Goal: Information Seeking & Learning: Compare options

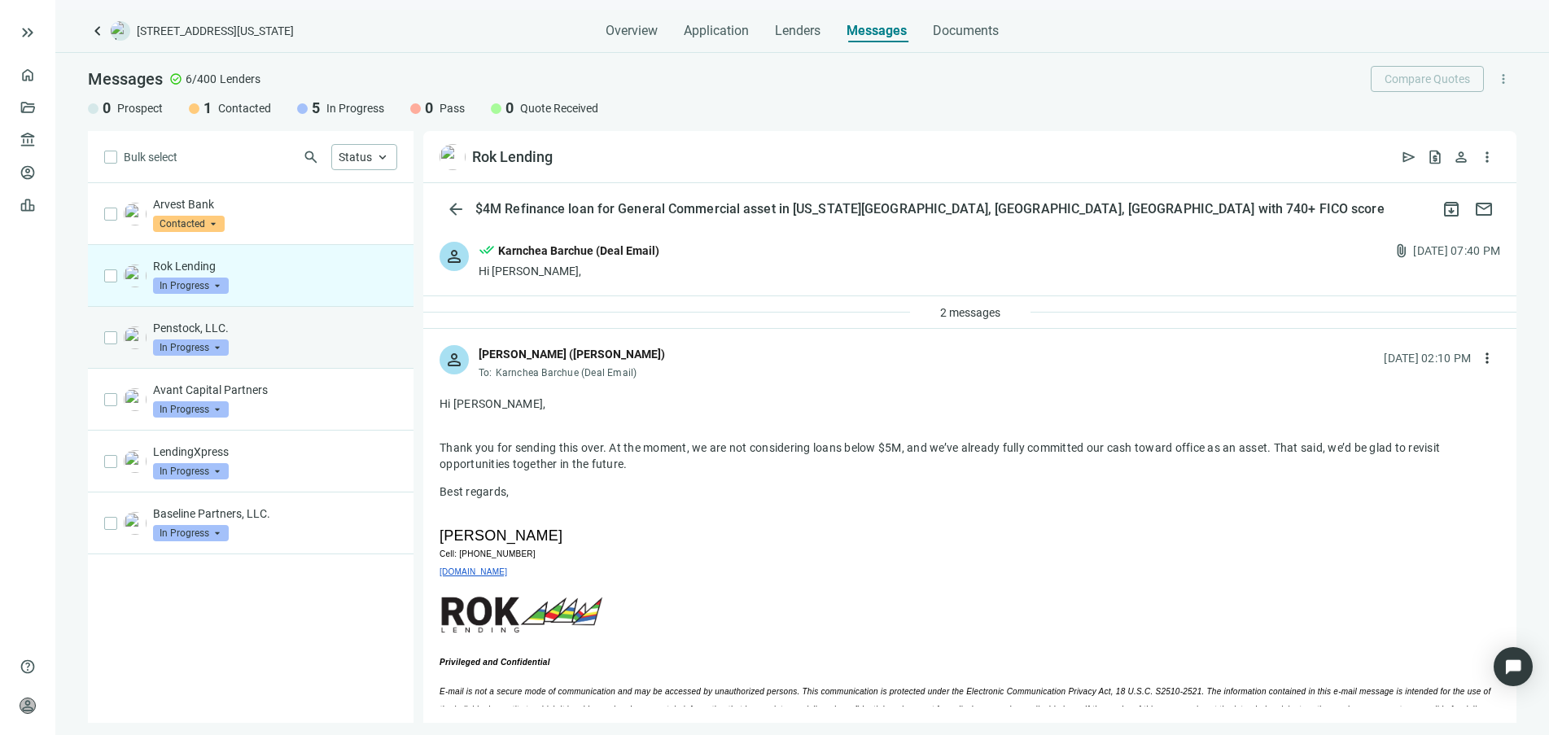
click at [367, 338] on div "Penstock, LLC. In Progress arrow_drop_down" at bounding box center [275, 338] width 244 height 36
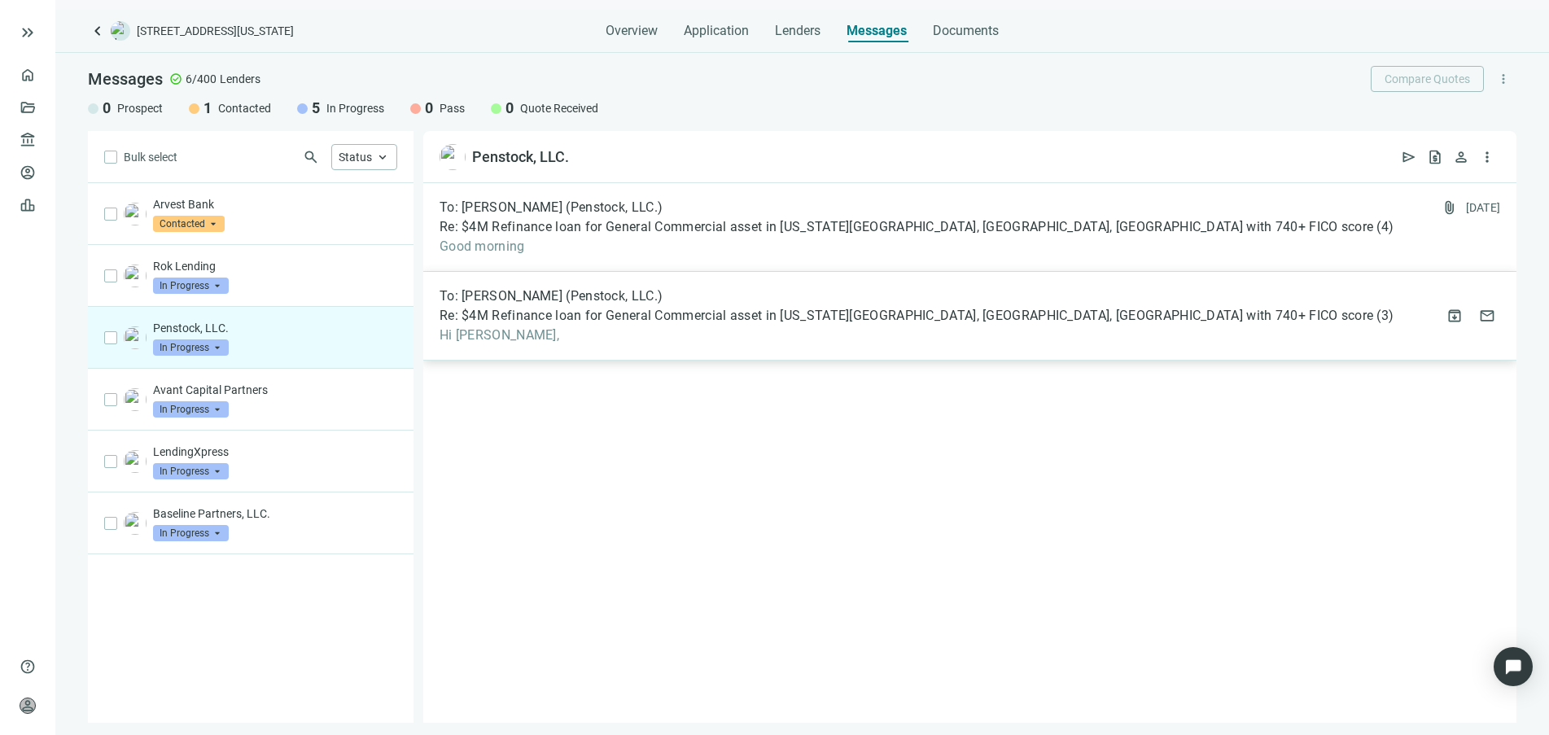
click at [571, 300] on span "To: [PERSON_NAME] (Penstock, LLC.)" at bounding box center [551, 296] width 223 height 16
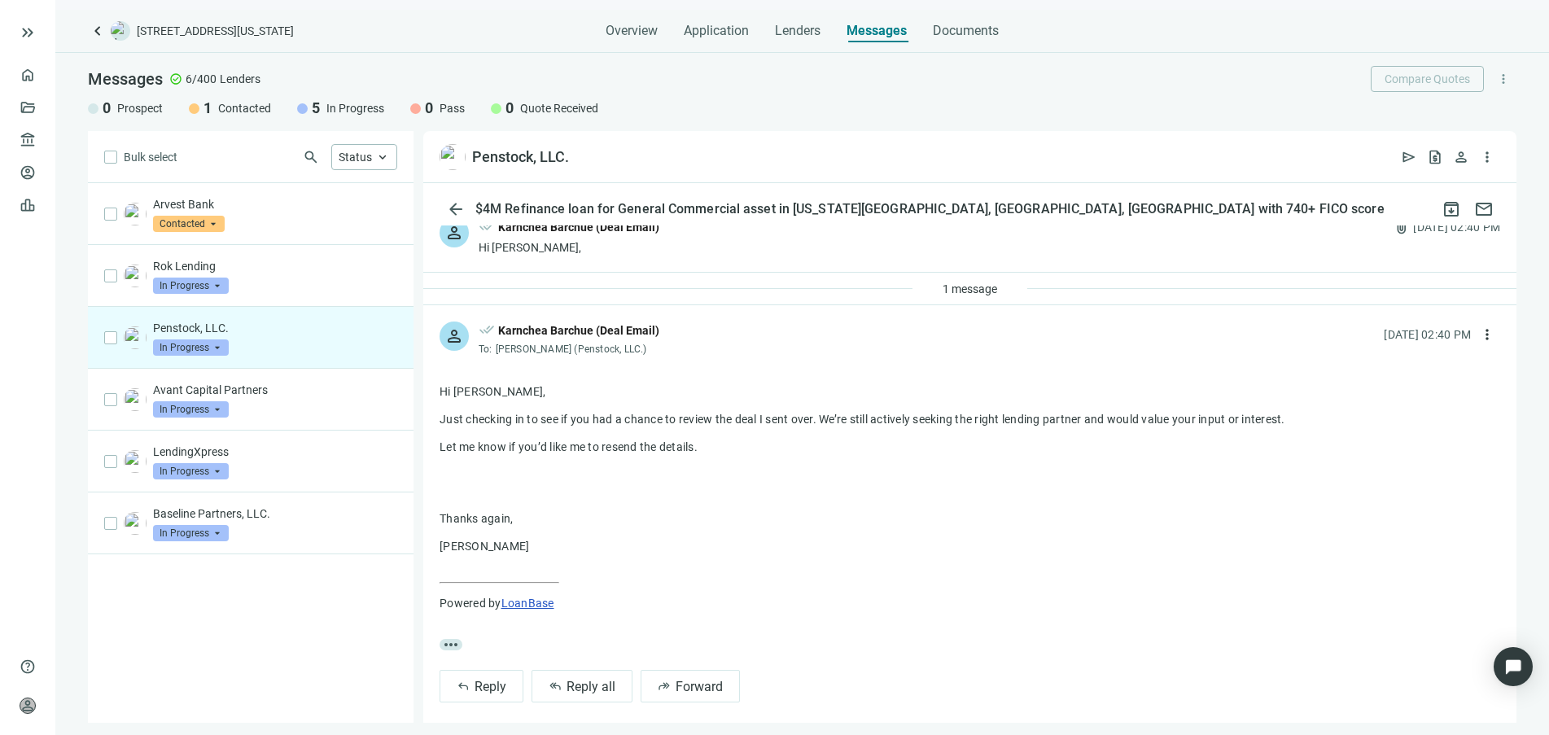
scroll to position [36, 0]
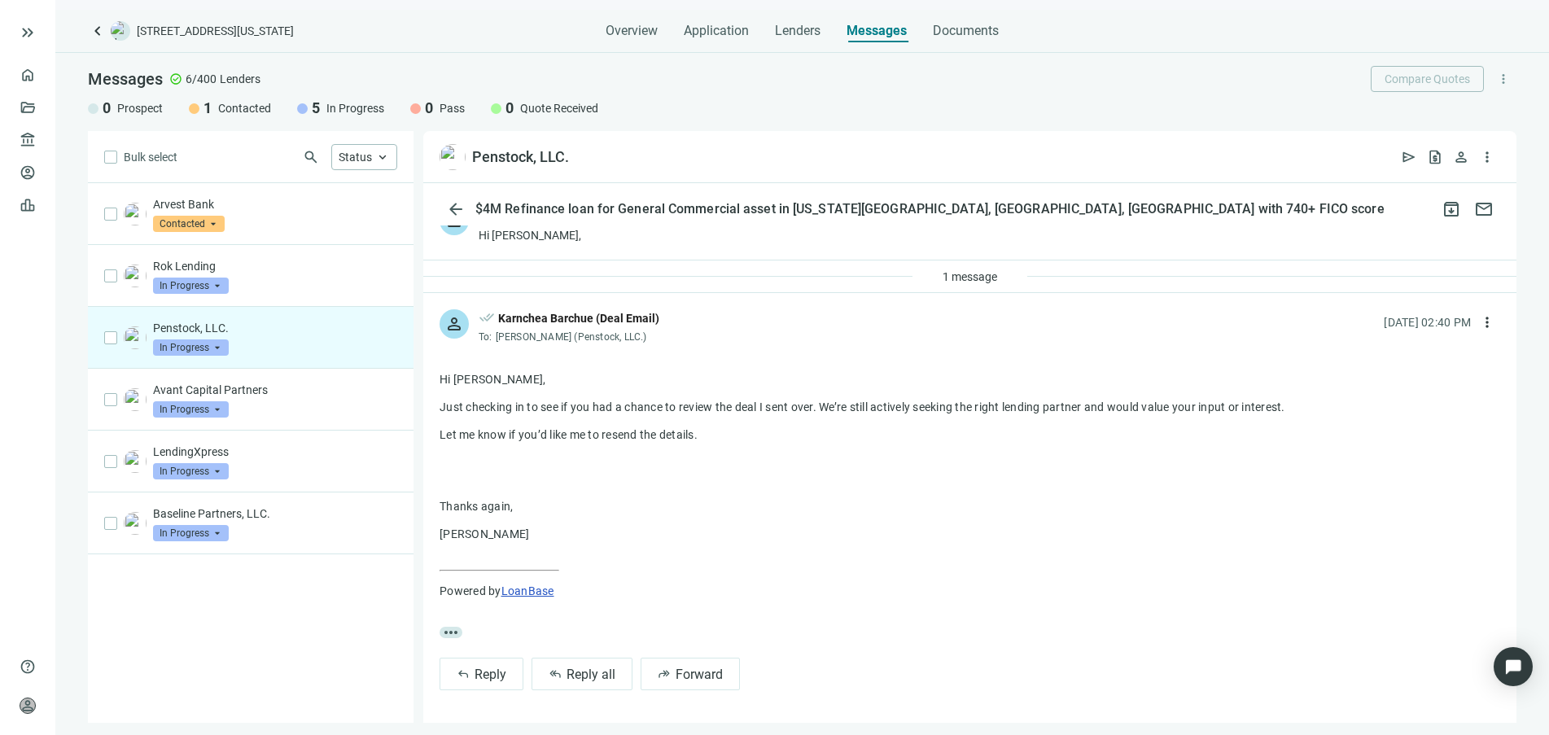
click at [324, 352] on div "Penstock, LLC. In Progress arrow_drop_down" at bounding box center [275, 338] width 244 height 36
click at [316, 352] on div "Penstock, LLC. In Progress arrow_drop_down" at bounding box center [275, 338] width 244 height 36
click at [333, 410] on div "Avant Capital Partners In Progress arrow_drop_down" at bounding box center [275, 400] width 244 height 36
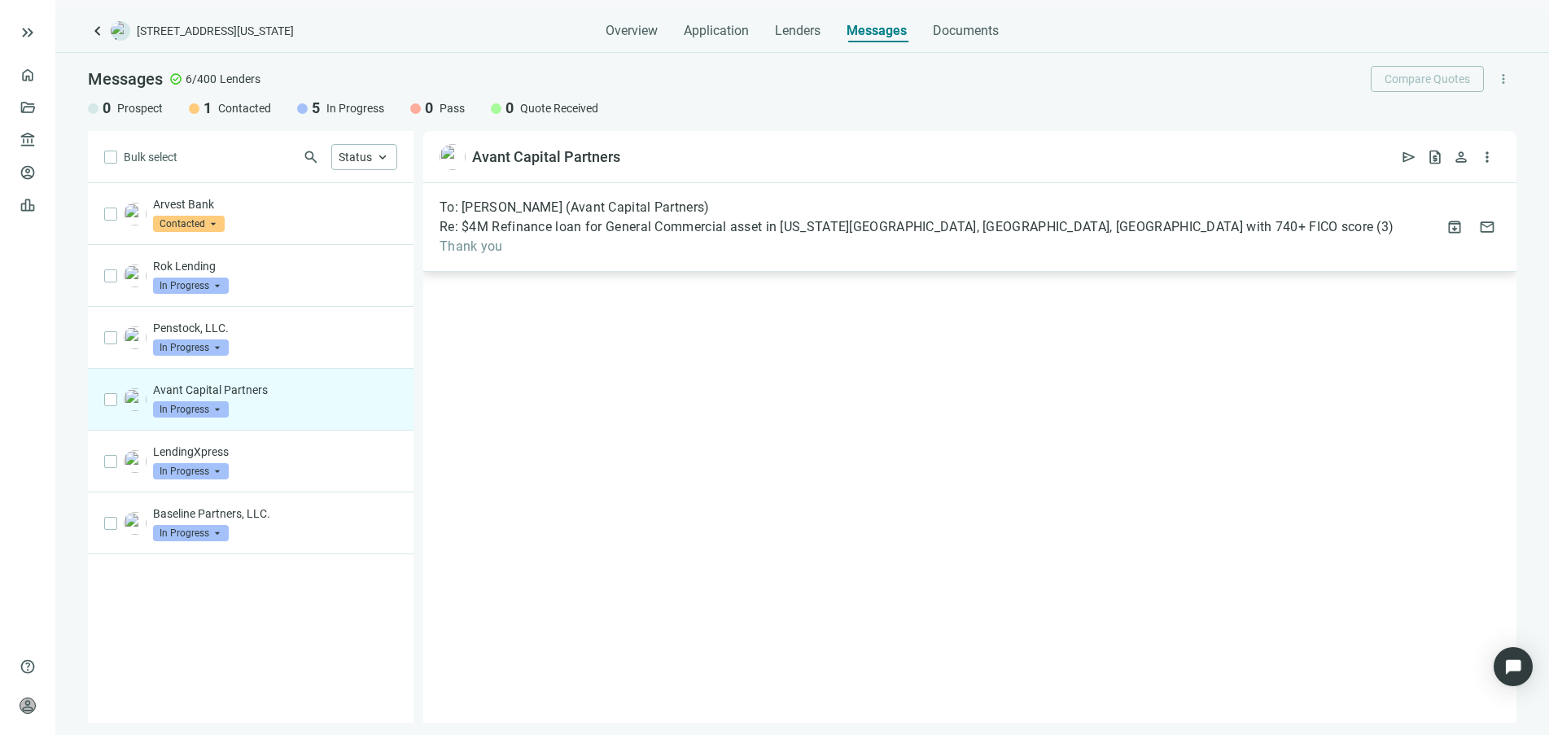
click at [519, 243] on span "Thank you" at bounding box center [917, 247] width 954 height 16
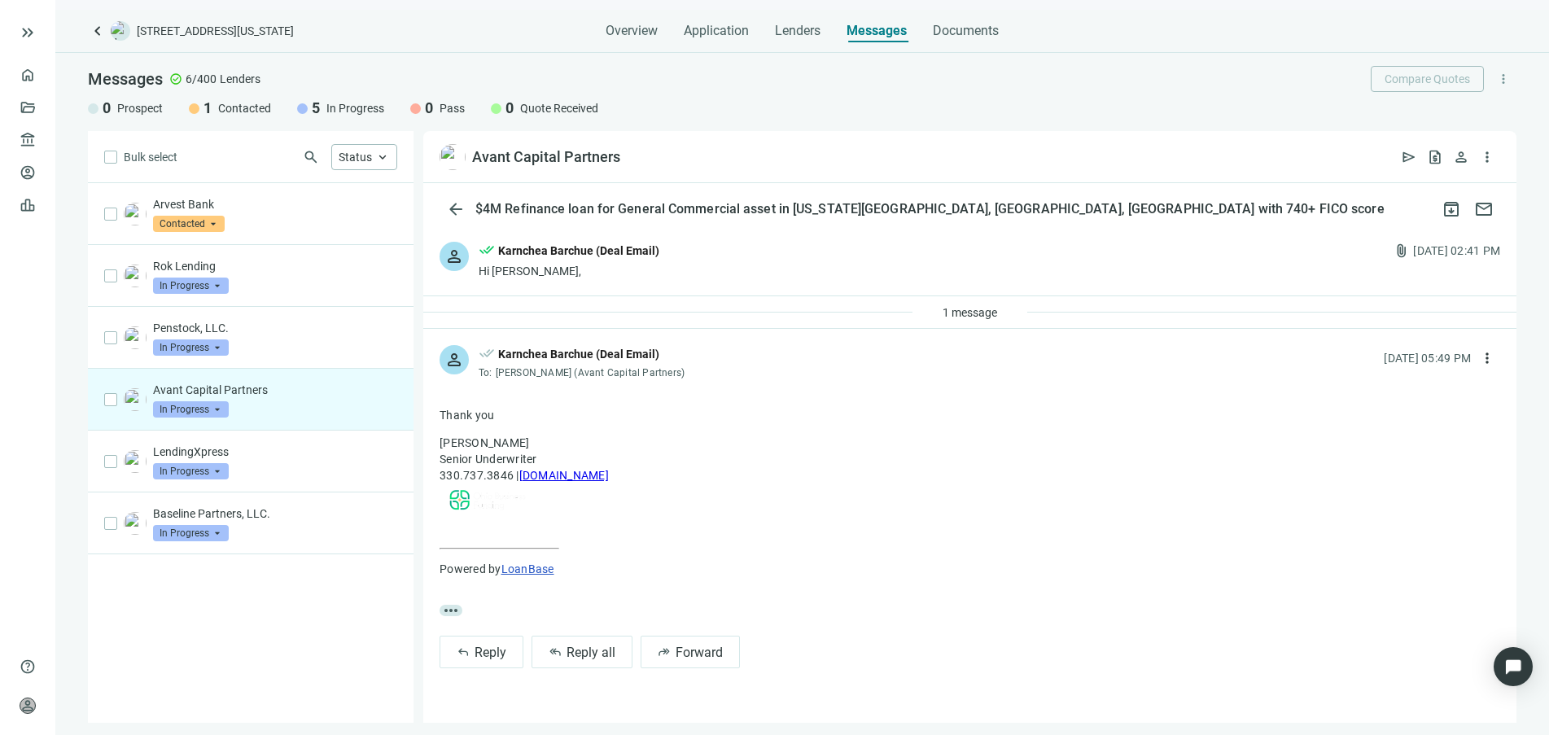
click at [560, 239] on div "person done_all [PERSON_NAME] (Deal Email) Hi [PERSON_NAME], attach_file [DATE]…" at bounding box center [969, 260] width 1093 height 70
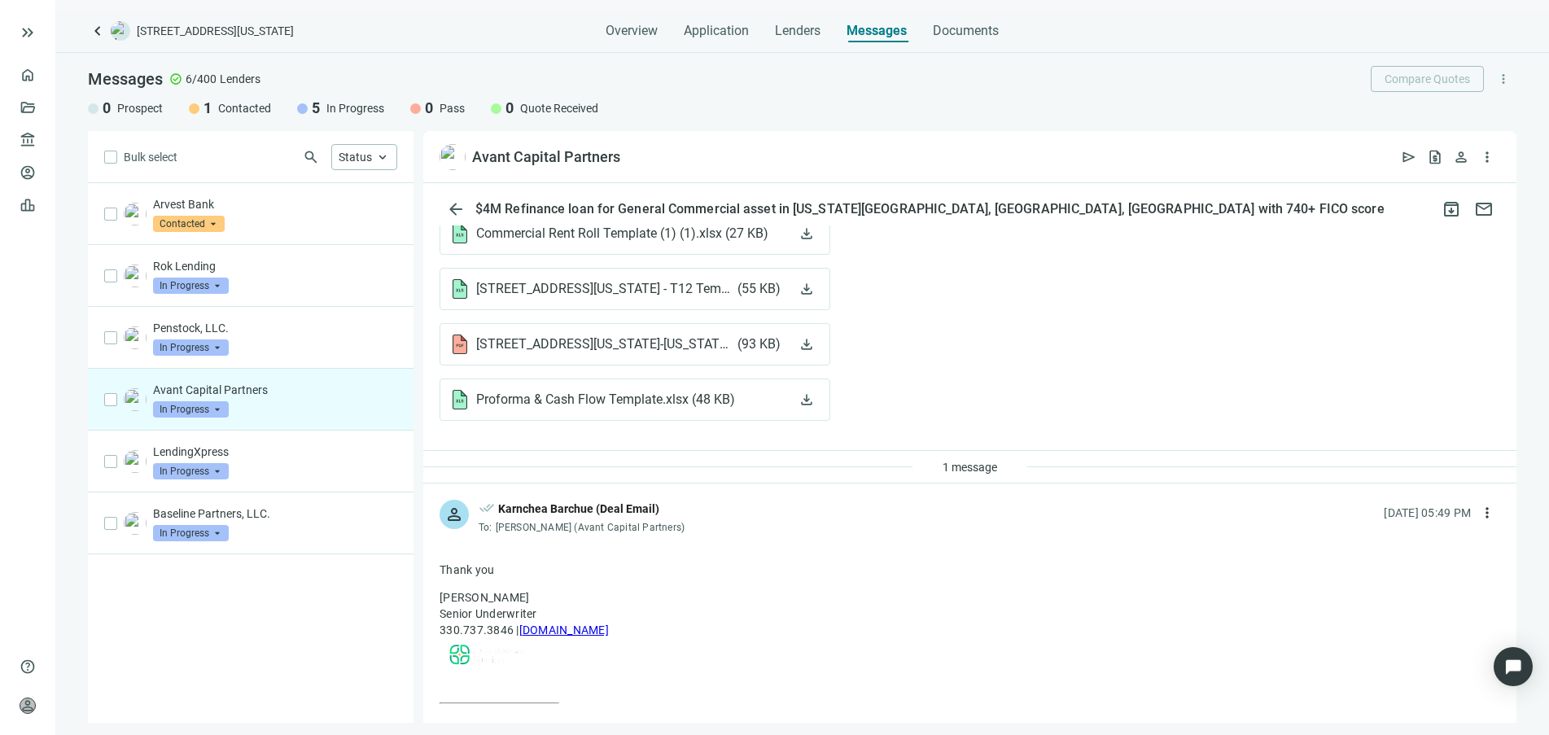
scroll to position [845, 0]
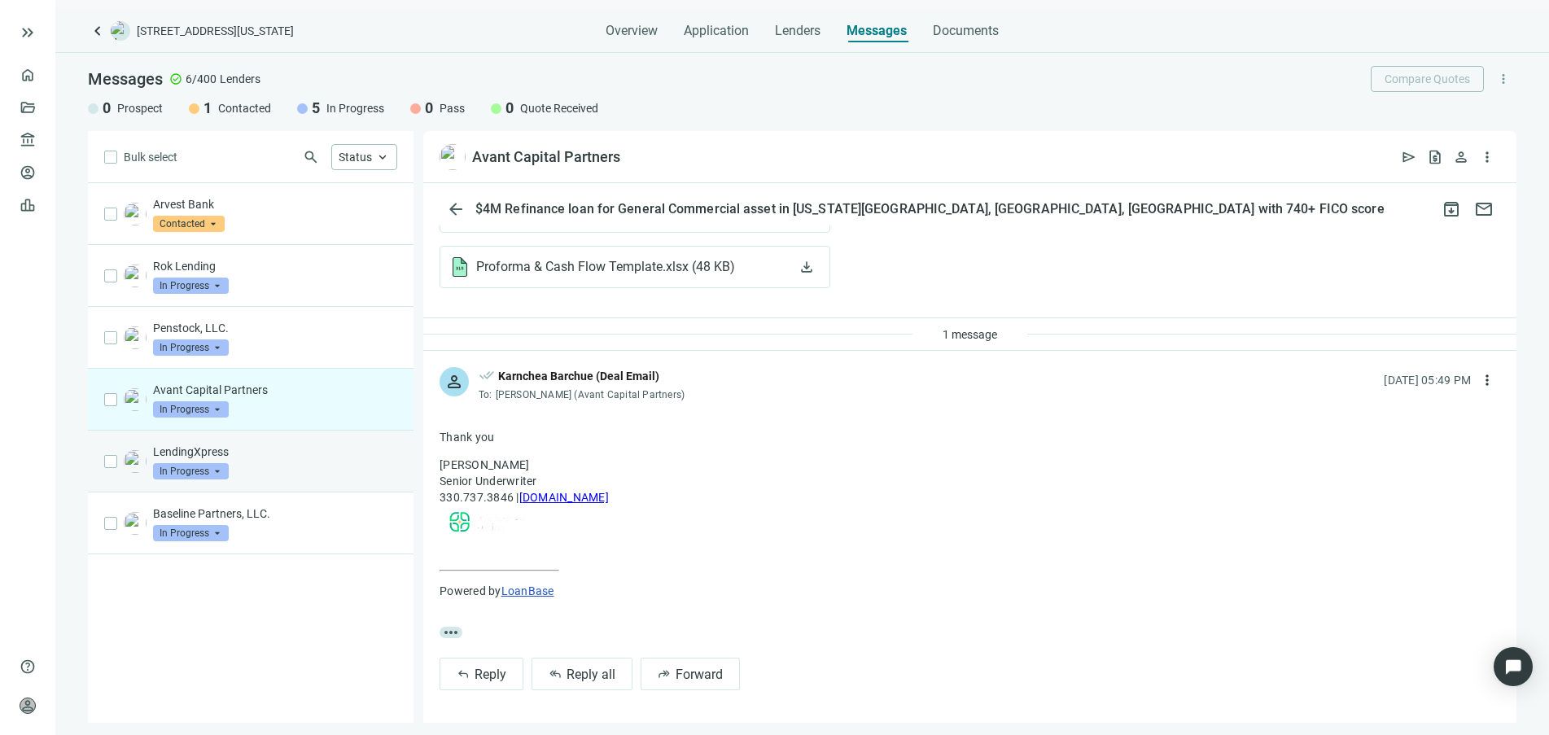
click at [234, 455] on p "LendingXpress" at bounding box center [275, 452] width 244 height 16
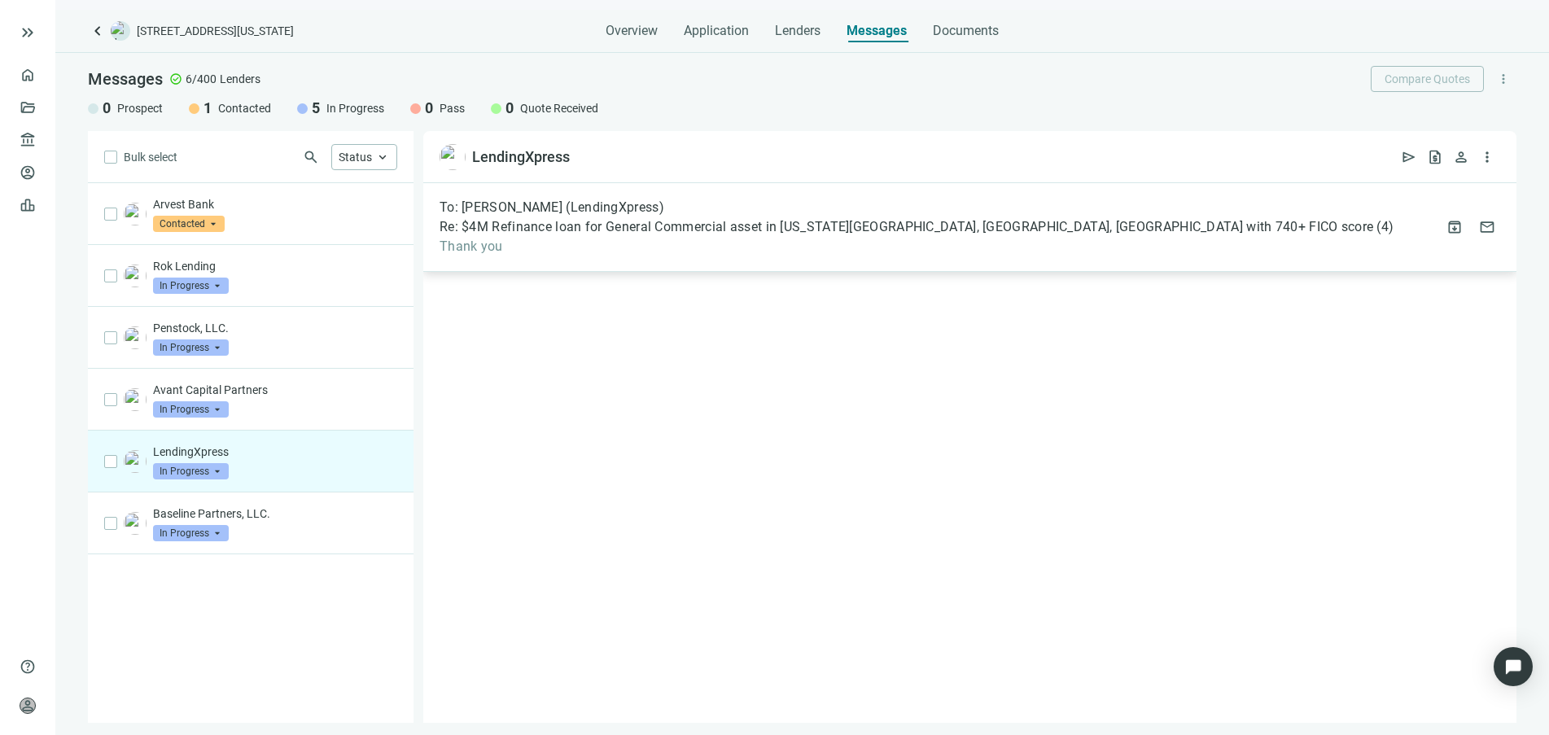
click at [532, 240] on span "Thank you" at bounding box center [917, 247] width 954 height 16
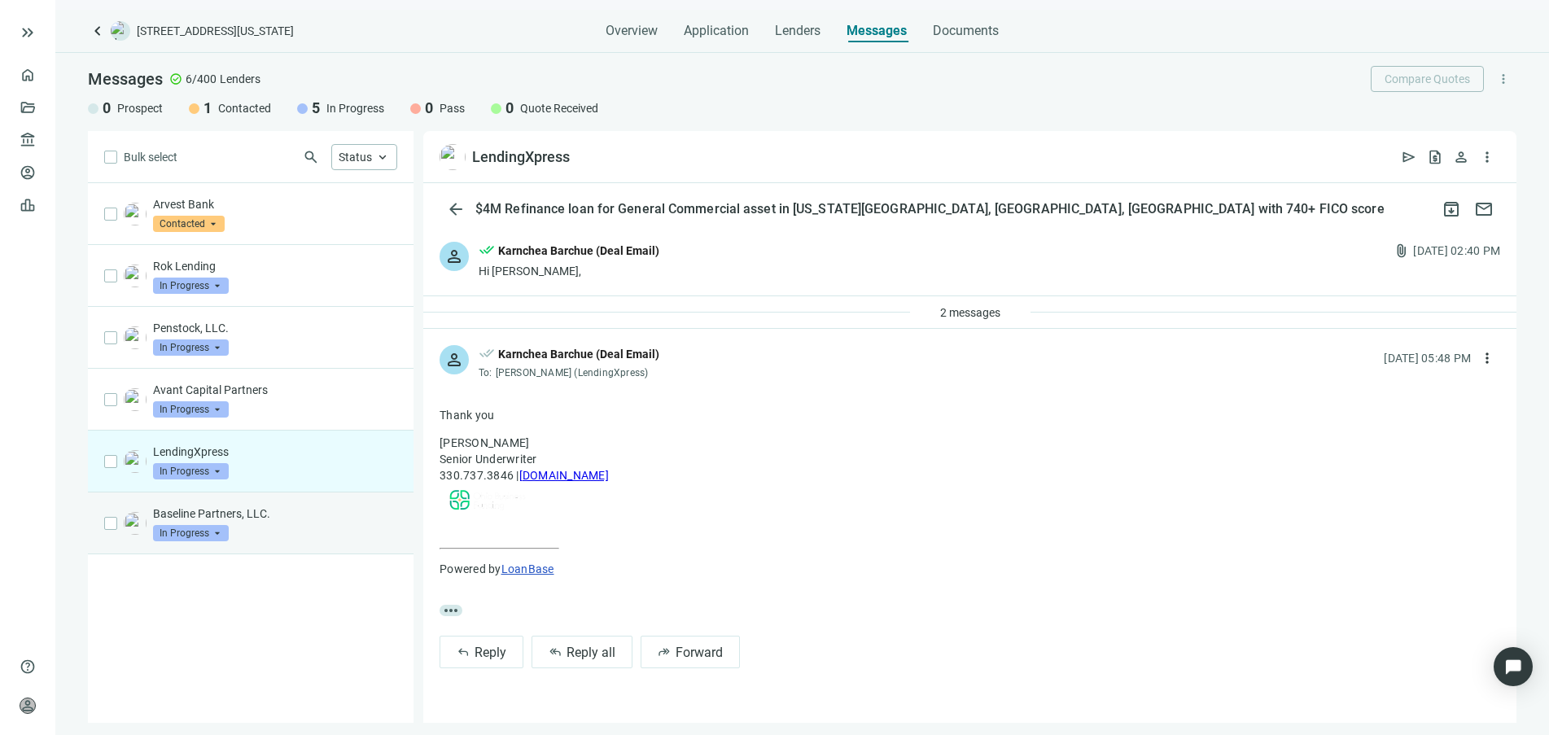
click at [257, 531] on div "Baseline Partners, LLC. In Progress arrow_drop_down" at bounding box center [275, 524] width 244 height 36
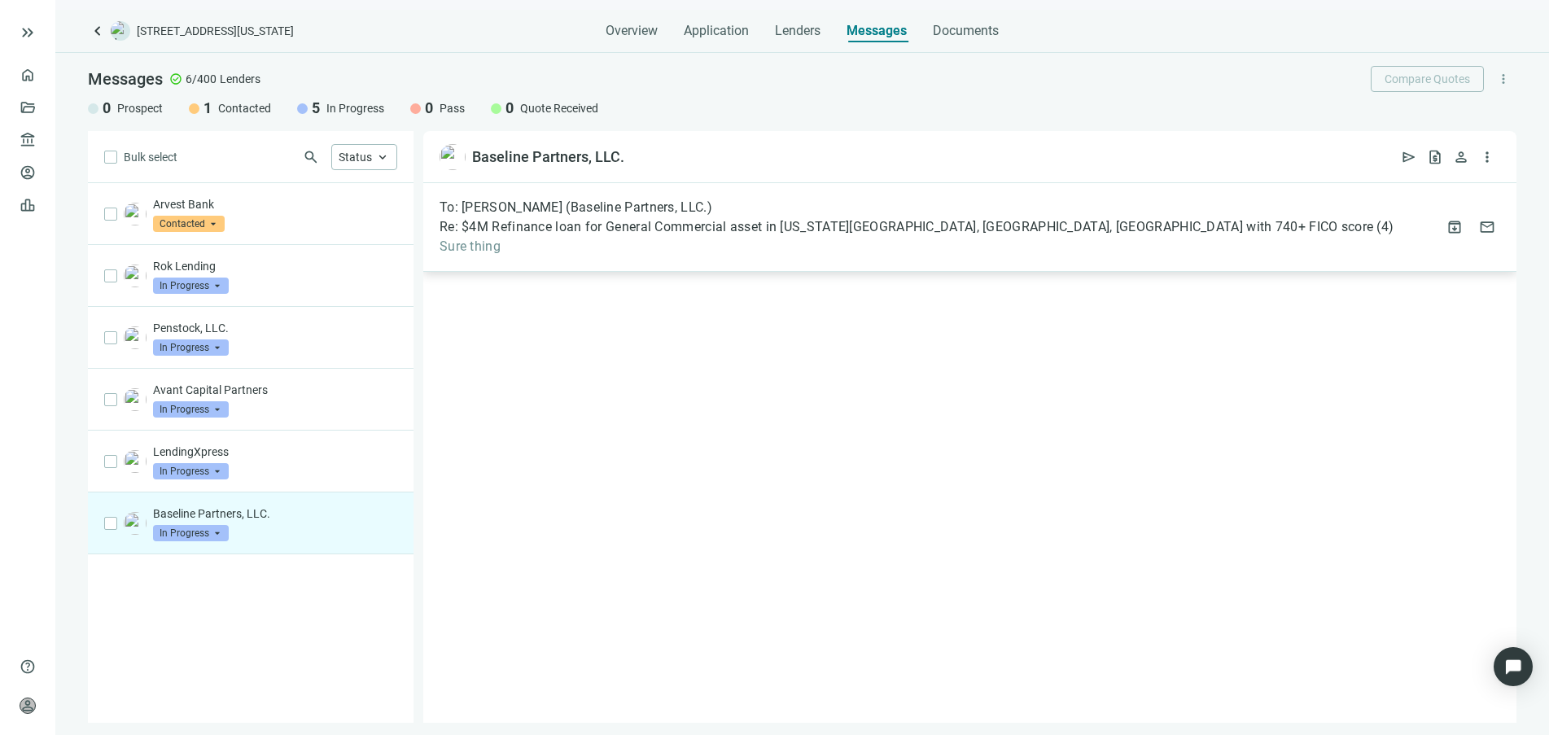
click at [537, 245] on span "Sure thing" at bounding box center [917, 247] width 954 height 16
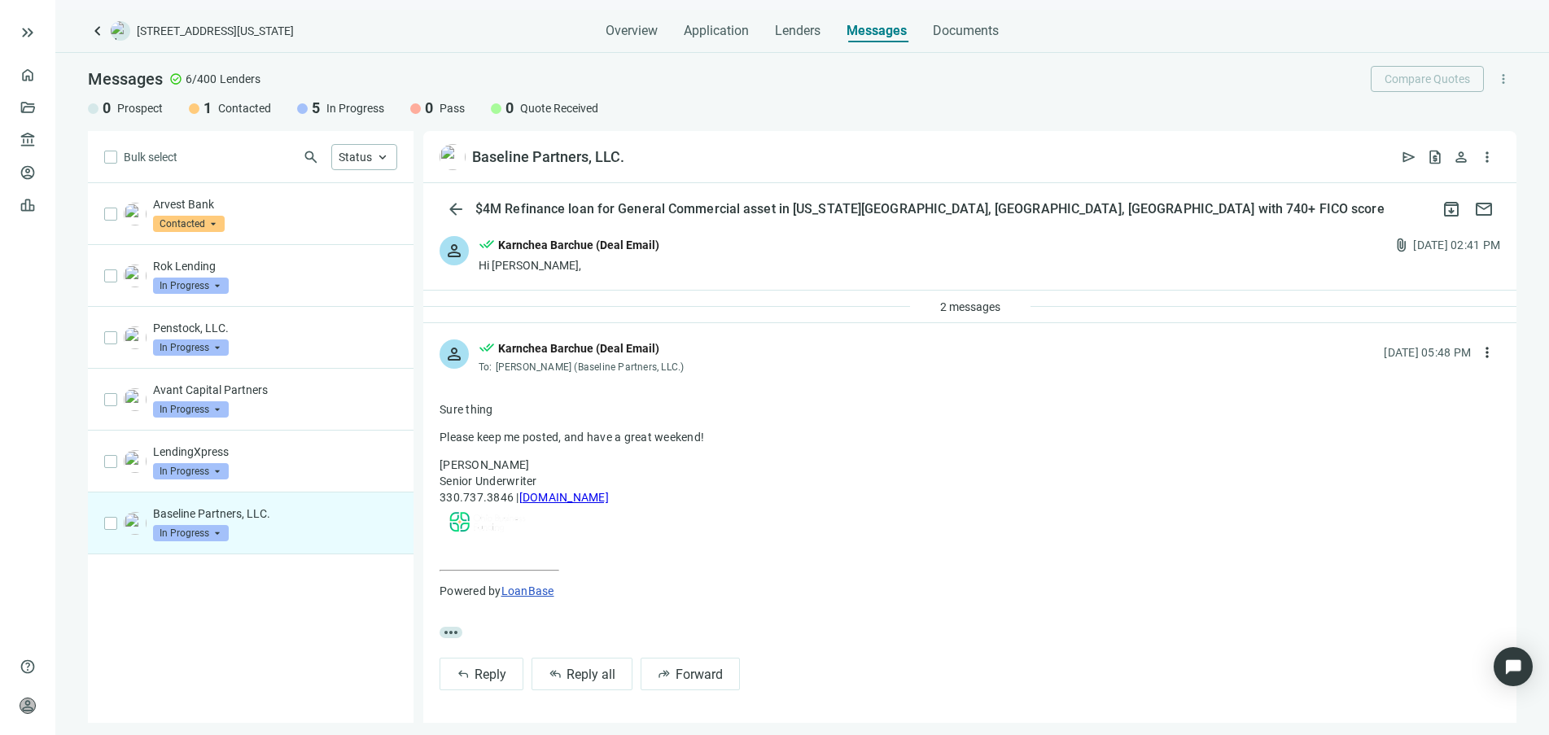
scroll to position [7, 0]
click at [362, 107] on span "In Progress" at bounding box center [355, 108] width 58 height 16
click at [391, 160] on div "Status keyboard_arrow_up" at bounding box center [364, 157] width 66 height 26
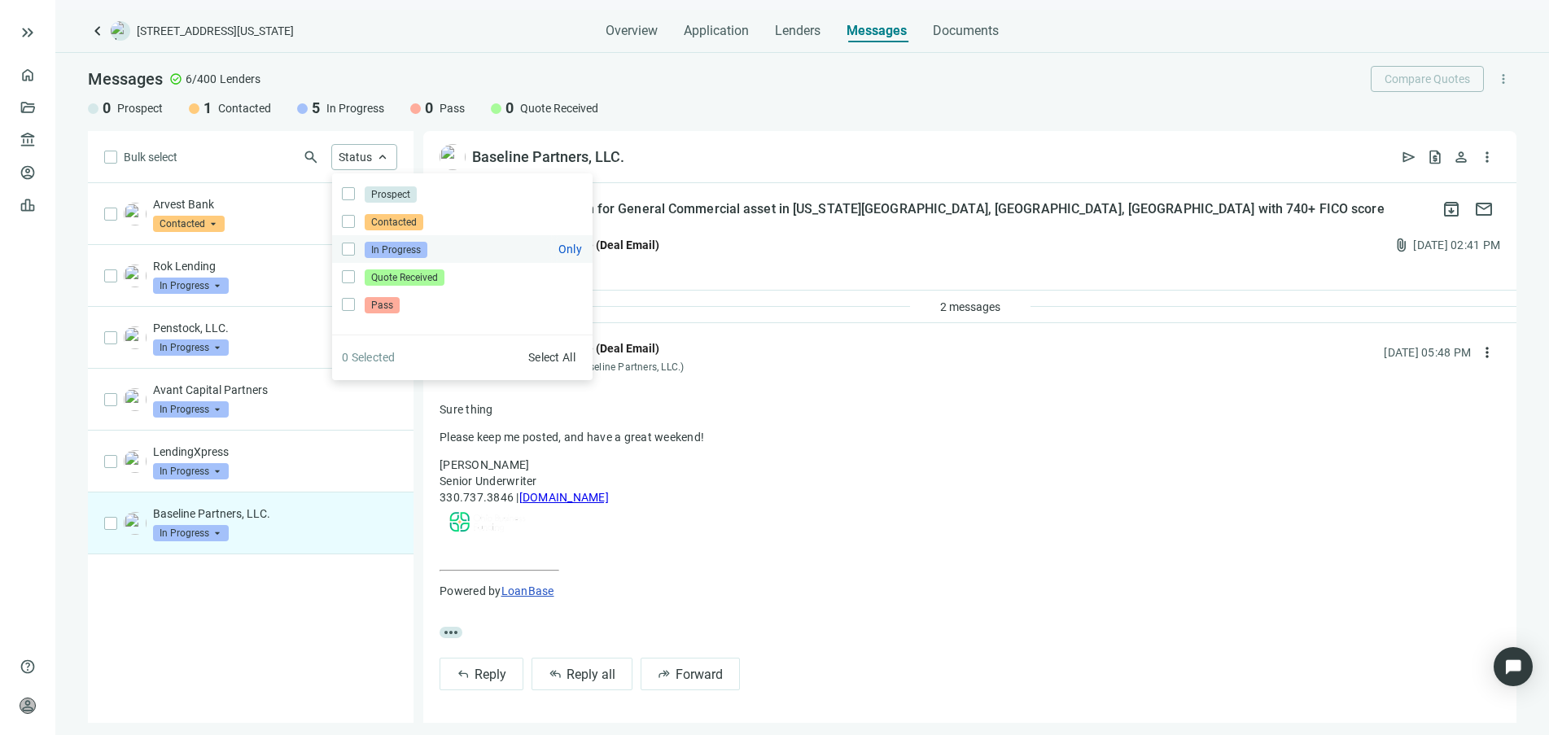
click at [371, 244] on span "In Progress" at bounding box center [396, 250] width 63 height 16
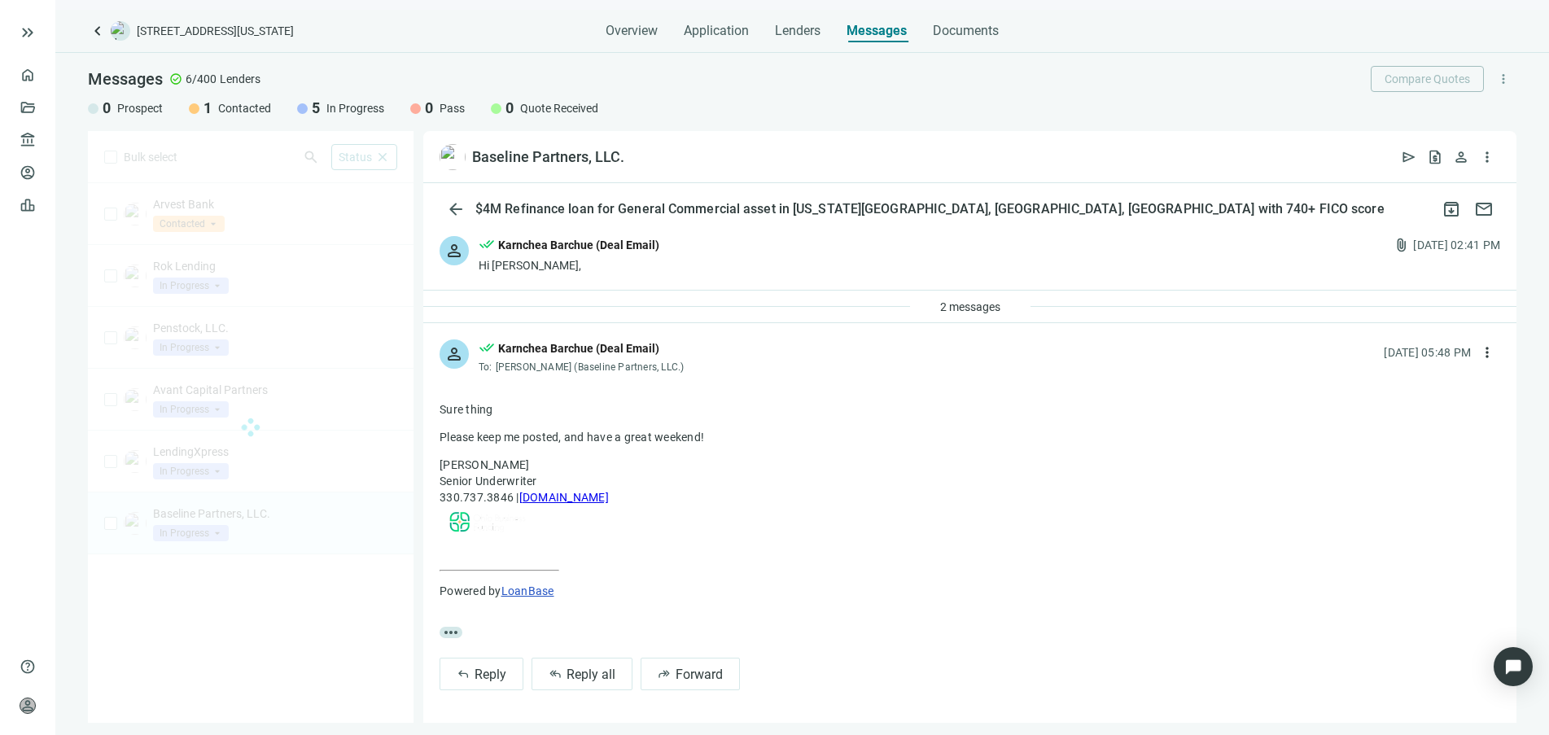
click at [738, 166] on div "Baseline Partners, LLC. open_in_new send request_quote person more_vert" at bounding box center [969, 157] width 1093 height 52
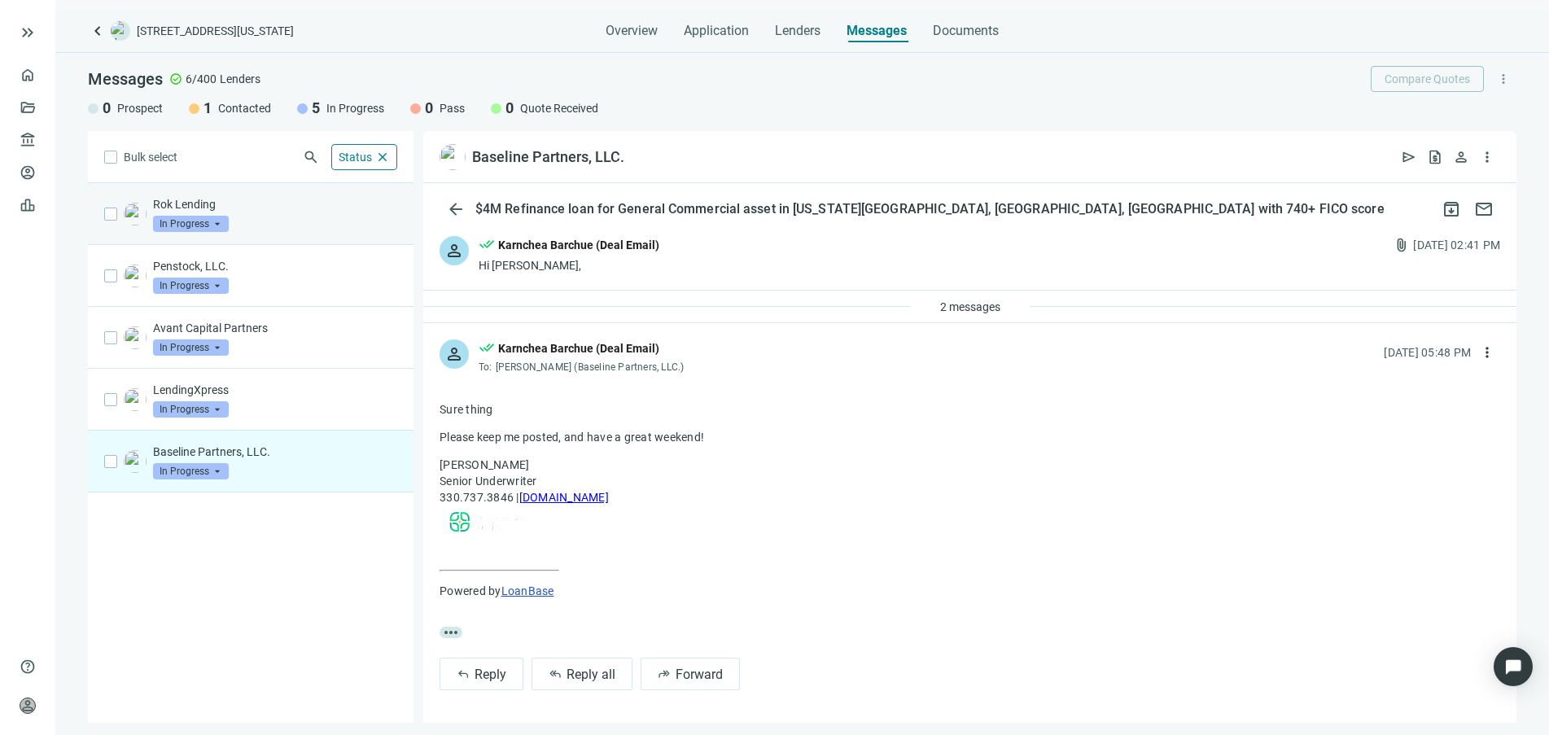
click at [296, 217] on div "Rok Lending In Progress arrow_drop_down" at bounding box center [275, 214] width 244 height 36
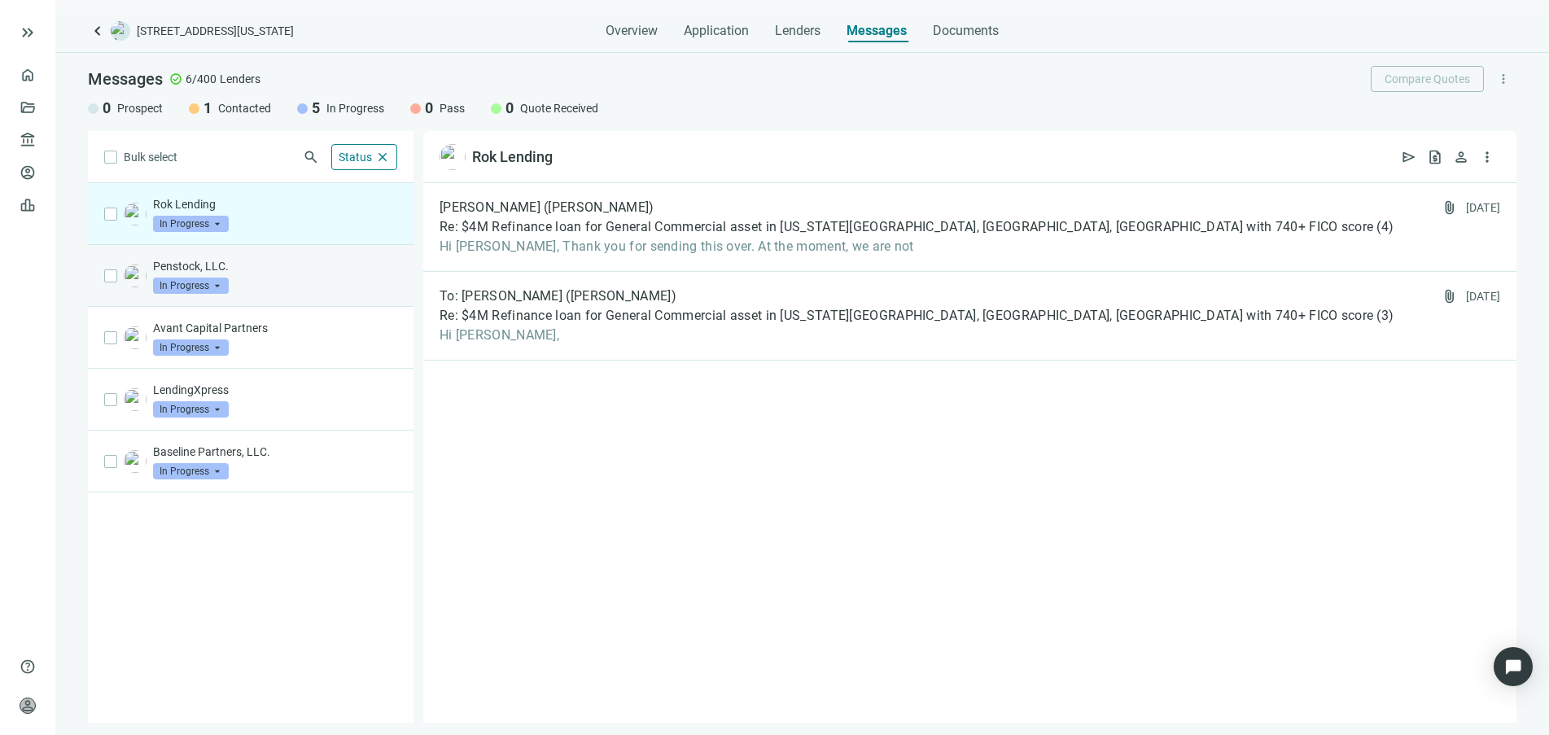
click at [308, 292] on div "Penstock, LLC. In Progress arrow_drop_down" at bounding box center [275, 276] width 244 height 36
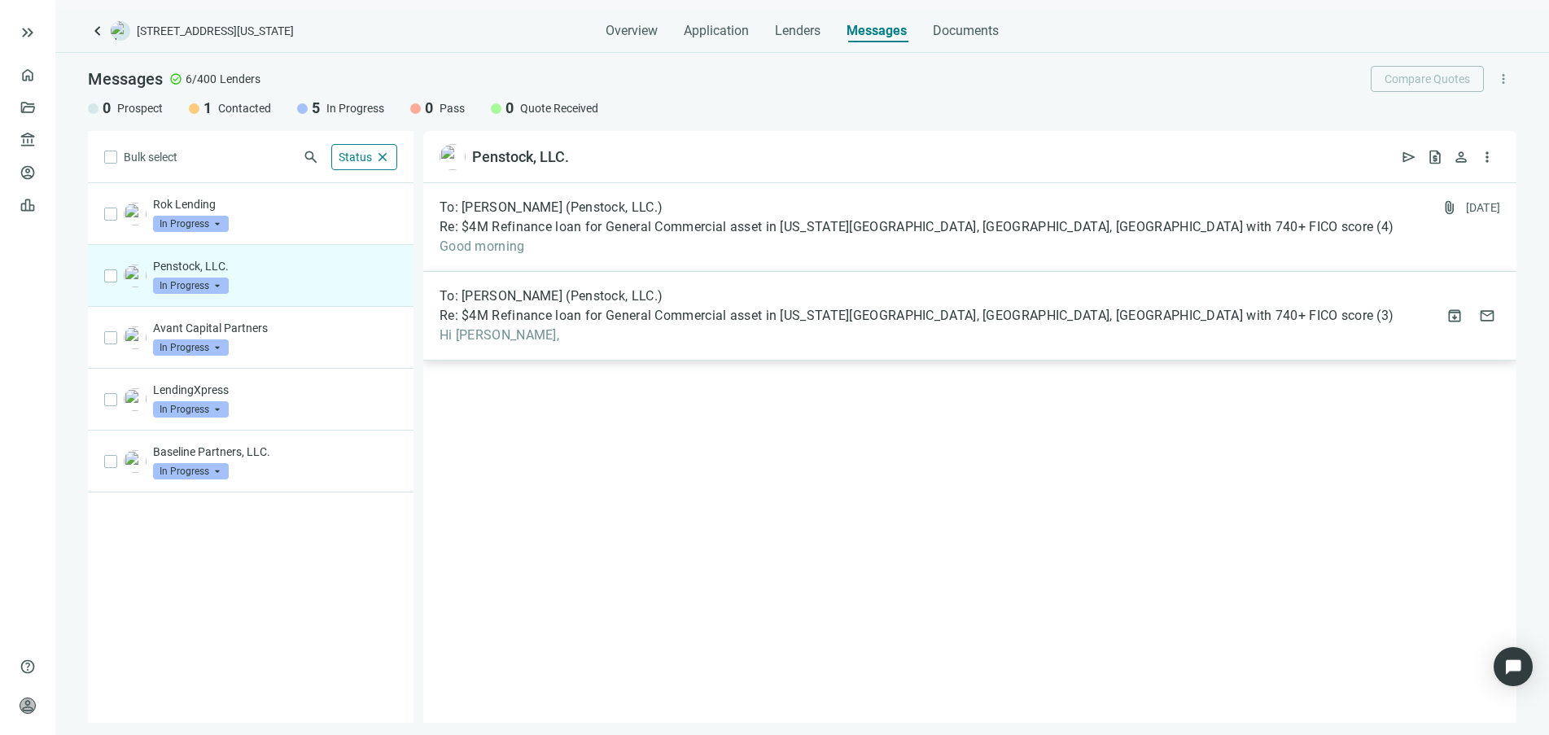
click at [553, 332] on span "Hi [PERSON_NAME]," at bounding box center [917, 335] width 954 height 16
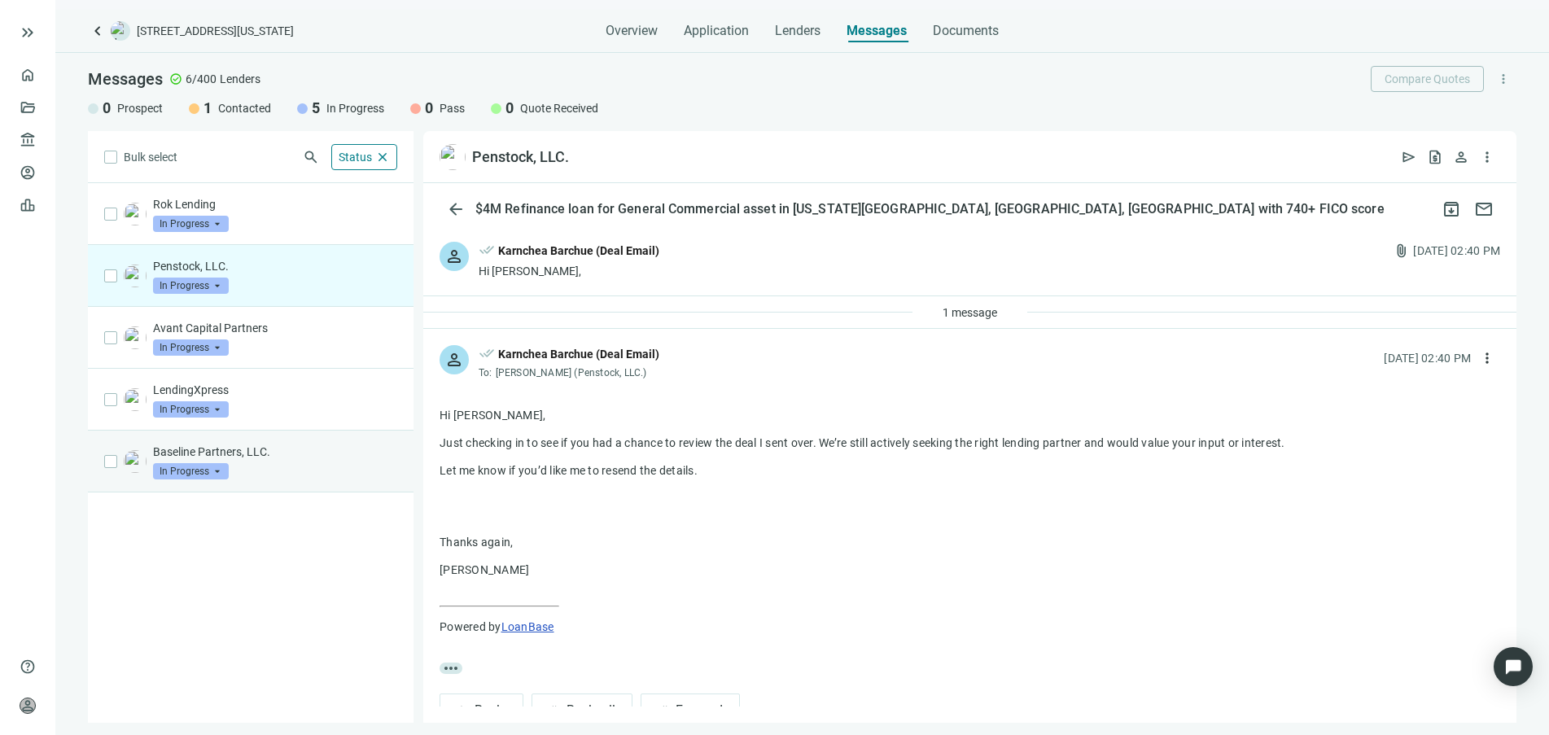
click at [318, 463] on div "Baseline Partners, LLC. In Progress arrow_drop_down" at bounding box center [275, 462] width 244 height 36
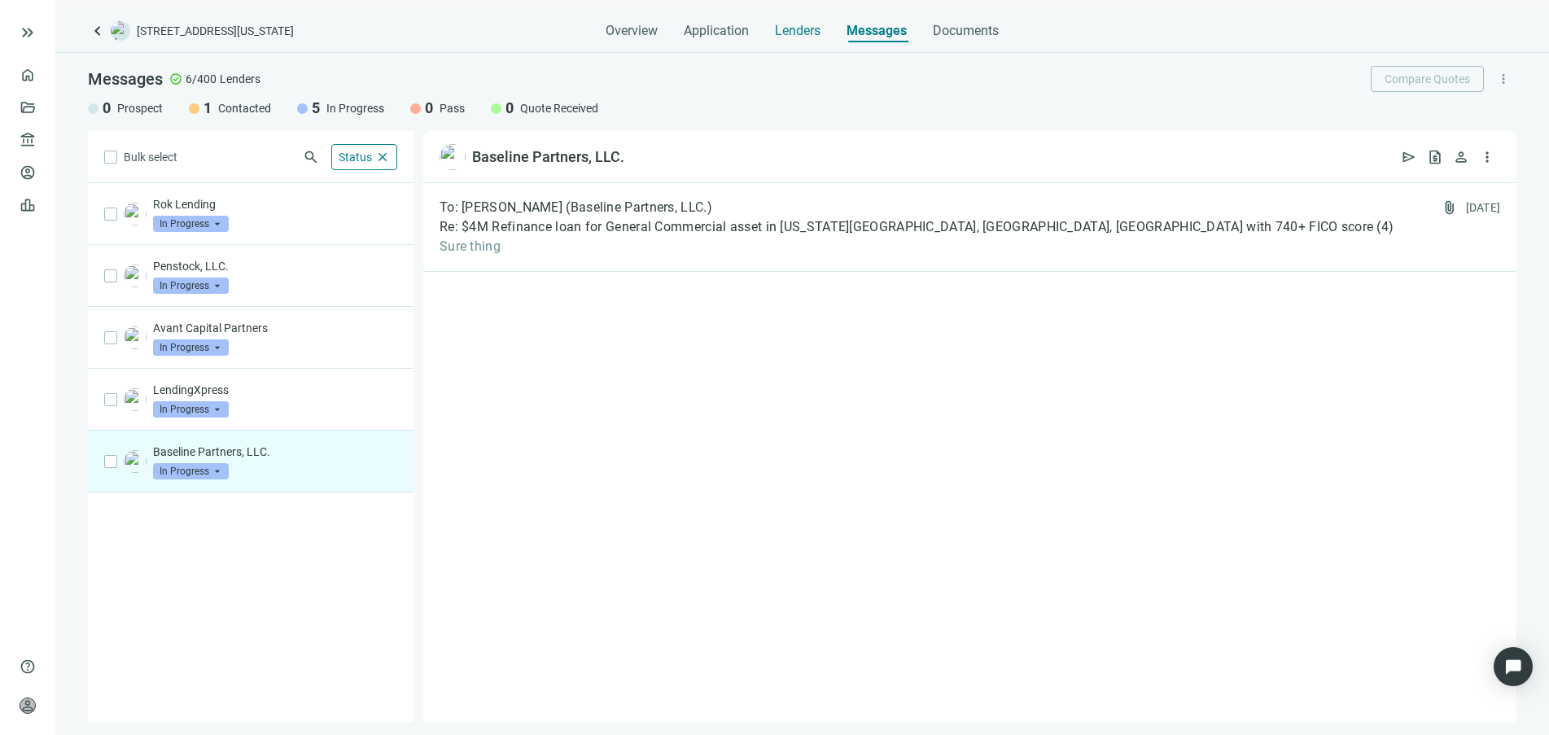
click at [786, 31] on span "Lenders" at bounding box center [798, 31] width 46 height 16
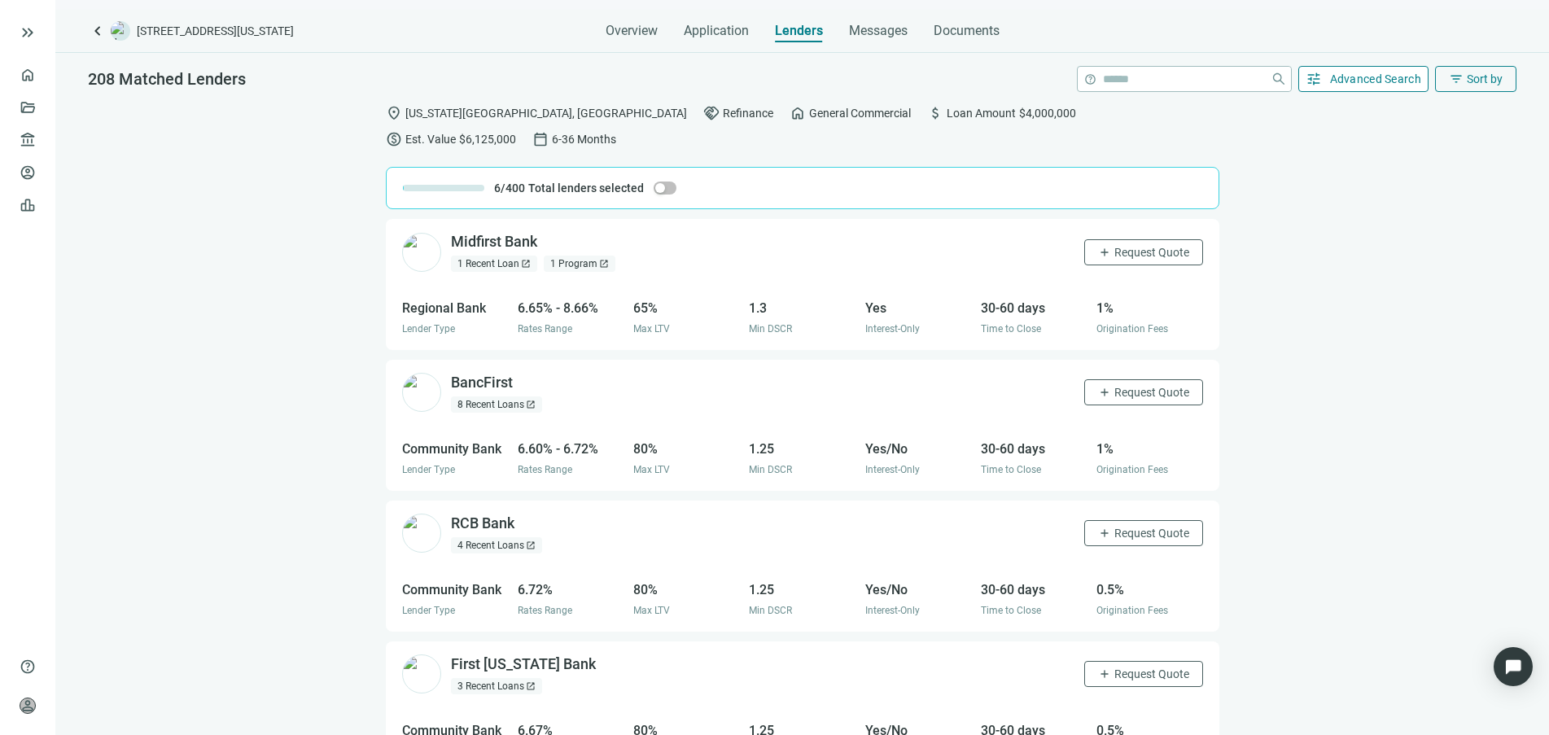
click at [1368, 84] on span "Advanced Search" at bounding box center [1376, 78] width 92 height 13
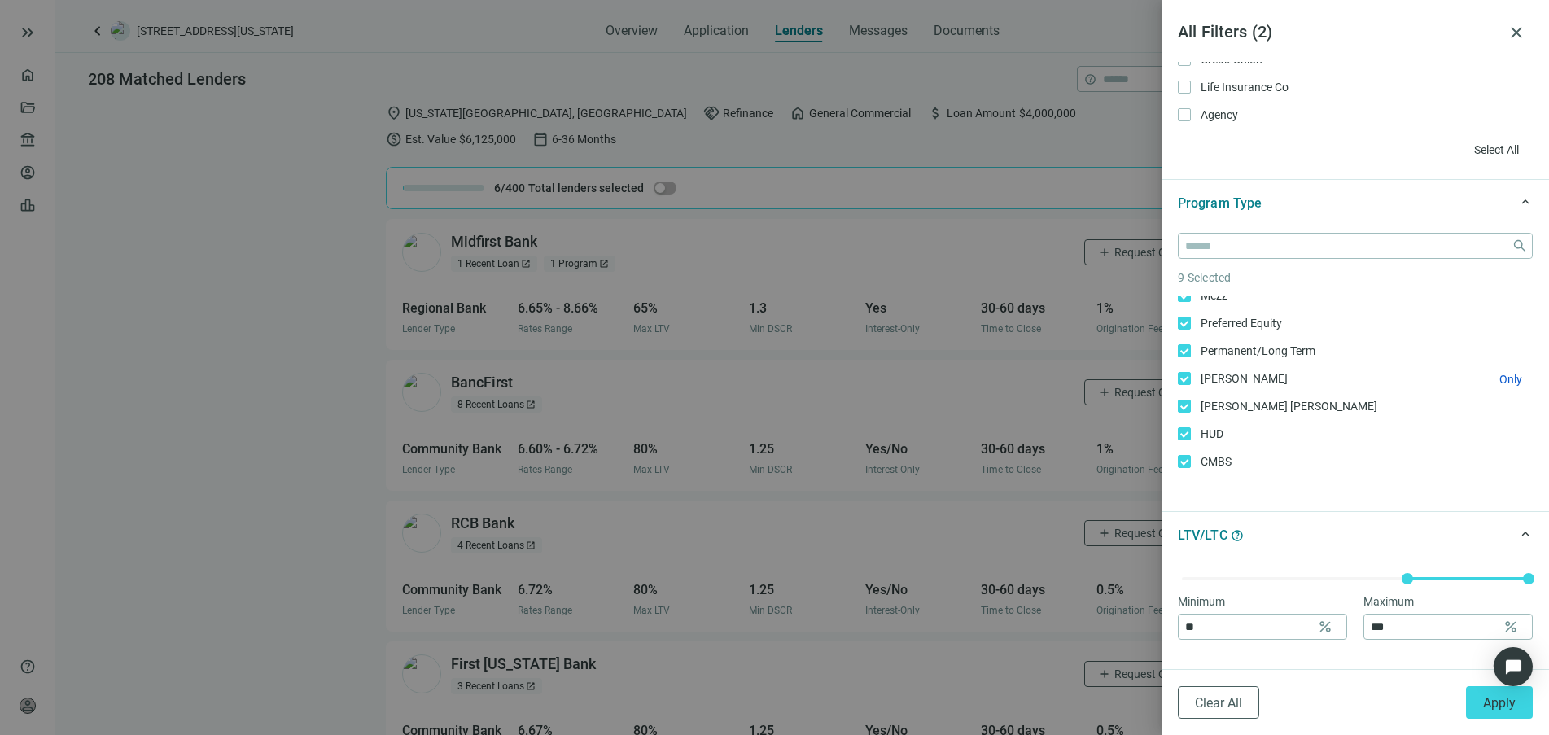
scroll to position [102, 0]
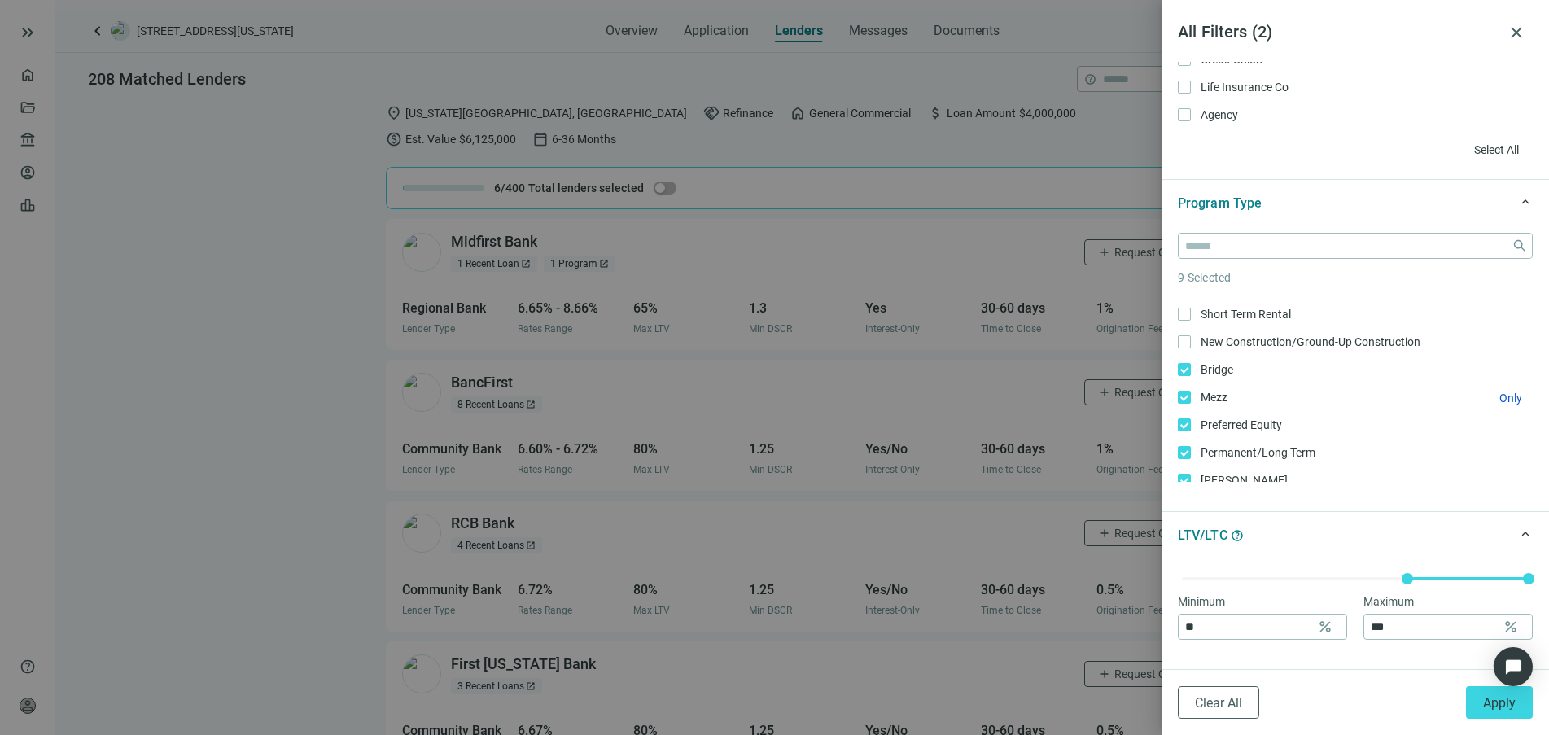
click at [1185, 405] on label "Mezz Only" at bounding box center [1355, 397] width 355 height 18
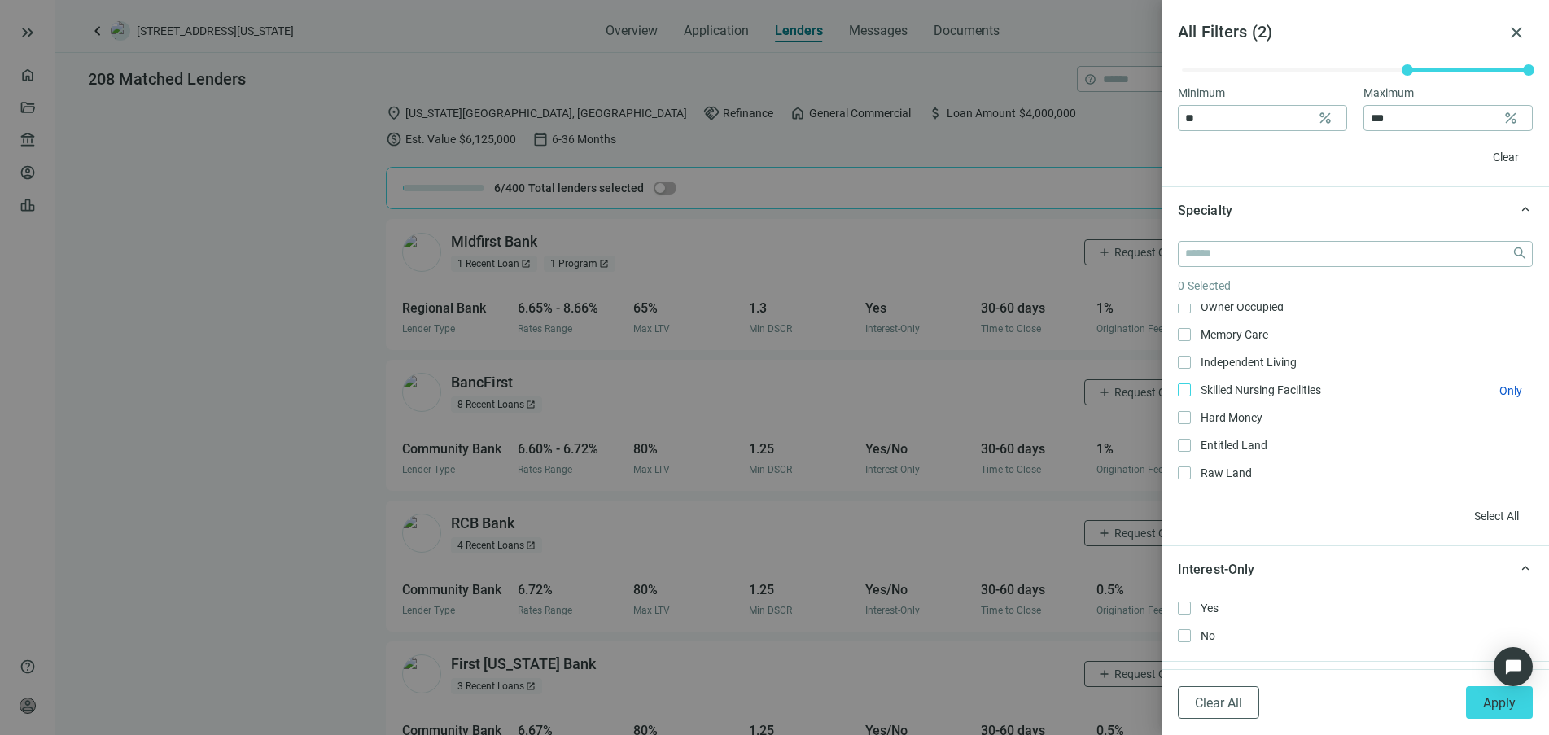
scroll to position [916, 0]
click at [1278, 250] on input "search" at bounding box center [1345, 254] width 320 height 24
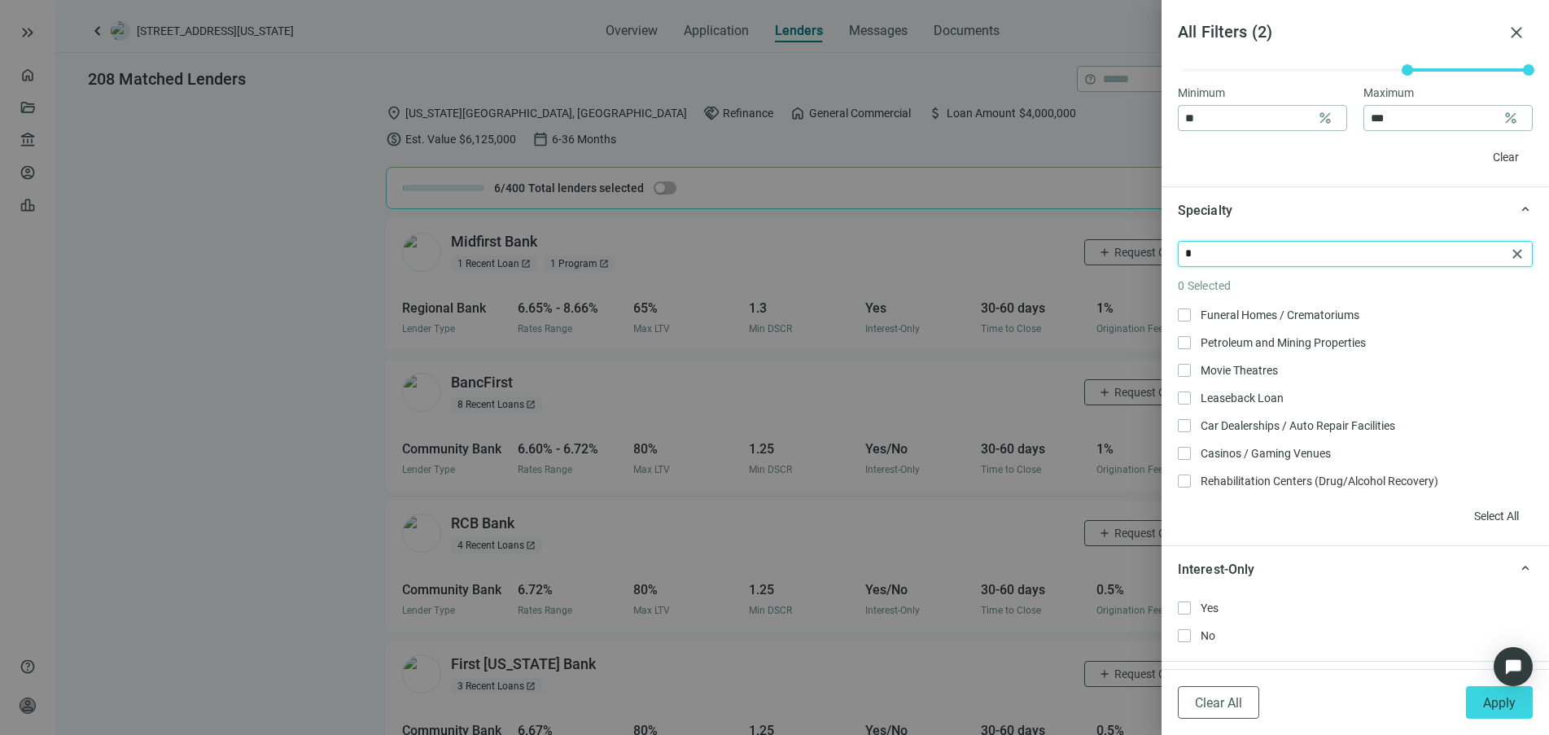
scroll to position [584, 0]
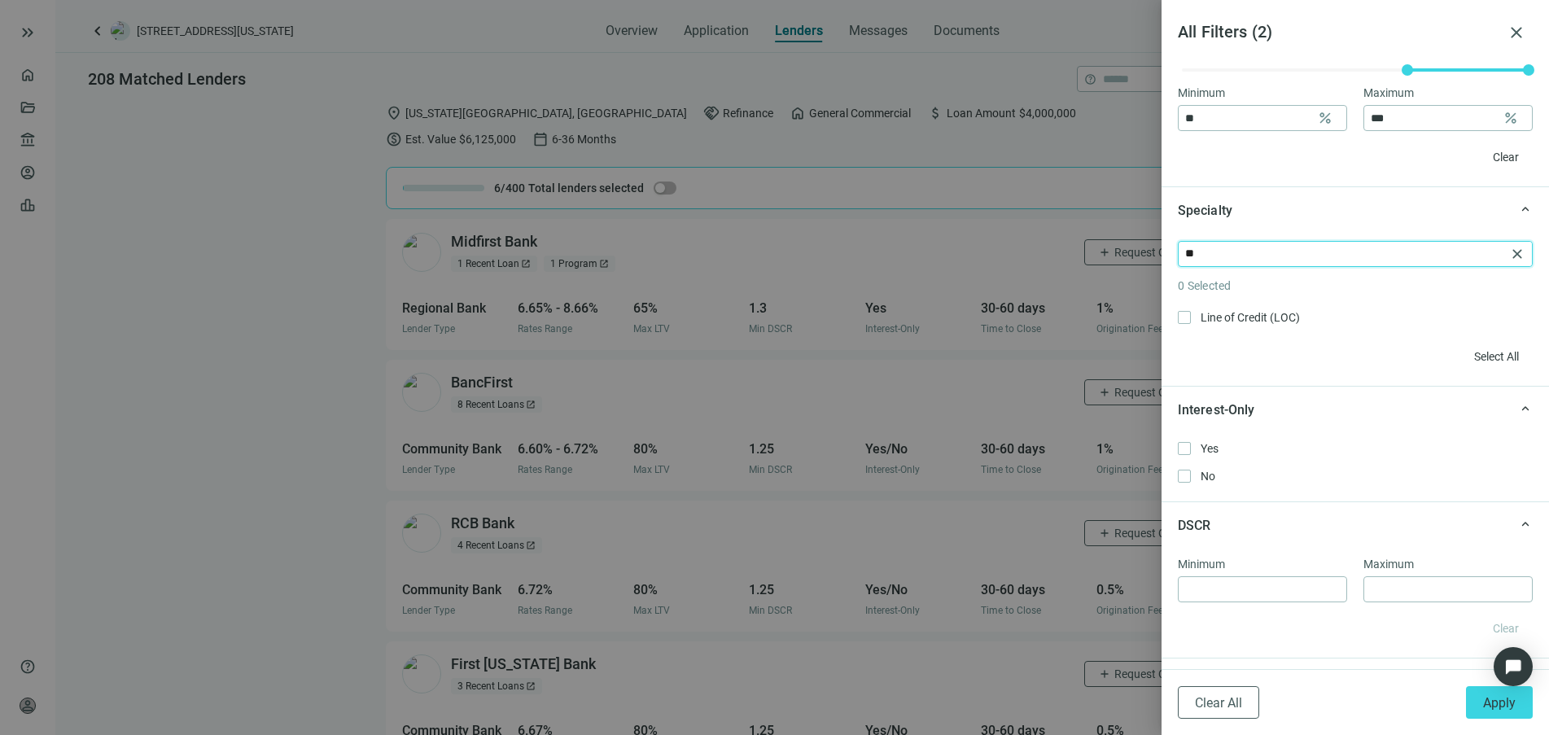
type input "**"
click at [1509, 256] on span "close" at bounding box center [1517, 254] width 16 height 16
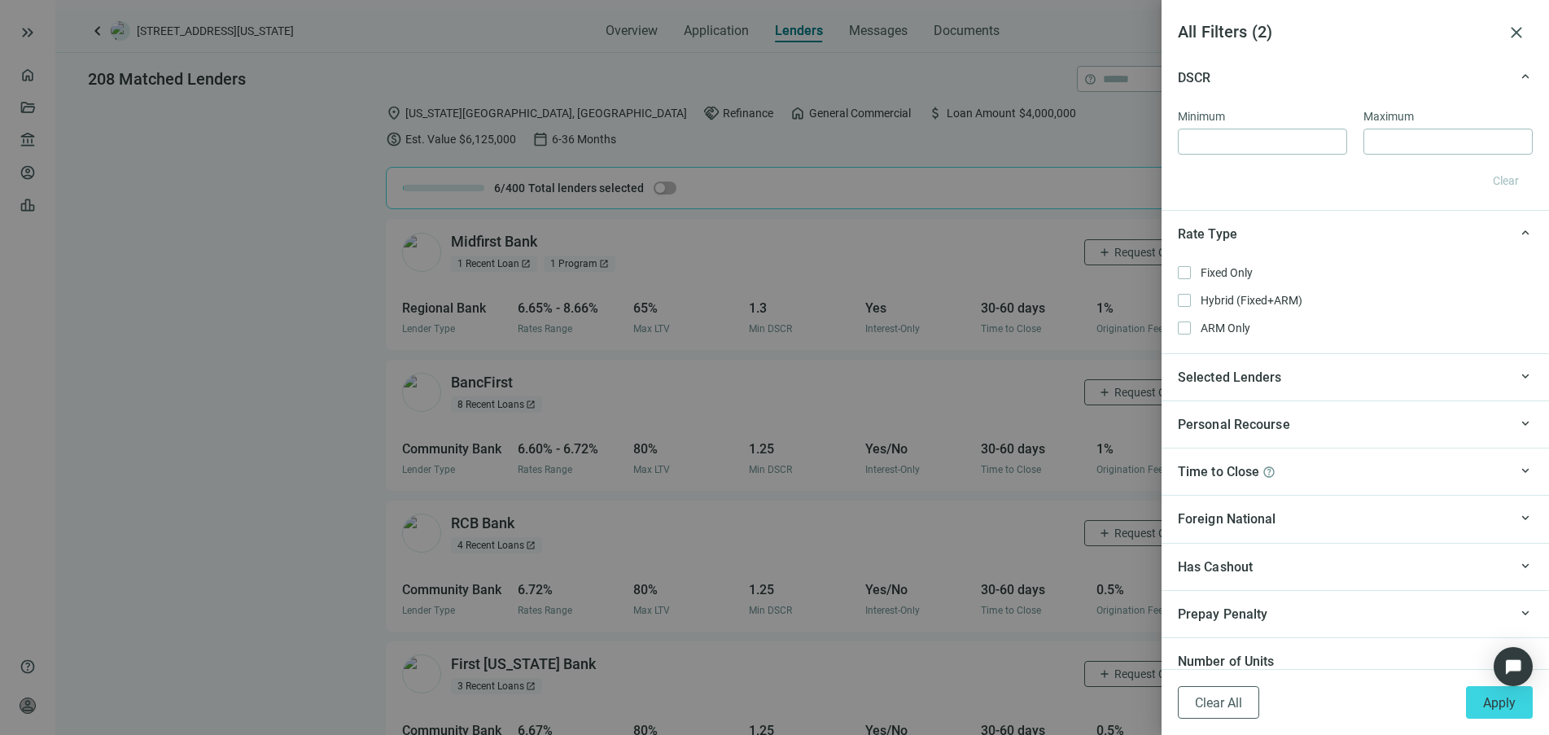
scroll to position [1323, 0]
click at [1289, 381] on div "Selected Lenders" at bounding box center [1343, 374] width 330 height 20
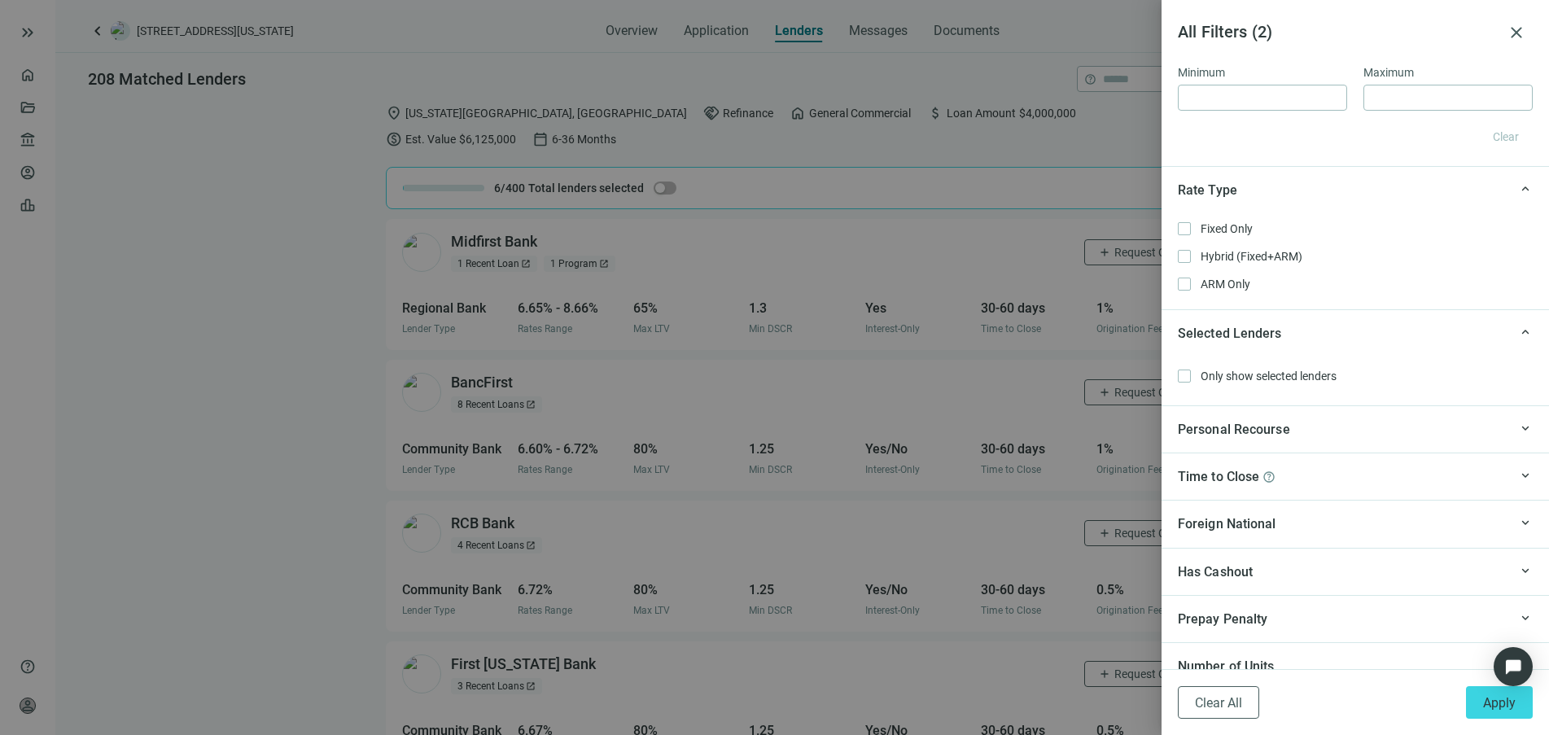
scroll to position [1385, 0]
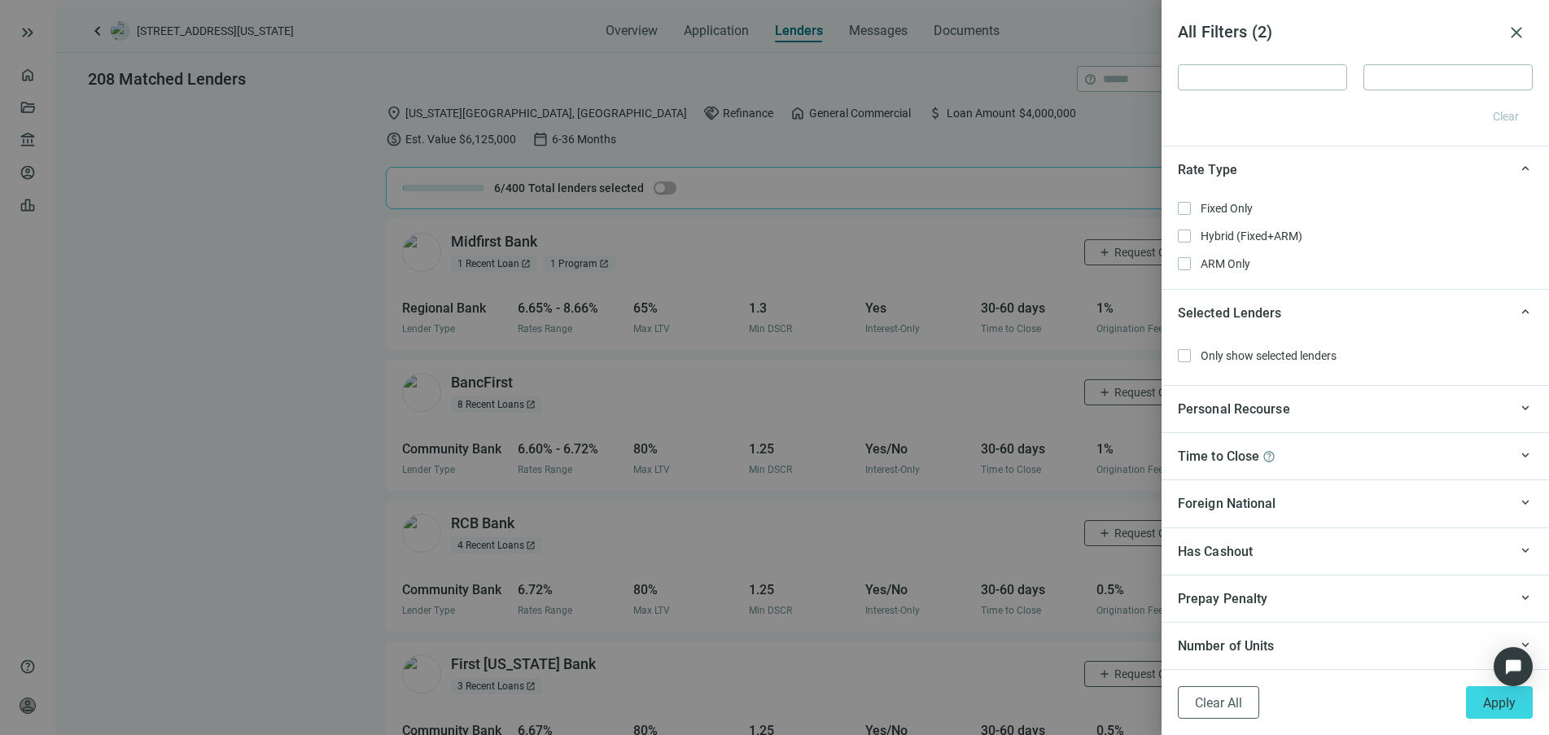
click at [1327, 418] on div "Personal Recourse" at bounding box center [1343, 409] width 330 height 20
click at [1321, 504] on div "Time to Close help" at bounding box center [1343, 503] width 330 height 20
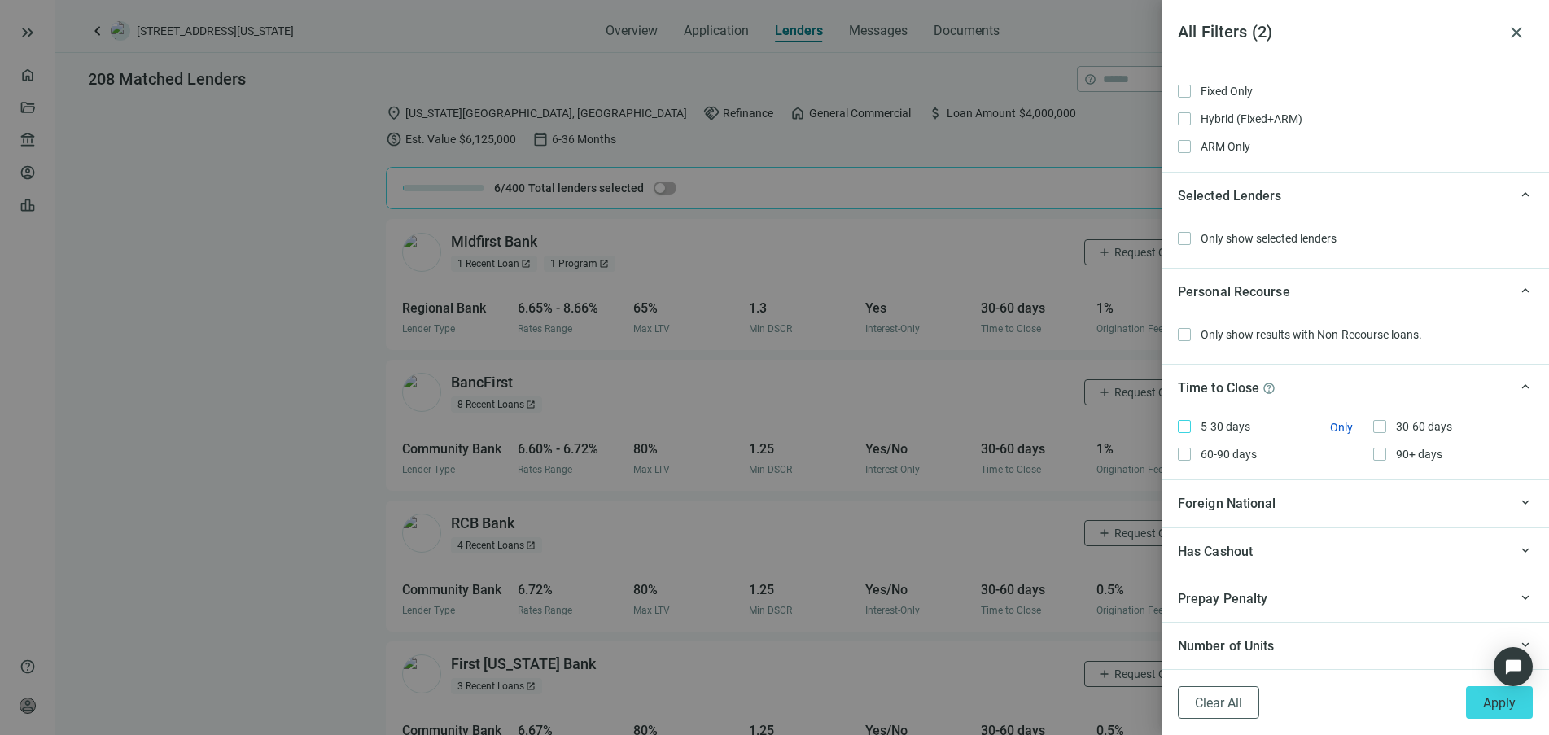
scroll to position [1503, 0]
click at [1213, 420] on span "5-30 days Only" at bounding box center [1224, 427] width 66 height 18
click at [1301, 547] on div "Has Cashout" at bounding box center [1343, 551] width 330 height 20
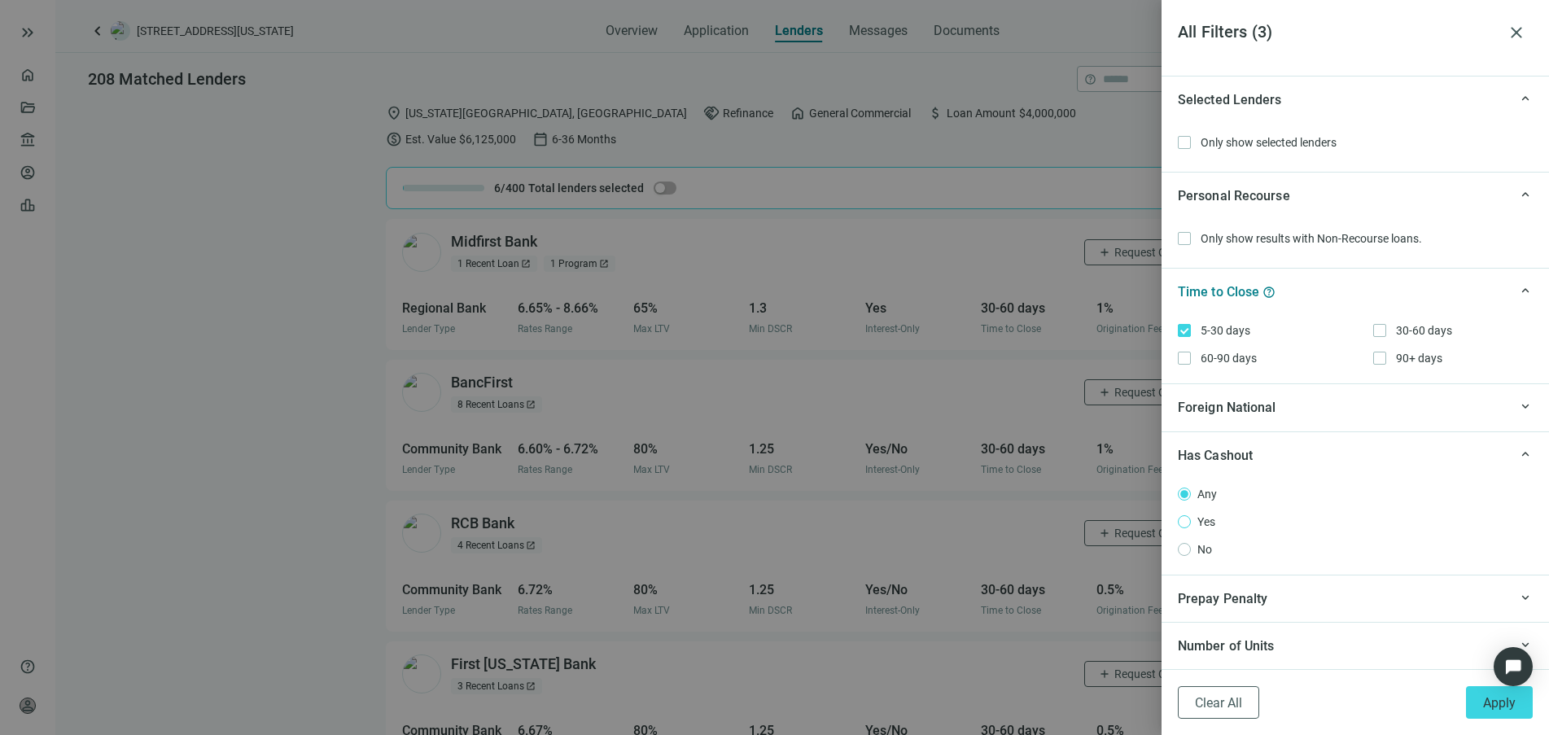
click at [1199, 523] on span "Yes" at bounding box center [1206, 522] width 31 height 18
click at [1481, 707] on button "Apply" at bounding box center [1499, 702] width 67 height 33
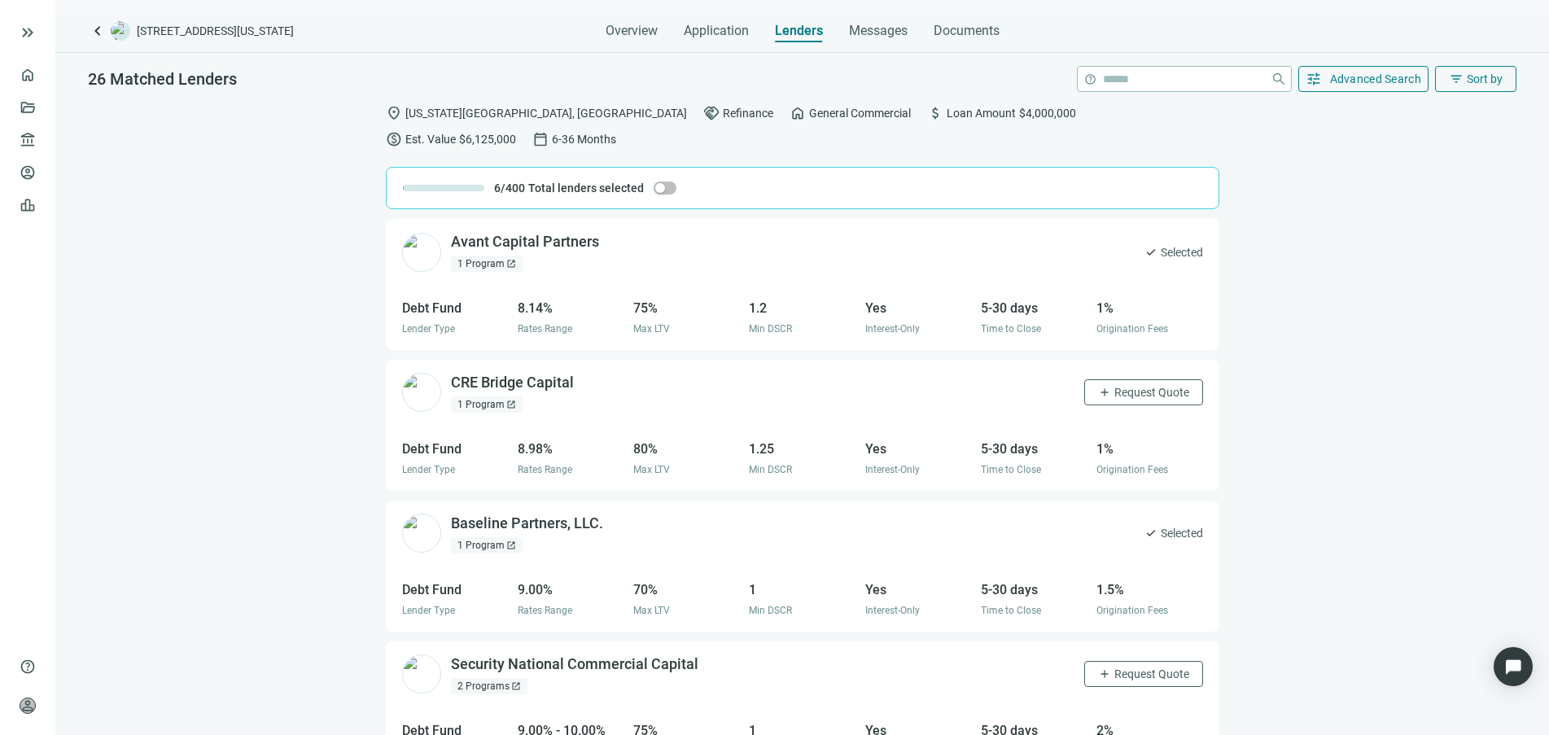
click at [506, 400] on span "open_in_new" at bounding box center [511, 405] width 10 height 10
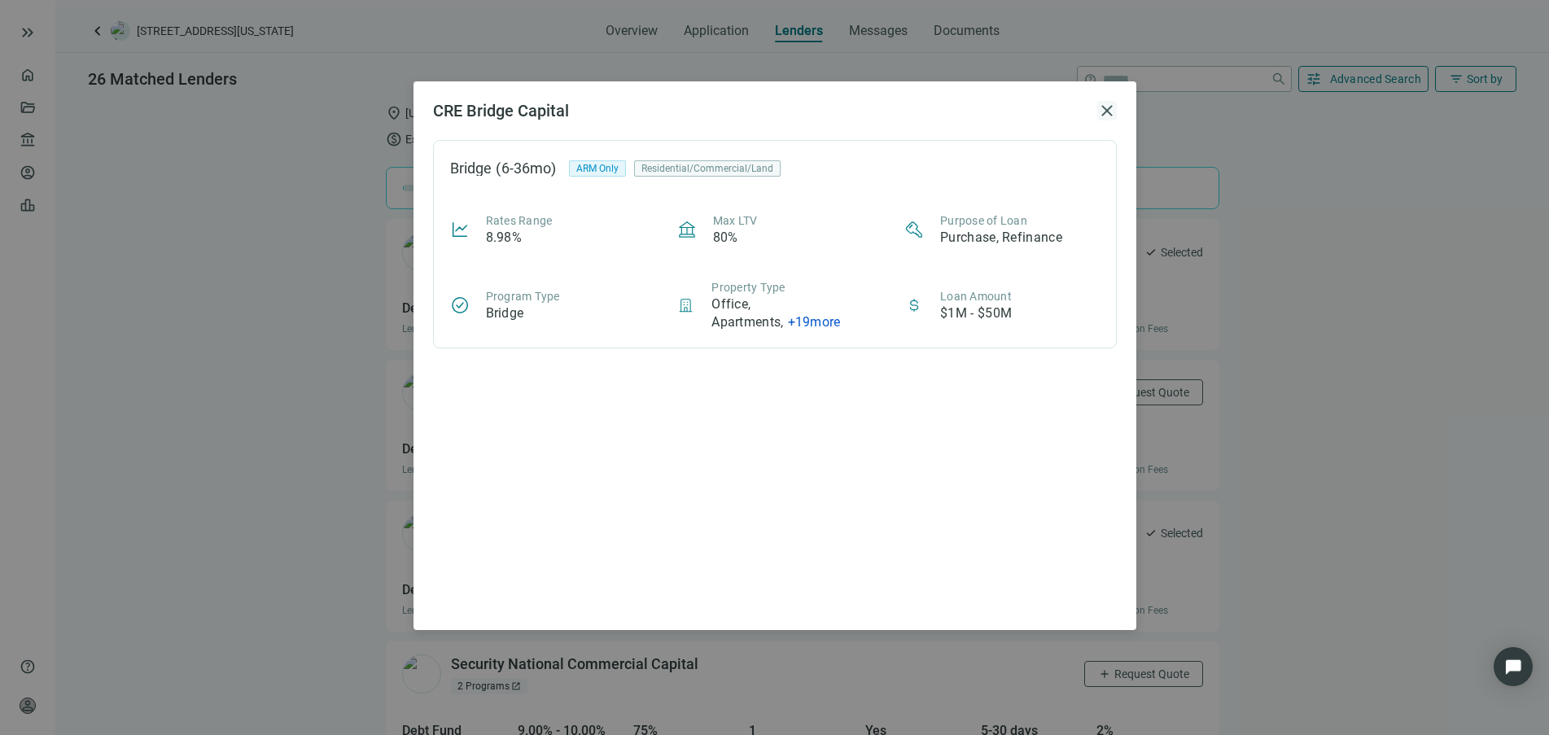
click at [1106, 109] on span "close" at bounding box center [1107, 111] width 20 height 20
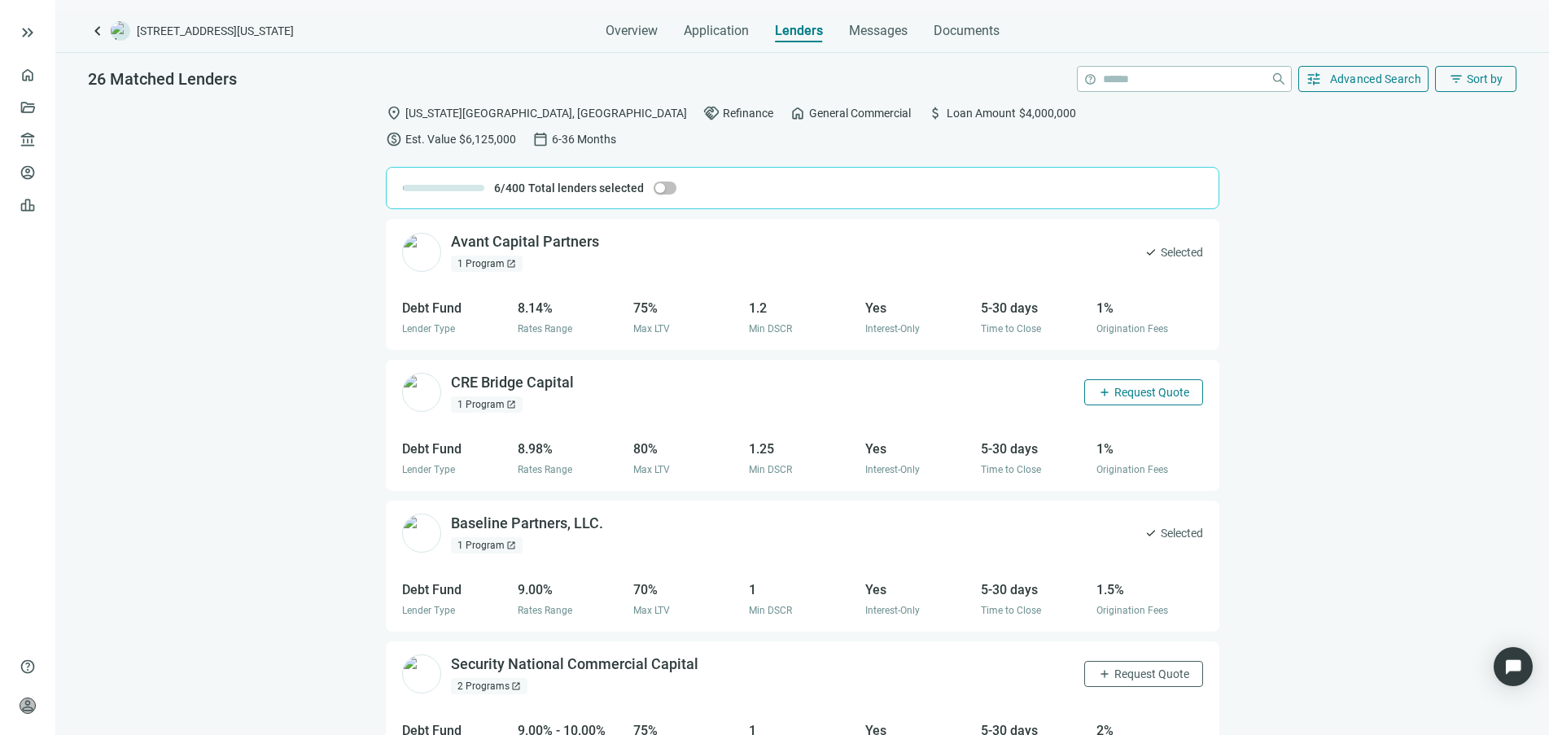
click at [1115, 379] on button "add Request Quote" at bounding box center [1143, 392] width 119 height 26
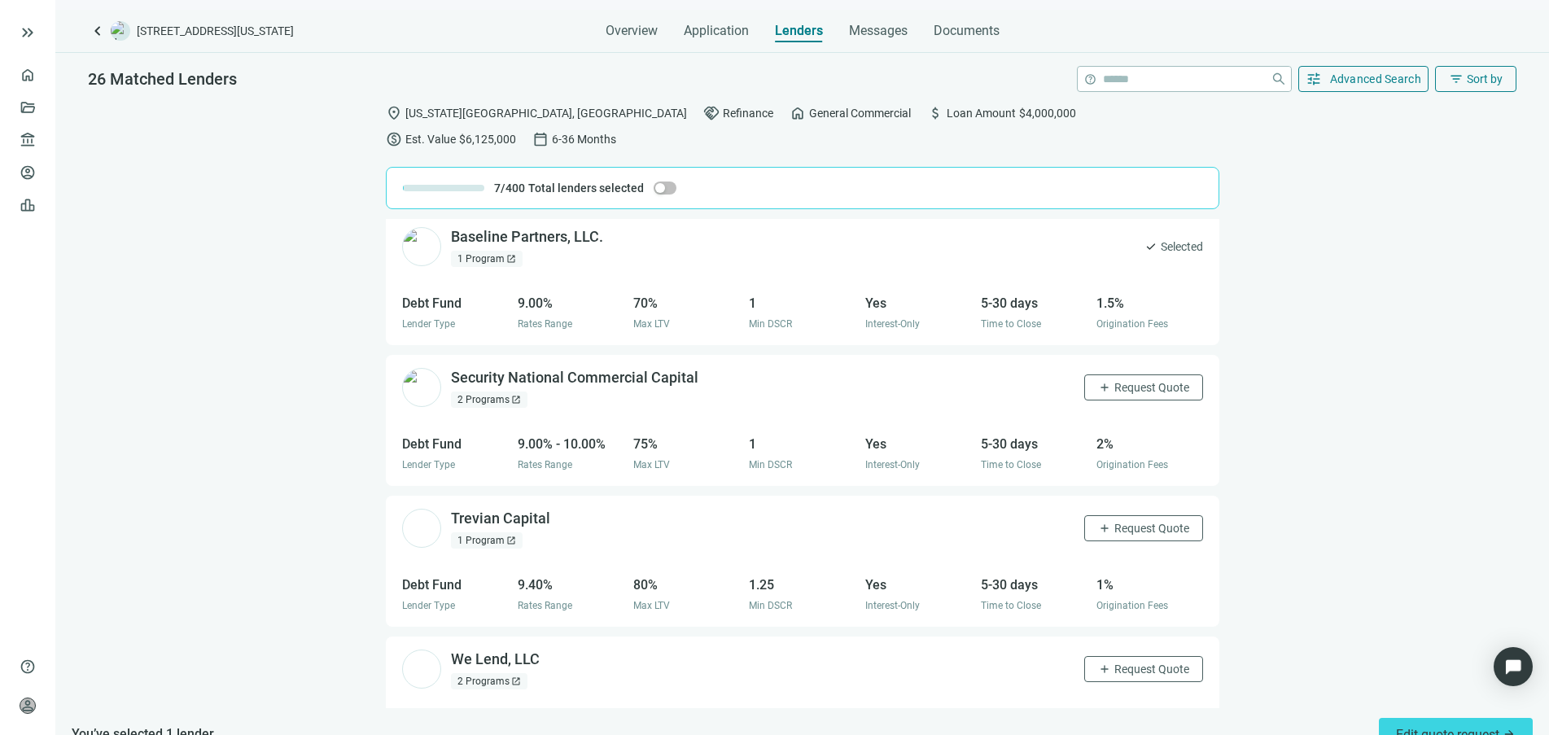
scroll to position [305, 0]
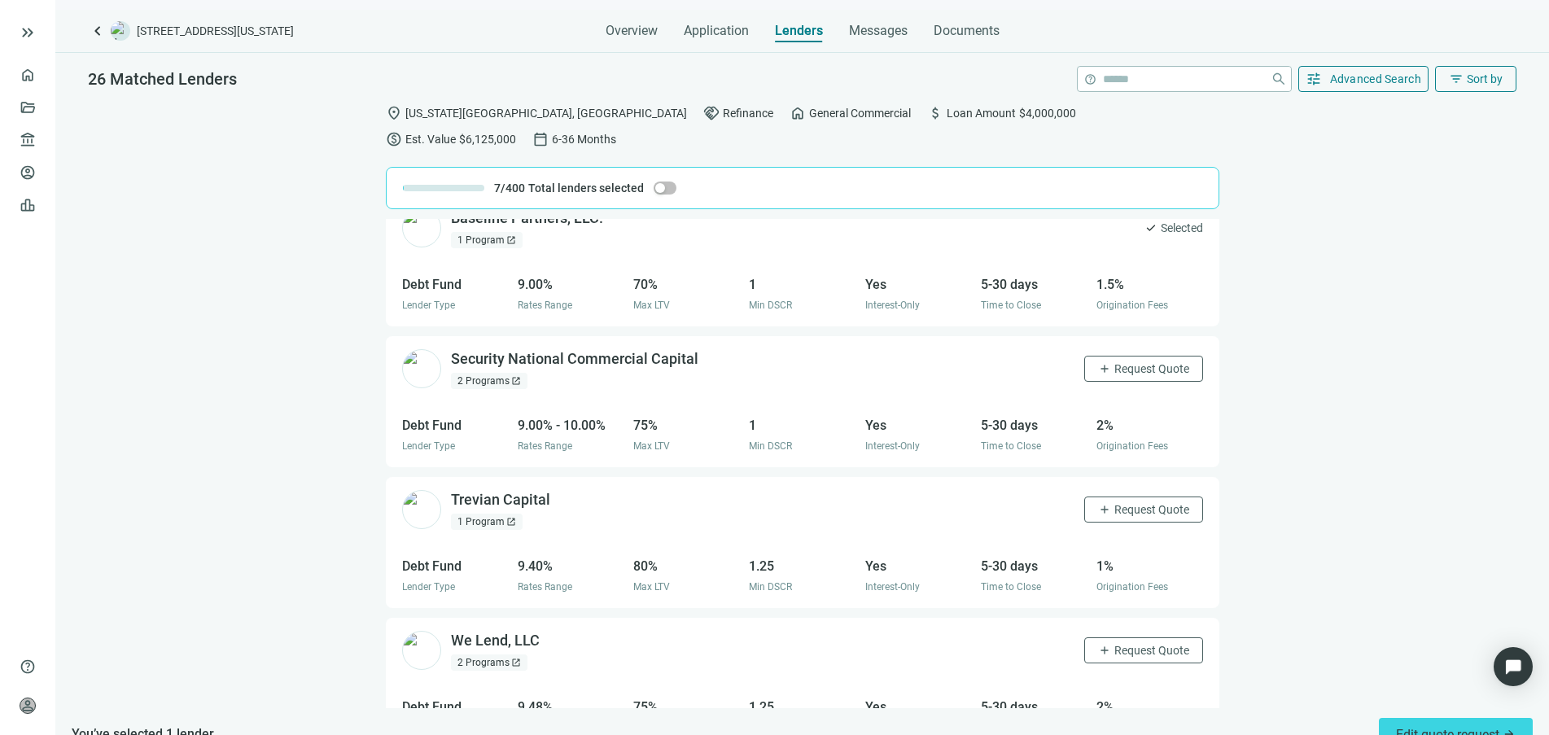
click at [520, 514] on div "1 Program open_in_new" at bounding box center [487, 522] width 72 height 16
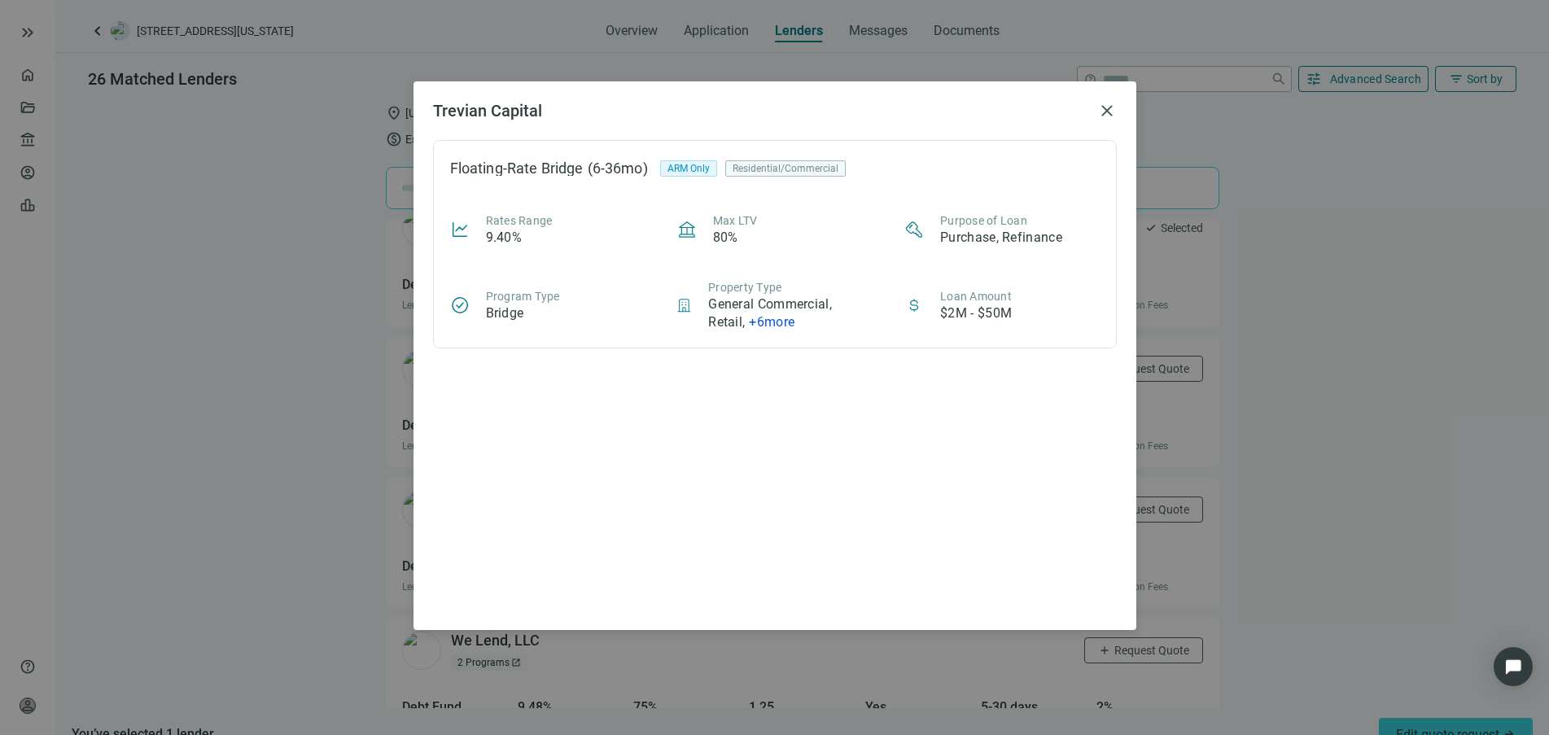
click at [790, 317] on span "+ 6 more" at bounding box center [772, 321] width 46 height 15
click at [1102, 113] on span "close" at bounding box center [1107, 111] width 20 height 20
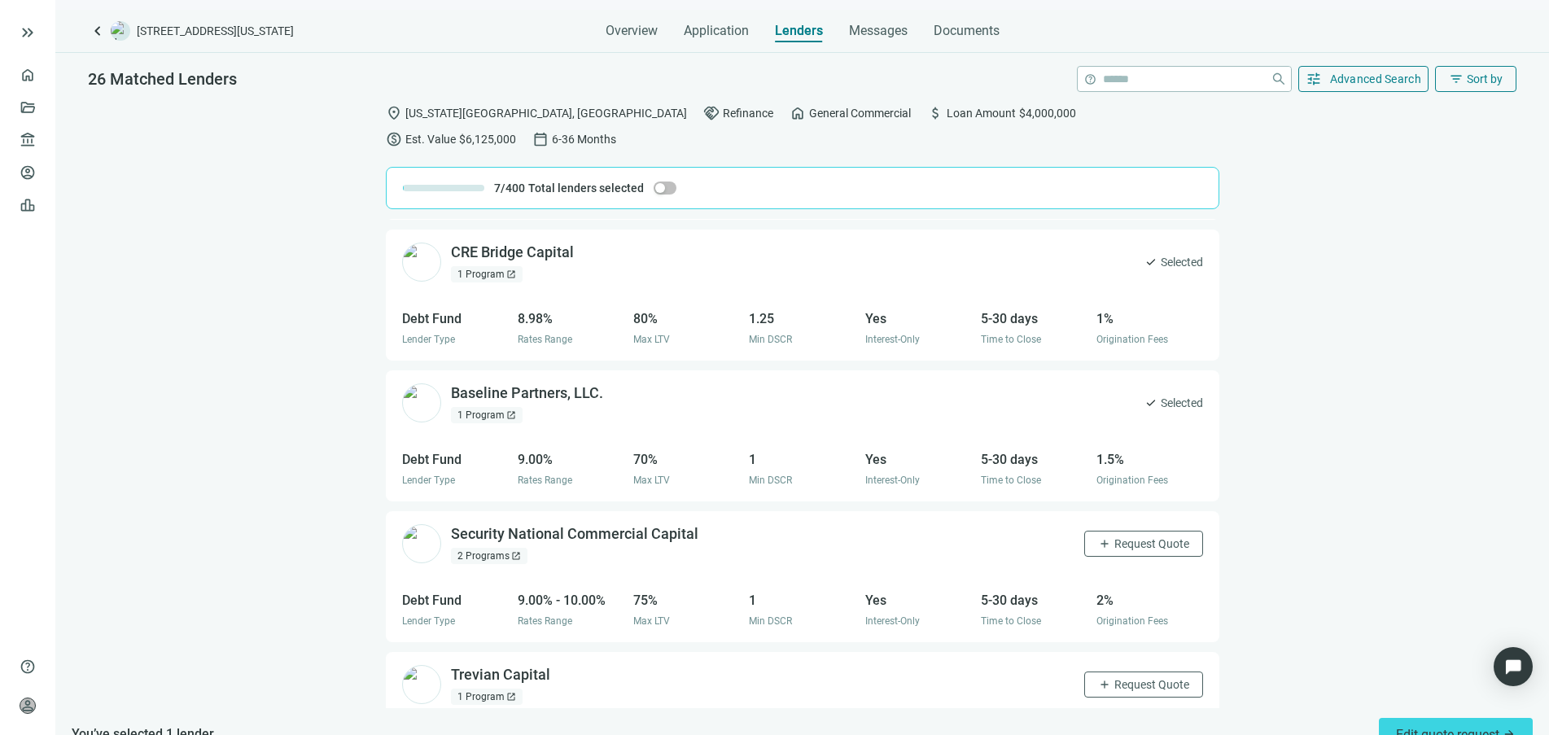
scroll to position [102, 0]
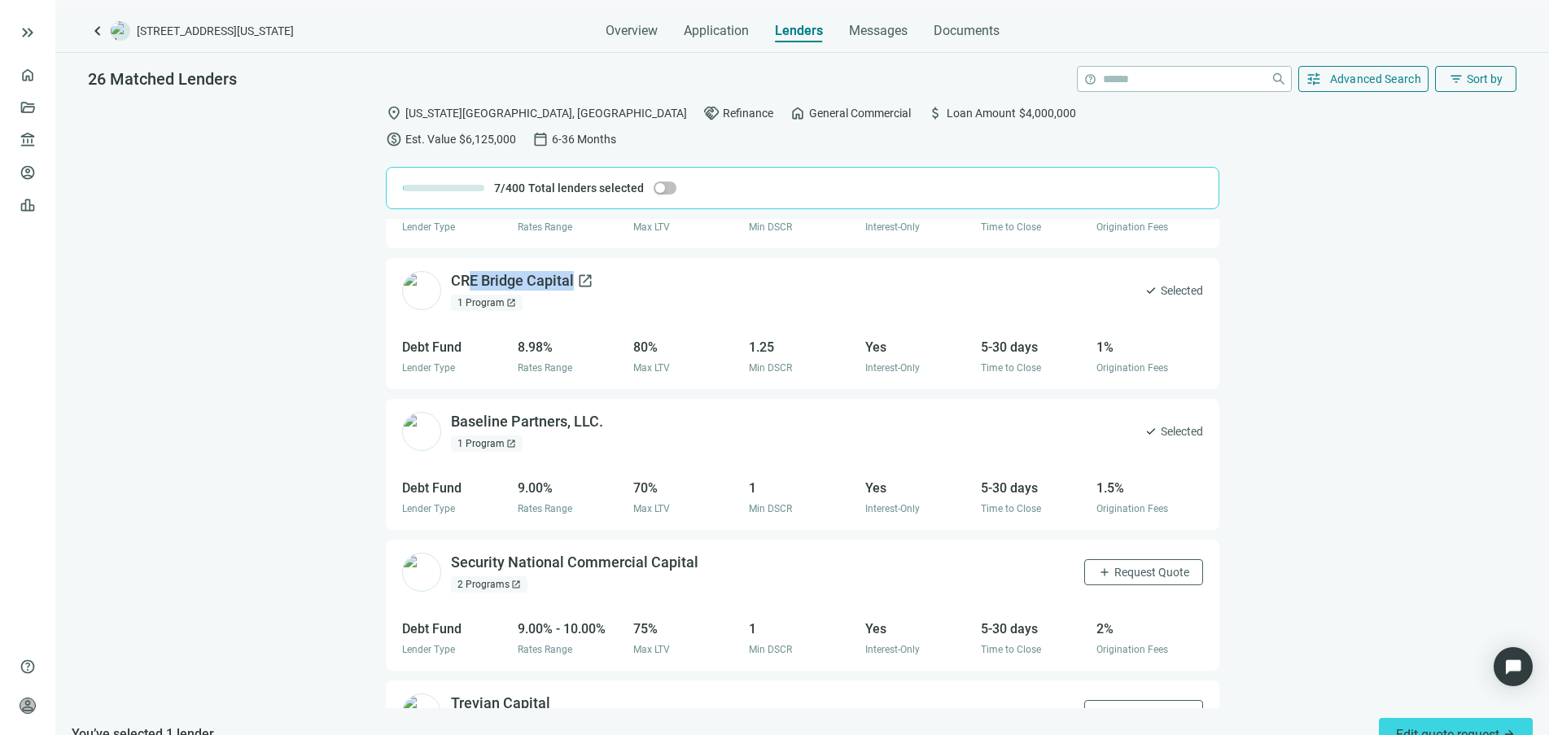
drag, startPoint x: 572, startPoint y: 252, endPoint x: 462, endPoint y: 253, distance: 109.9
click at [462, 258] on div "CRE Bridge Capital open_in_new 1 Program open_in_new check Selected" at bounding box center [803, 291] width 834 height 66
click at [591, 273] on span "open_in_new" at bounding box center [585, 281] width 16 height 16
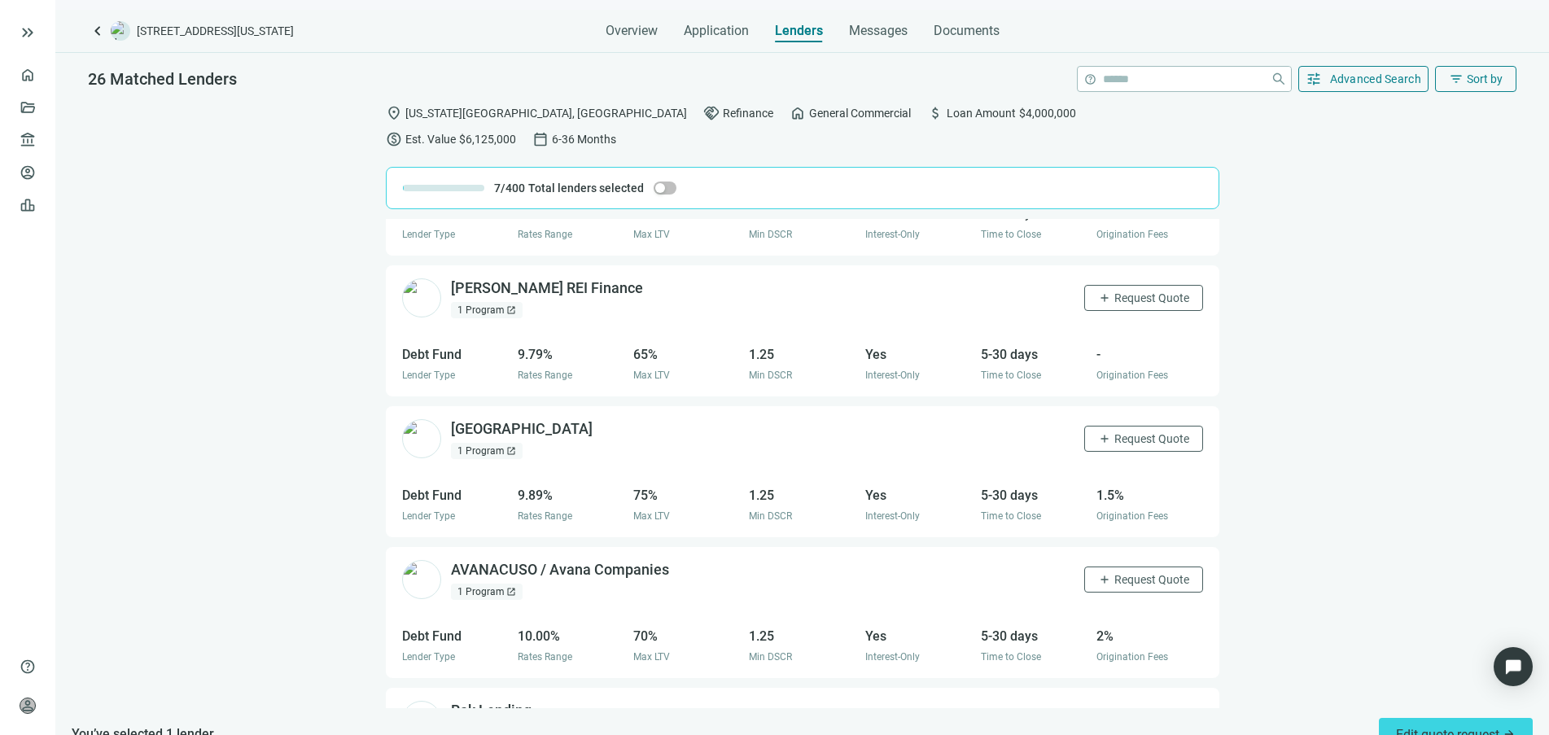
scroll to position [1622, 0]
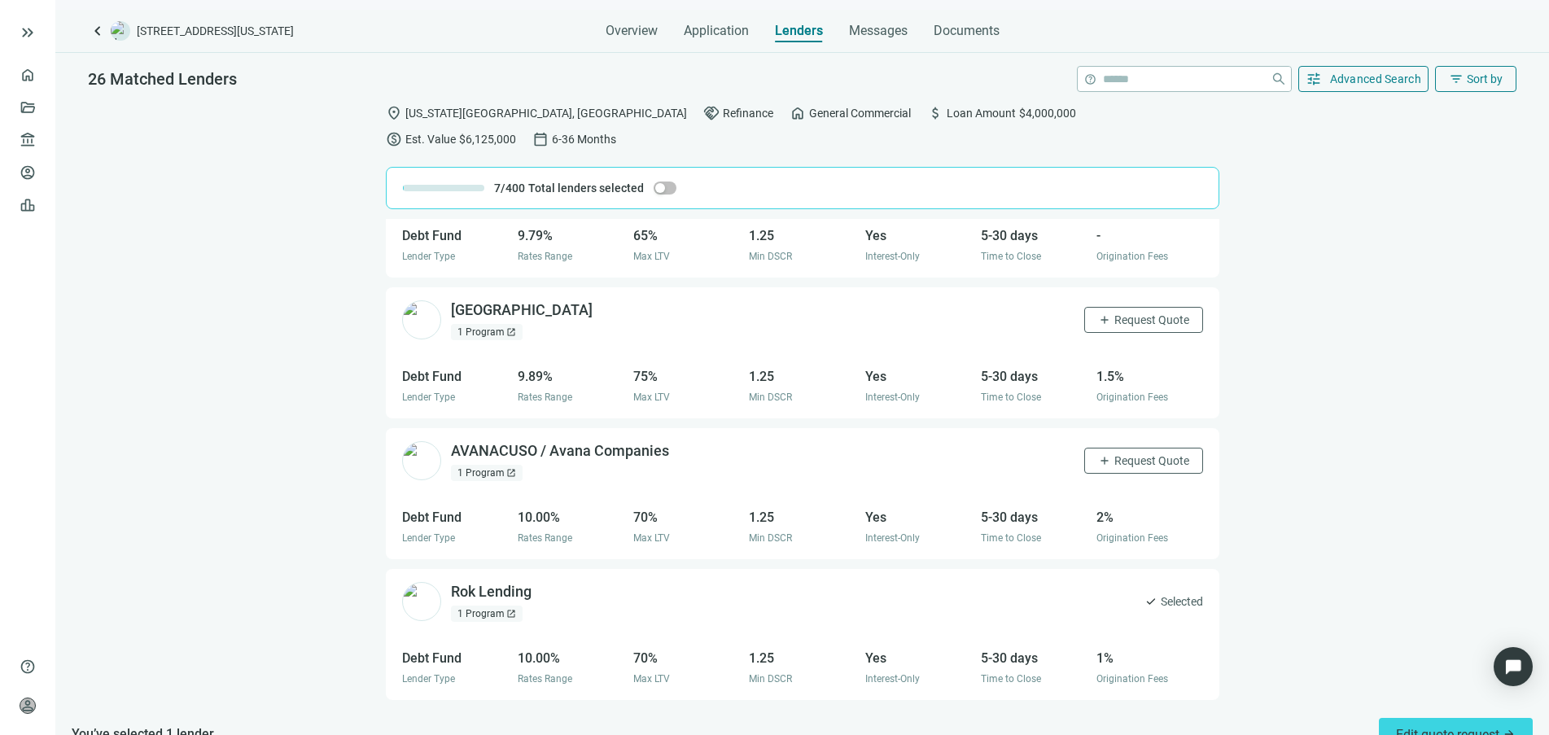
click at [510, 327] on span "open_in_new" at bounding box center [511, 332] width 10 height 10
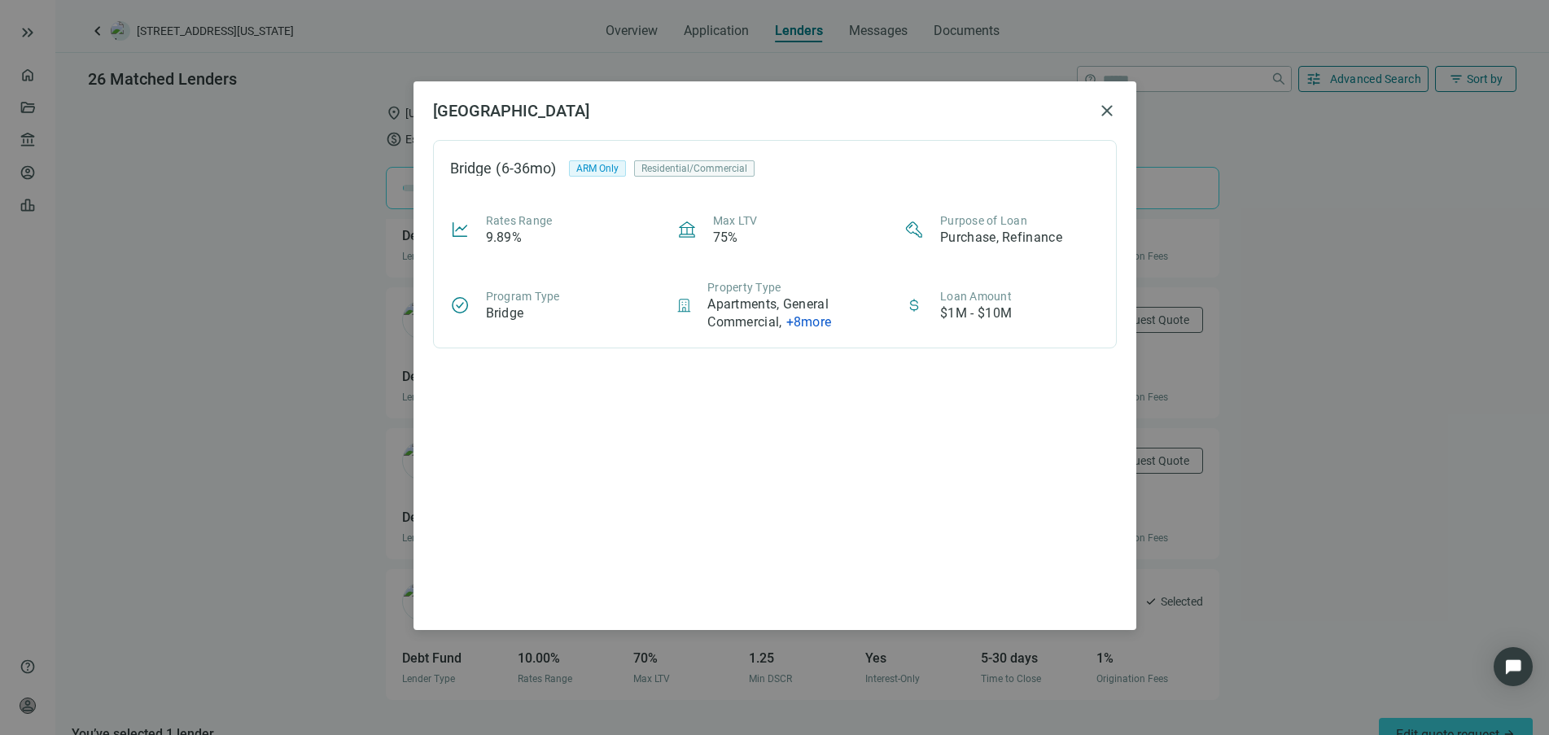
click at [824, 326] on span "+ 8 more" at bounding box center [809, 321] width 46 height 15
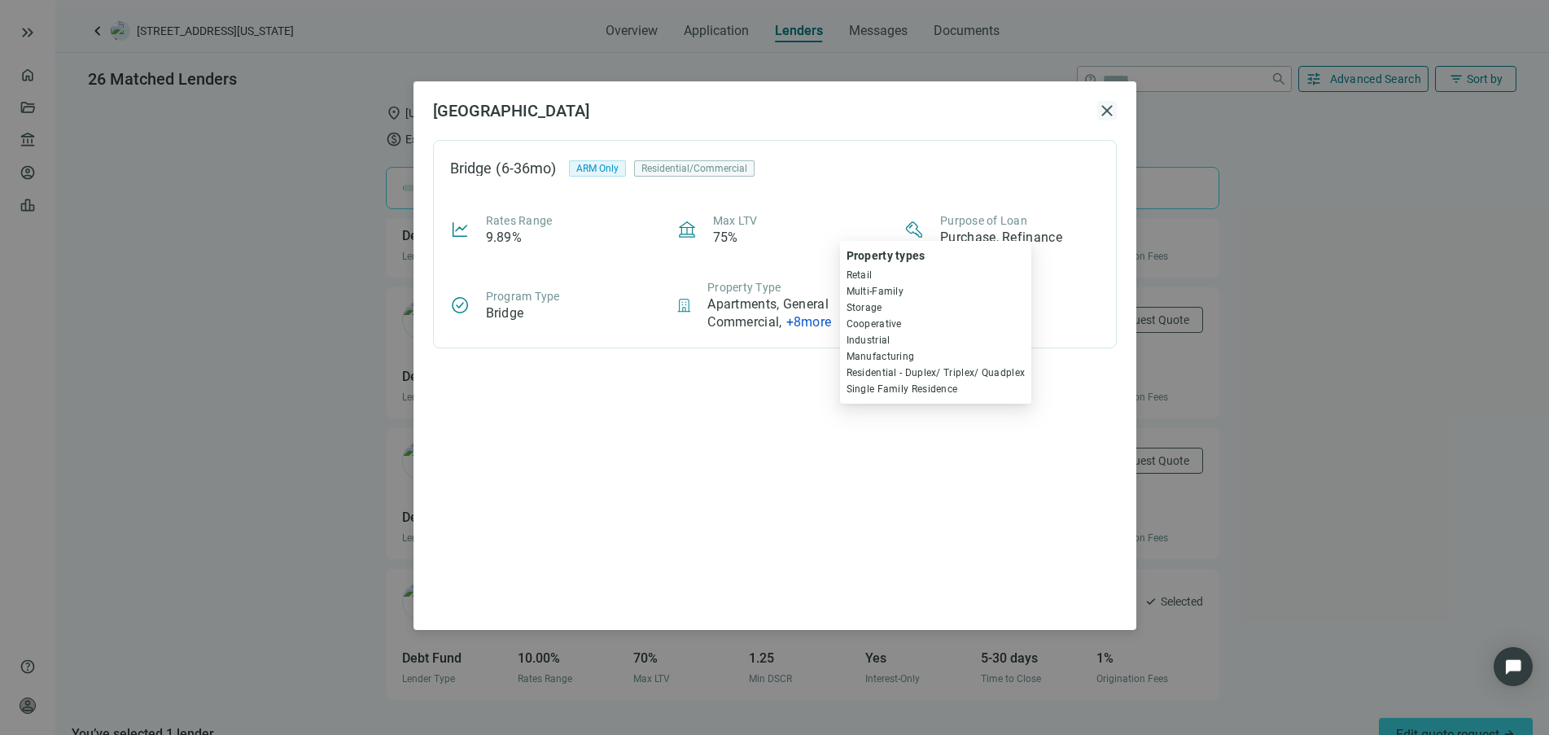
click at [1106, 104] on span "close" at bounding box center [1107, 111] width 20 height 20
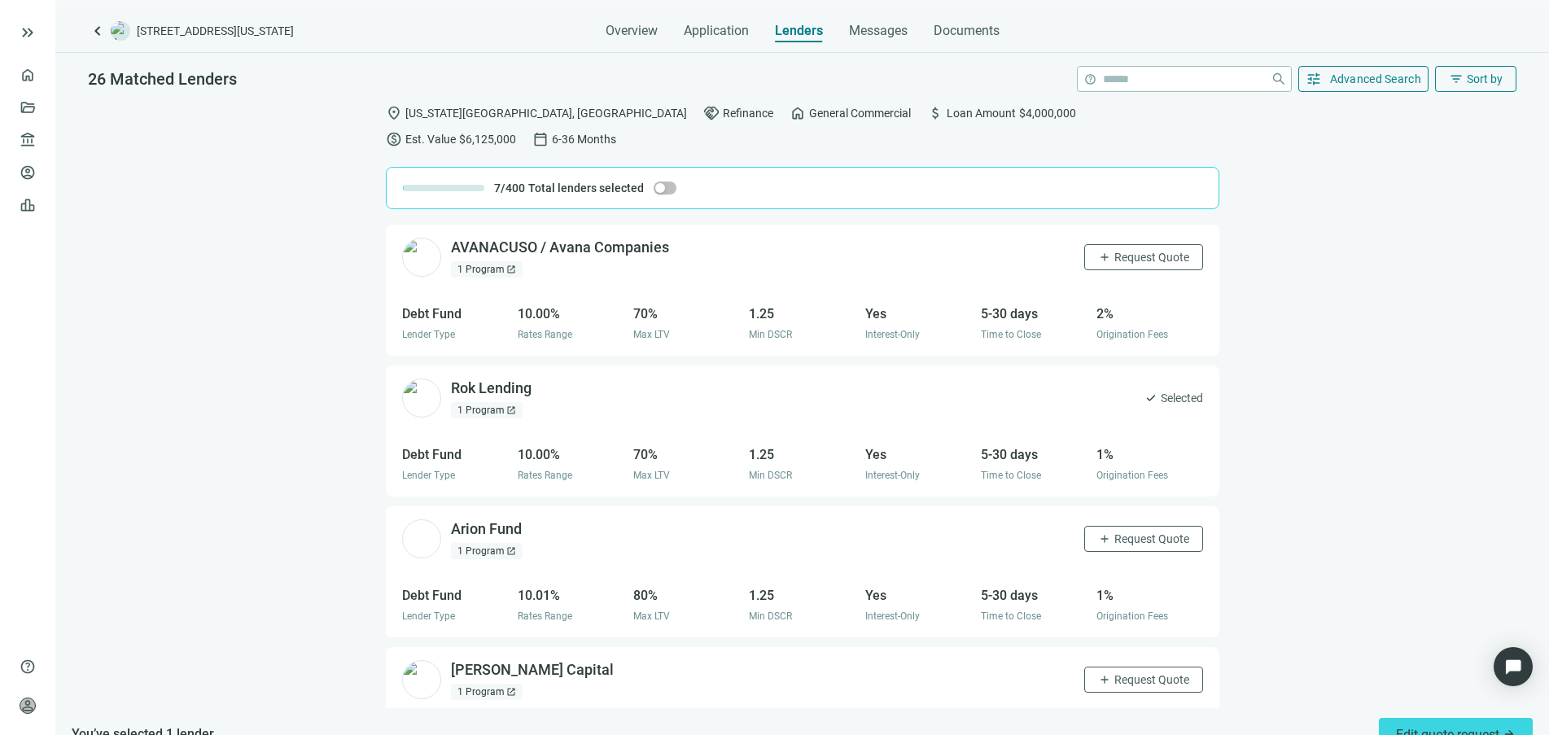
scroll to position [1927, 0]
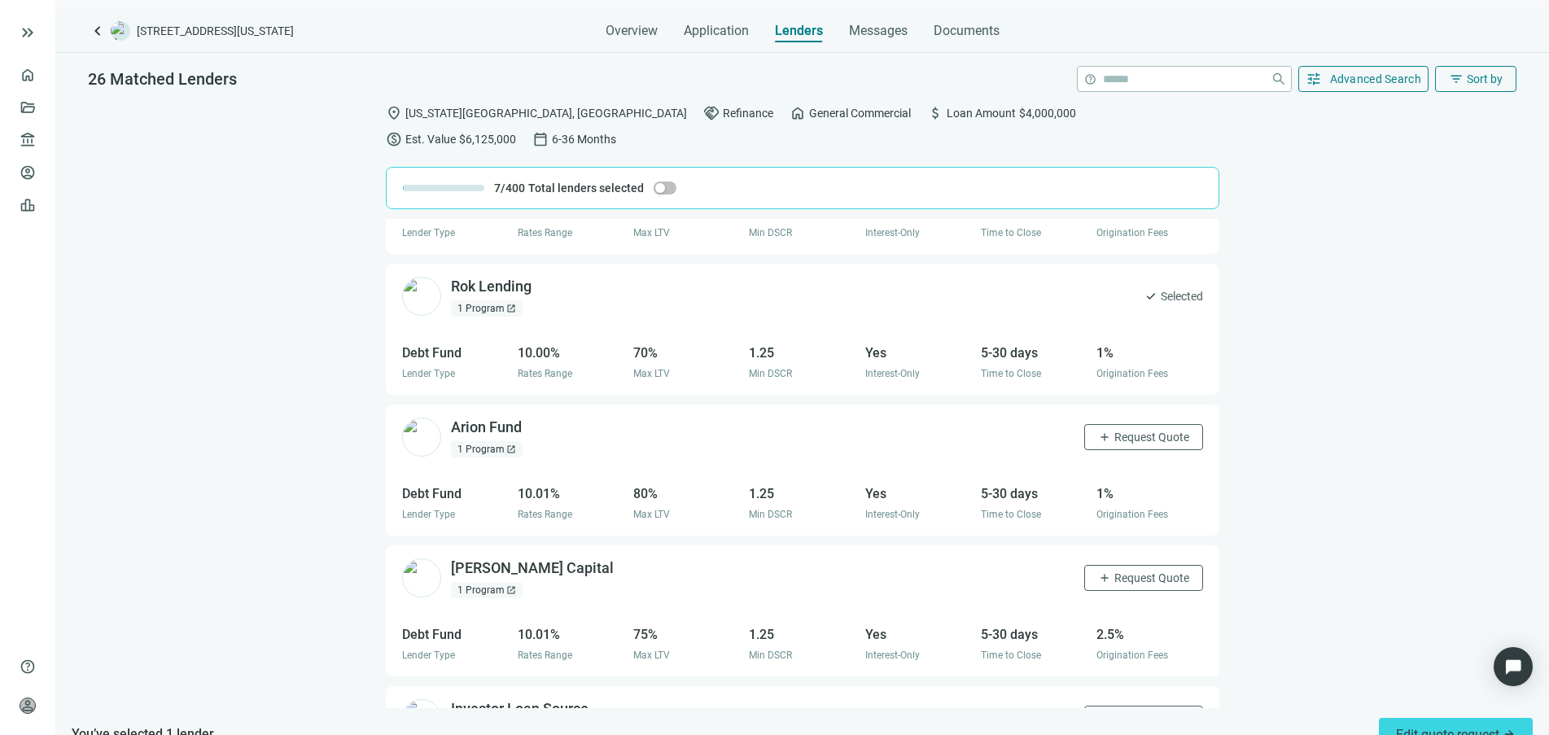
click at [511, 444] on span "open_in_new" at bounding box center [511, 449] width 10 height 10
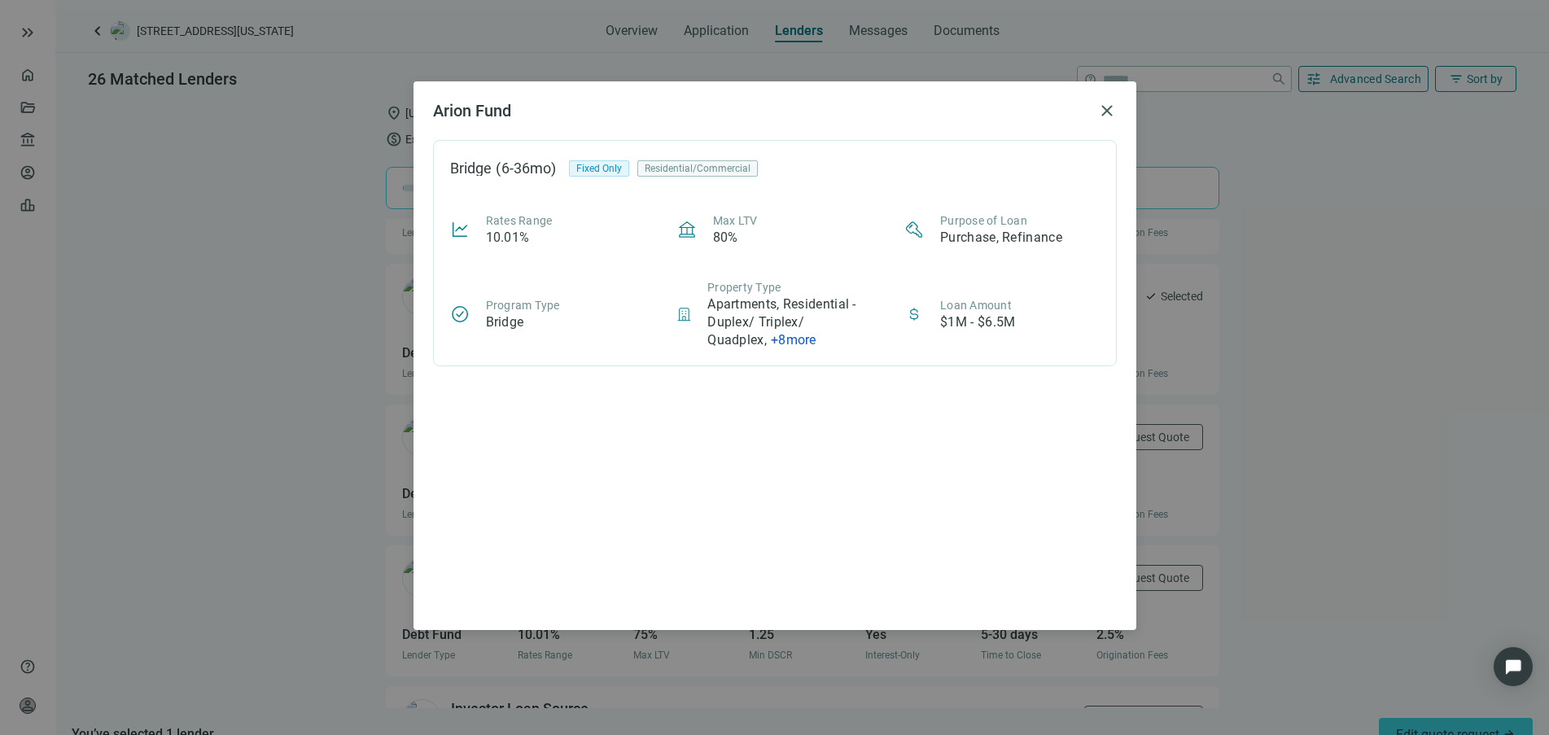
click at [799, 342] on span "+ 8 more" at bounding box center [794, 339] width 46 height 15
click at [1104, 110] on span "close" at bounding box center [1107, 111] width 20 height 20
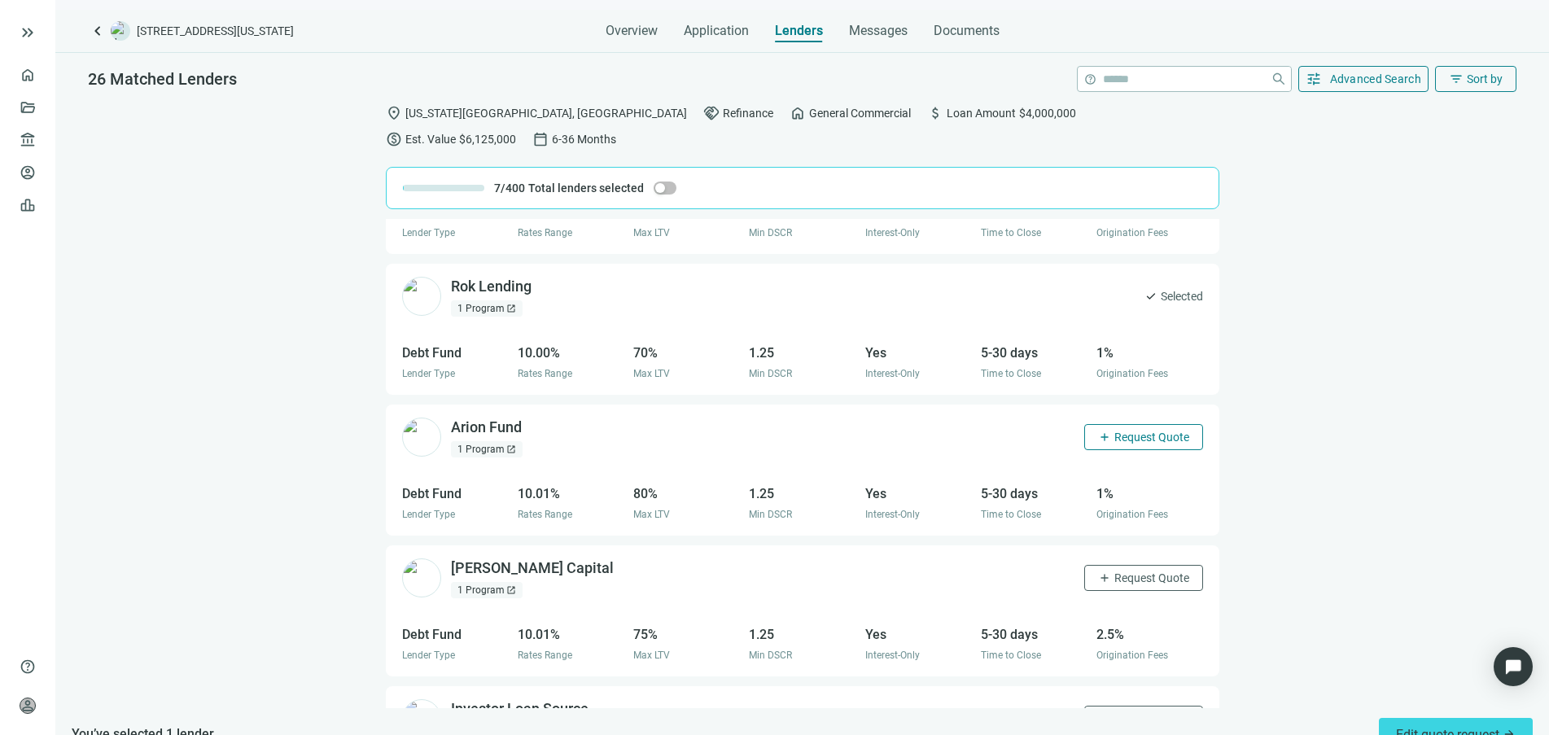
click at [1118, 431] on span "Request Quote" at bounding box center [1151, 437] width 75 height 13
click at [527, 419] on span "open_in_new" at bounding box center [533, 427] width 16 height 16
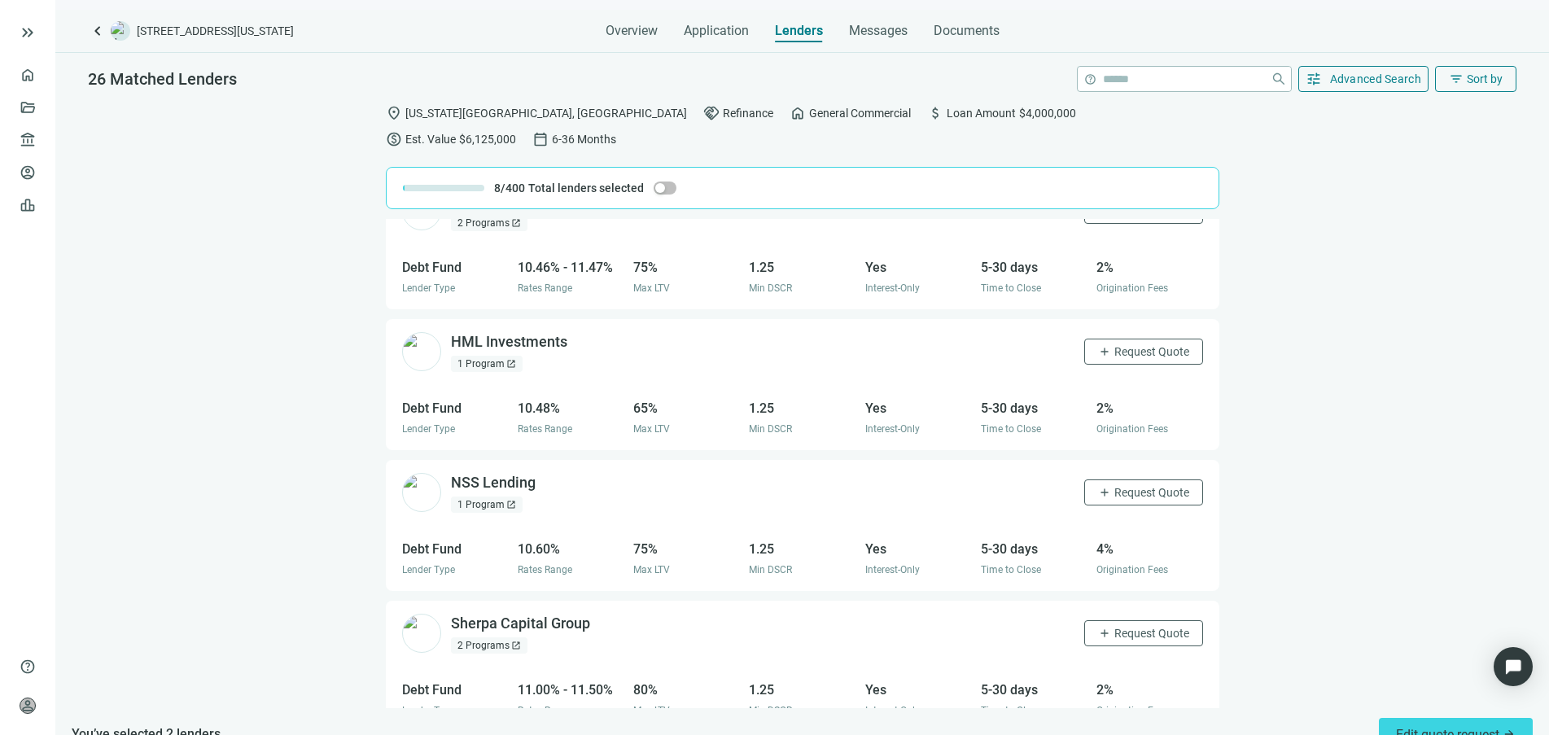
scroll to position [3162, 0]
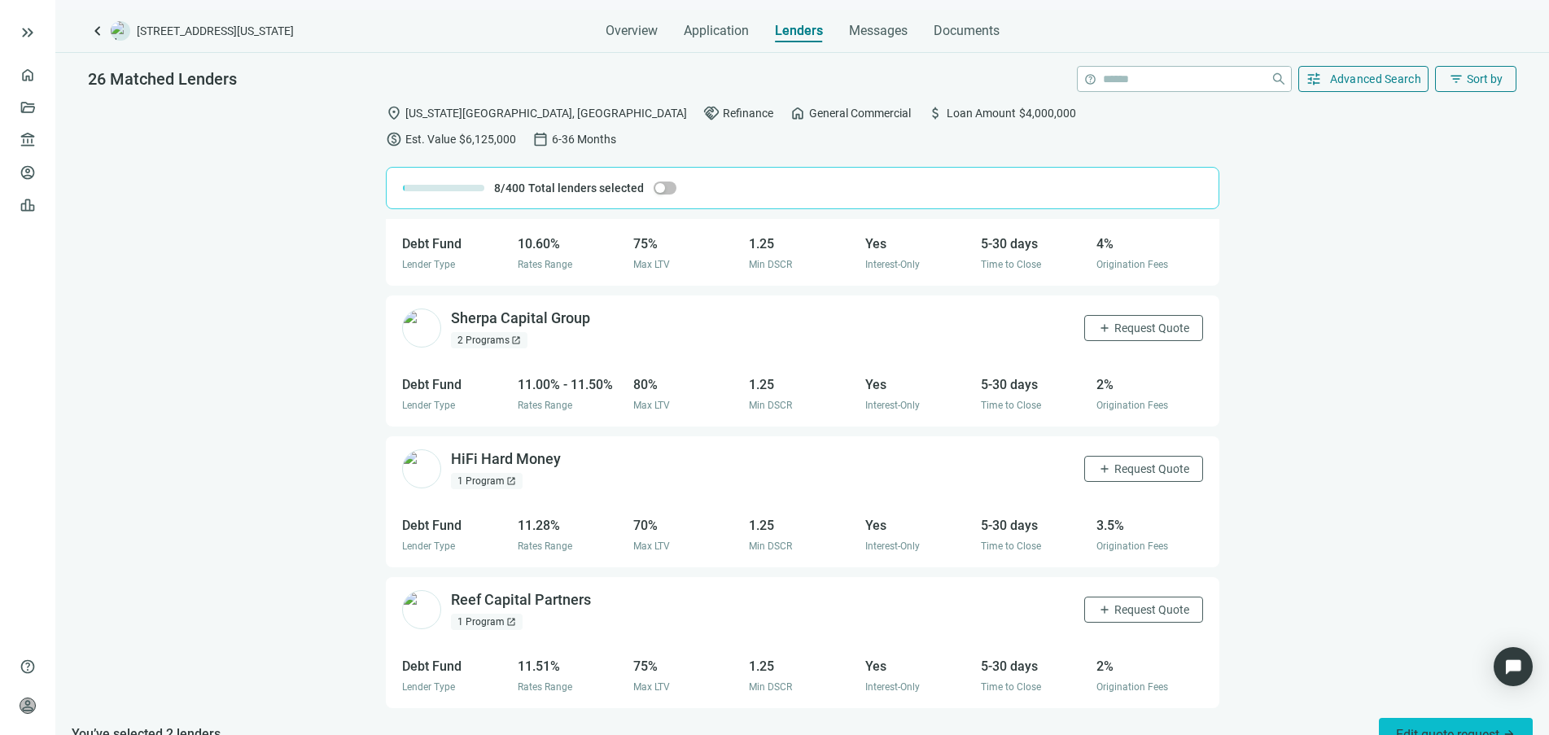
click at [1422, 724] on button "Edit quote request arrow_forward" at bounding box center [1456, 734] width 154 height 33
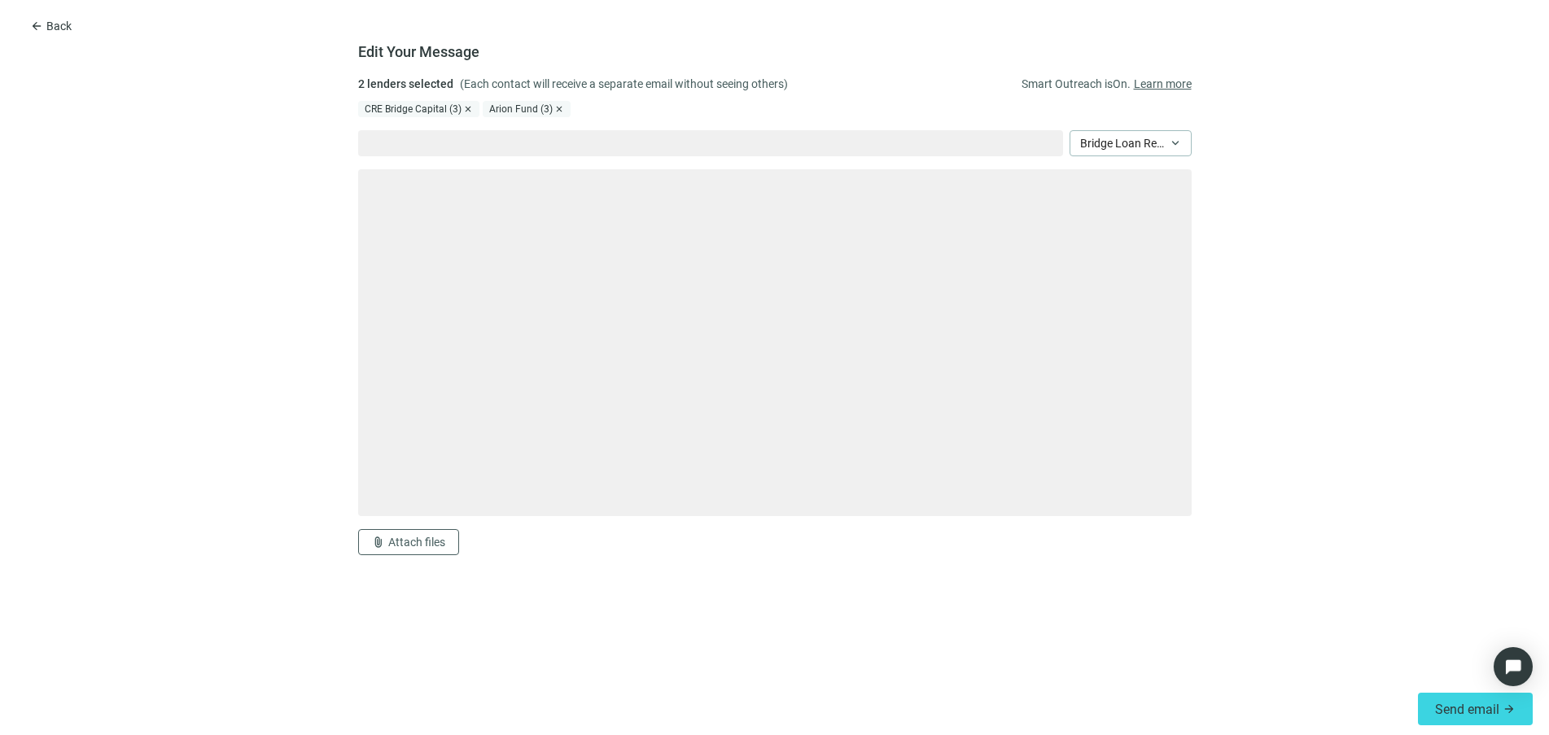
type textarea "**********"
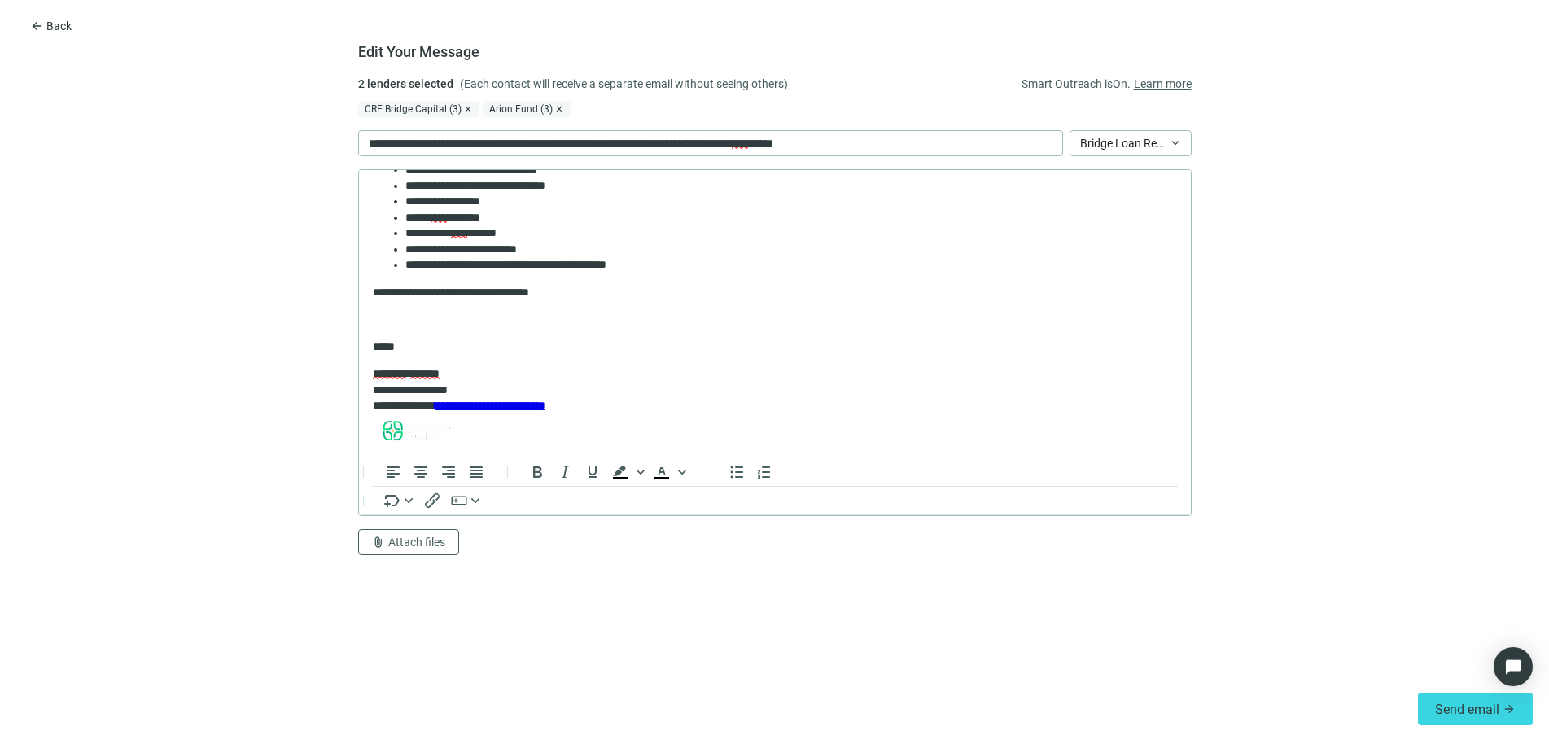
scroll to position [326, 0]
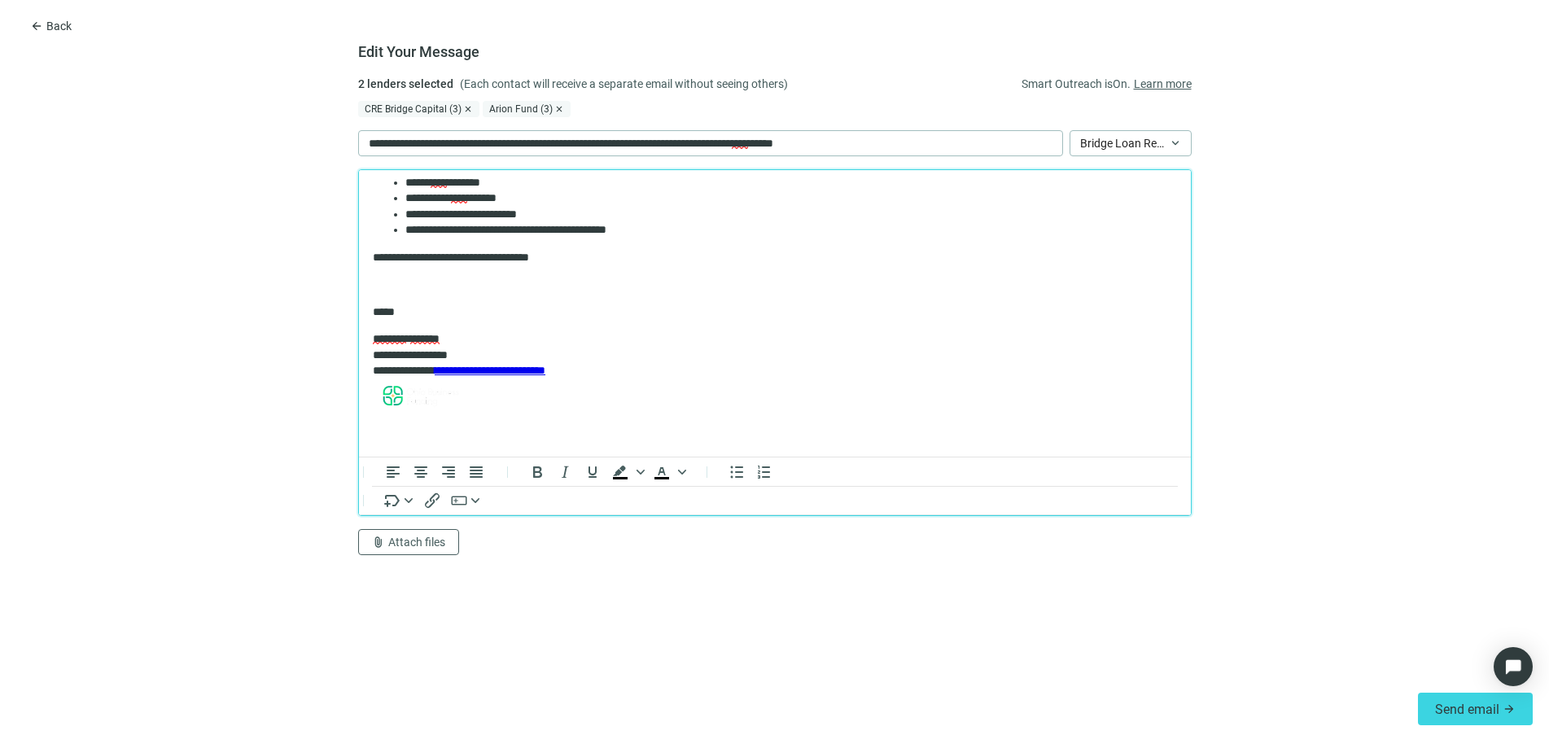
click at [427, 281] on p "Rich Text Area. Press ALT-0 for help." at bounding box center [774, 285] width 804 height 16
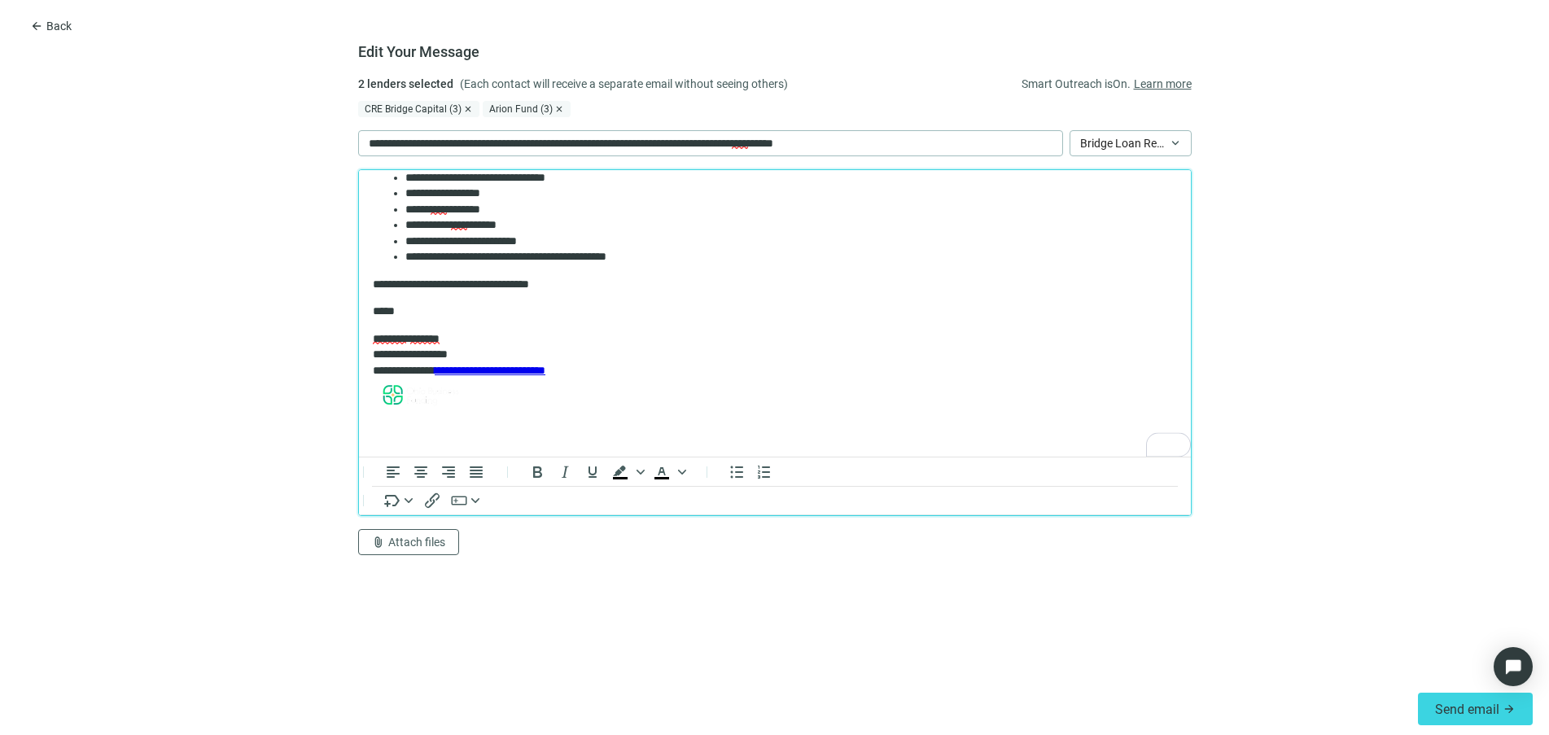
scroll to position [299, 0]
click at [436, 542] on span "Attach files" at bounding box center [416, 542] width 57 height 13
click at [471, 490] on button "Сhoose from deal documents" at bounding box center [446, 480] width 176 height 26
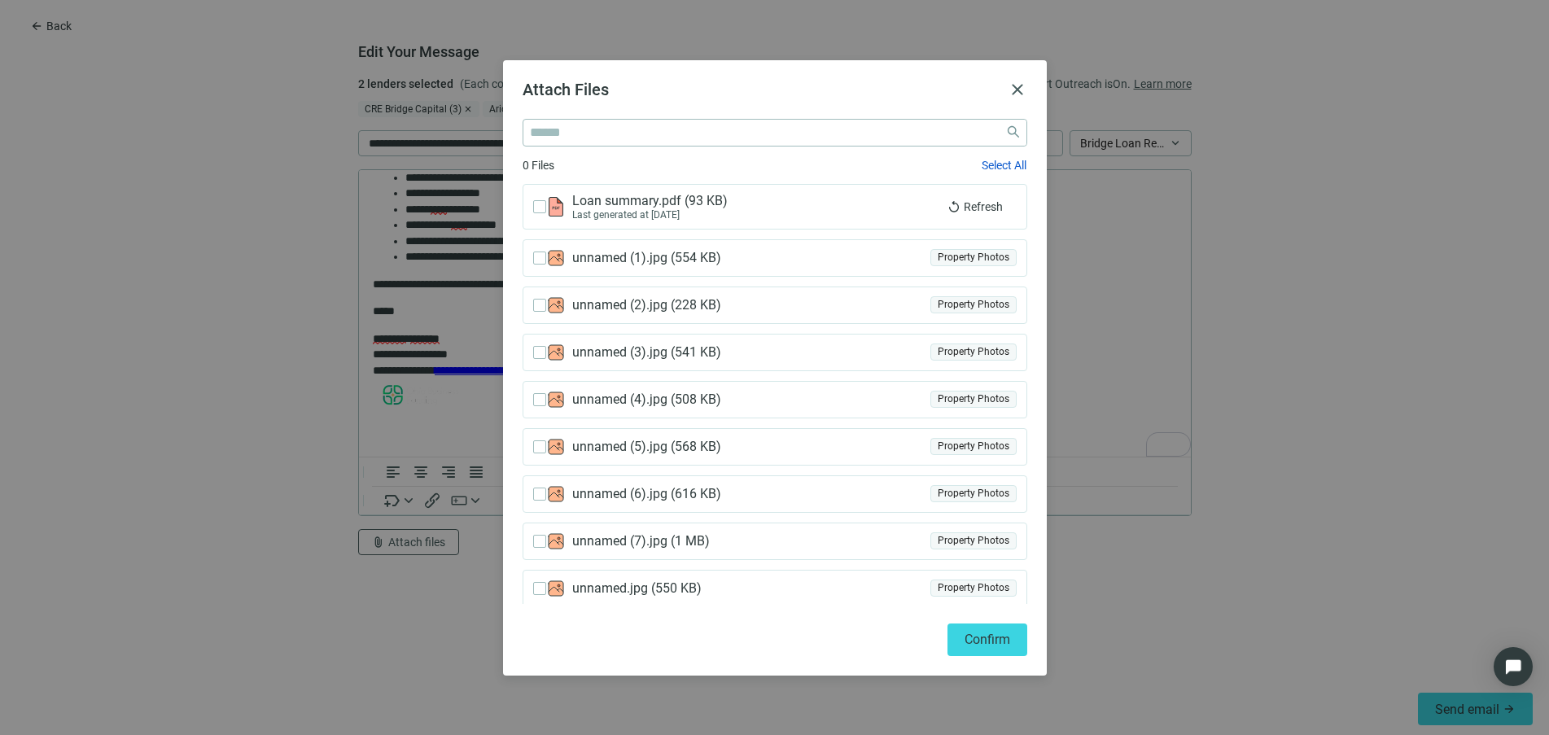
click at [640, 207] on span "Loan summary.pdf ( 93 KB )" at bounding box center [653, 201] width 162 height 16
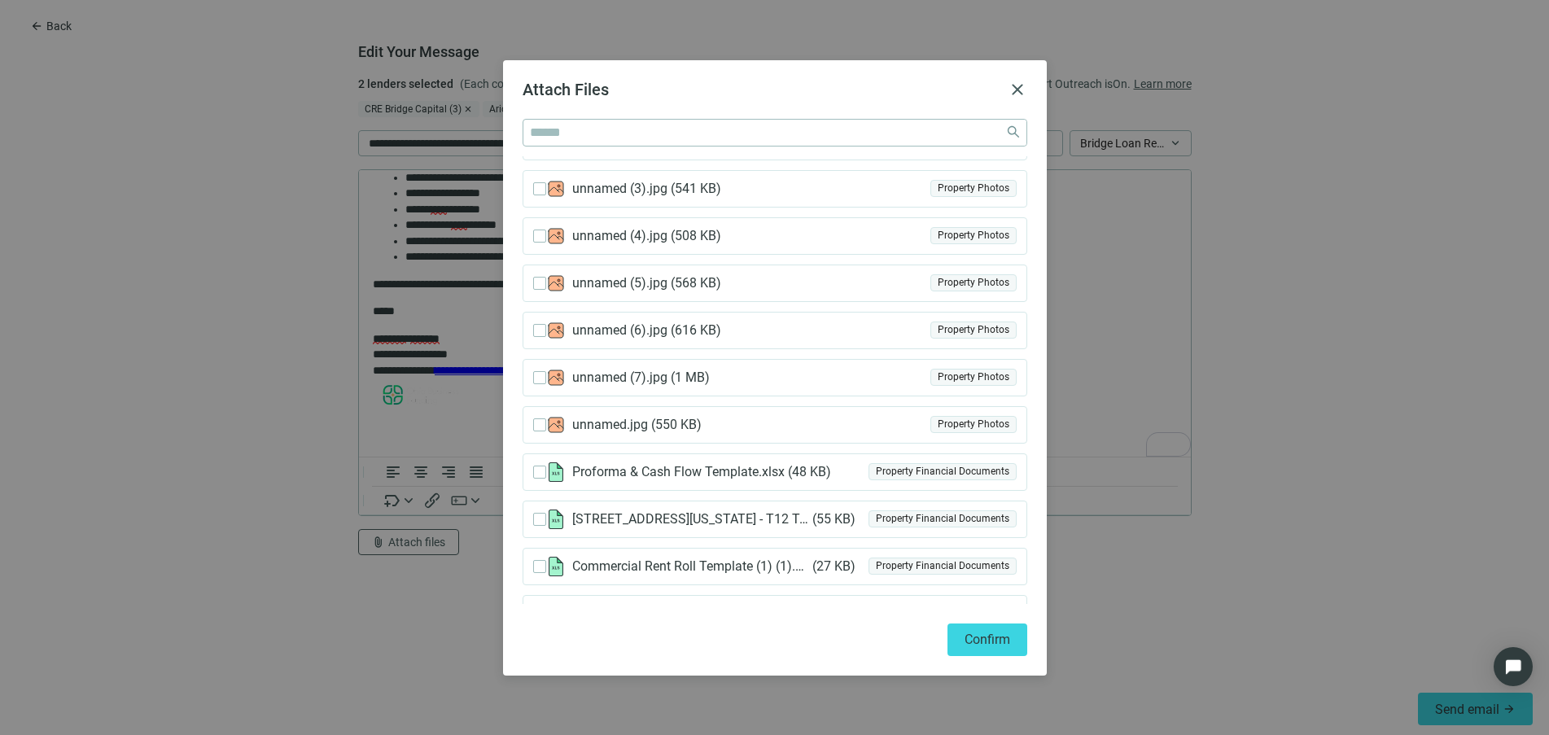
scroll to position [192, 0]
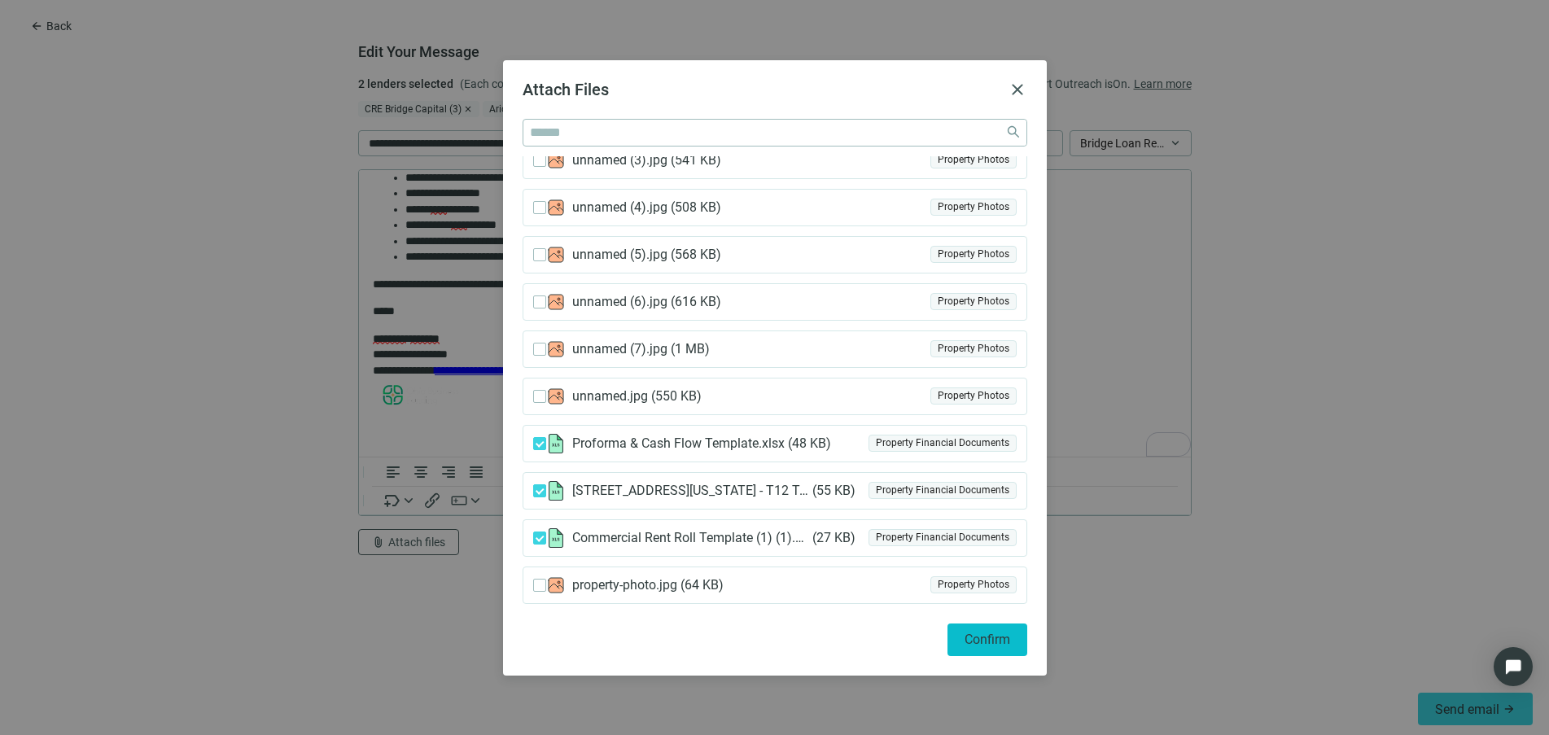
click at [983, 647] on button "Confirm" at bounding box center [988, 640] width 80 height 33
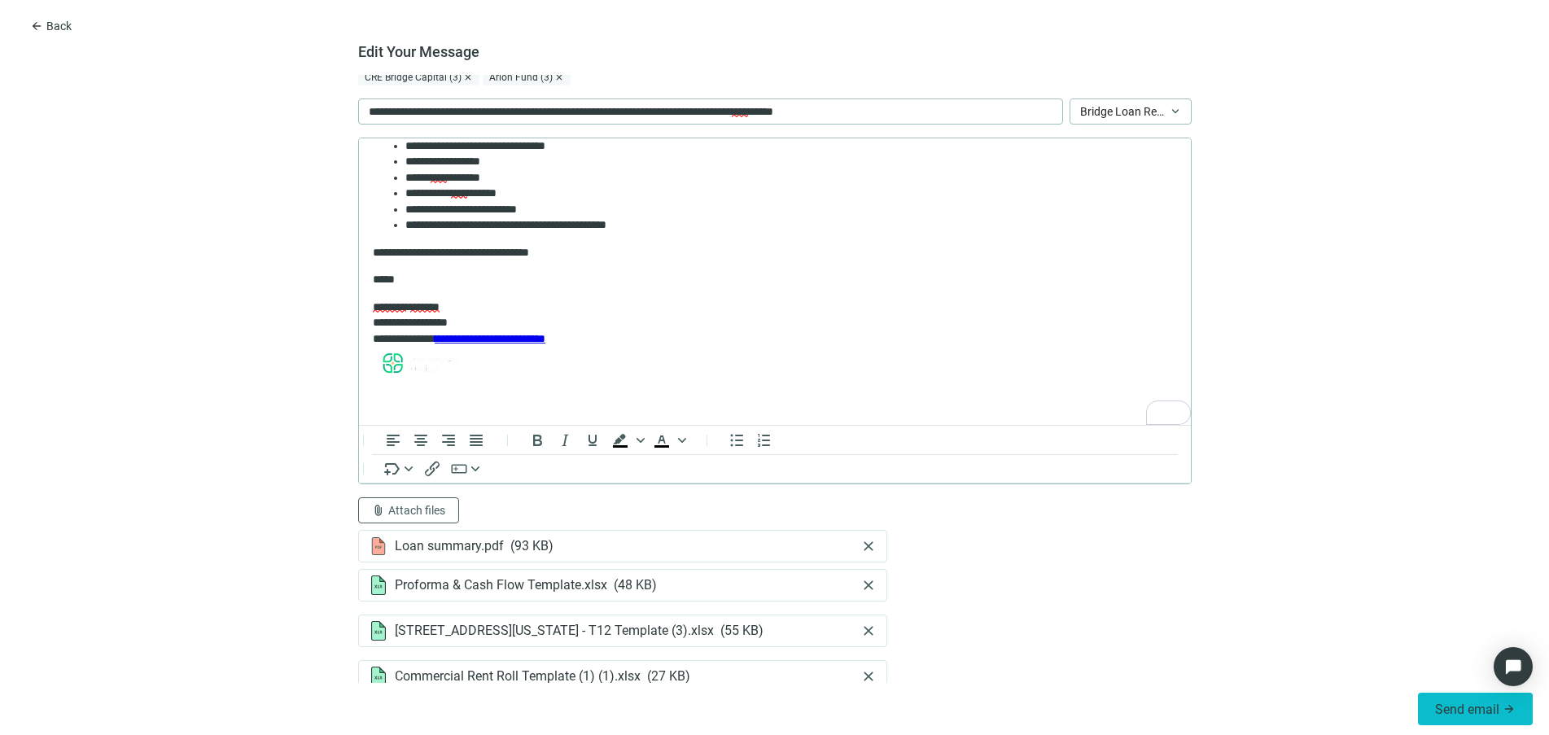
scroll to position [48, 0]
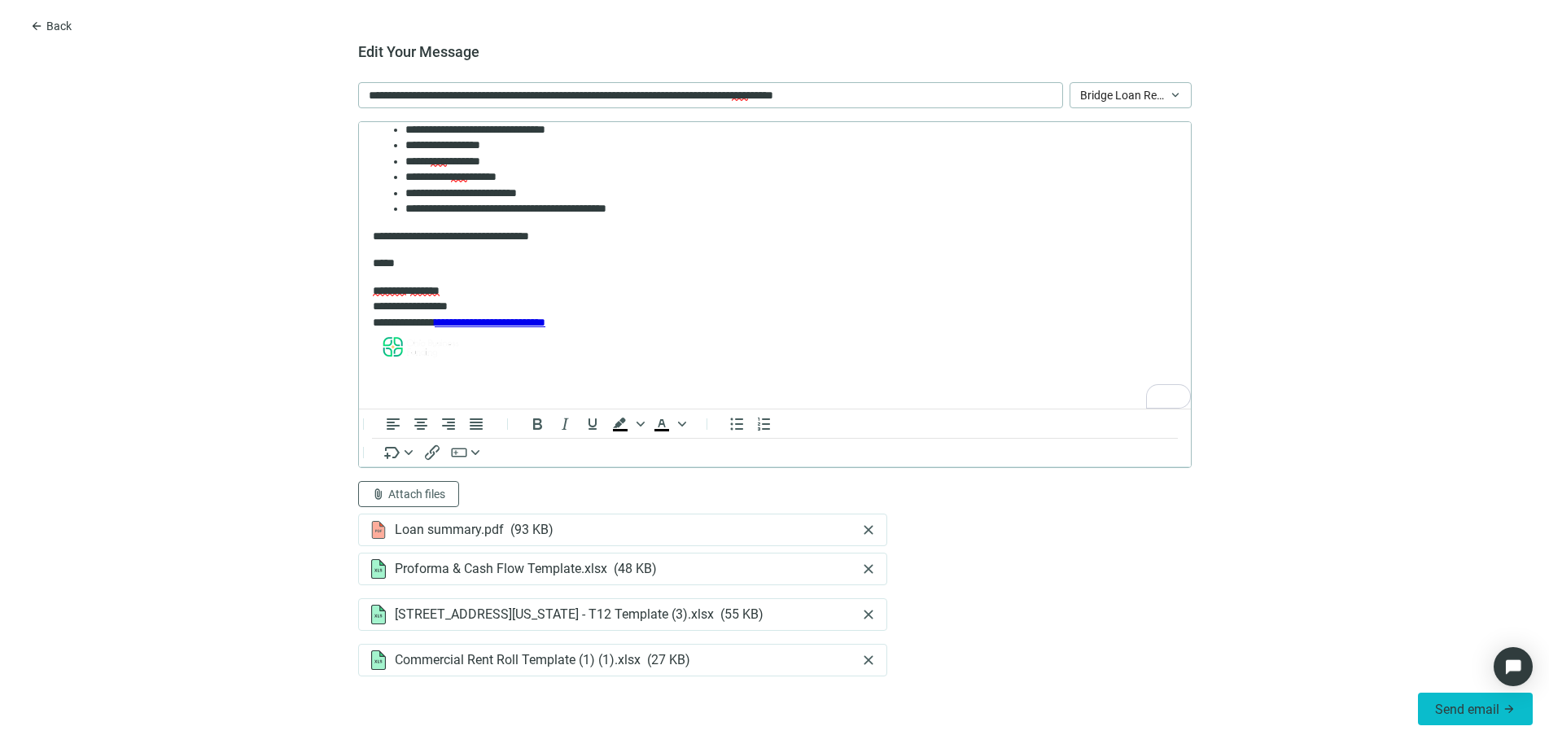
click at [1466, 714] on span "Send email" at bounding box center [1467, 709] width 64 height 15
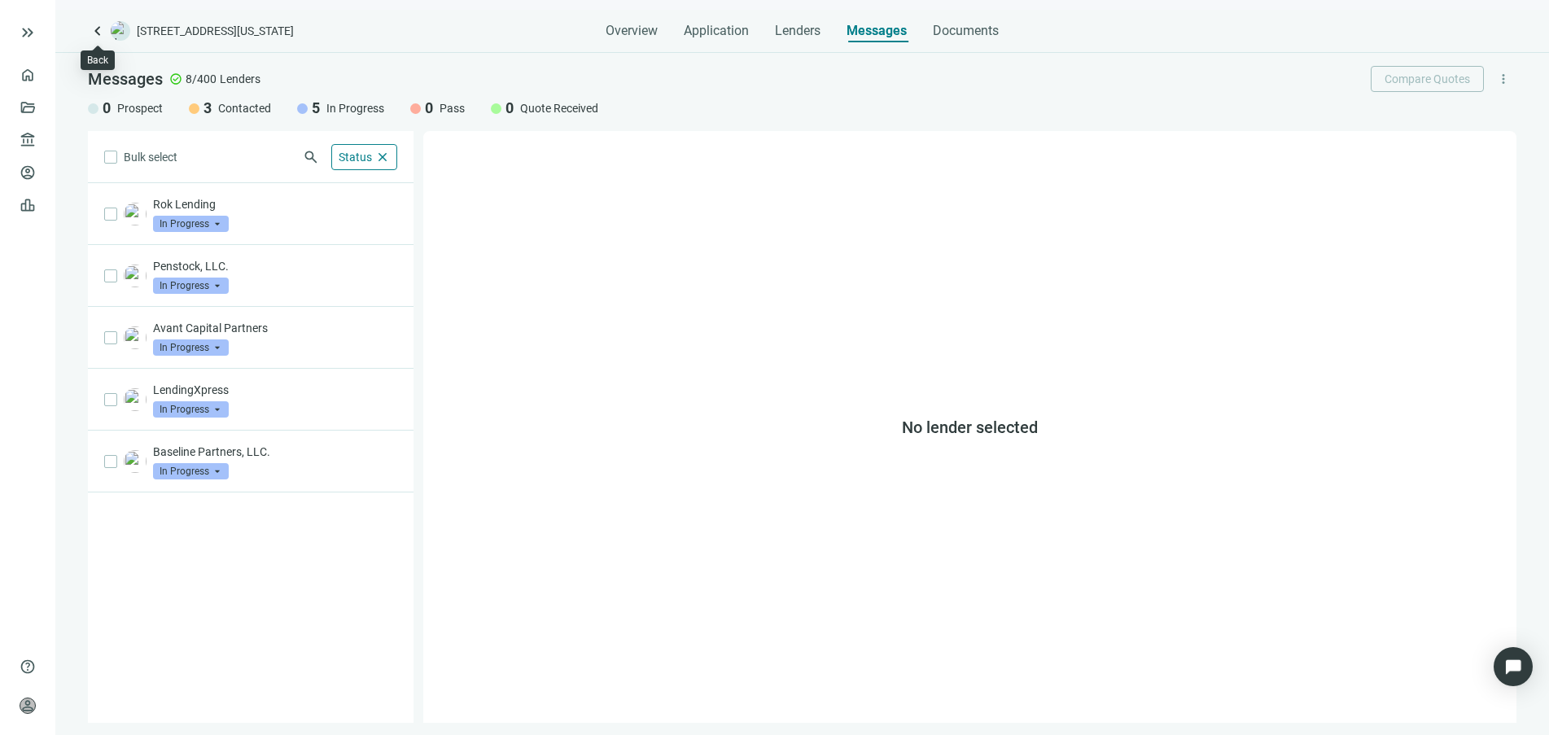
click at [97, 31] on span "keyboard_arrow_left" at bounding box center [98, 31] width 20 height 20
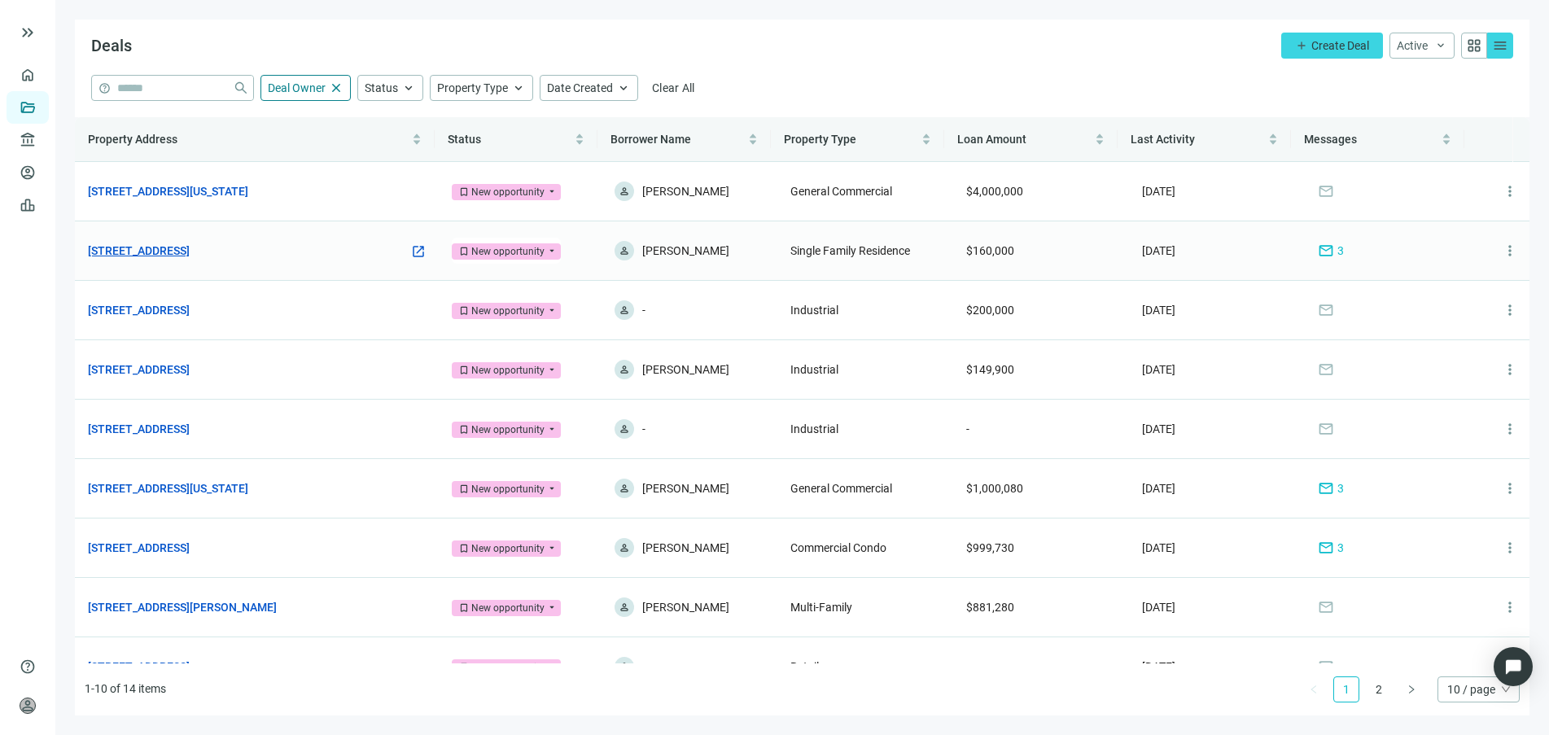
click at [190, 247] on link "[STREET_ADDRESS]" at bounding box center [139, 251] width 102 height 18
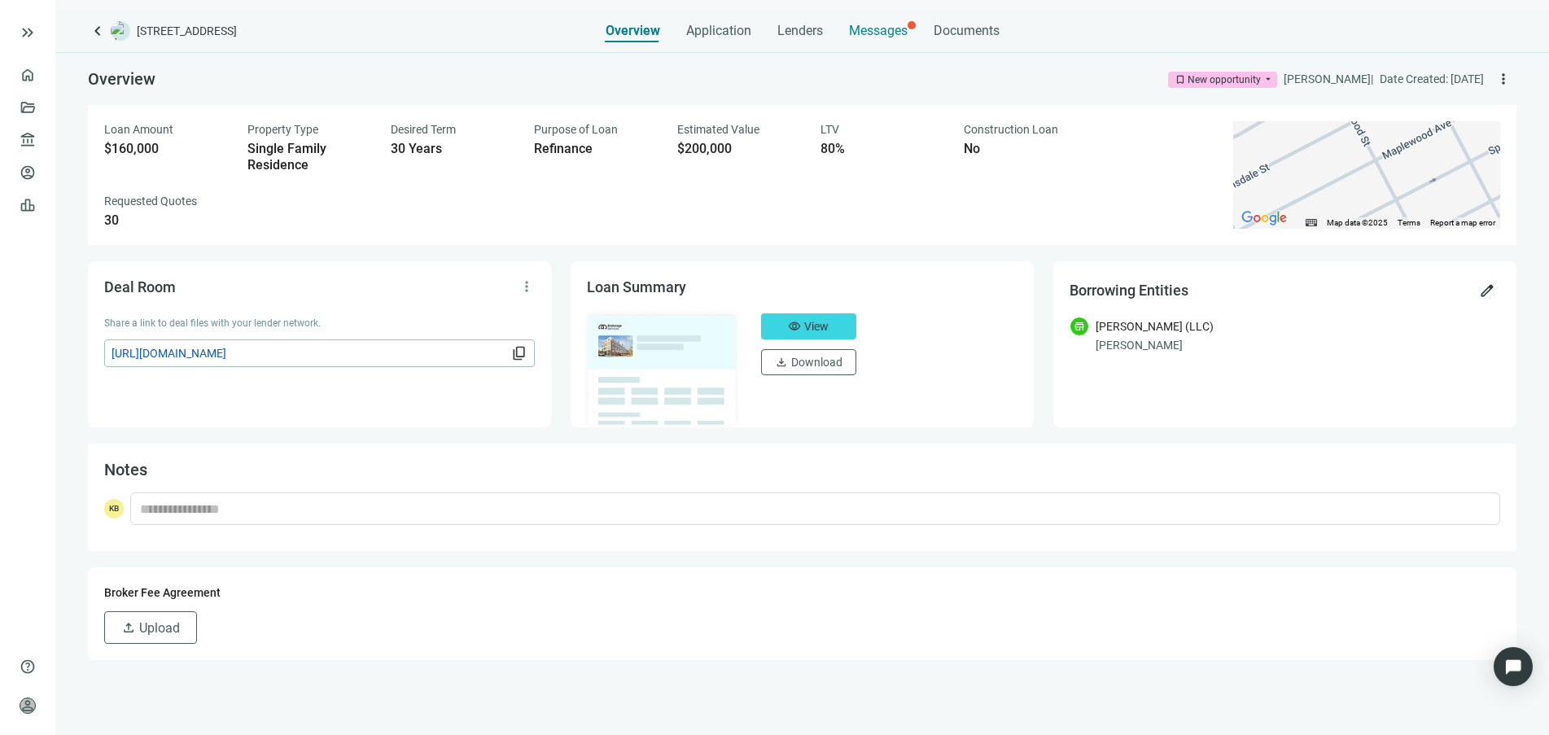
click at [876, 33] on span "Messages" at bounding box center [878, 30] width 59 height 15
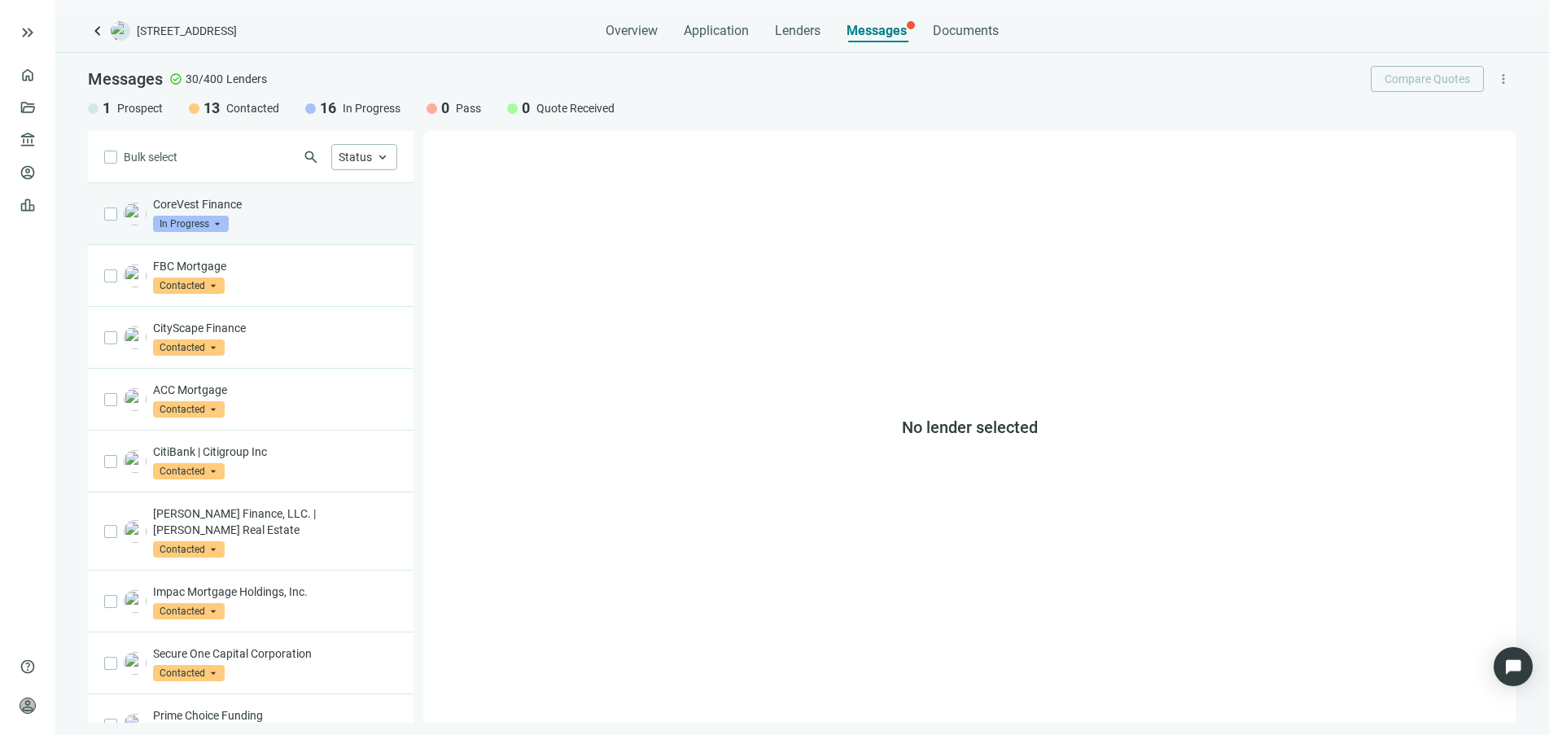
click at [274, 220] on div "CoreVest Finance In Progress arrow_drop_down" at bounding box center [275, 214] width 244 height 36
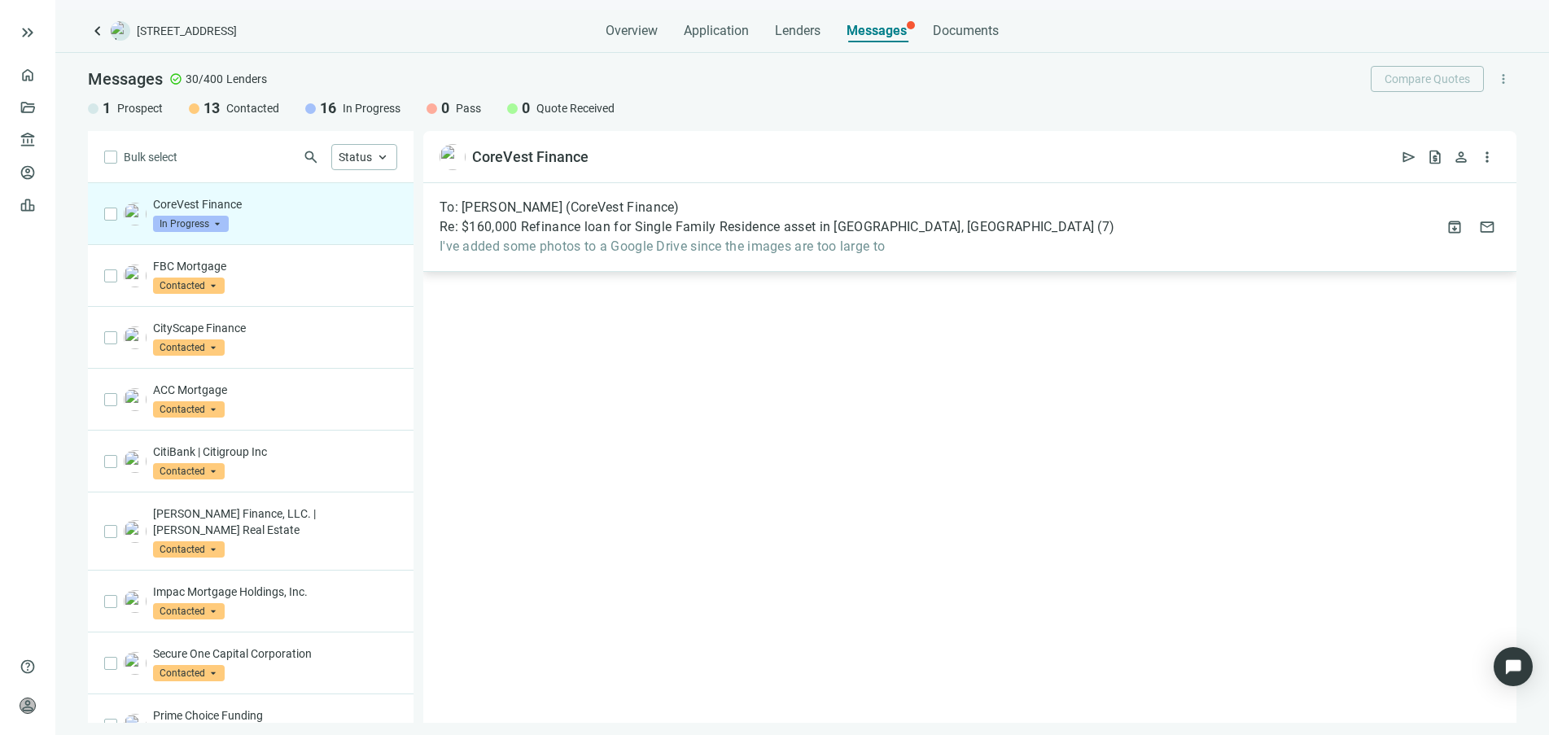
click at [576, 250] on span "I've added some photos to a Google Drive since the images are too large to" at bounding box center [777, 247] width 675 height 16
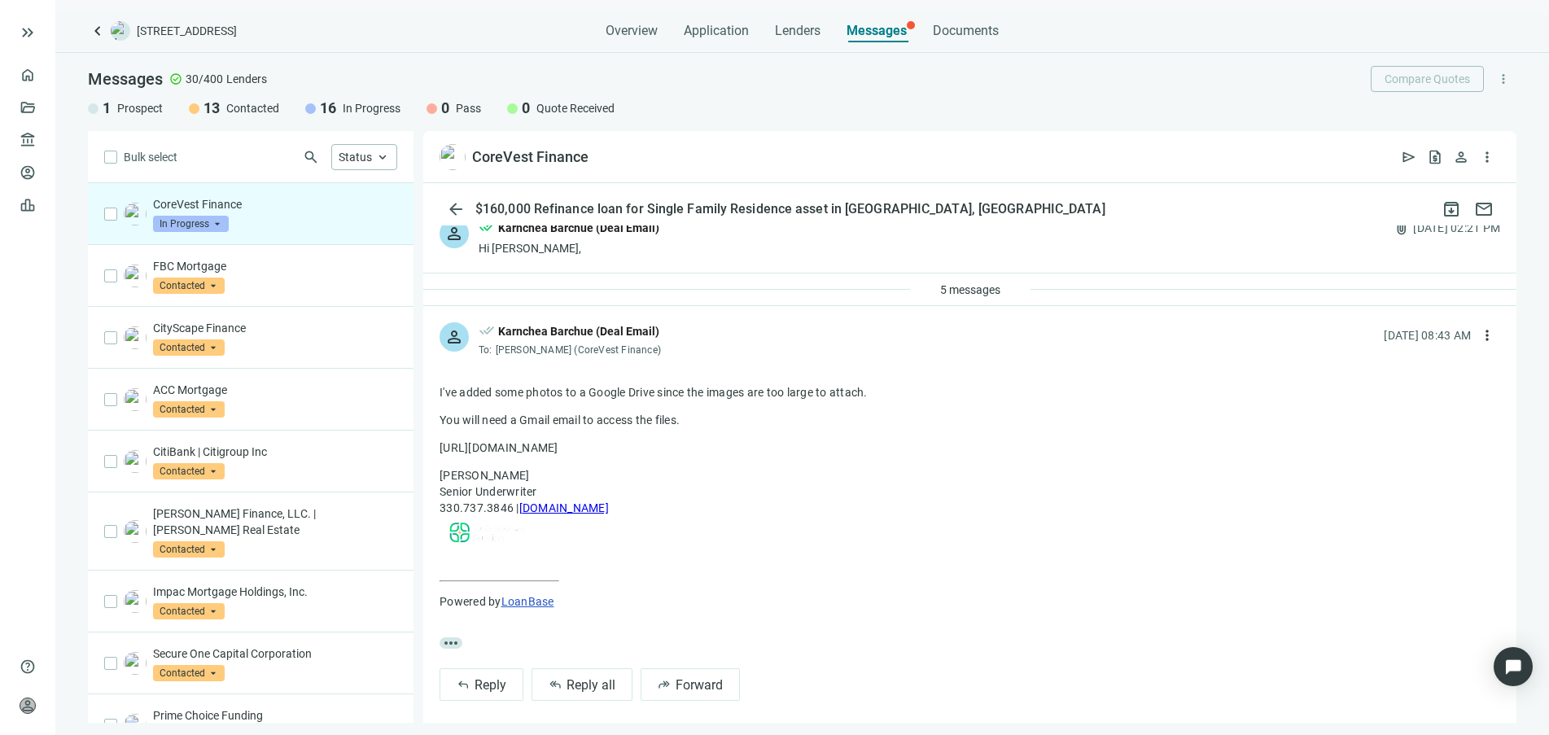
scroll to position [34, 0]
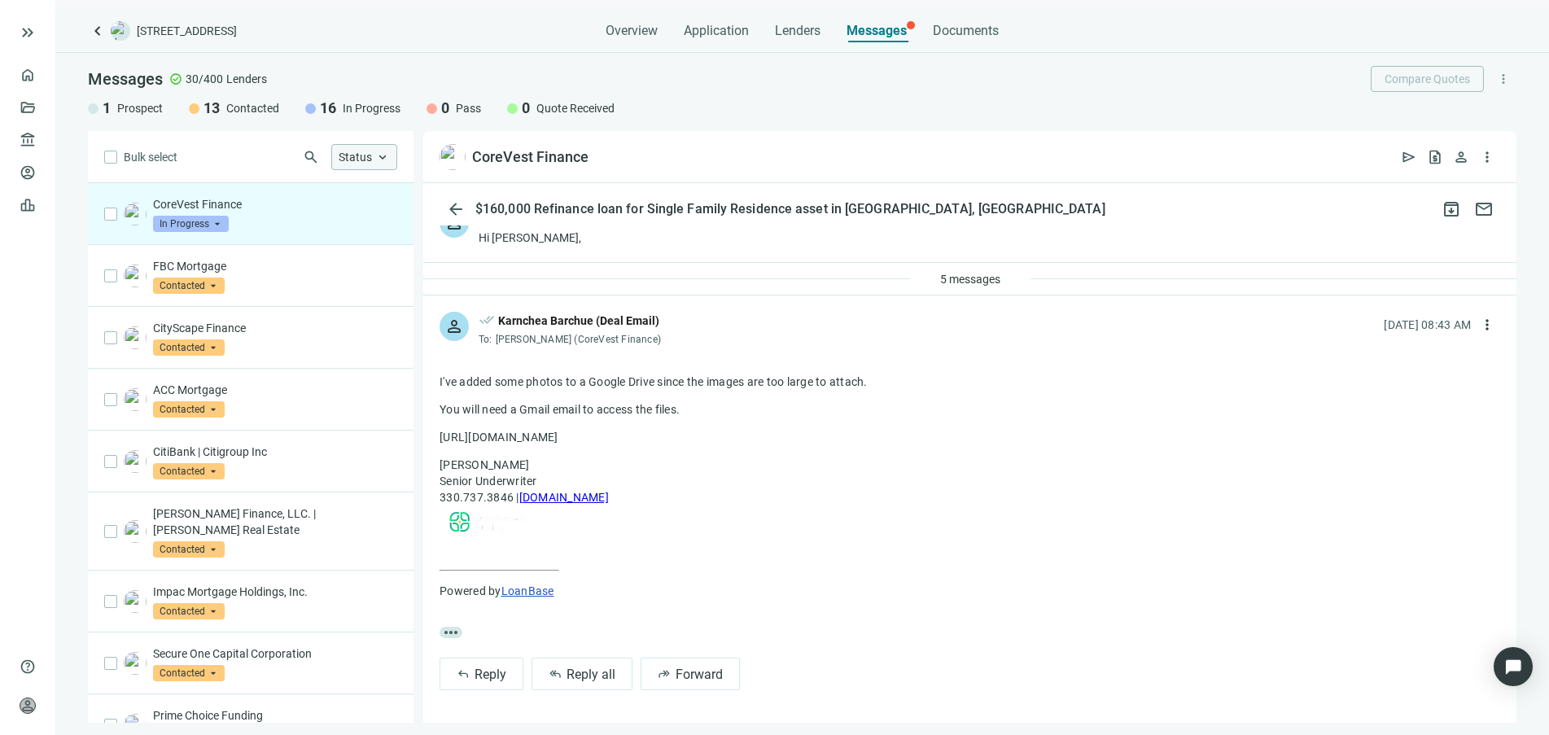
click at [344, 156] on span "Status" at bounding box center [355, 157] width 33 height 13
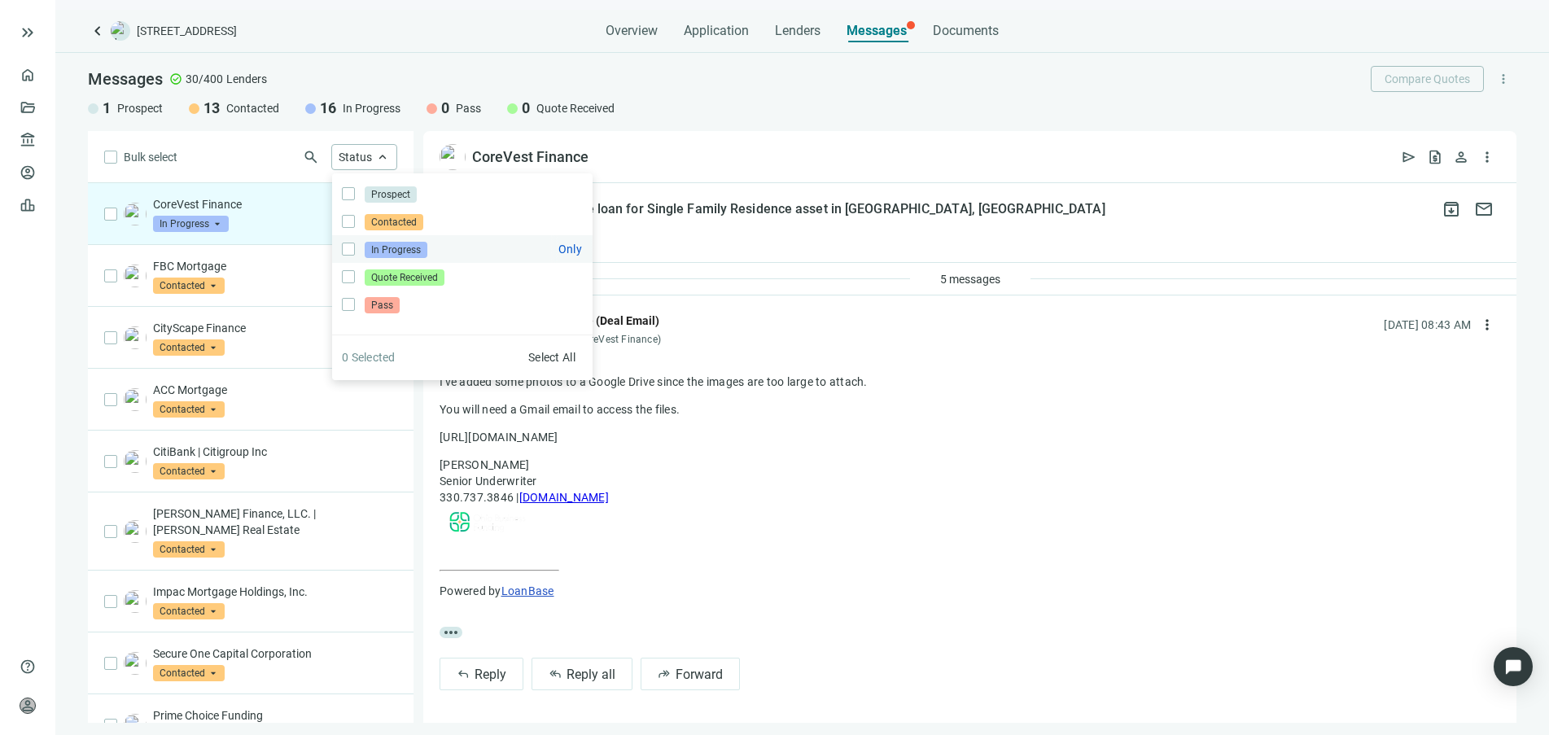
click at [379, 253] on span "In Progress" at bounding box center [396, 250] width 63 height 16
click at [803, 310] on div "person done_all [PERSON_NAME] (Deal Email) To: [PERSON_NAME] (CoreVest Finance)…" at bounding box center [969, 322] width 1093 height 54
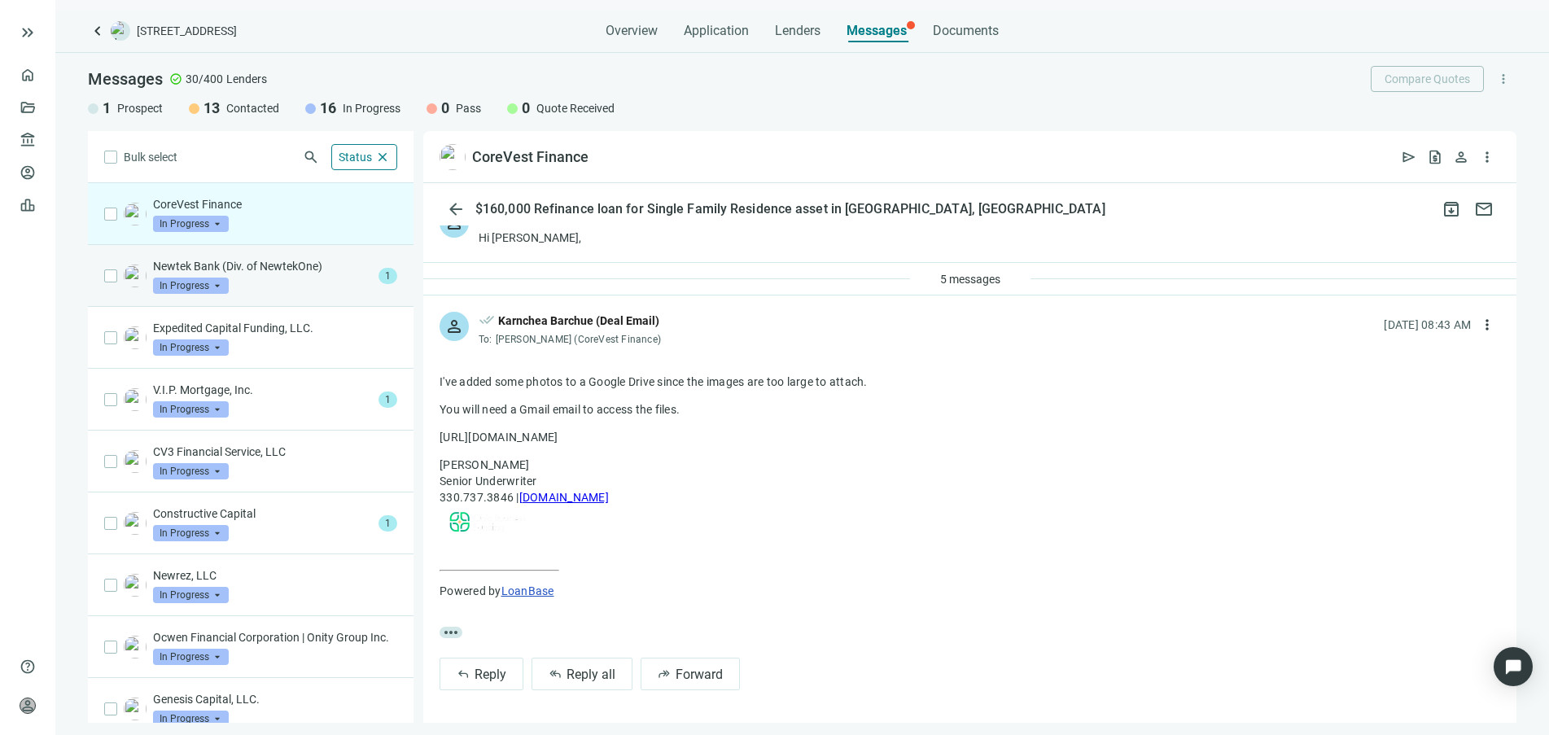
click at [299, 277] on div "Newtek Bank (Div. of NewtekOne) In Progress arrow_drop_down" at bounding box center [262, 276] width 219 height 36
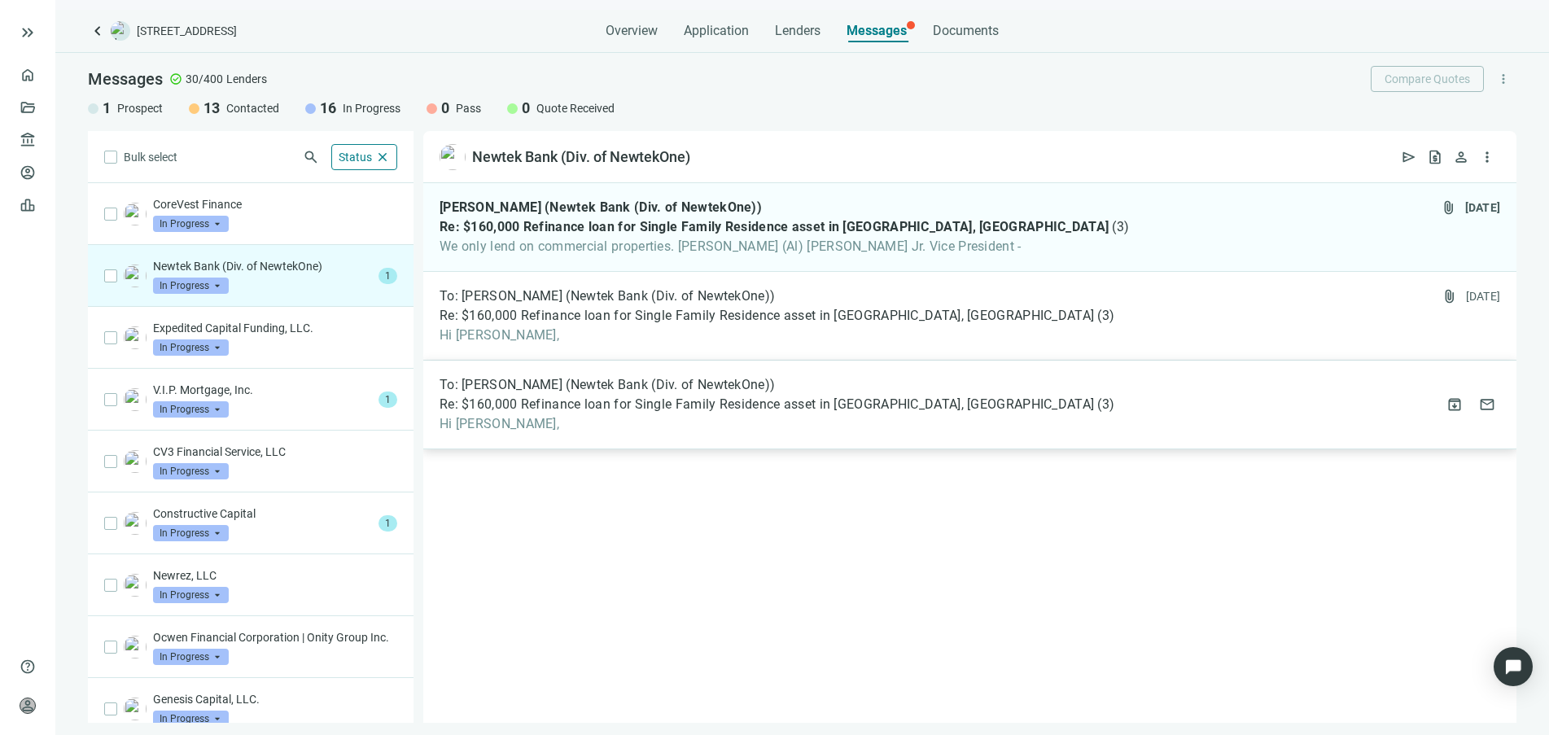
click at [661, 402] on span "Re: $160,000 Refinance loan for Single Family Residence asset in [GEOGRAPHIC_DA…" at bounding box center [767, 404] width 654 height 16
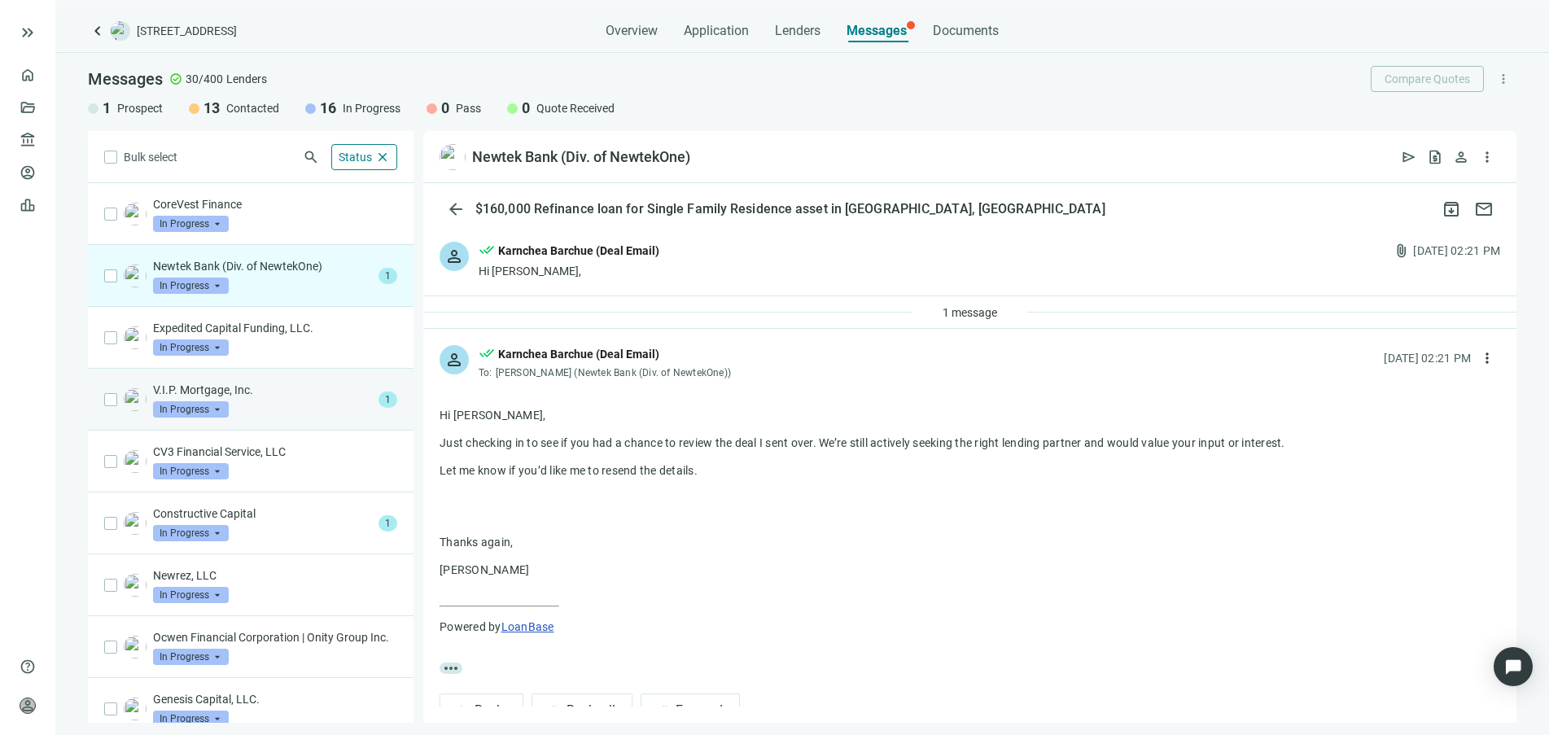
click at [333, 403] on div "V.I.P. Mortgage, Inc. In Progress arrow_drop_down" at bounding box center [262, 400] width 219 height 36
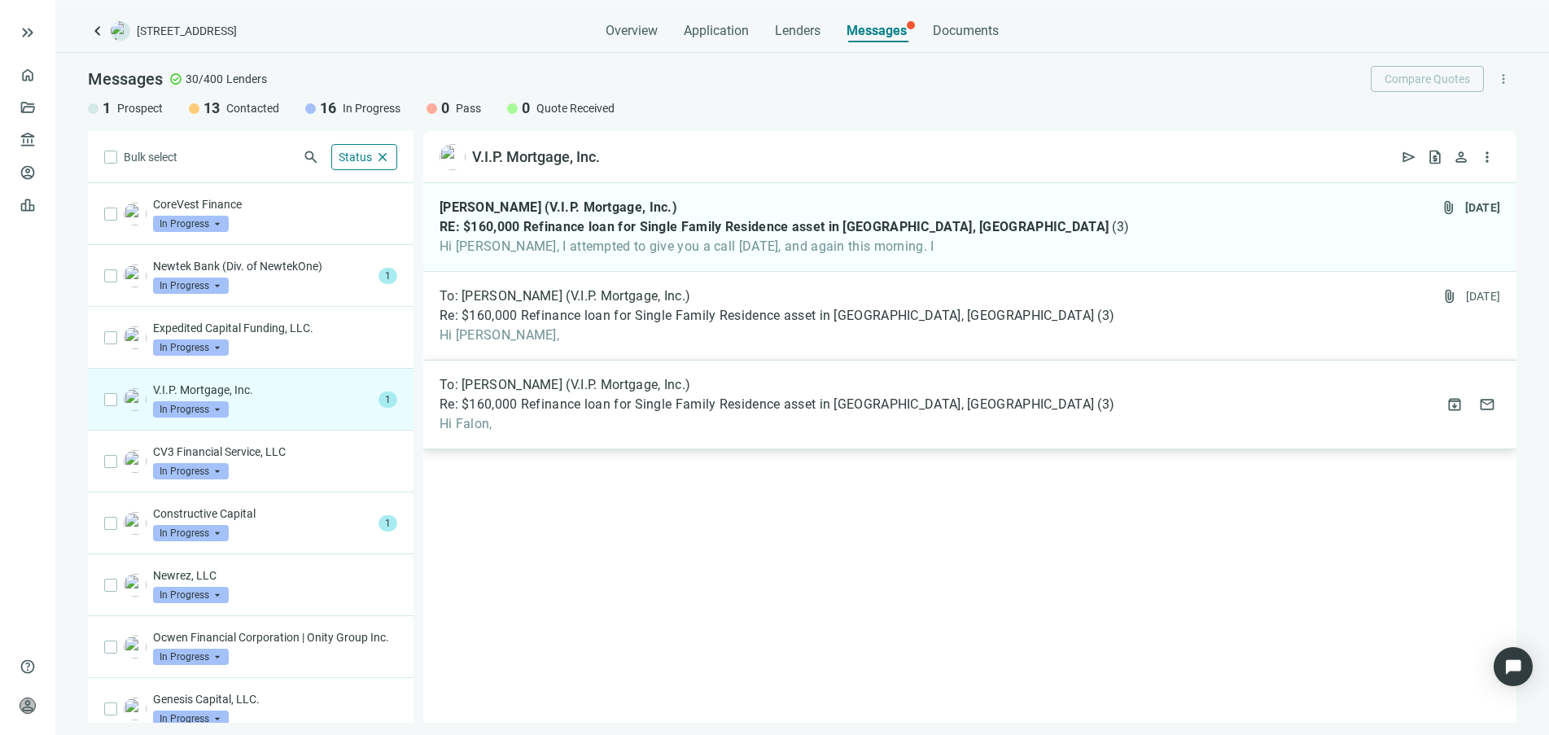
click at [659, 405] on span "Re: $160,000 Refinance loan for Single Family Residence asset in [GEOGRAPHIC_DA…" at bounding box center [767, 404] width 654 height 16
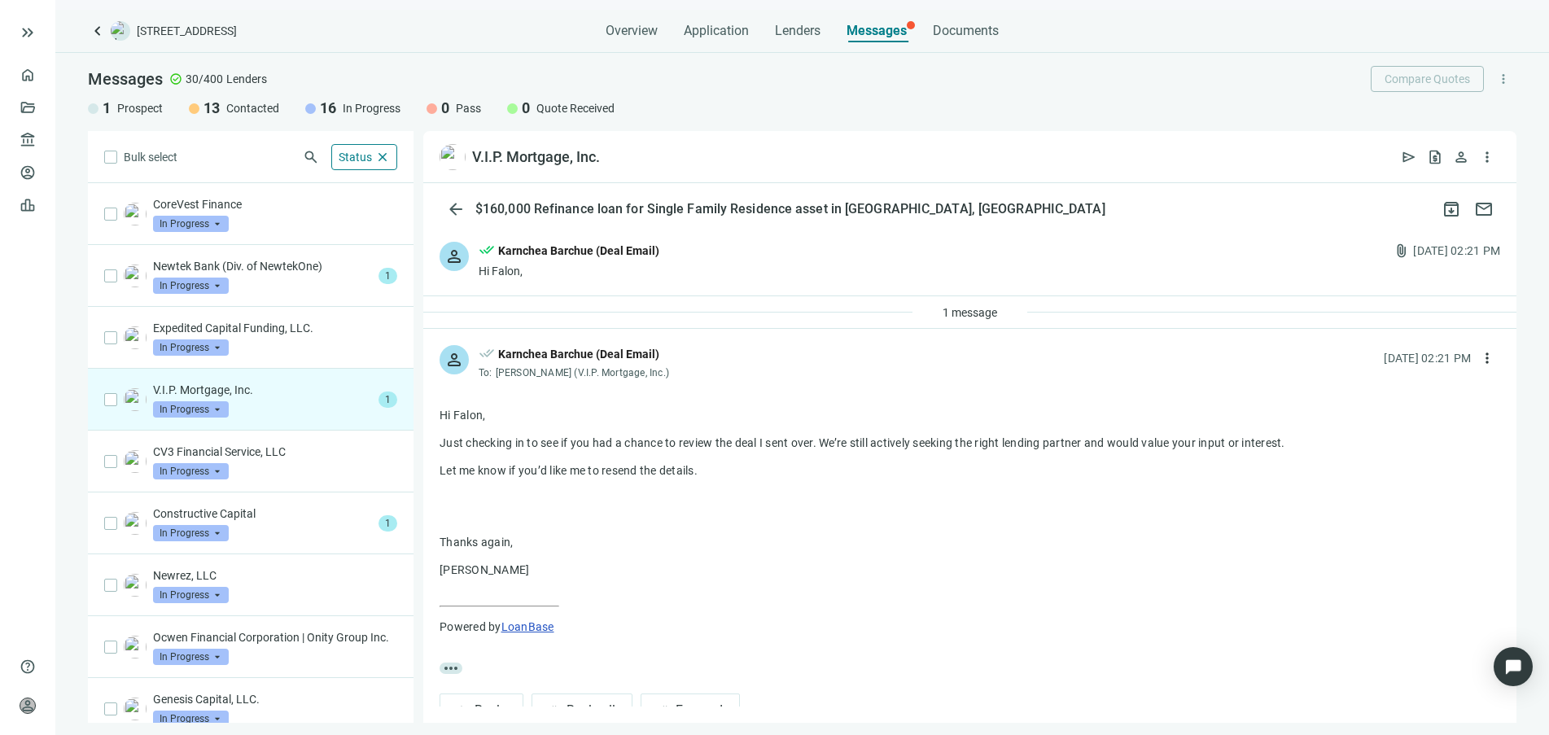
scroll to position [36, 0]
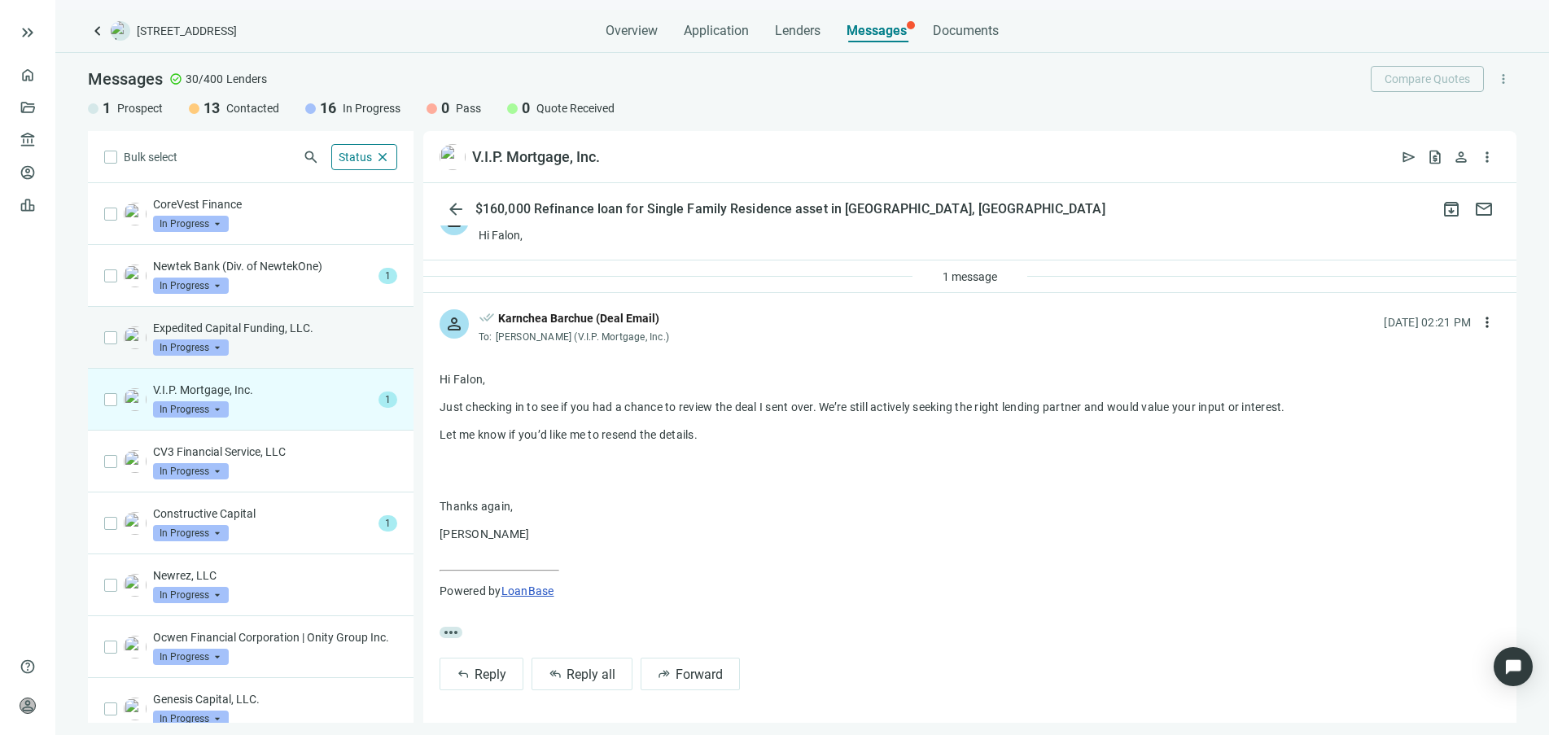
click at [302, 347] on div "Expedited Capital Funding, LLC. In Progress arrow_drop_down" at bounding box center [275, 338] width 244 height 36
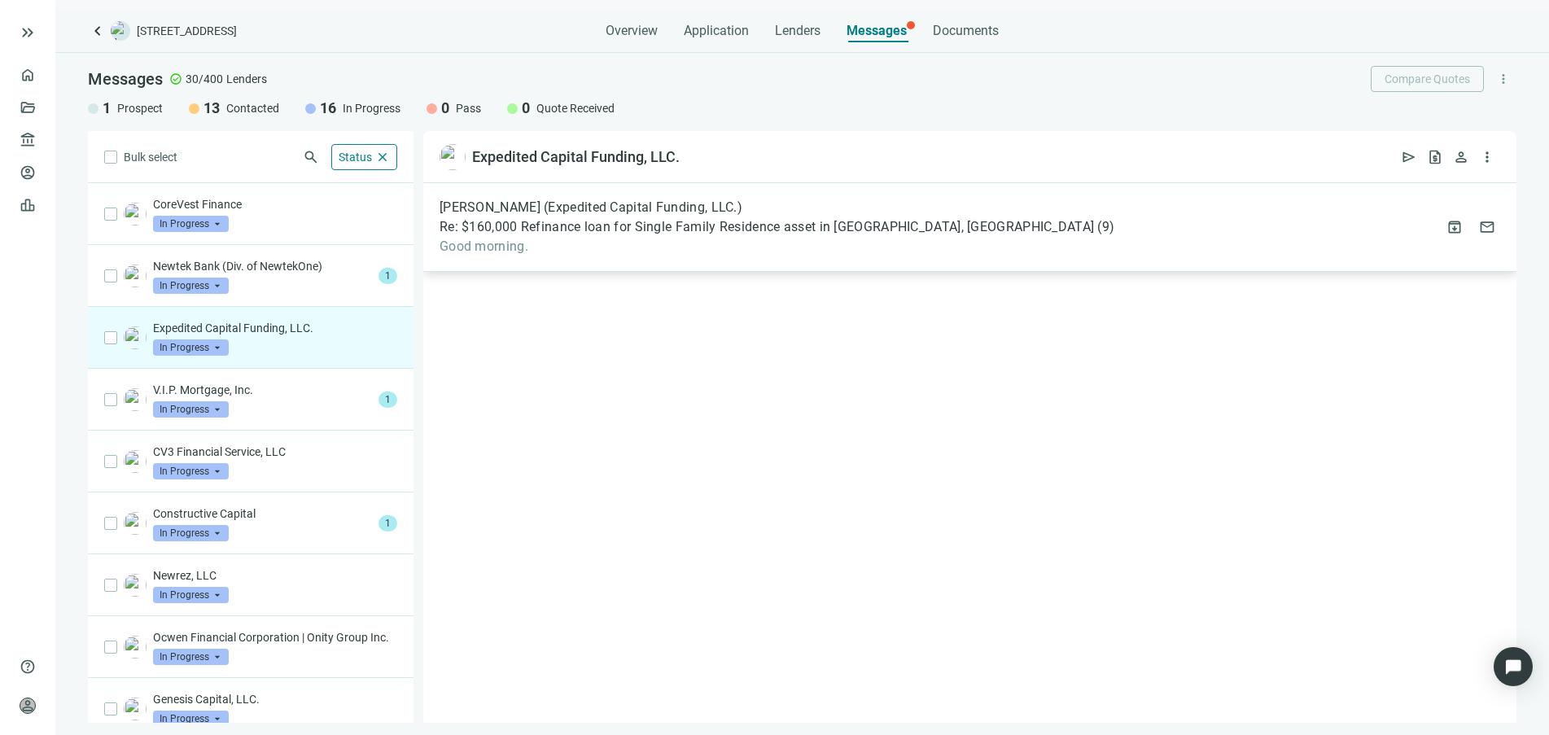
click at [597, 243] on span "Good morning." at bounding box center [777, 247] width 675 height 16
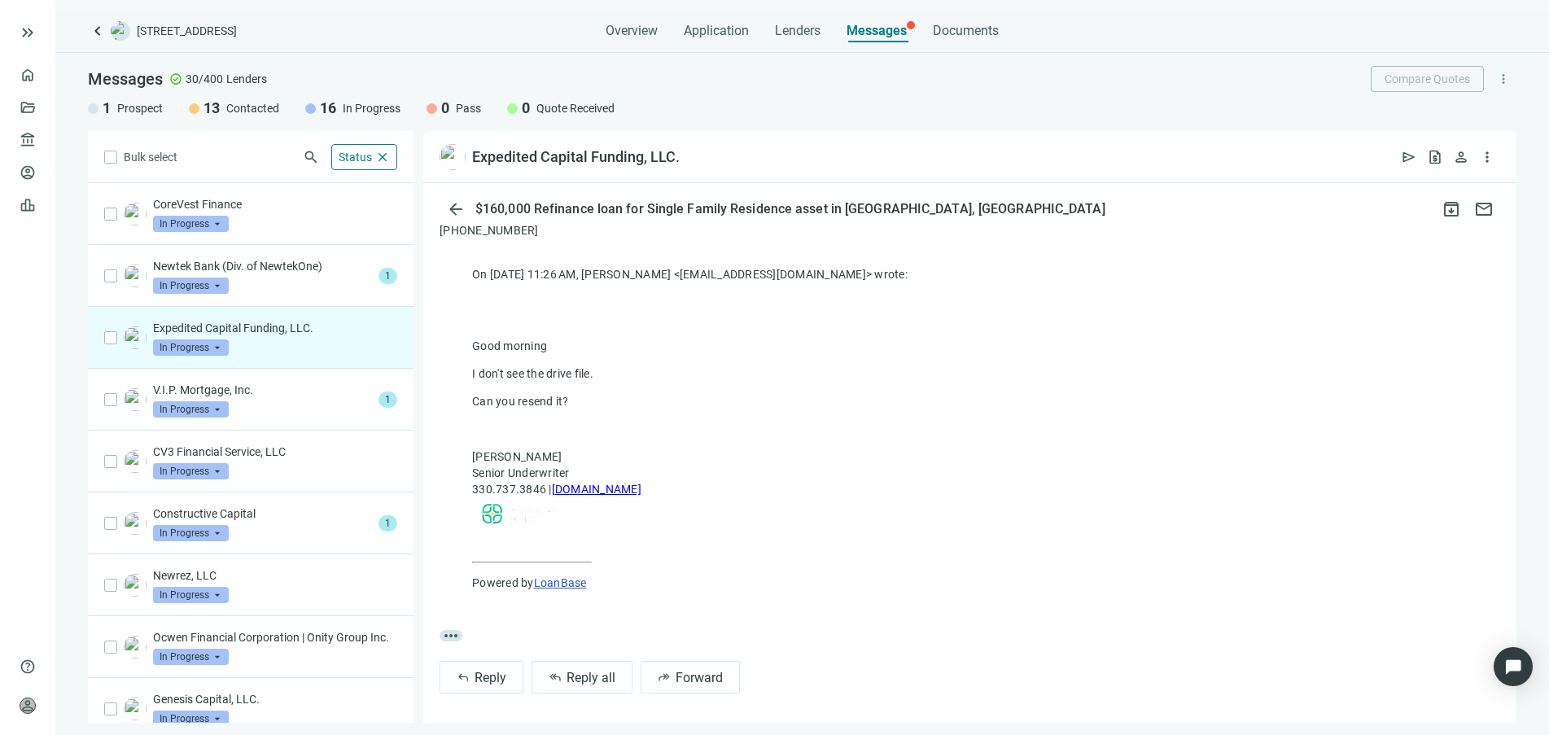
scroll to position [357, 0]
click at [279, 539] on div "Constructive Capital In Progress arrow_drop_down" at bounding box center [262, 524] width 219 height 36
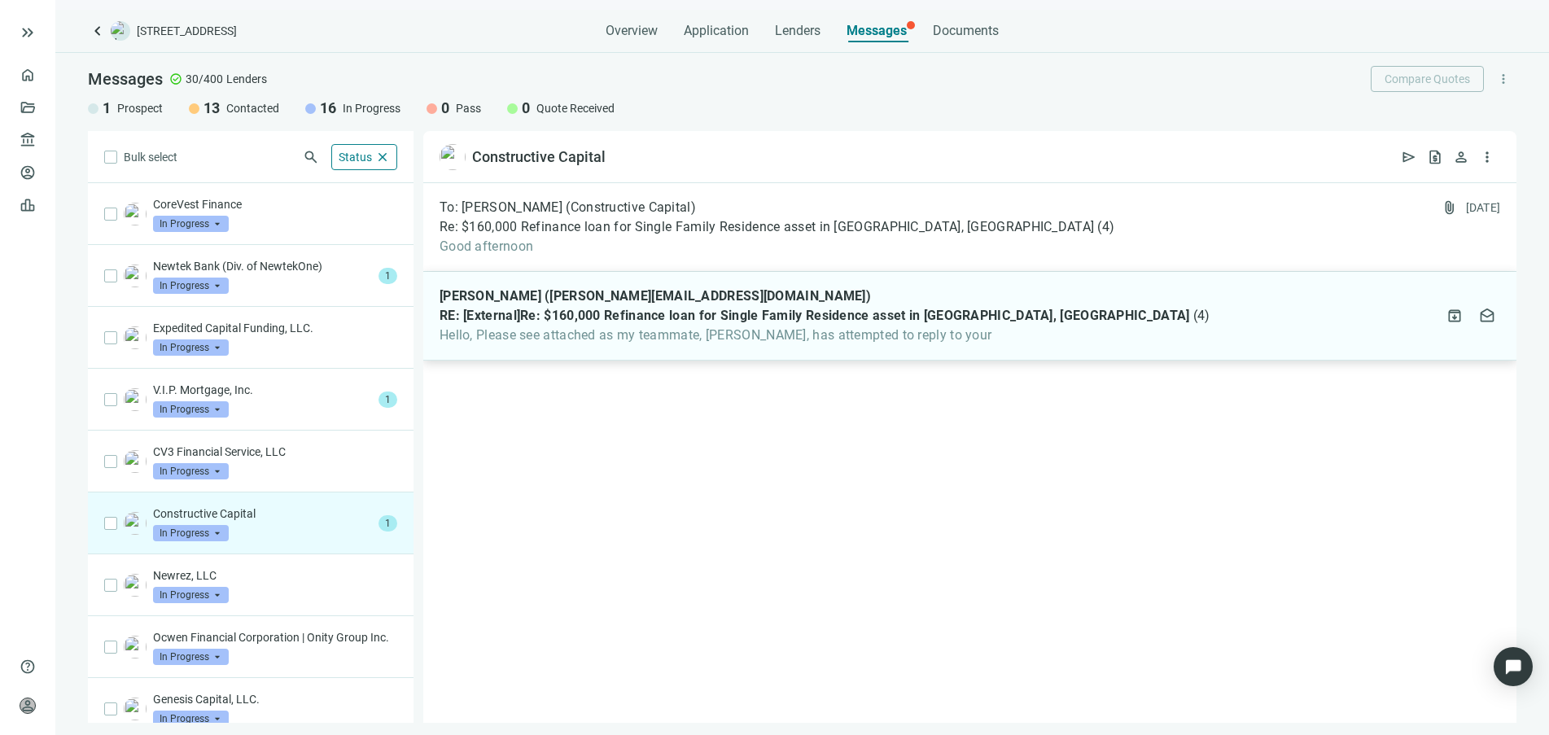
click at [580, 324] on div "[PERSON_NAME] ([PERSON_NAME][EMAIL_ADDRESS][DOMAIN_NAME]) RE: [External]Re: $16…" at bounding box center [825, 315] width 770 height 55
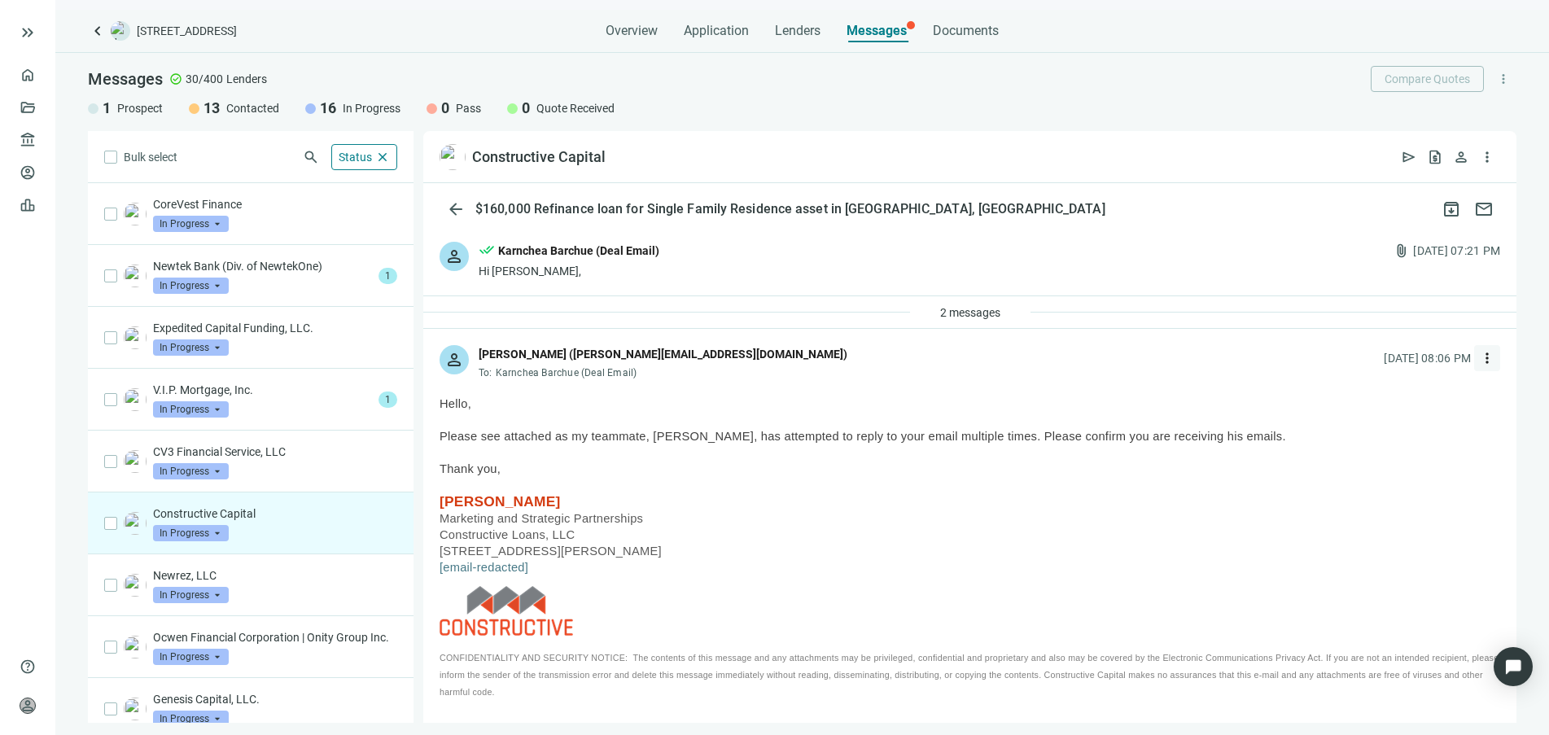
click at [1479, 361] on span "more_vert" at bounding box center [1487, 358] width 16 height 16
click at [1394, 428] on span "Reply all" at bounding box center [1373, 424] width 42 height 13
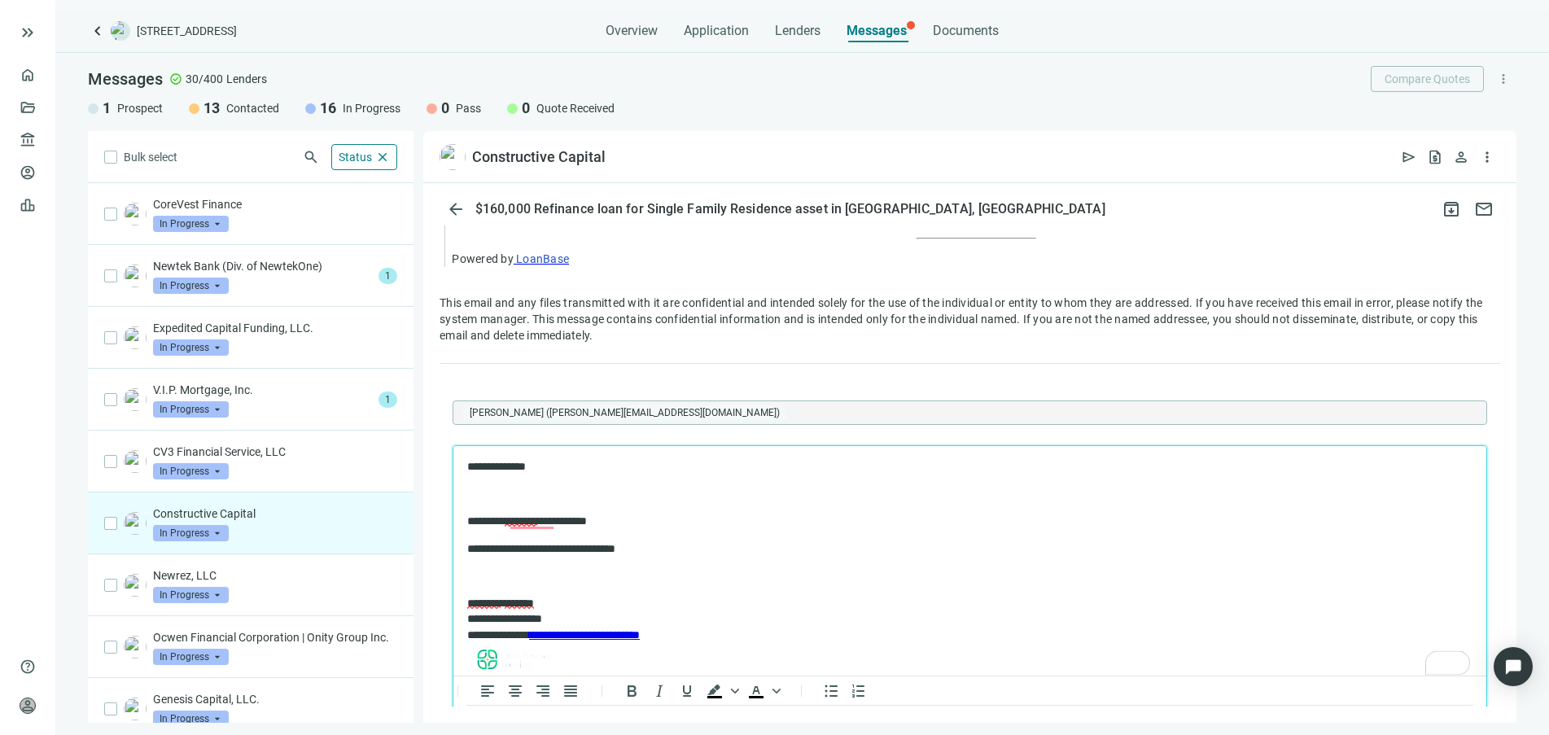
click at [512, 579] on p "To enrich screen reader interactions, please activate Accessibility in Grammarl…" at bounding box center [969, 575] width 1005 height 16
click at [530, 522] on span "********" at bounding box center [521, 519] width 33 height 11
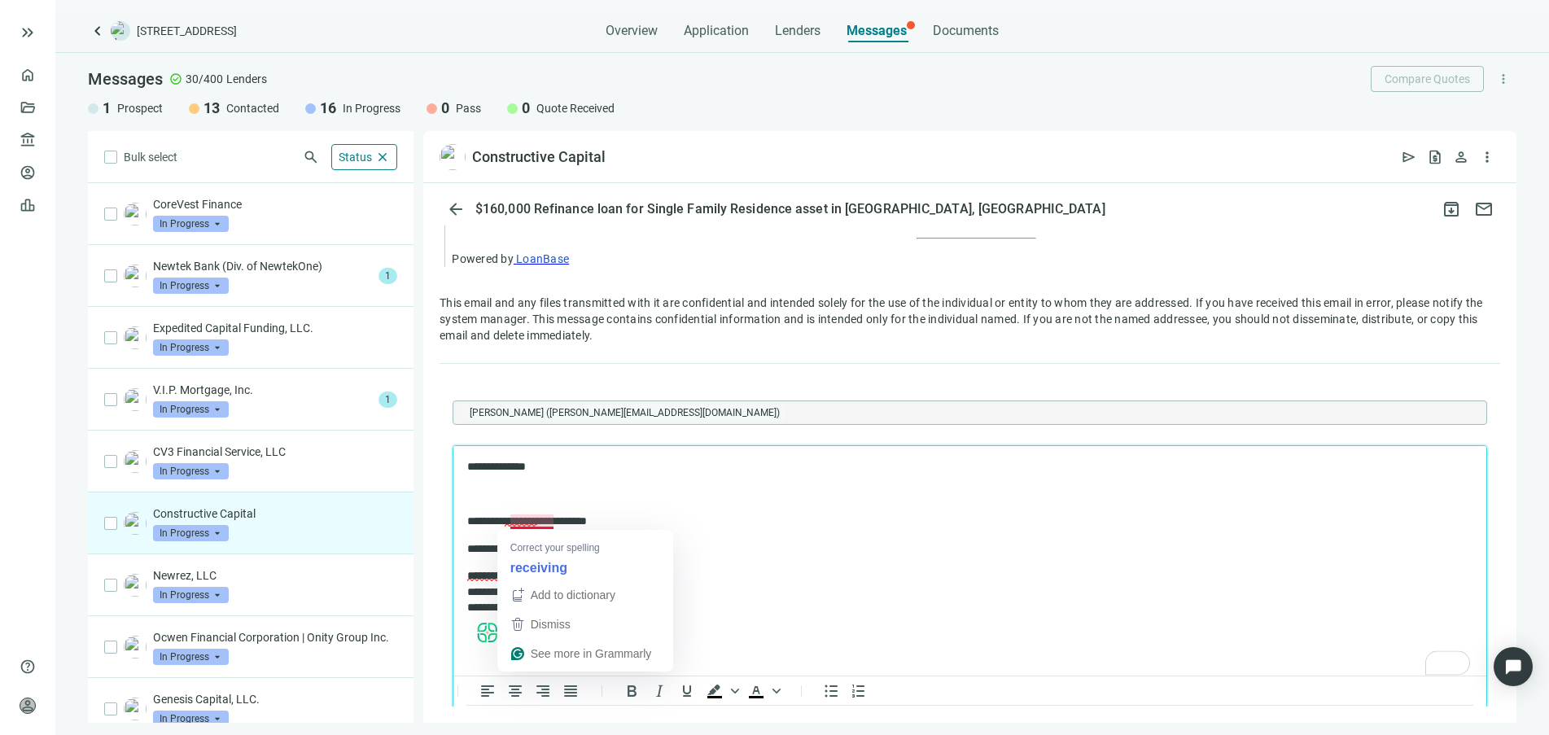
click at [536, 517] on span "********" at bounding box center [521, 519] width 33 height 11
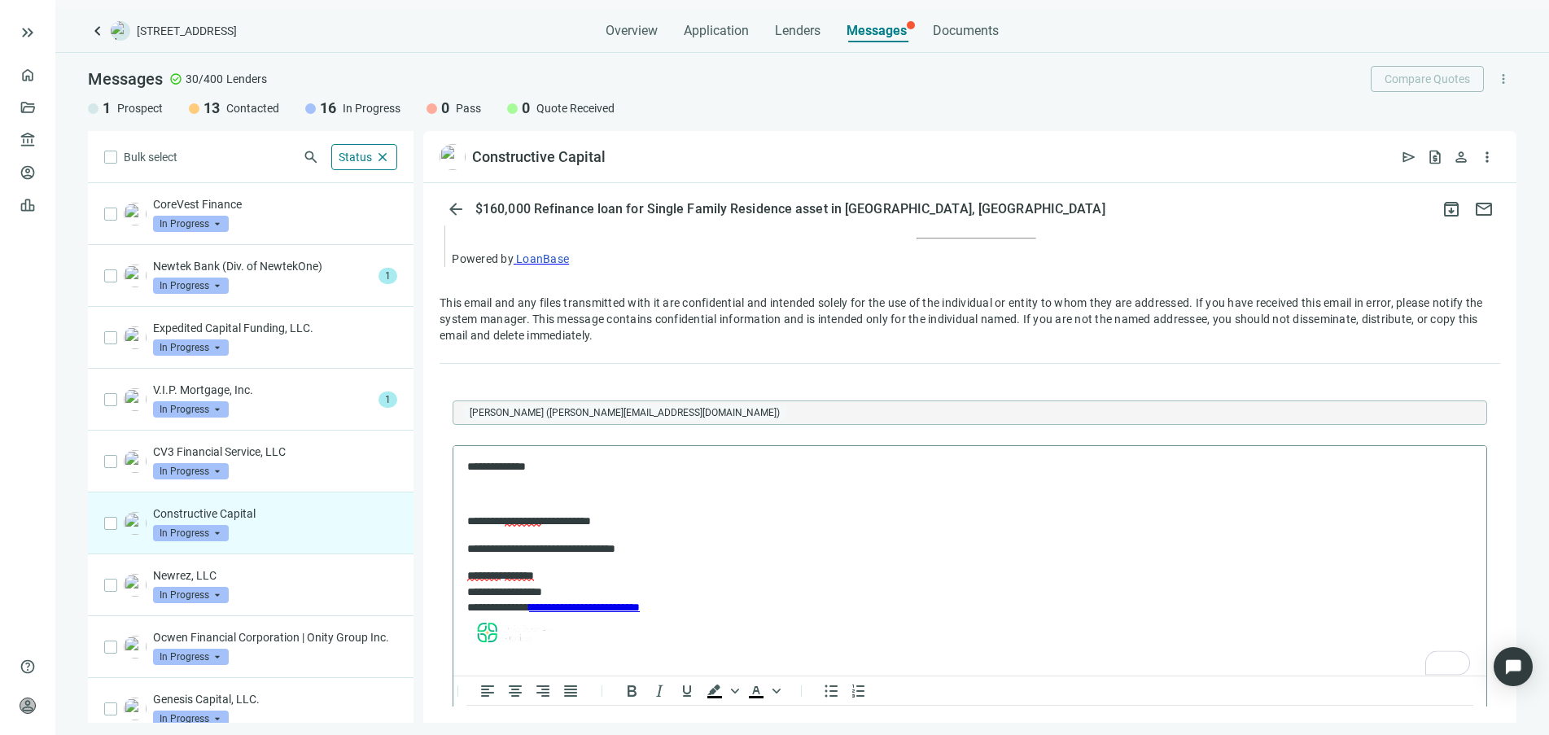
click at [520, 491] on p "To enrich screen reader interactions, please activate Accessibility in Grammarl…" at bounding box center [969, 494] width 1005 height 16
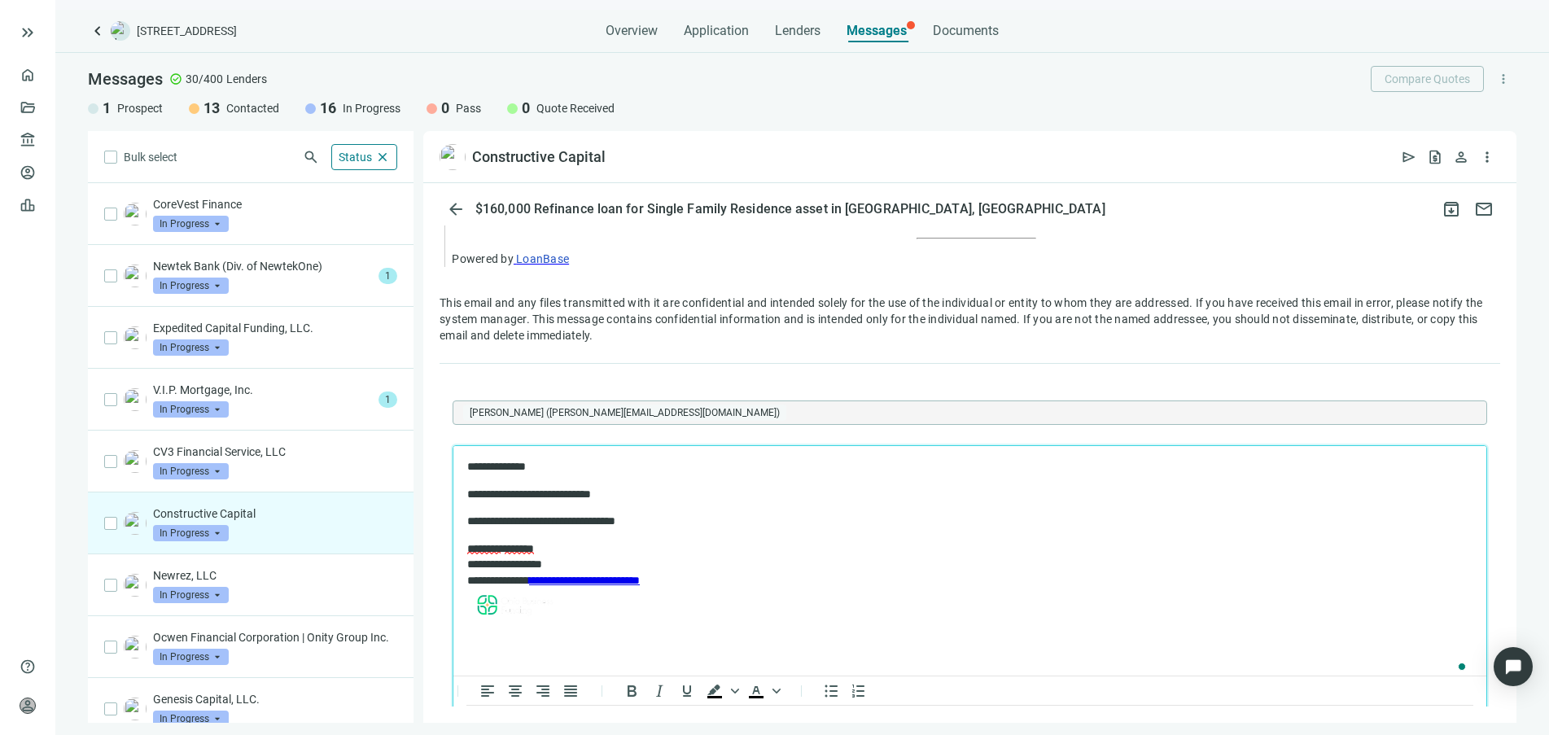
click at [680, 519] on p "**********" at bounding box center [961, 521] width 989 height 16
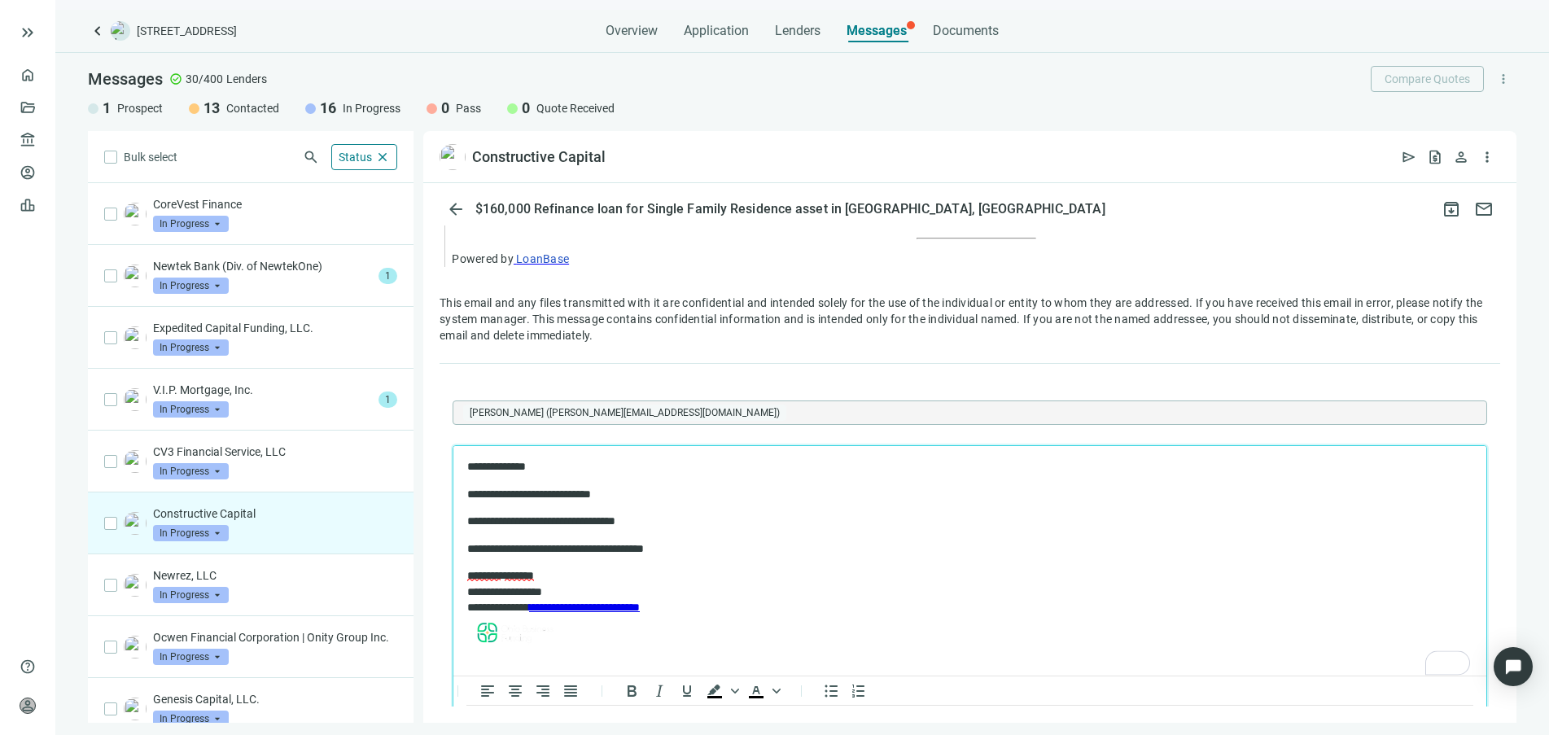
scroll to position [1813, 0]
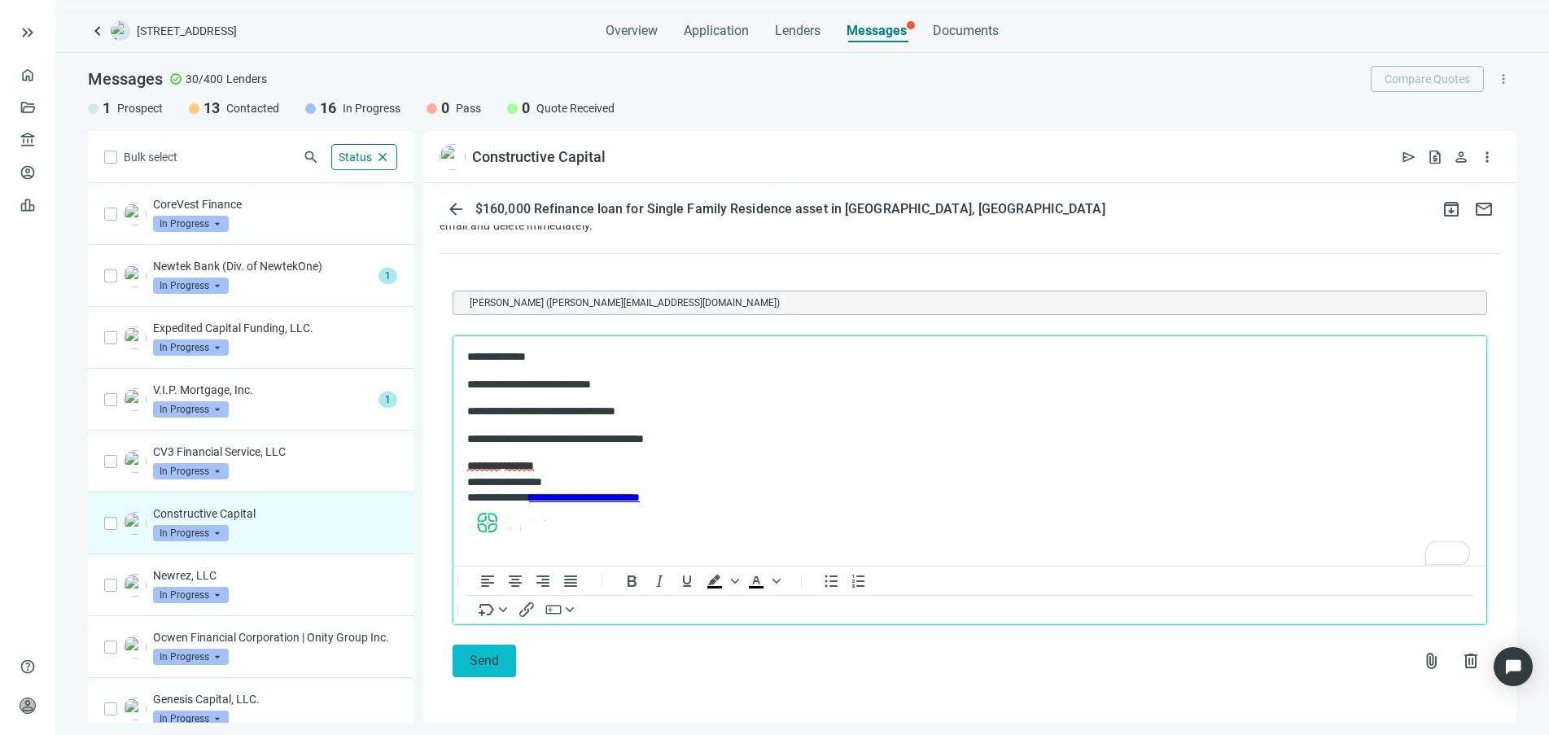
click at [466, 665] on button "Send" at bounding box center [484, 661] width 63 height 33
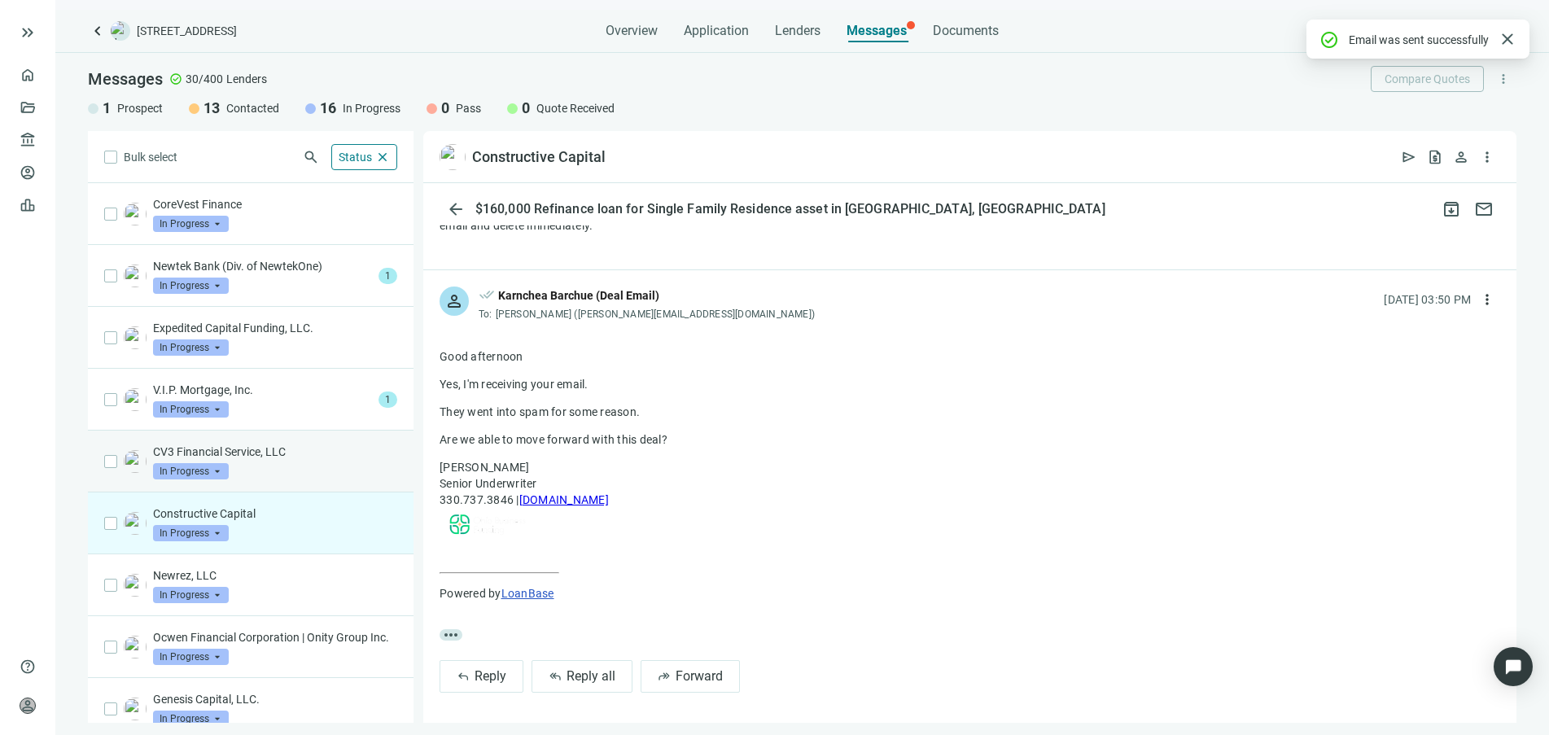
click at [339, 475] on div "CV3 Financial Service, LLC In Progress arrow_drop_down" at bounding box center [275, 462] width 244 height 36
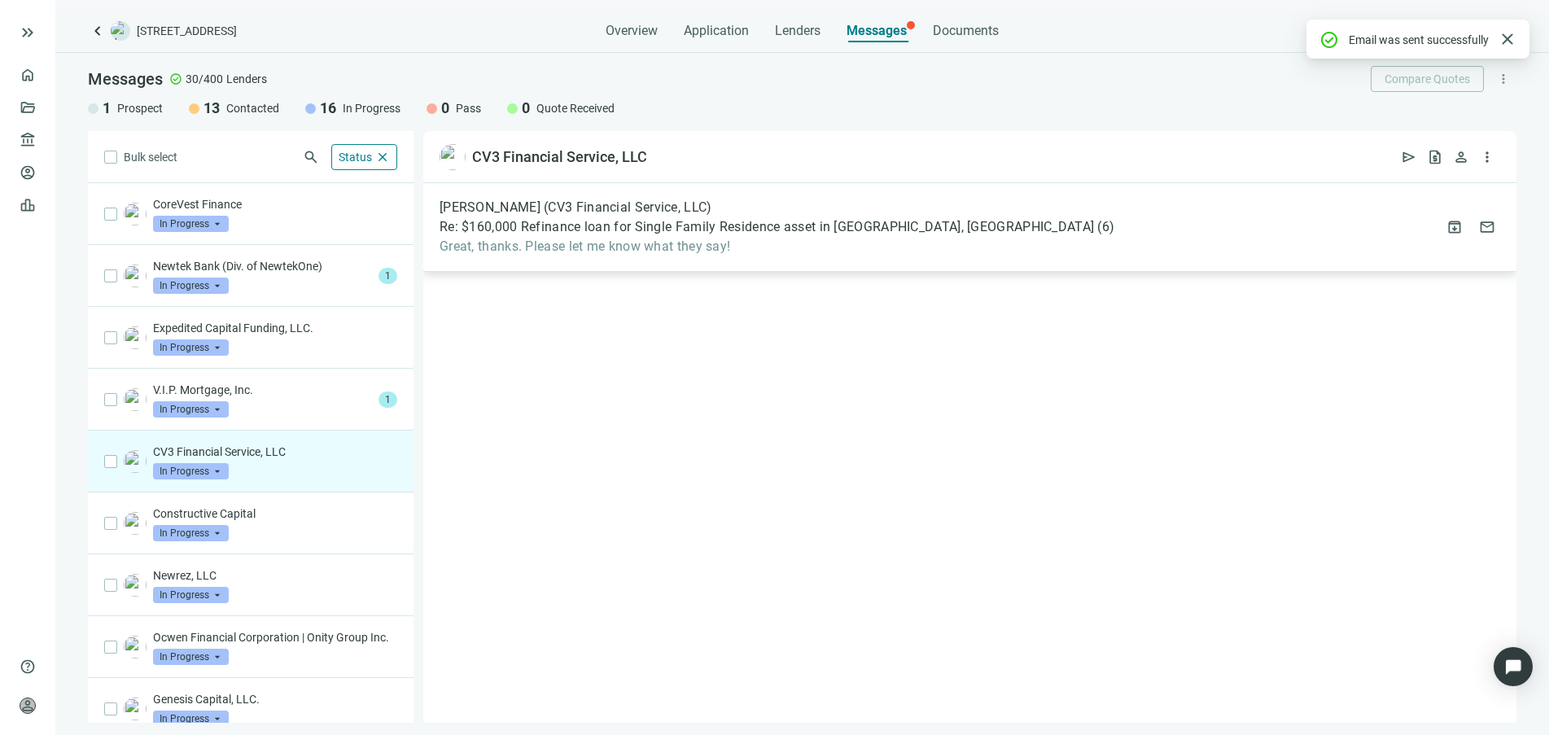
click at [545, 247] on span "Great, thanks. Please let me know what they say!" at bounding box center [777, 247] width 675 height 16
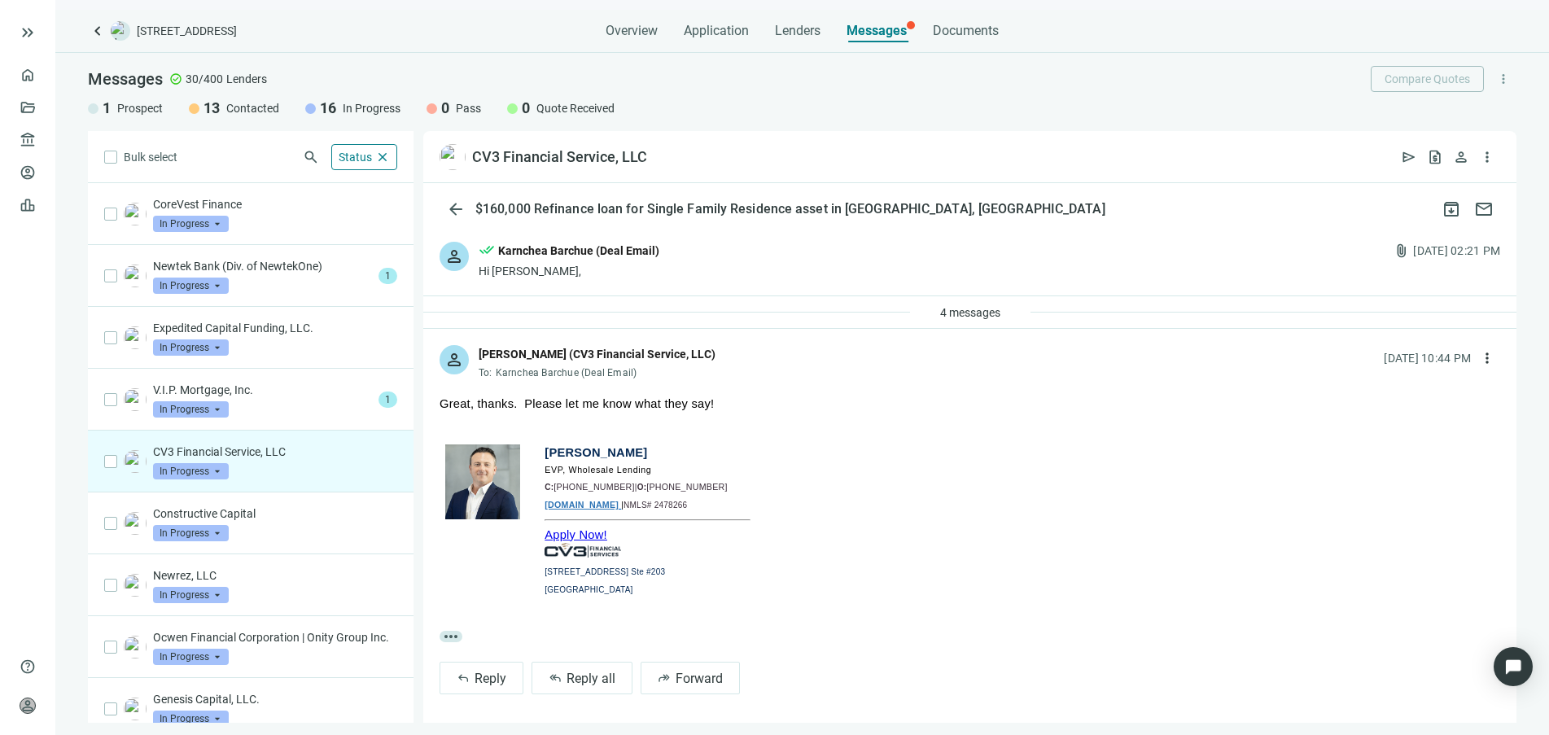
click at [641, 279] on div "person done_all Karnchea Barchue (Deal Email) Hi [PERSON_NAME], attach_file [DA…" at bounding box center [969, 260] width 1093 height 70
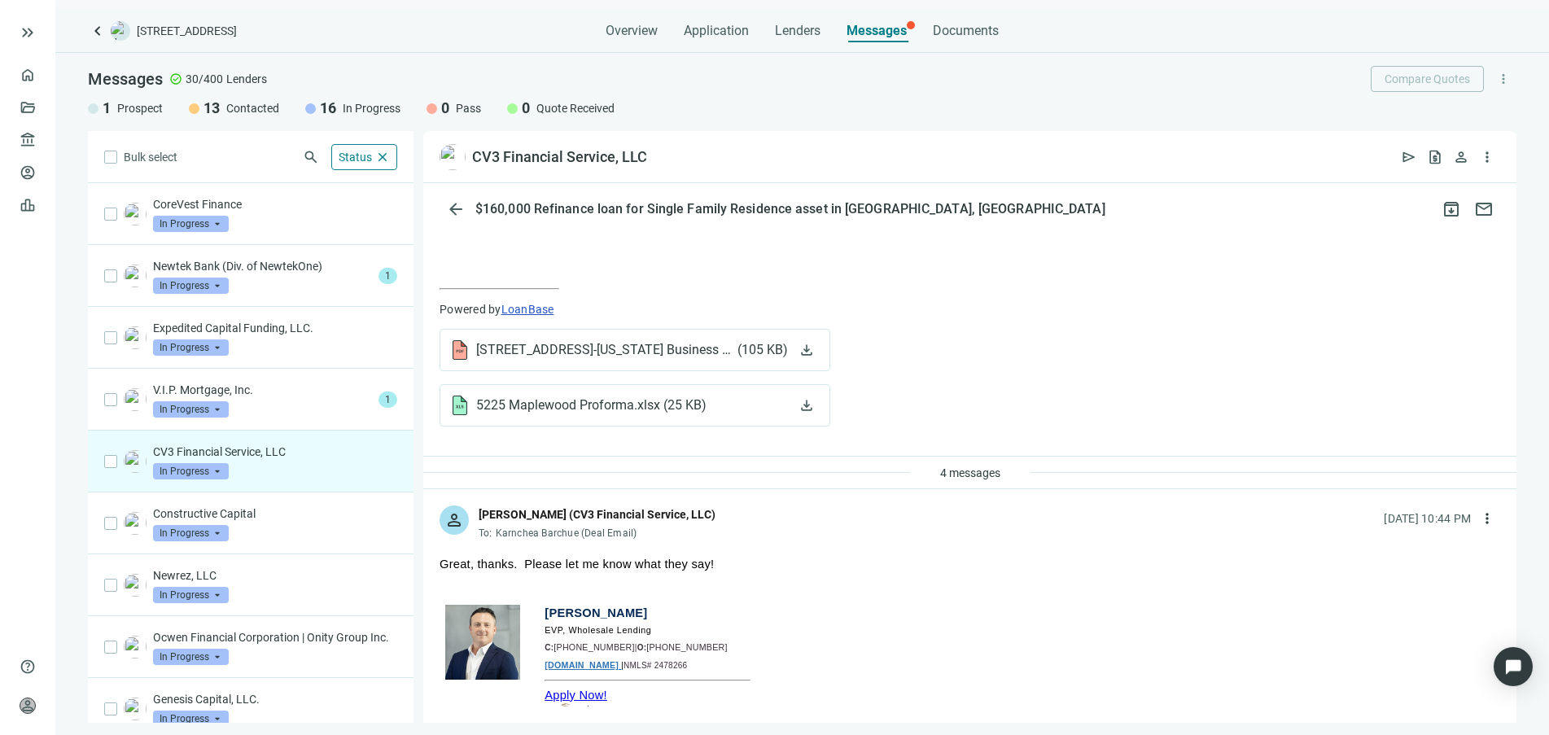
scroll to position [883, 0]
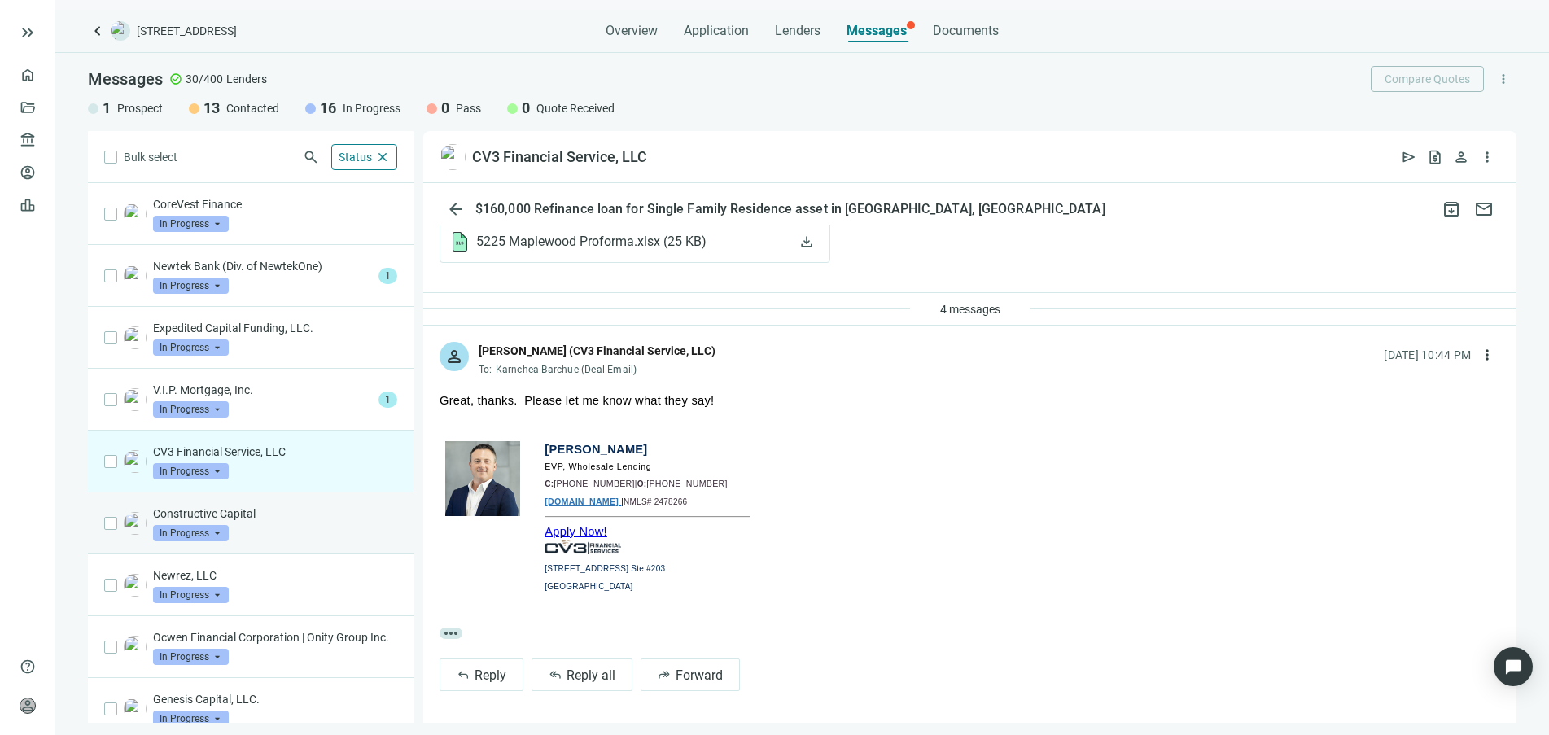
click at [309, 523] on div "Constructive Capital In Progress arrow_drop_down" at bounding box center [275, 524] width 244 height 36
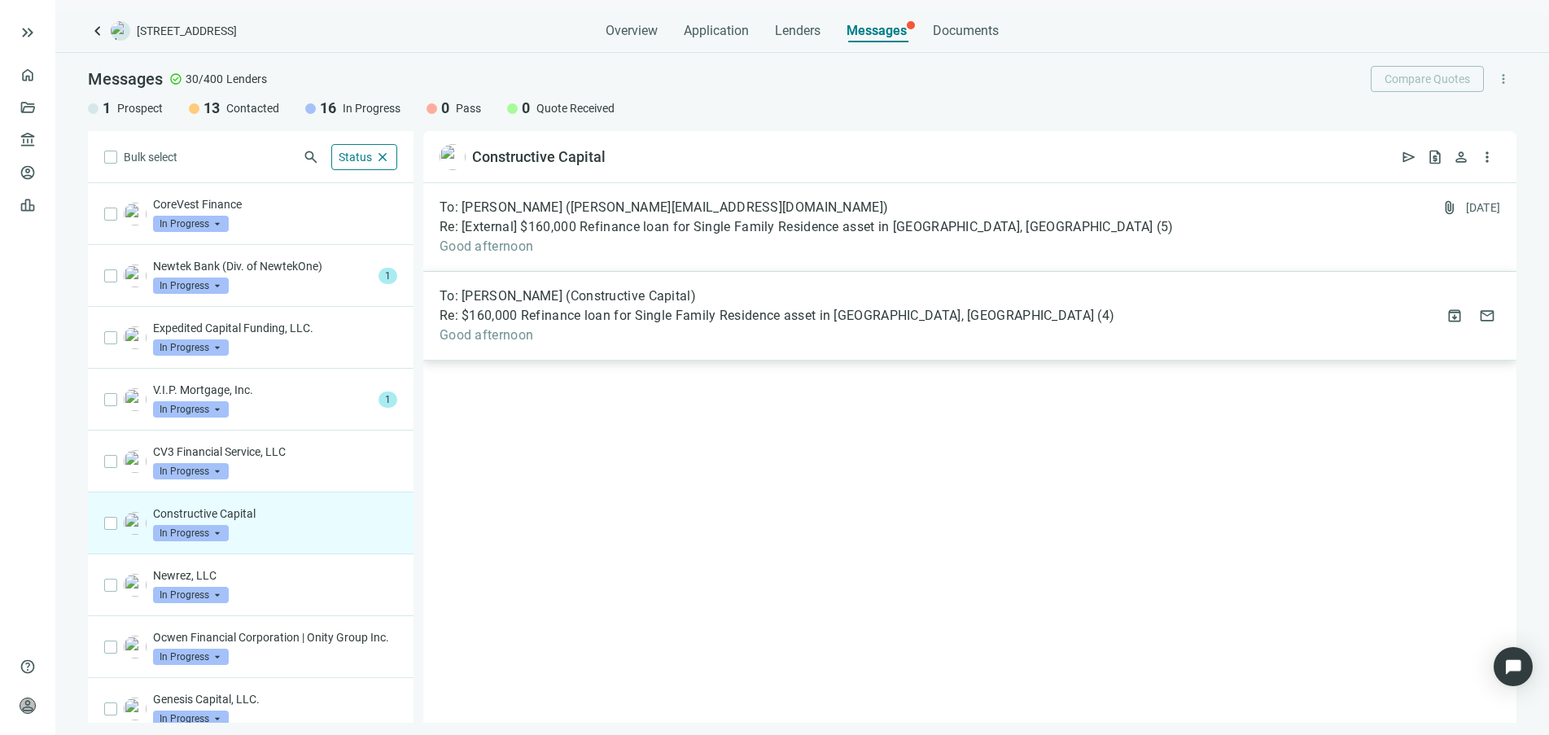
click at [676, 299] on span "To: [PERSON_NAME] (Constructive Capital)" at bounding box center [568, 296] width 256 height 16
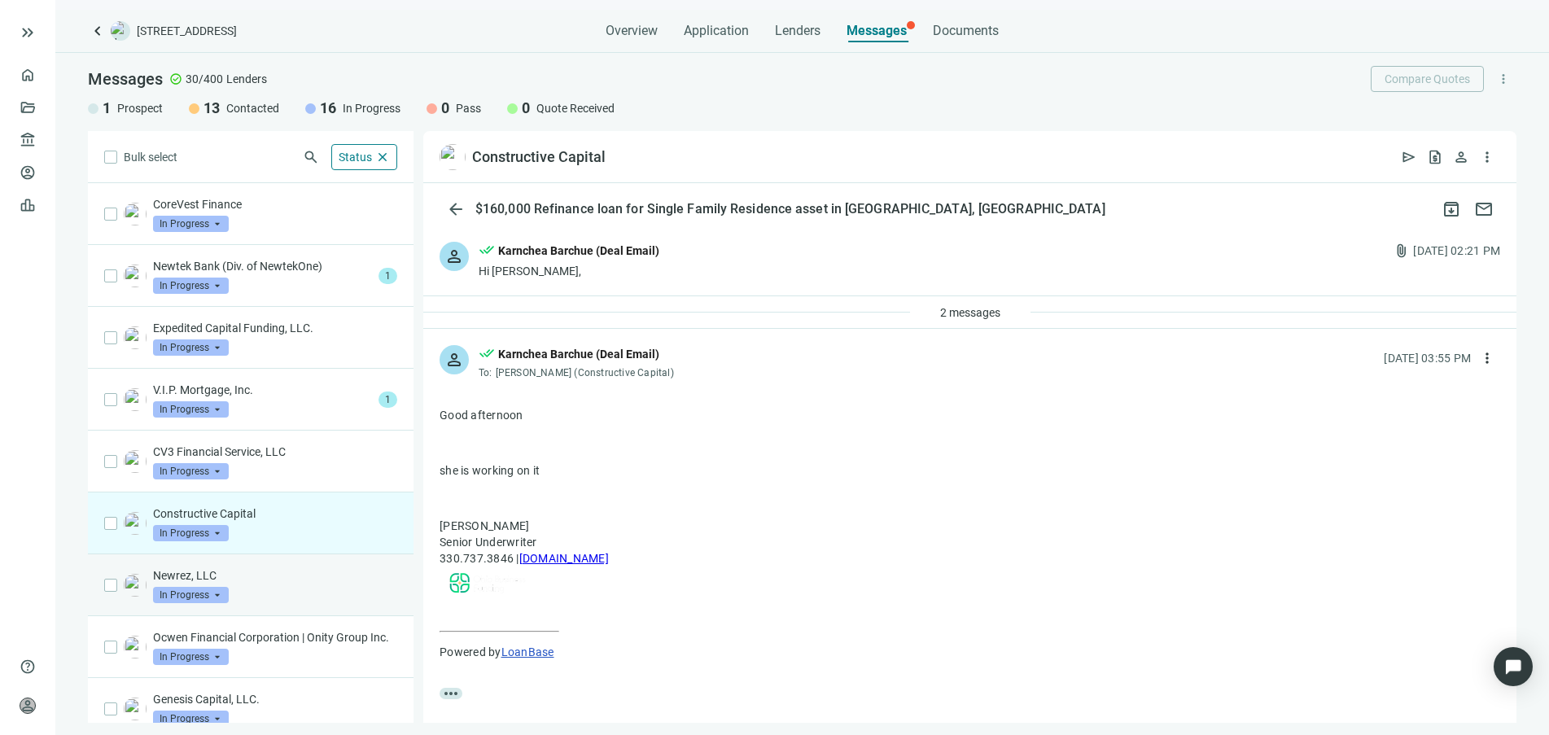
click at [325, 567] on p "Newrez, LLC" at bounding box center [275, 575] width 244 height 16
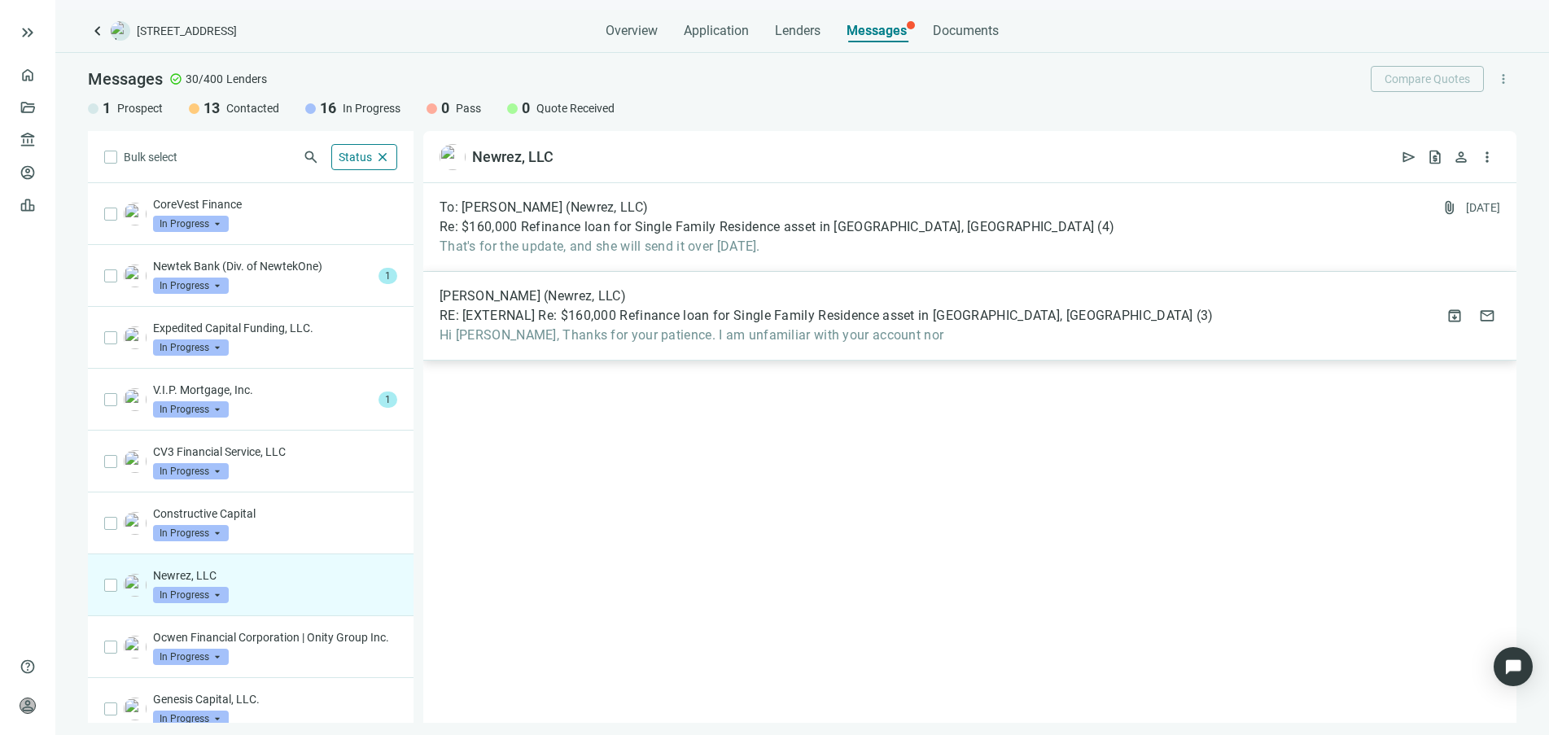
click at [658, 333] on span "Hi [PERSON_NAME], Thanks for your patience. I am unfamiliar with your account n…" at bounding box center [827, 335] width 774 height 16
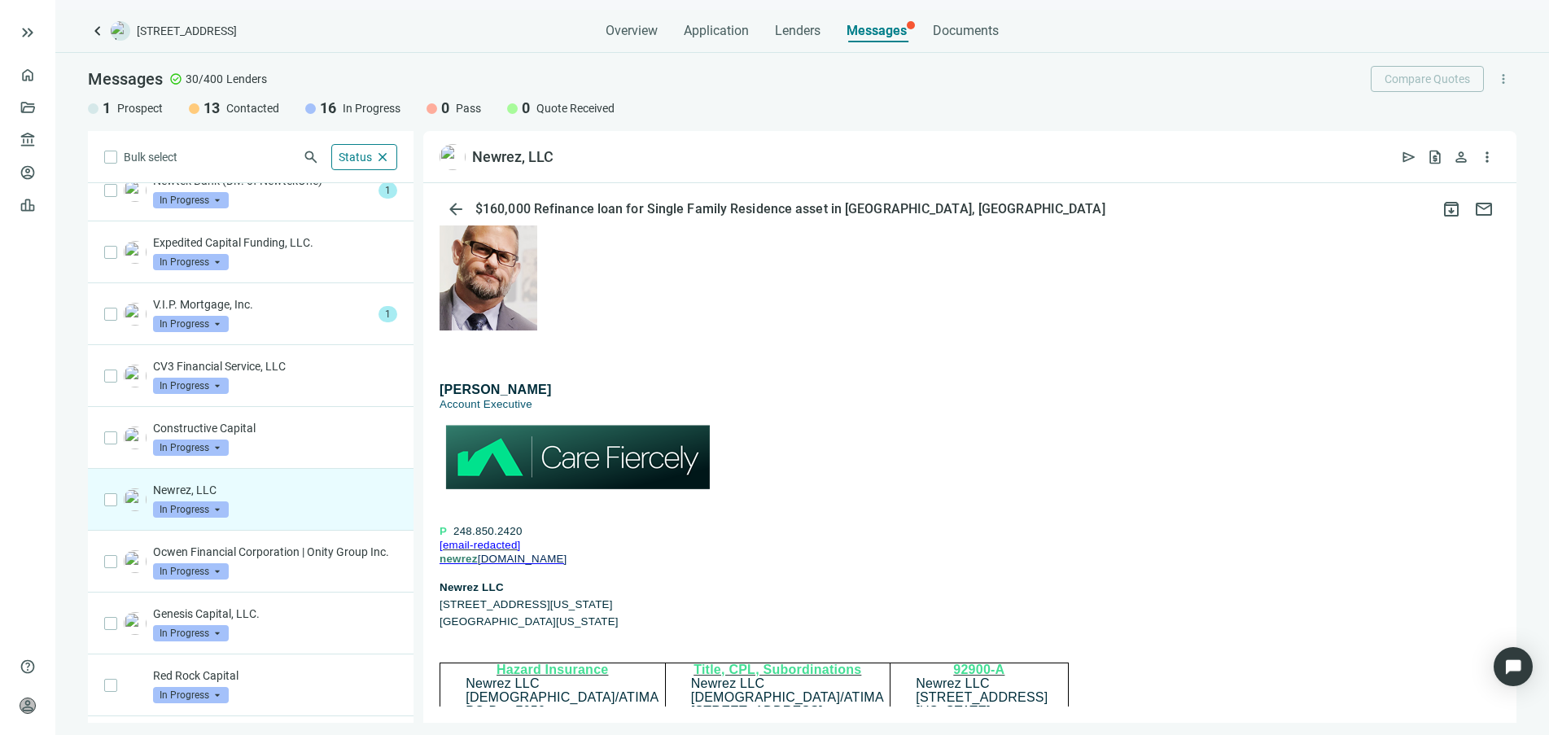
scroll to position [305, 0]
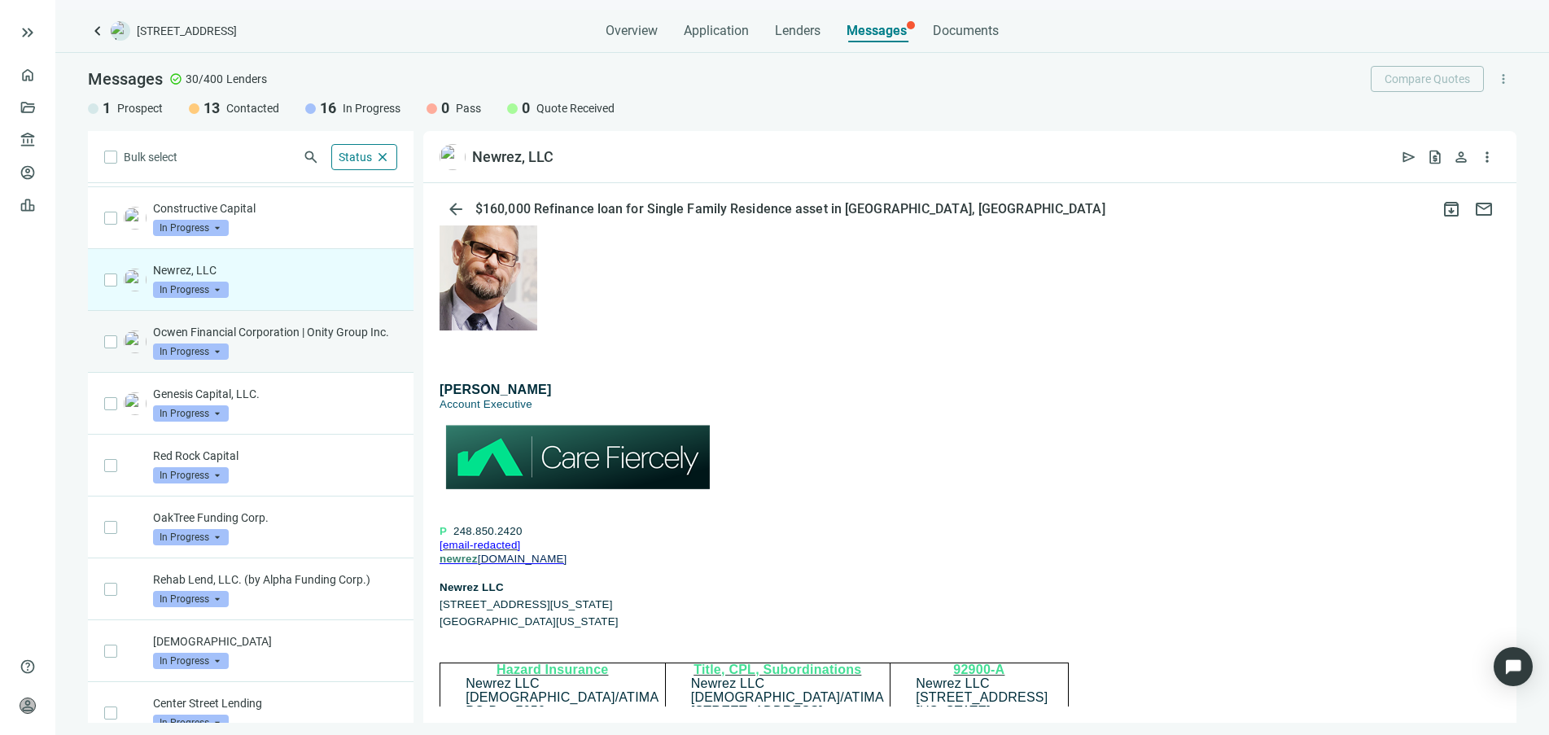
click at [332, 360] on div "Ocwen Financial Corporation | Onity Group Inc. In Progress arrow_drop_down" at bounding box center [275, 342] width 244 height 36
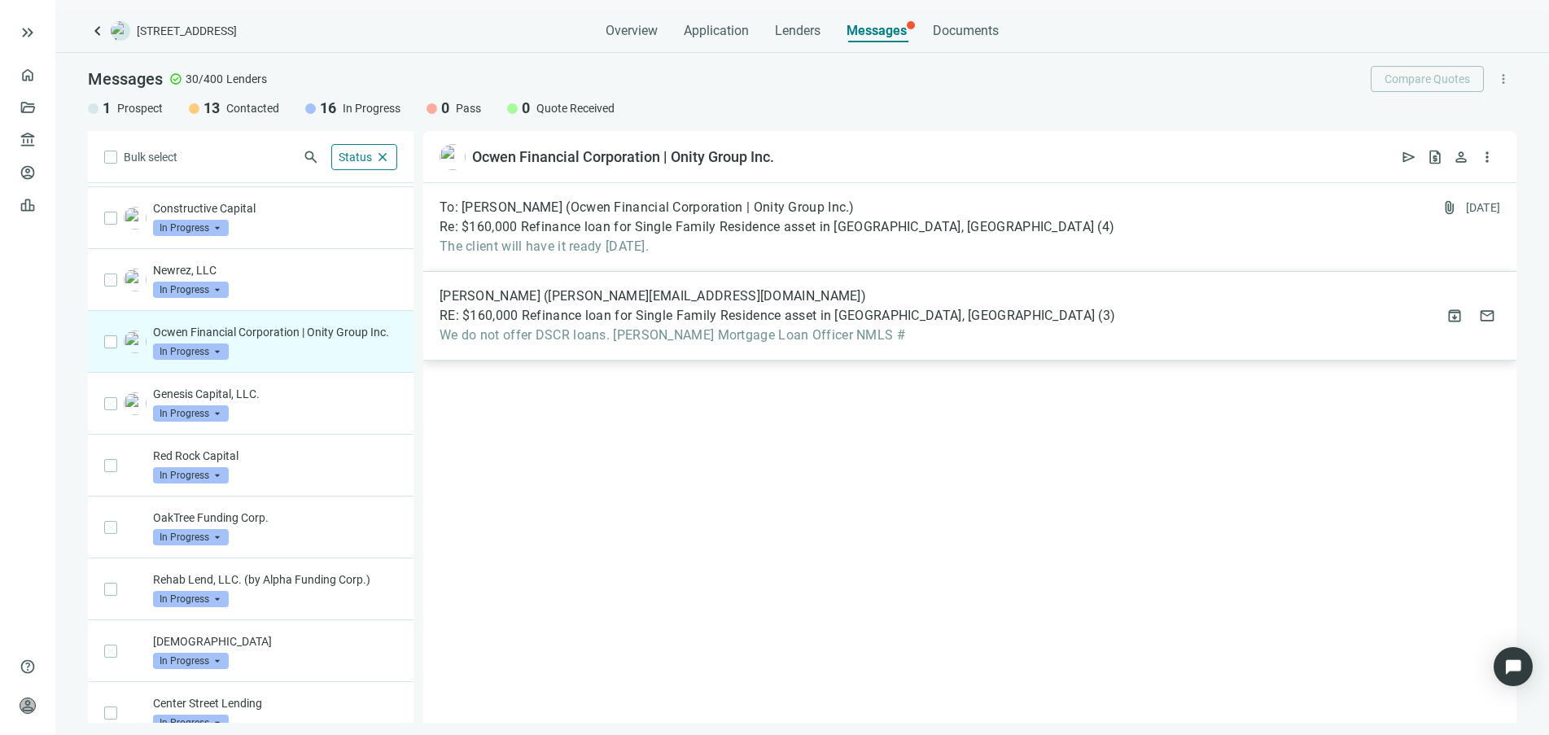
click at [703, 331] on span "We do not offer DSCR loans. [PERSON_NAME] Mortgage Loan Officer NMLS #" at bounding box center [778, 335] width 676 height 16
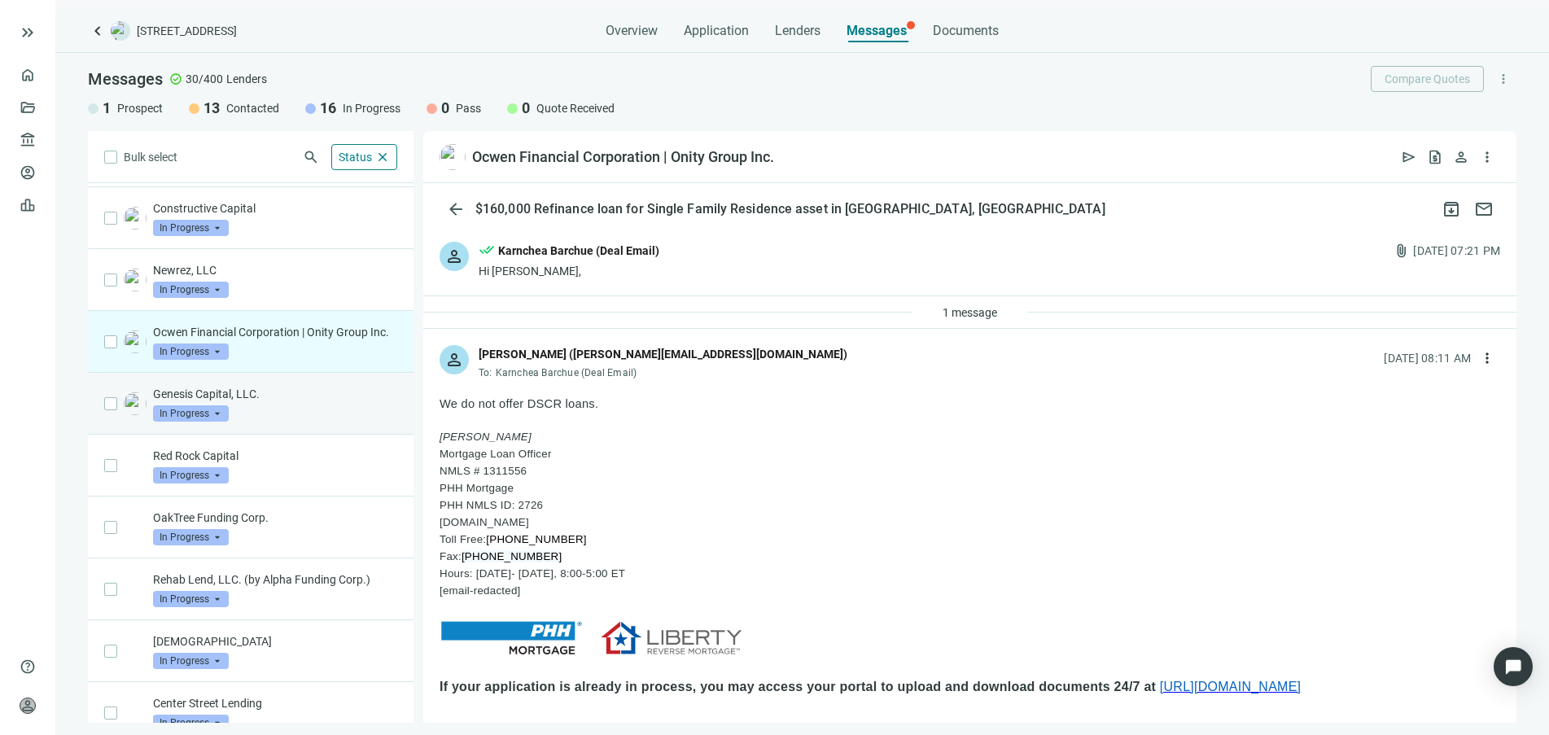
click at [324, 421] on div "Genesis Capital, LLC. In Progress arrow_drop_down" at bounding box center [275, 404] width 244 height 36
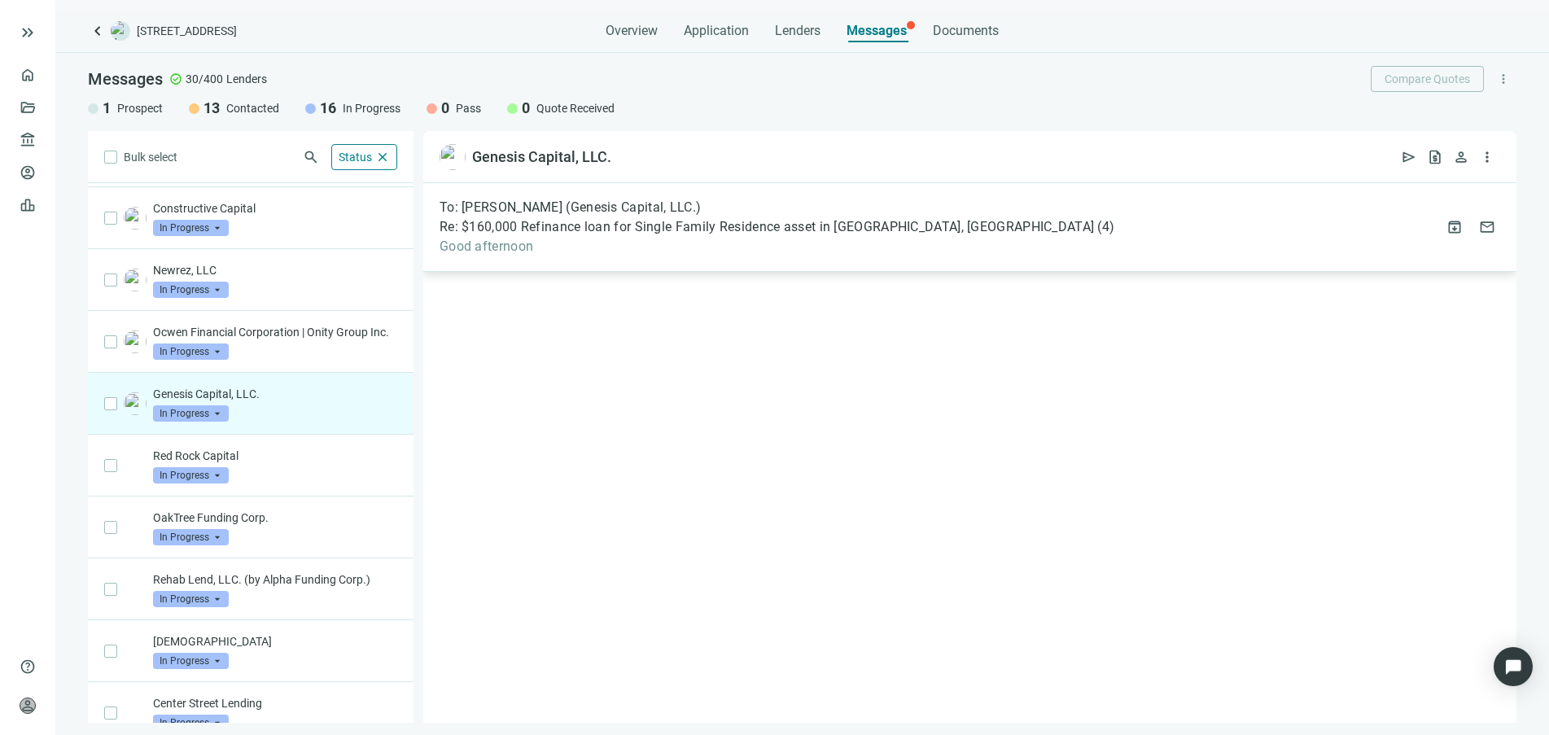
click at [598, 248] on span "Good afternoon" at bounding box center [777, 247] width 675 height 16
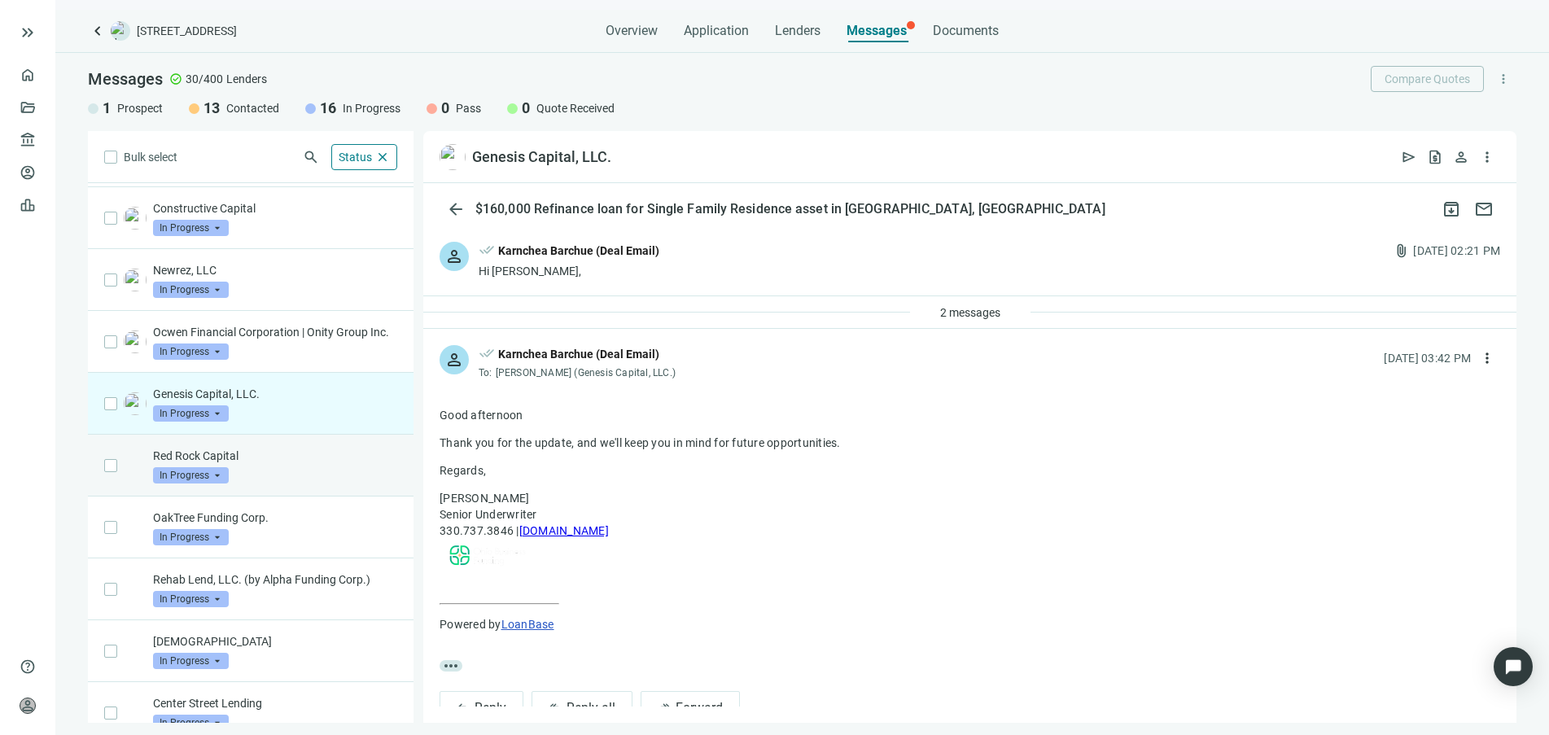
click at [285, 484] on div "Red Rock Capital In Progress arrow_drop_down" at bounding box center [275, 466] width 244 height 36
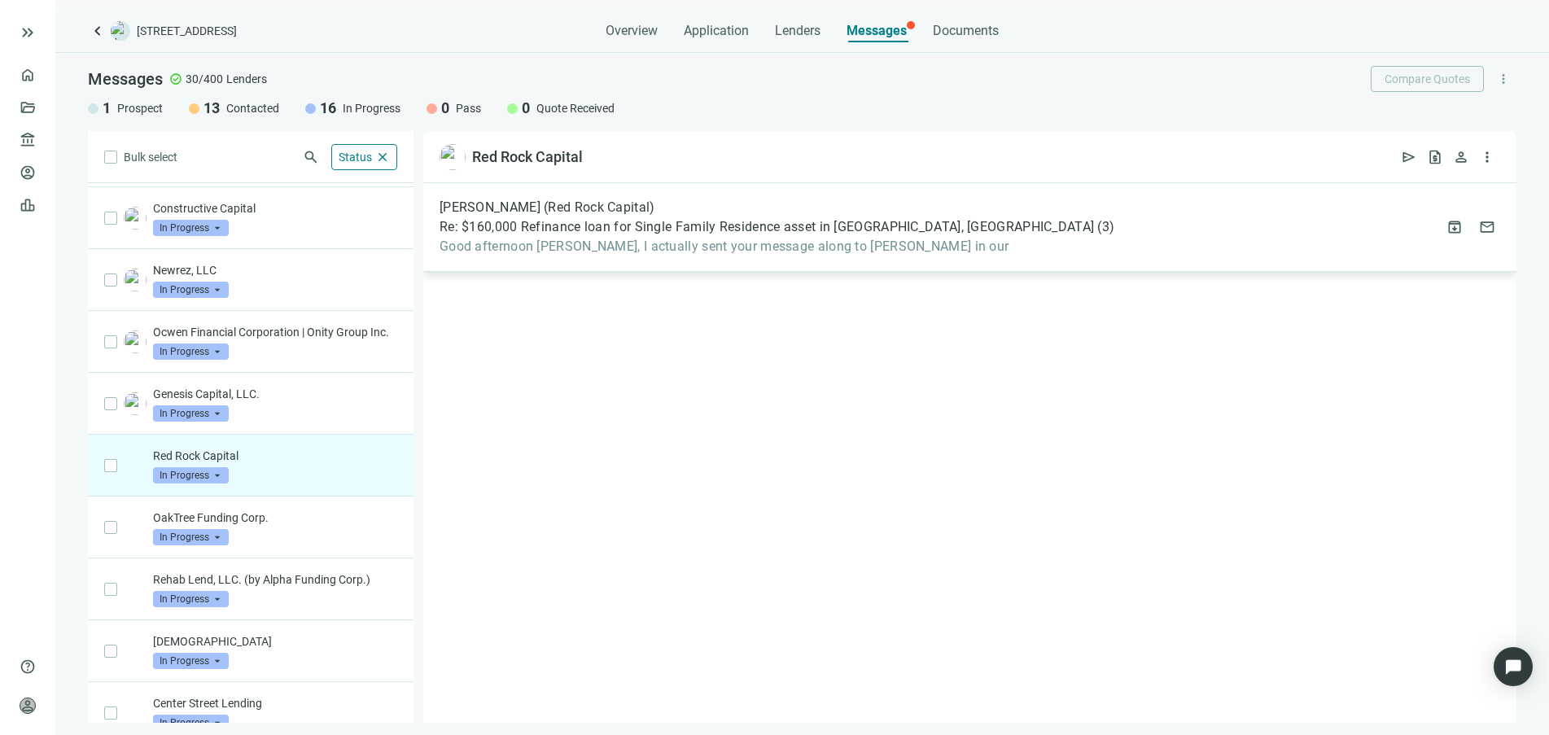
click at [547, 239] on span "Good afternoon [PERSON_NAME], I actually sent your message along to [PERSON_NAM…" at bounding box center [777, 247] width 675 height 16
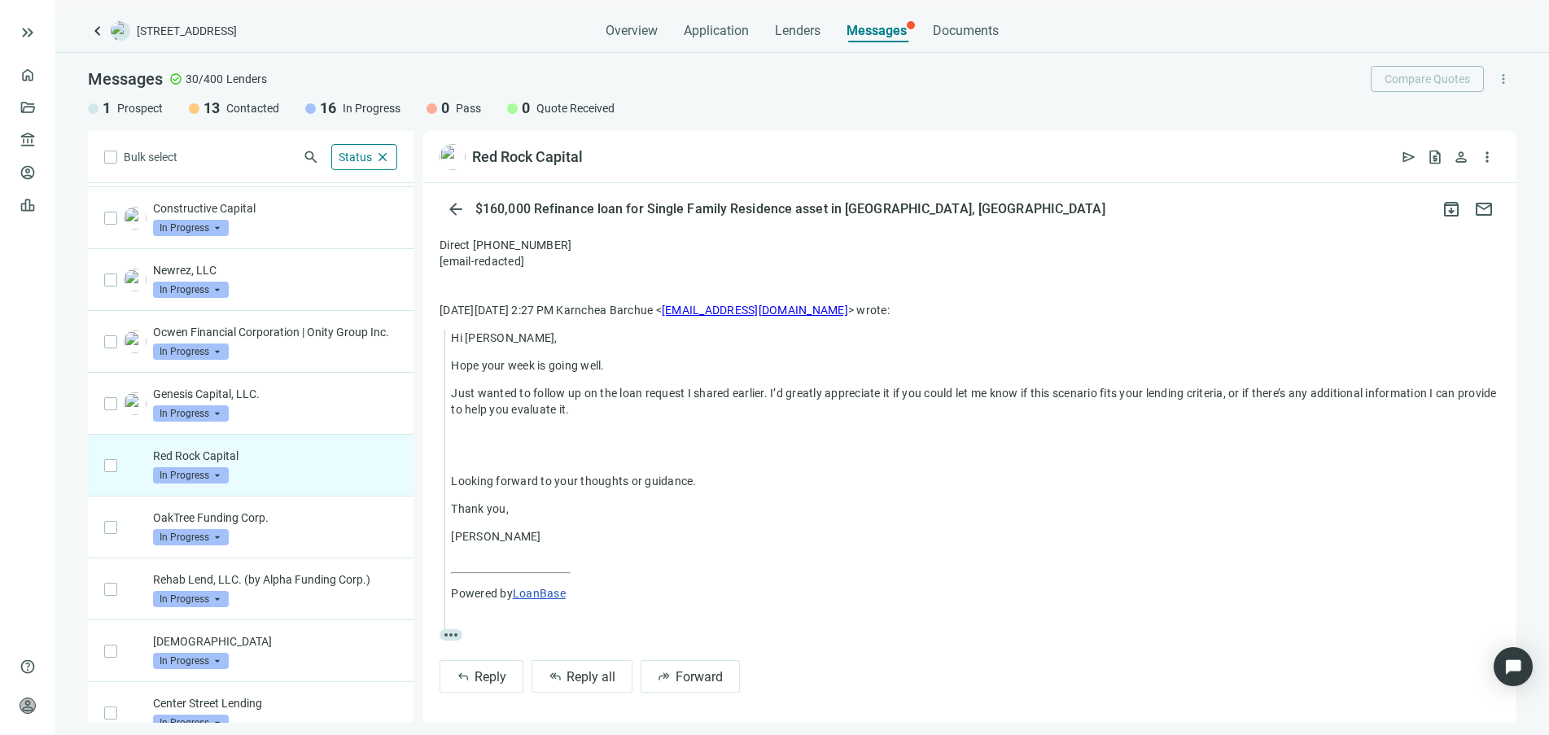
scroll to position [422, 0]
click at [288, 545] on div "OakTree Funding Corp. In Progress arrow_drop_down" at bounding box center [275, 528] width 244 height 36
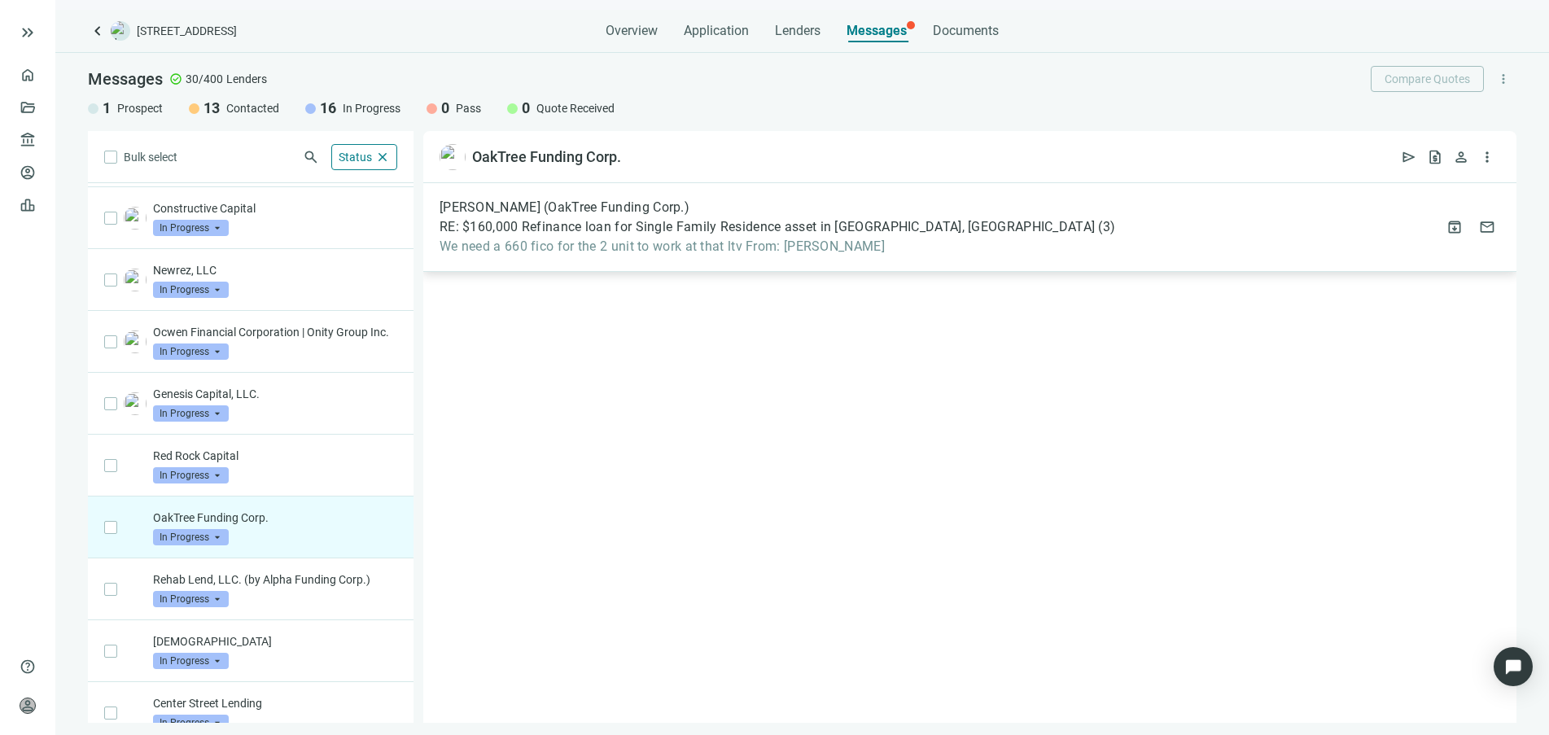
click at [554, 241] on span "We need a 660 fico for the 2 unit to work at that ltv From: [PERSON_NAME]" at bounding box center [778, 247] width 676 height 16
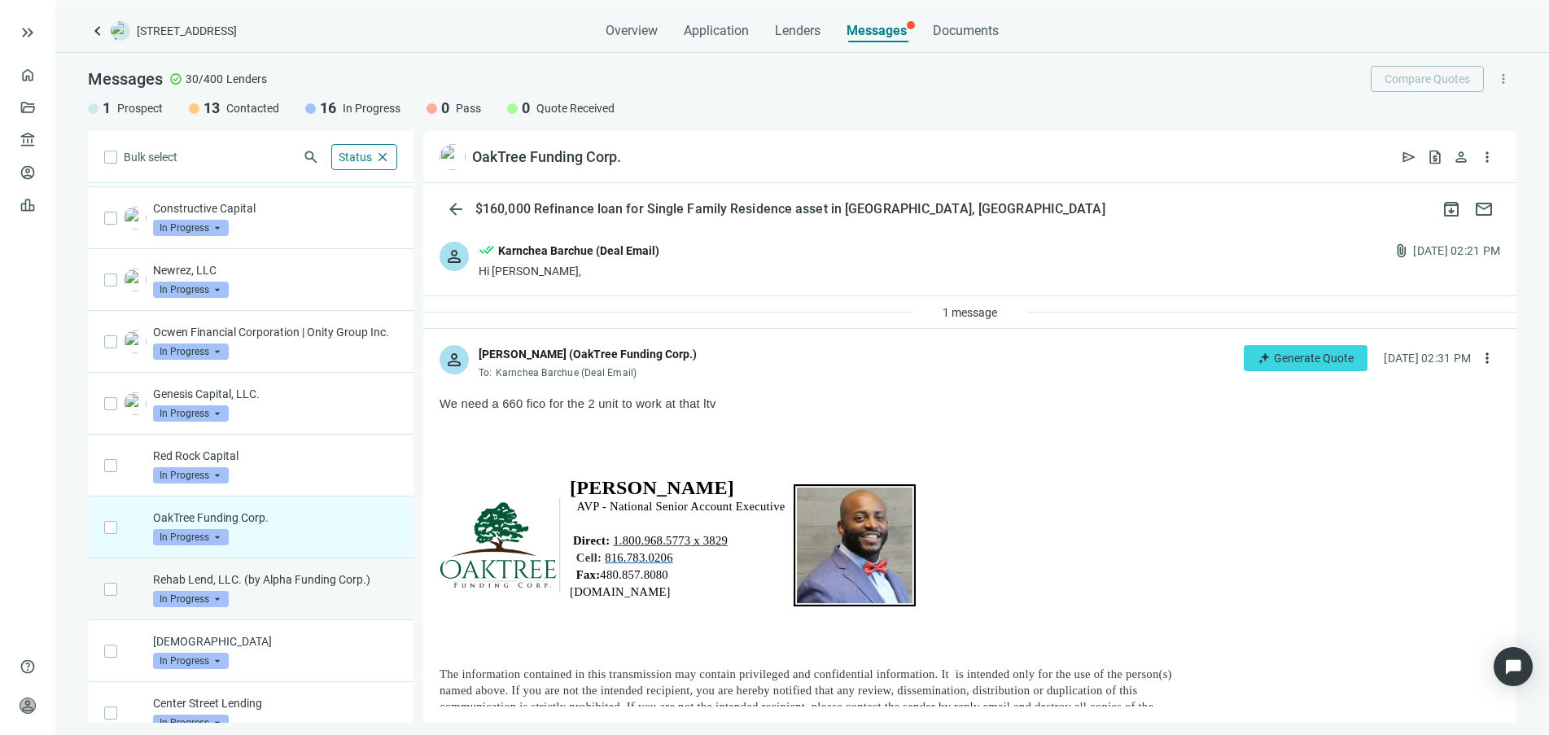
click at [310, 605] on div "Rehab Lend, LLC. (by Alpha Funding Corp.) In Progress arrow_drop_down" at bounding box center [275, 589] width 244 height 36
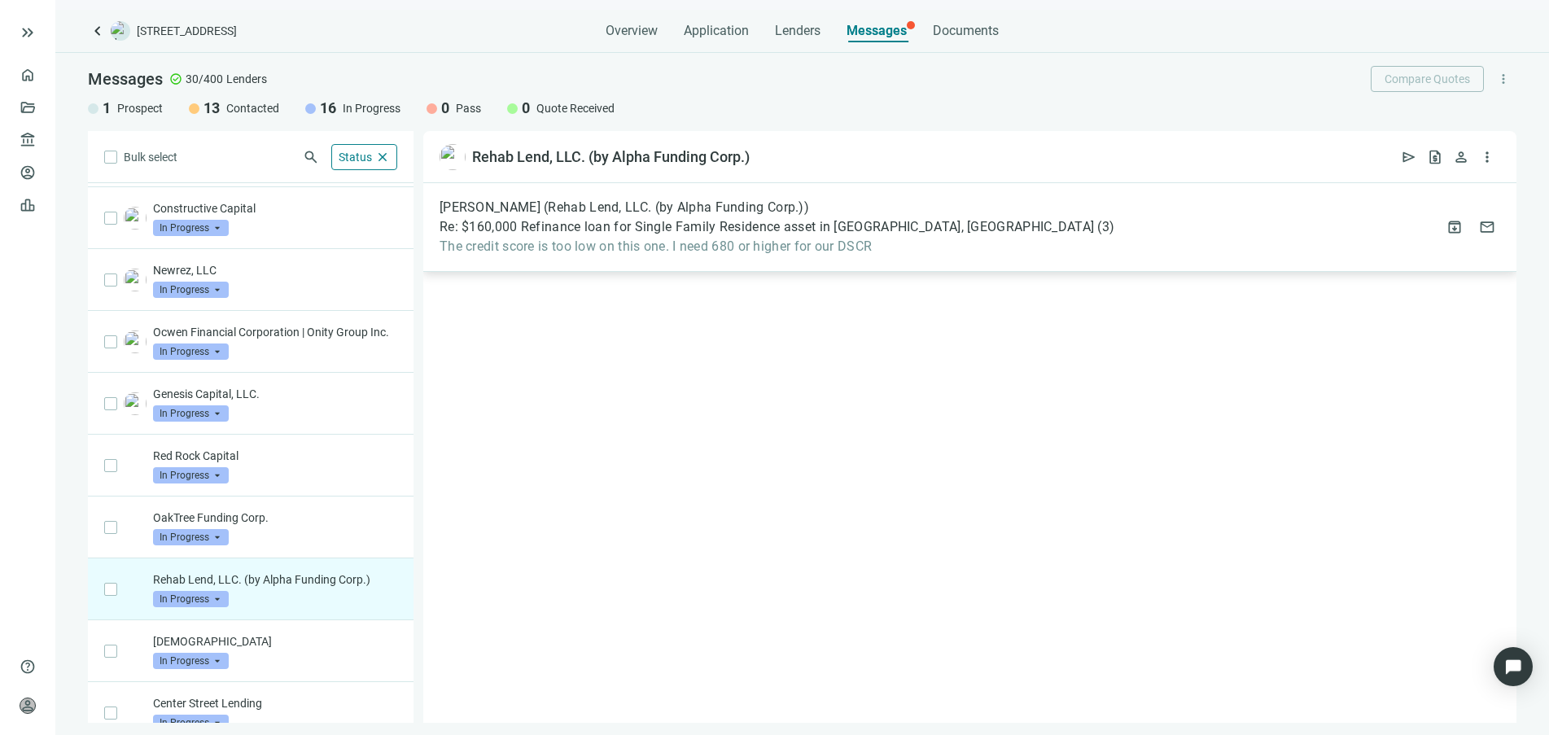
click at [501, 247] on span "The credit score is too low on this one. I need 680 or higher for our DSCR" at bounding box center [777, 247] width 675 height 16
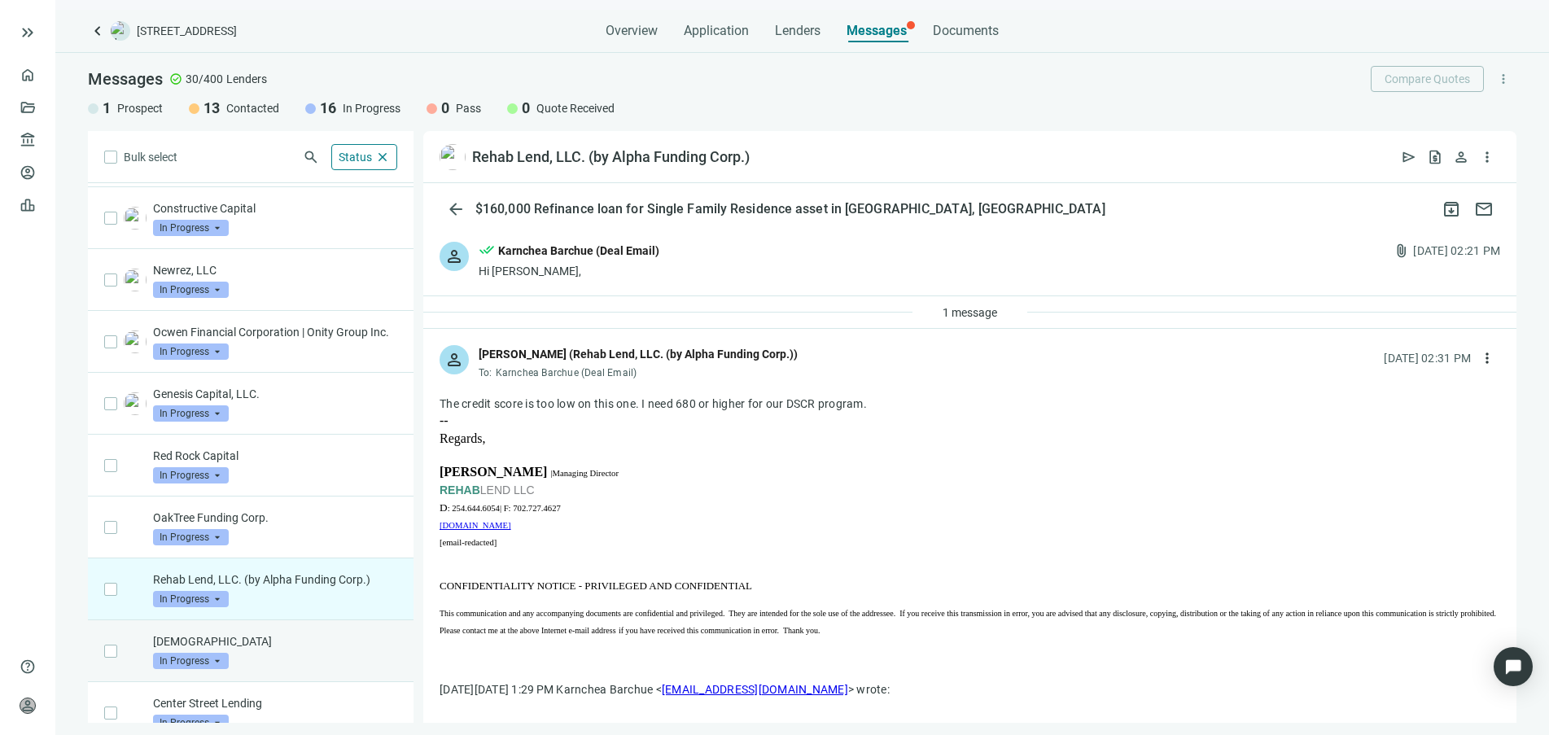
click at [259, 650] on p "[DEMOGRAPHIC_DATA]" at bounding box center [275, 641] width 244 height 16
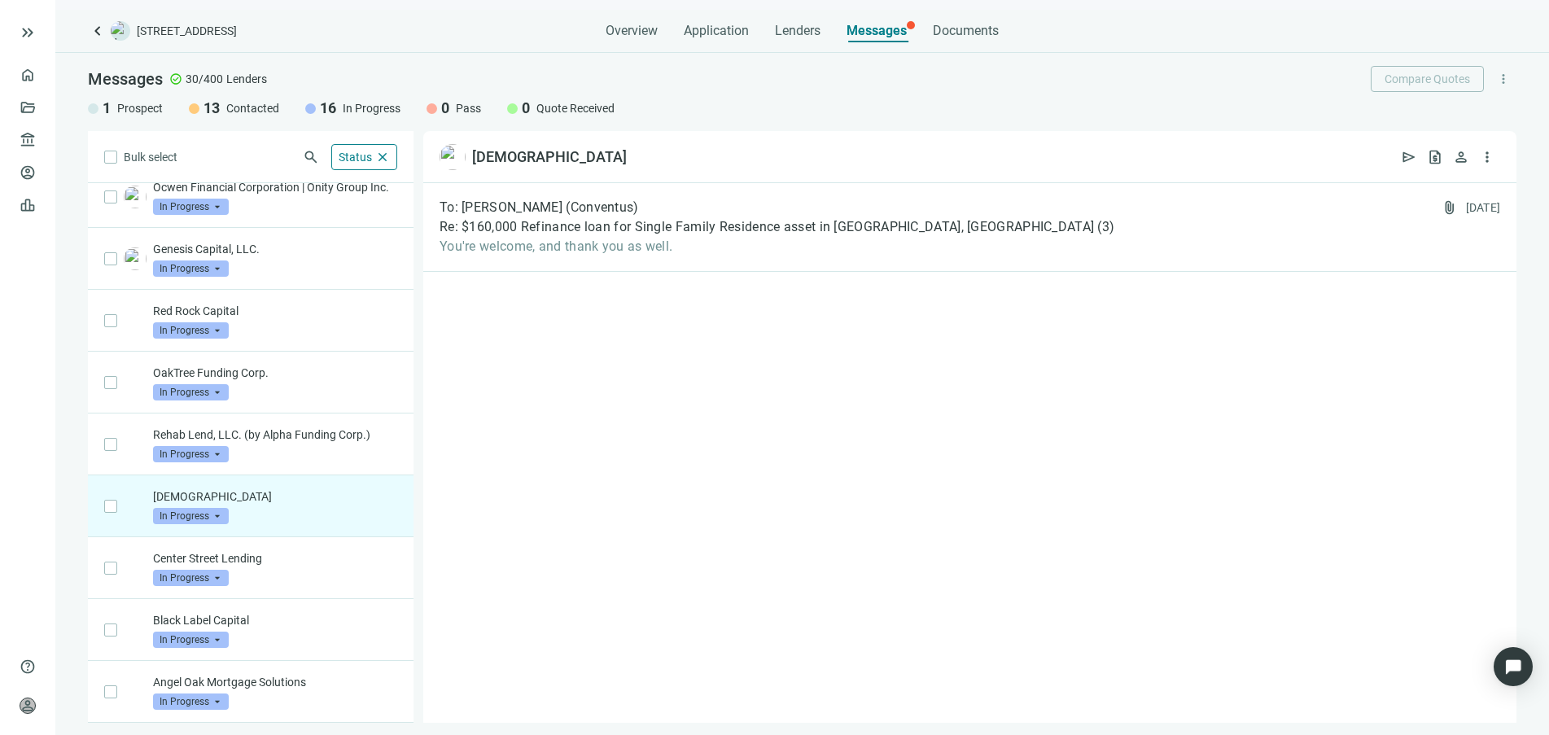
scroll to position [466, 0]
click at [532, 236] on div "To: [PERSON_NAME] (Conventus) Re: $160,000 Refinance loan for Single Family Res…" at bounding box center [777, 226] width 675 height 55
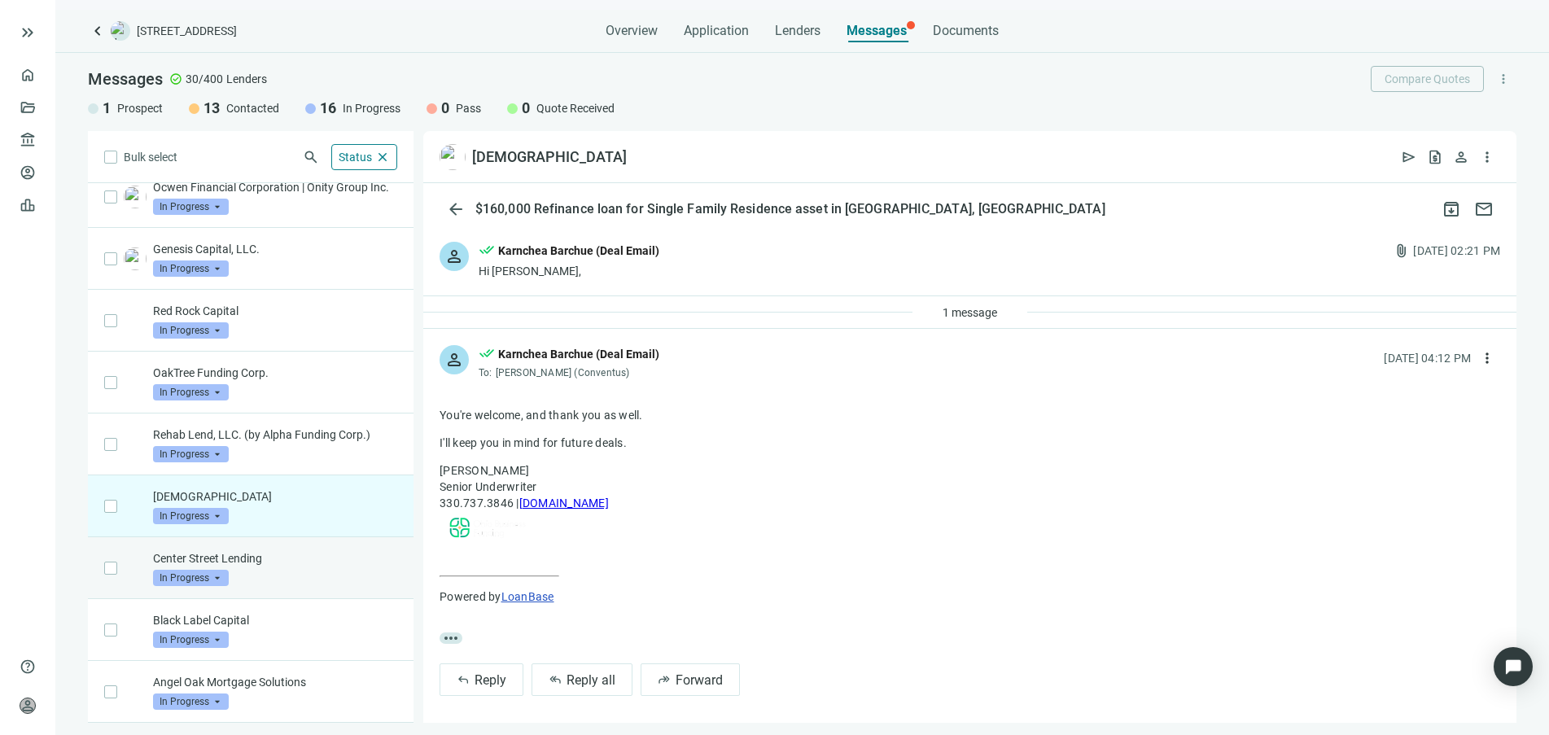
click at [312, 569] on div "Center Street Lending In Progress arrow_drop_down" at bounding box center [275, 568] width 244 height 36
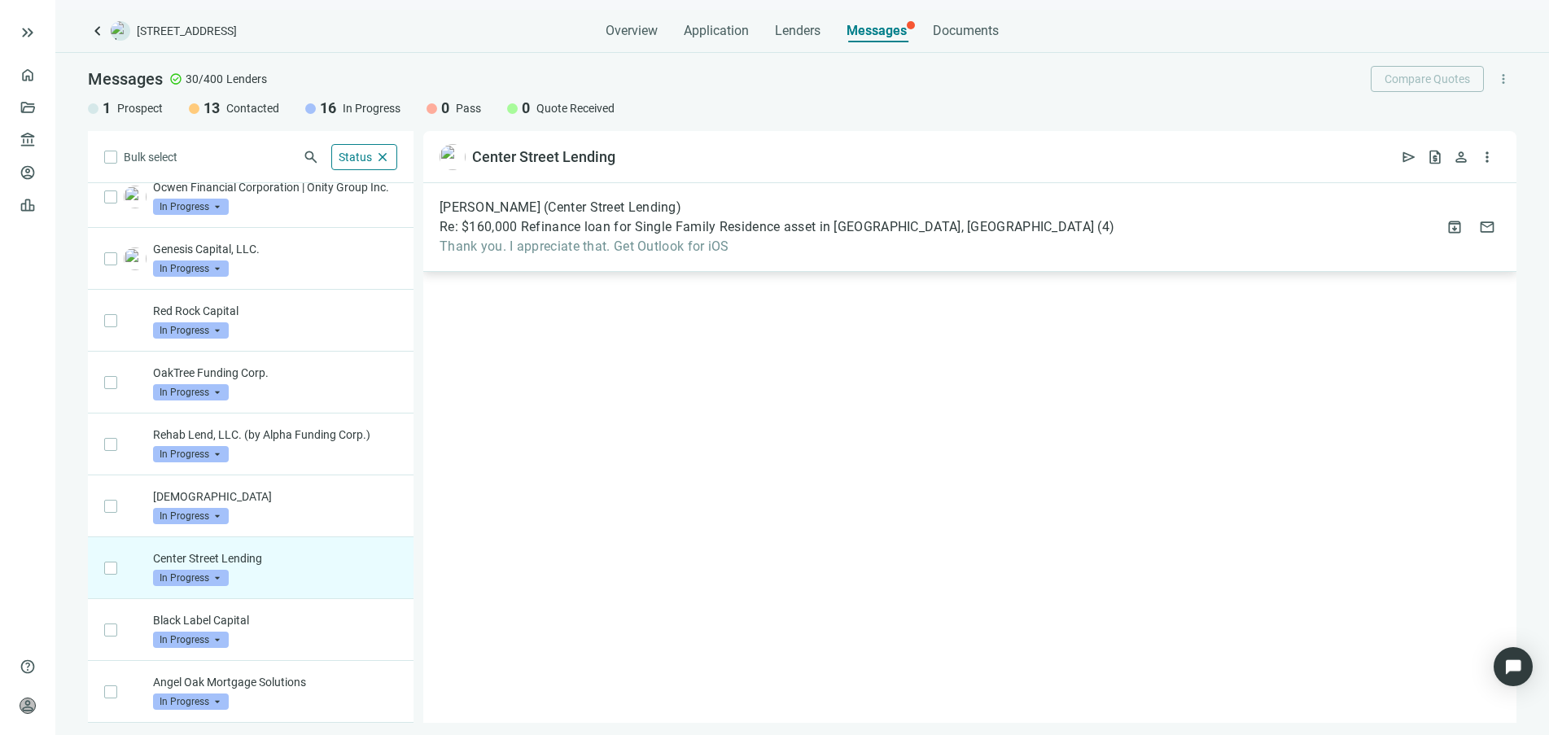
click at [512, 254] on span "Thank you. I appreciate that. Get Outlook for iOS" at bounding box center [777, 247] width 675 height 16
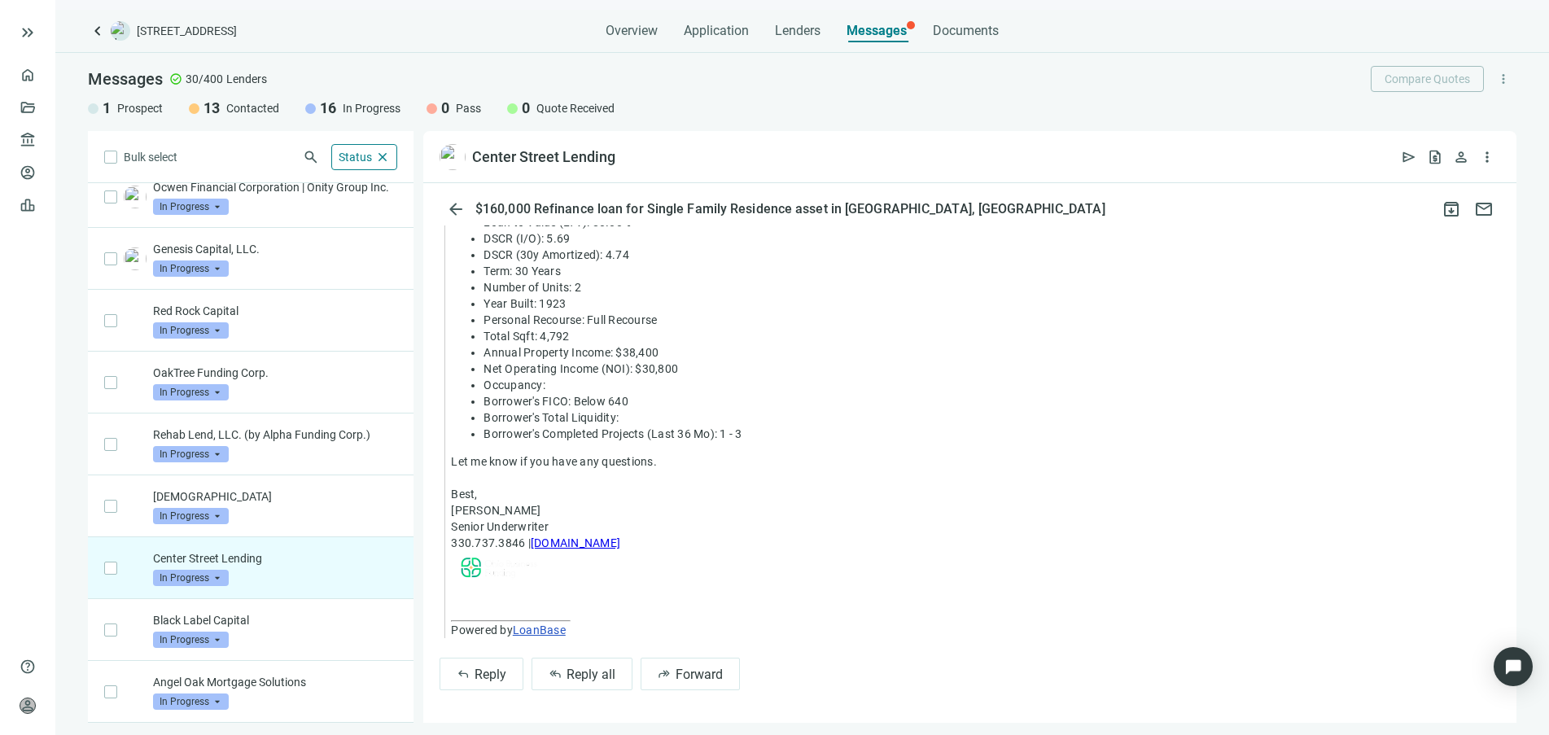
scroll to position [1327, 0]
click at [287, 639] on div "Black Label Capital In Progress arrow_drop_down" at bounding box center [275, 630] width 244 height 36
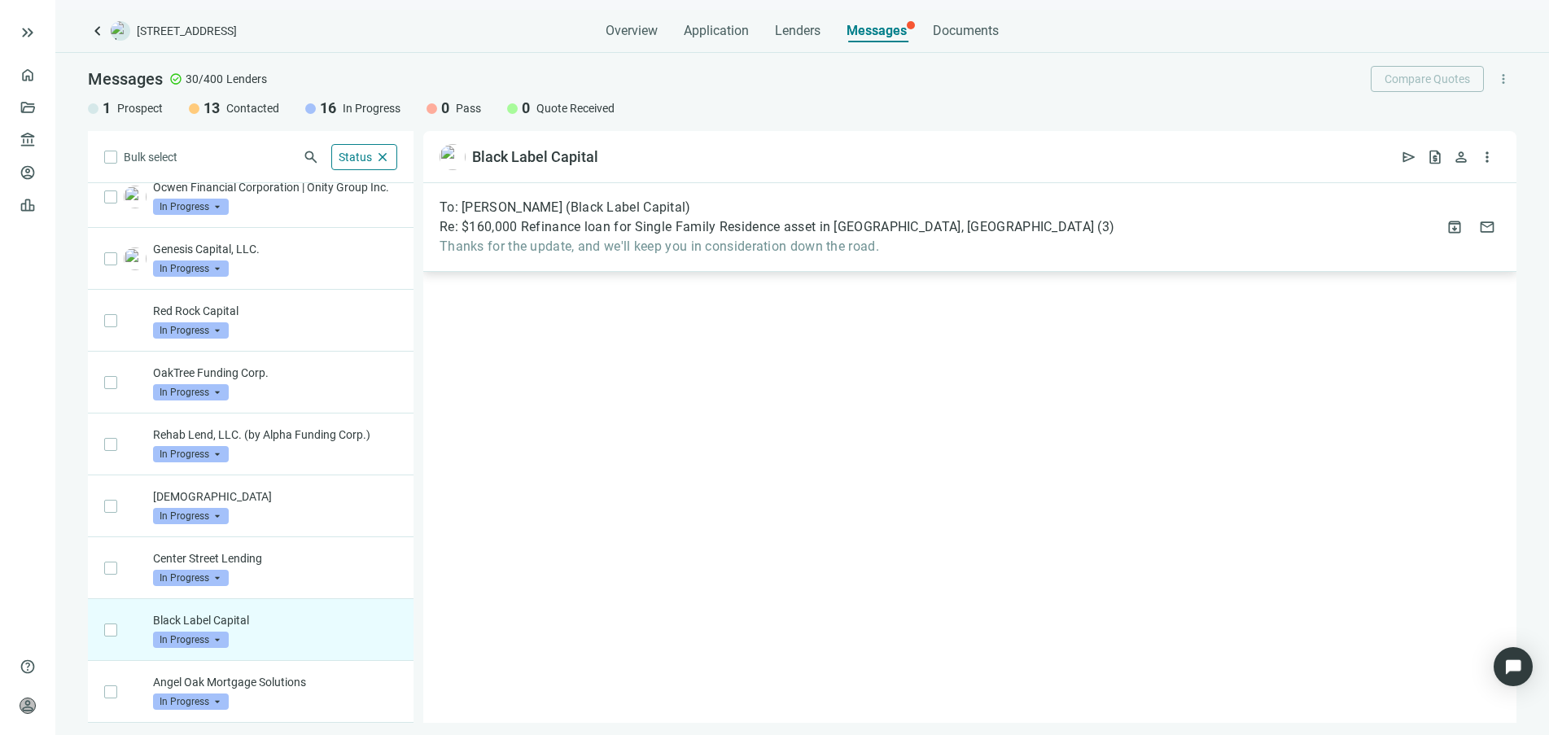
click at [589, 242] on span "Thanks for the update, and we'll keep you in consideration down the road." at bounding box center [777, 247] width 675 height 16
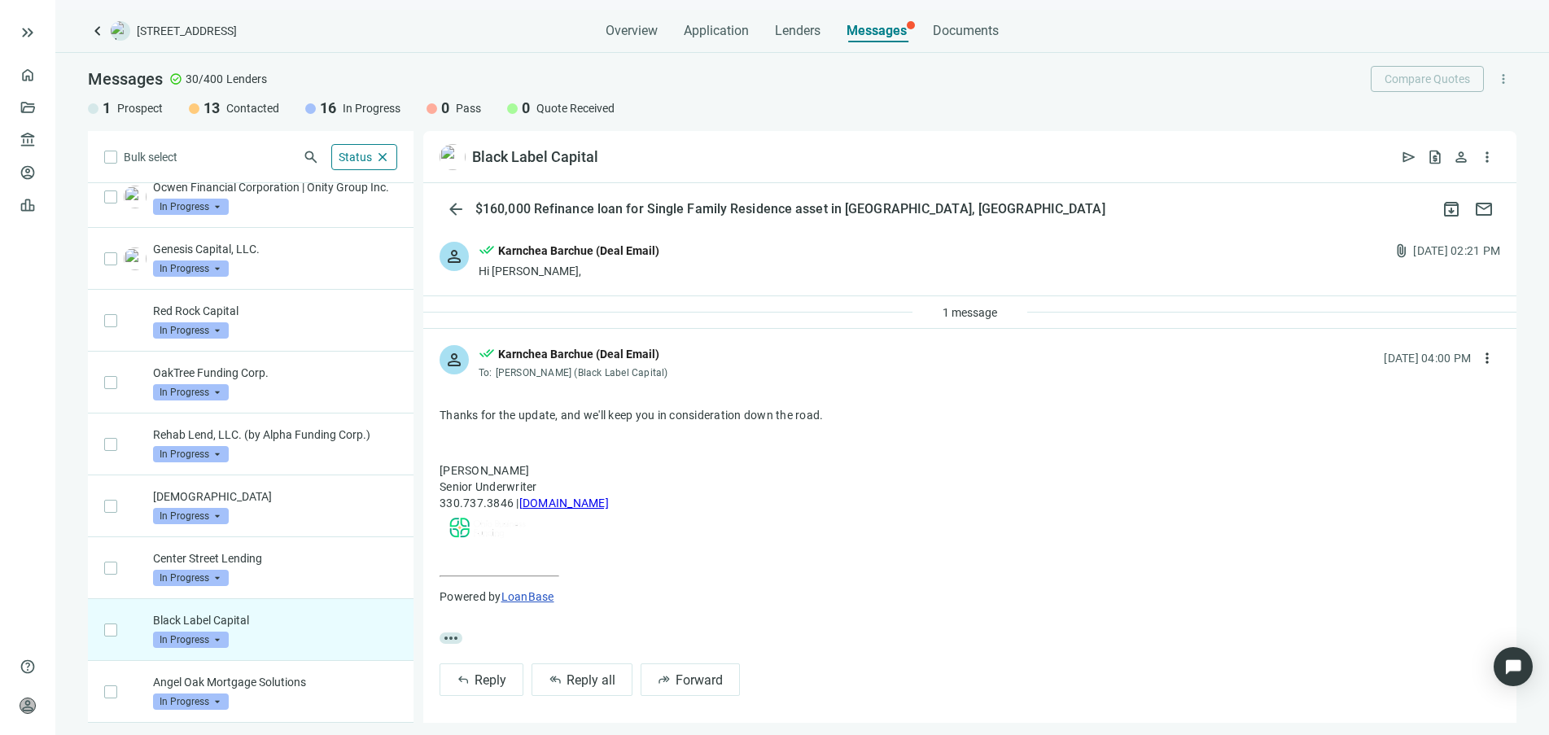
scroll to position [7, 0]
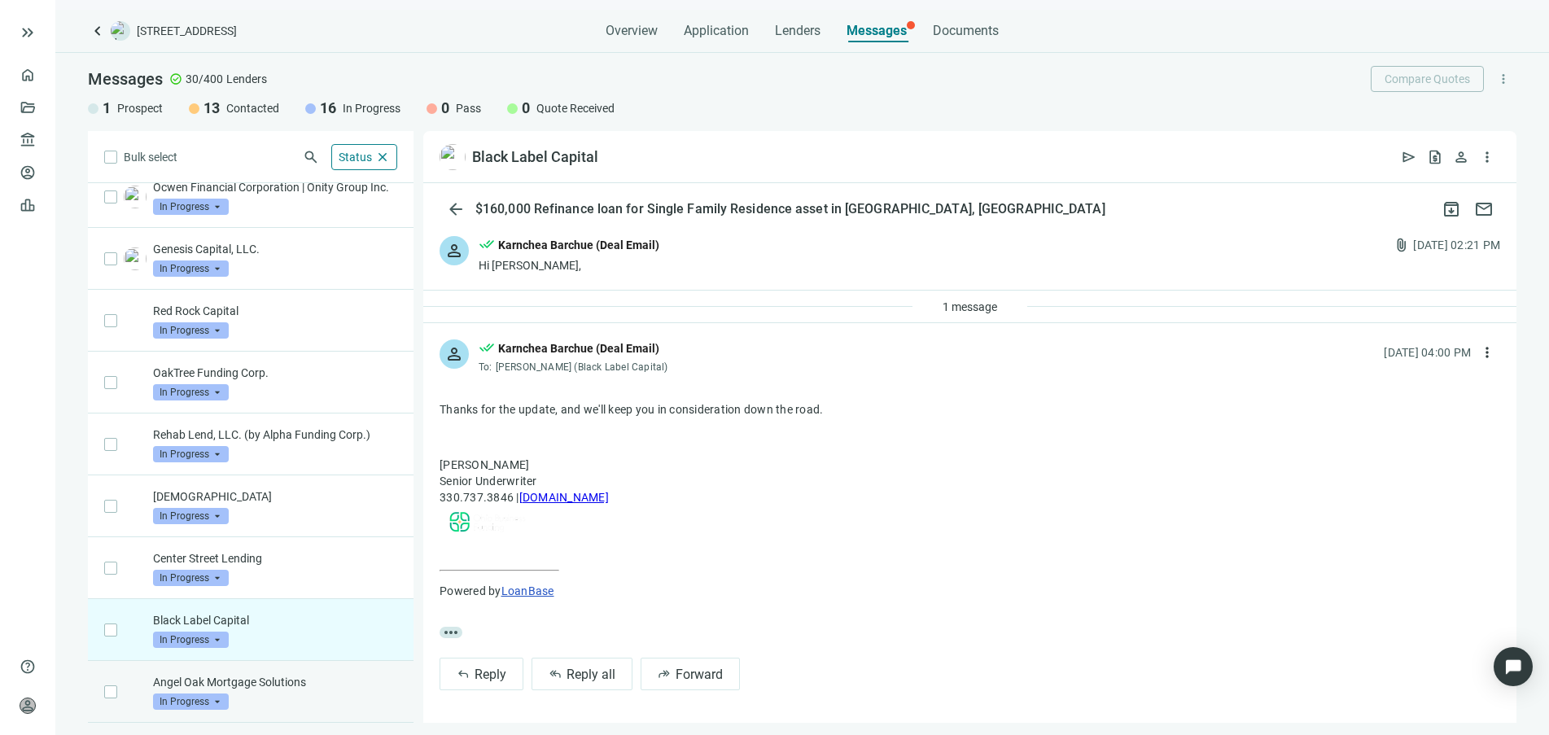
click at [314, 688] on p "Angel Oak Mortgage Solutions" at bounding box center [275, 682] width 244 height 16
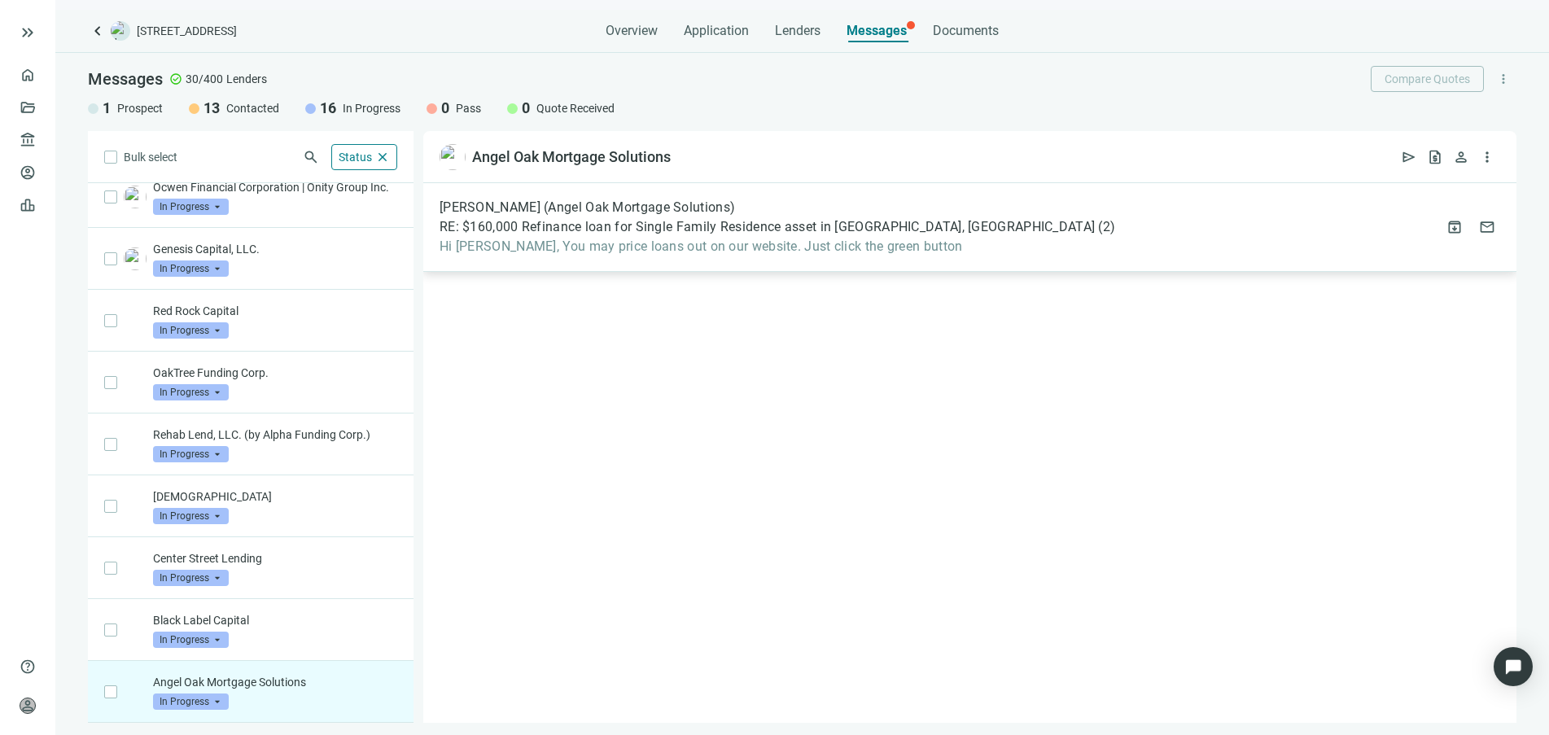
click at [566, 232] on span "RE: $160,000 Refinance loan for Single Family Residence asset in [GEOGRAPHIC_DA…" at bounding box center [767, 227] width 655 height 16
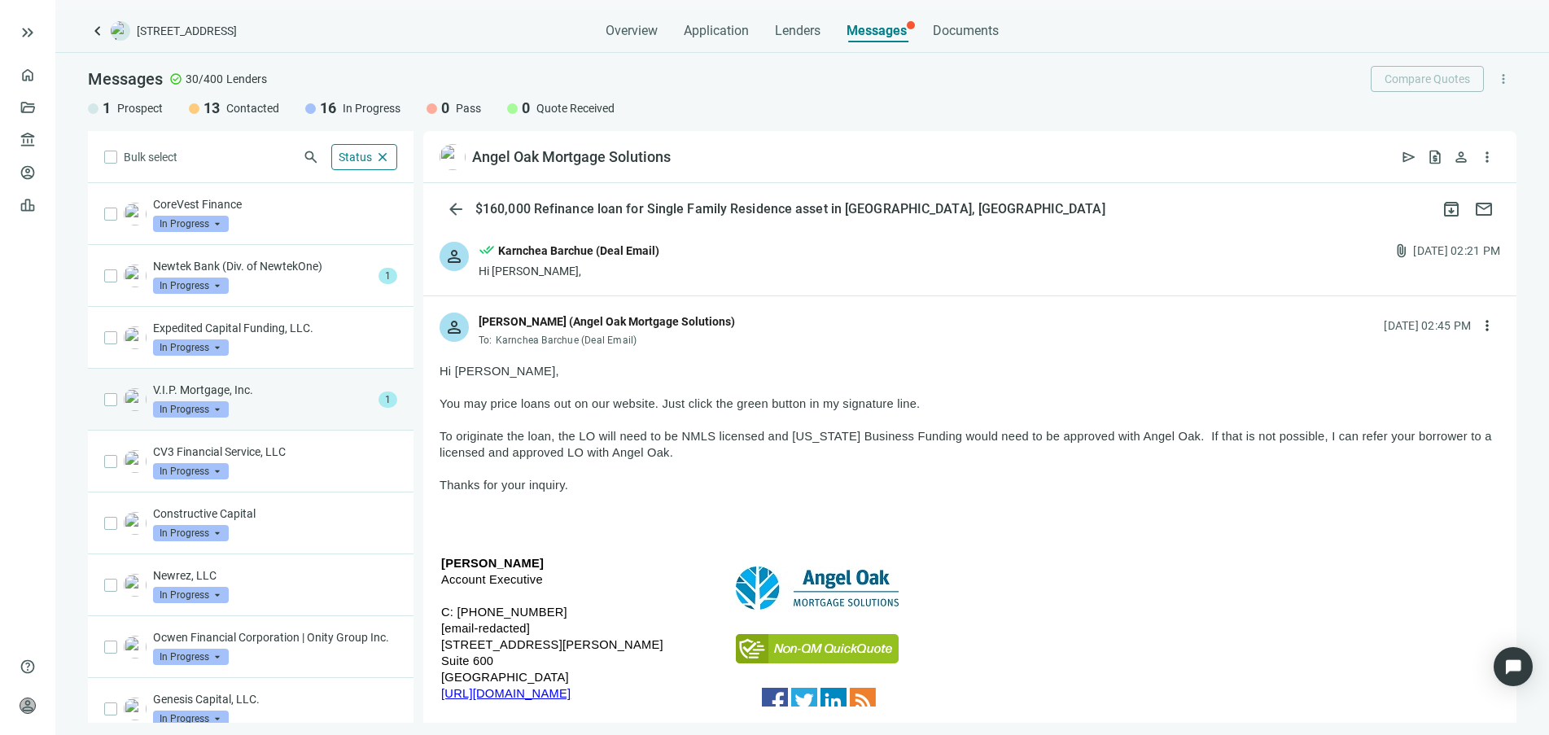
click at [344, 412] on div "V.I.P. Mortgage, Inc. In Progress arrow_drop_down" at bounding box center [262, 400] width 219 height 36
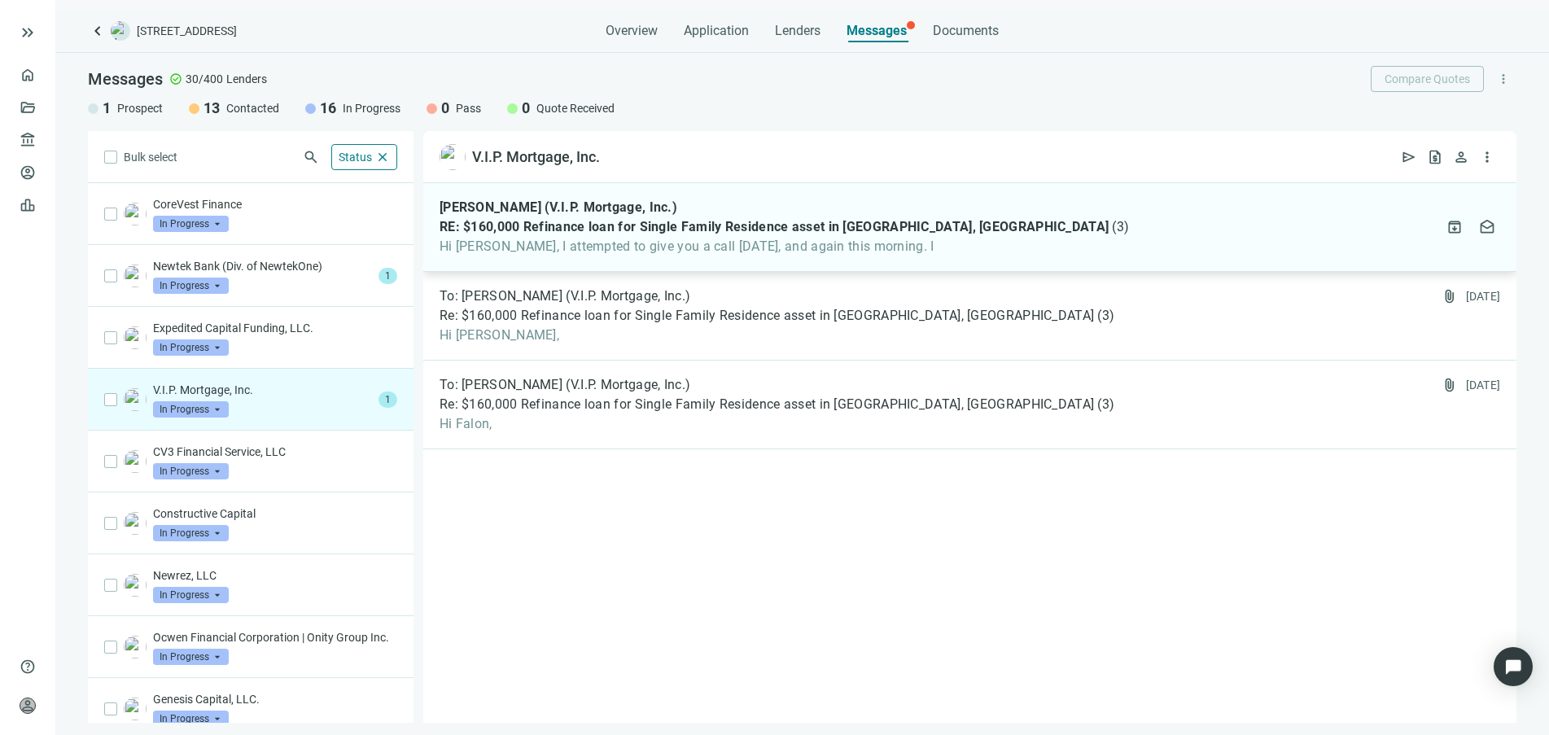
click at [570, 248] on span "Hi [PERSON_NAME], I attempted to give you a call [DATE], and again this morning…" at bounding box center [784, 247] width 689 height 16
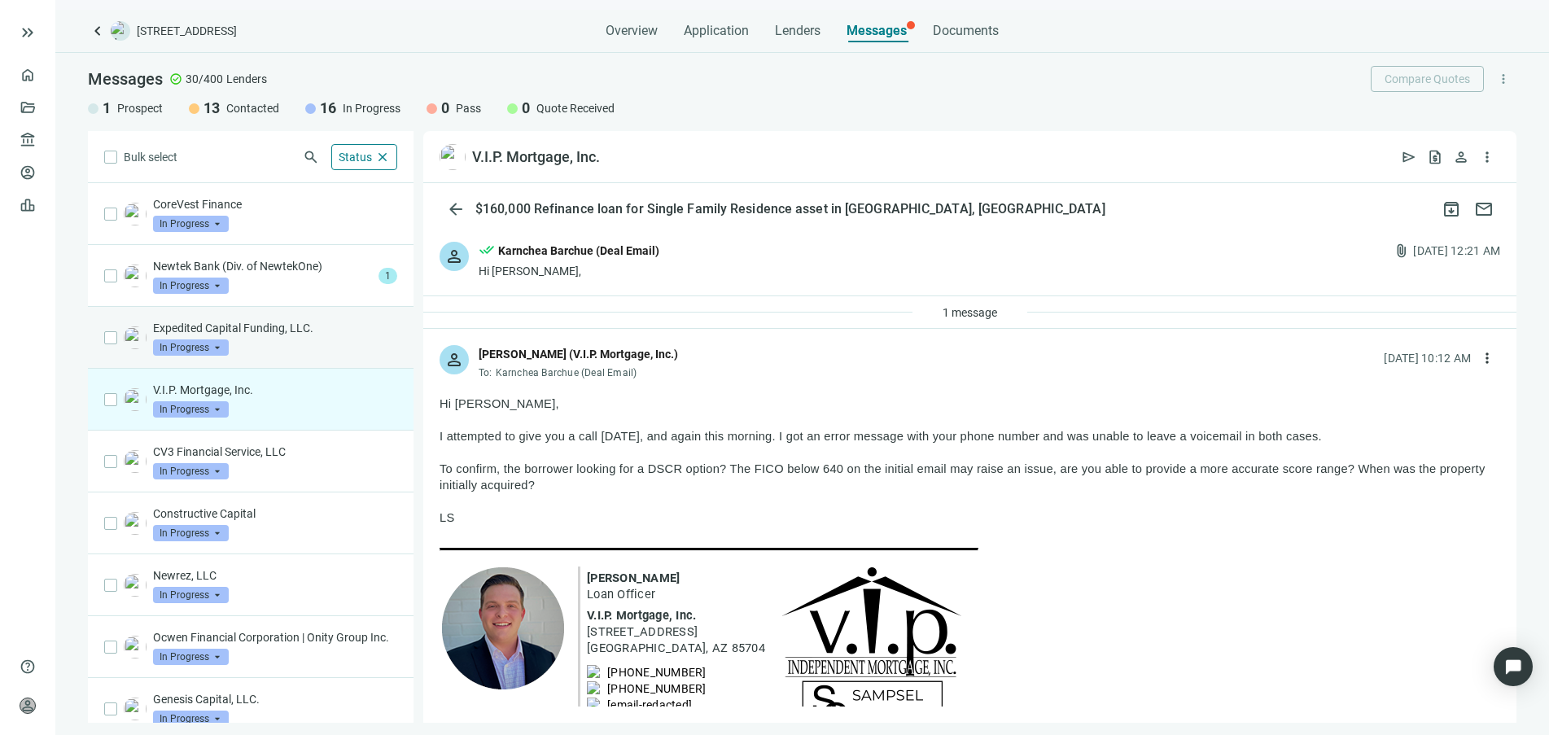
click at [297, 347] on div "Expedited Capital Funding, LLC. In Progress arrow_drop_down" at bounding box center [275, 338] width 244 height 36
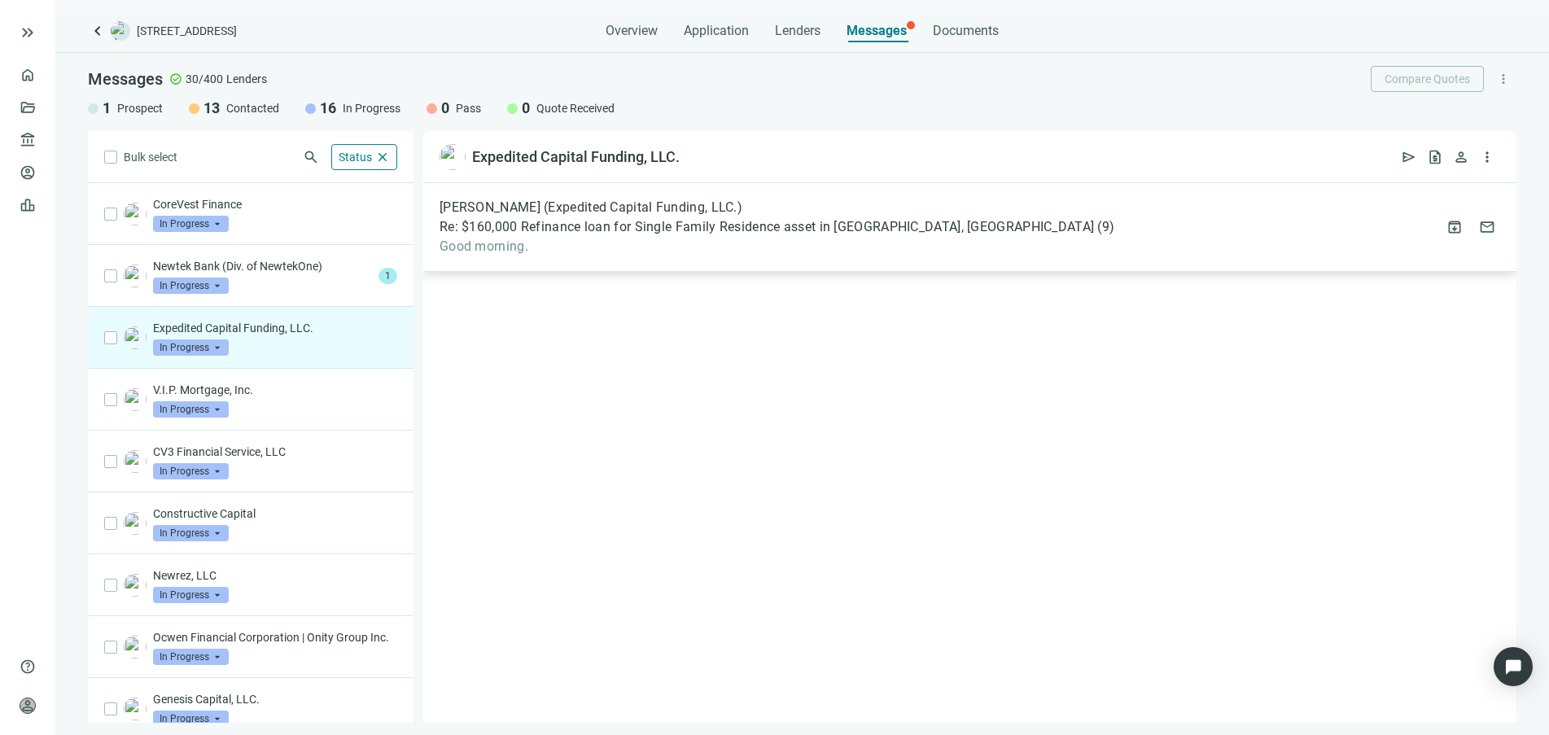
click at [608, 243] on span "Good morning." at bounding box center [777, 247] width 675 height 16
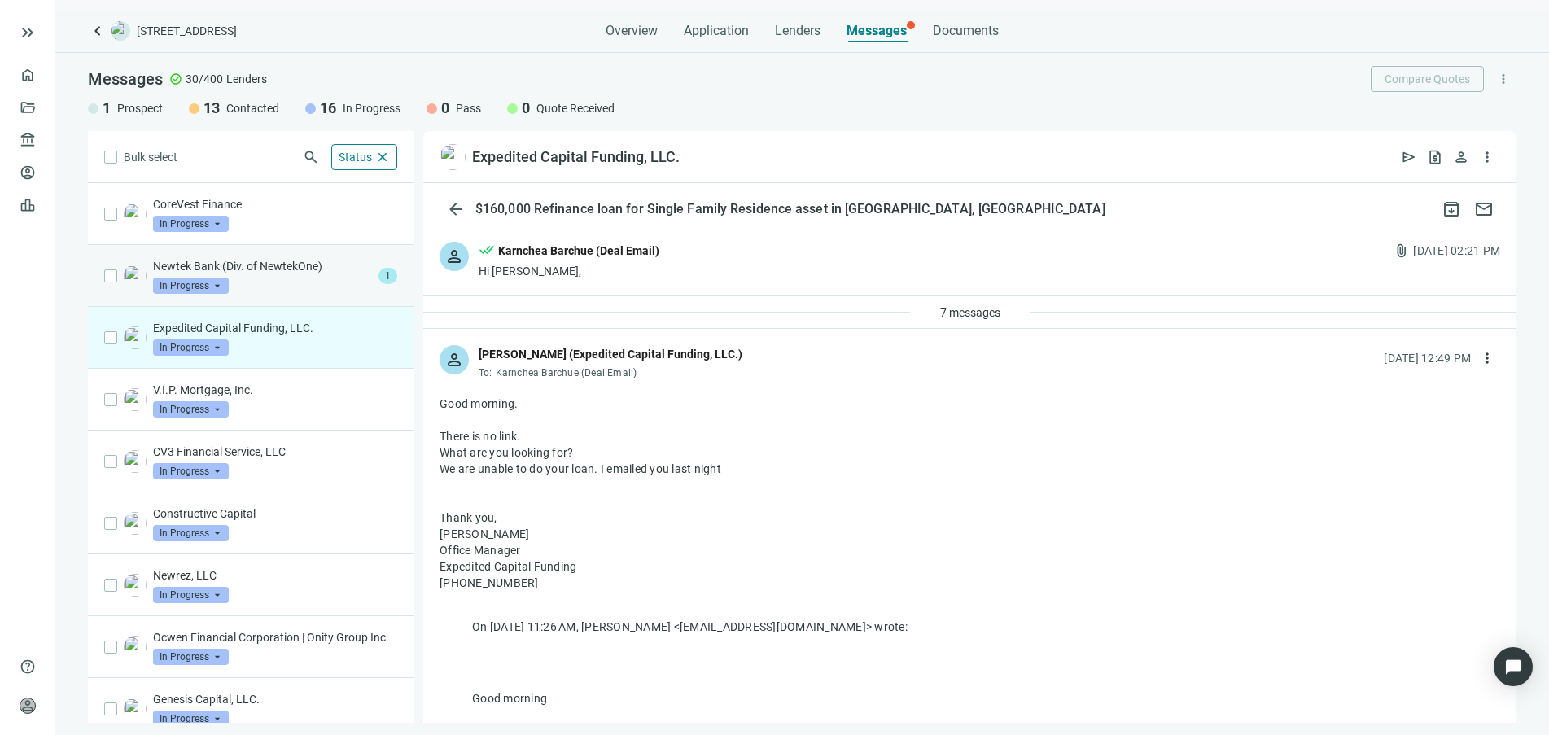
click at [326, 271] on p "Newtek Bank (Div. of NewtekOne)" at bounding box center [262, 266] width 219 height 16
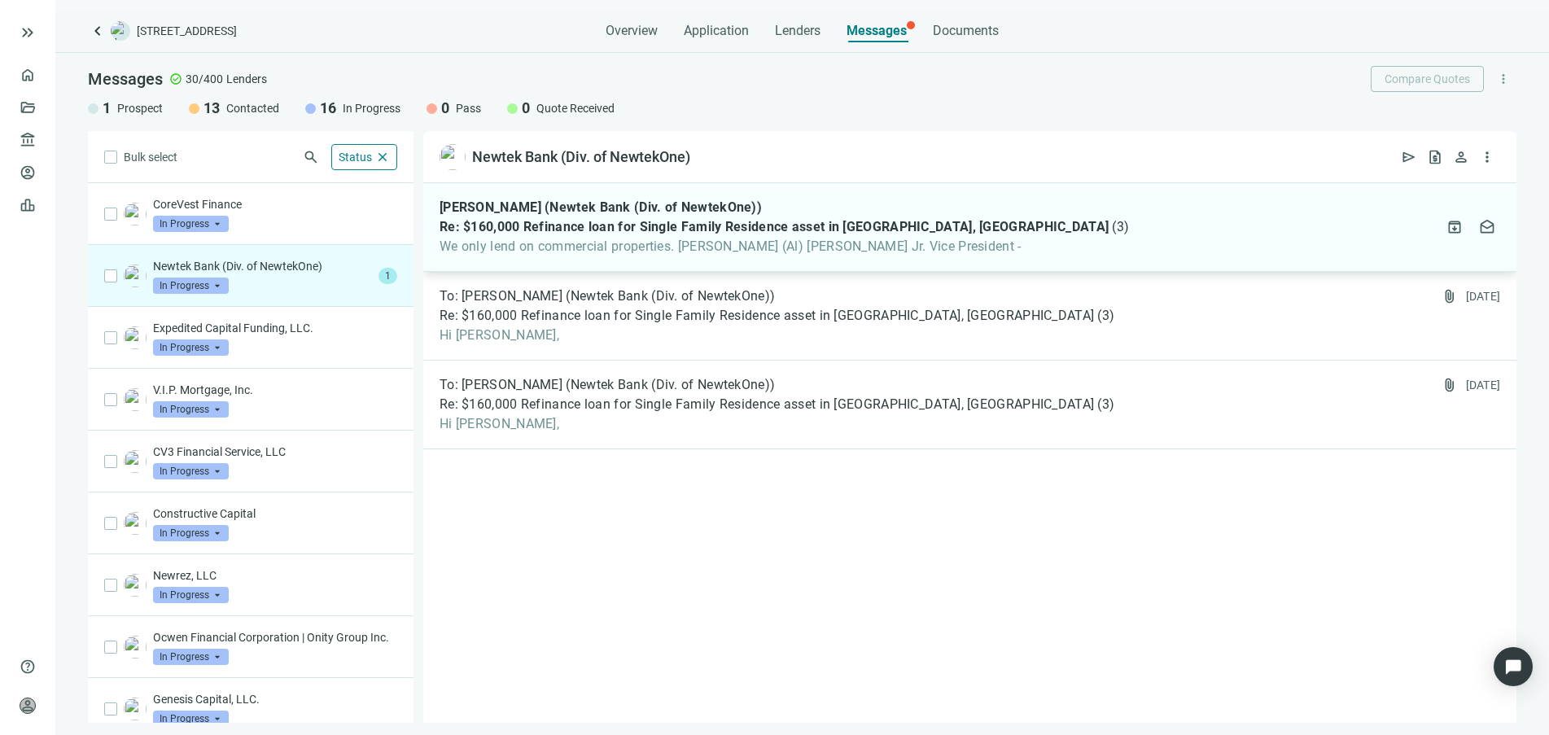
click at [590, 241] on span "We only lend on commercial properties. [PERSON_NAME] (Al) [PERSON_NAME] Jr. Vic…" at bounding box center [784, 247] width 689 height 16
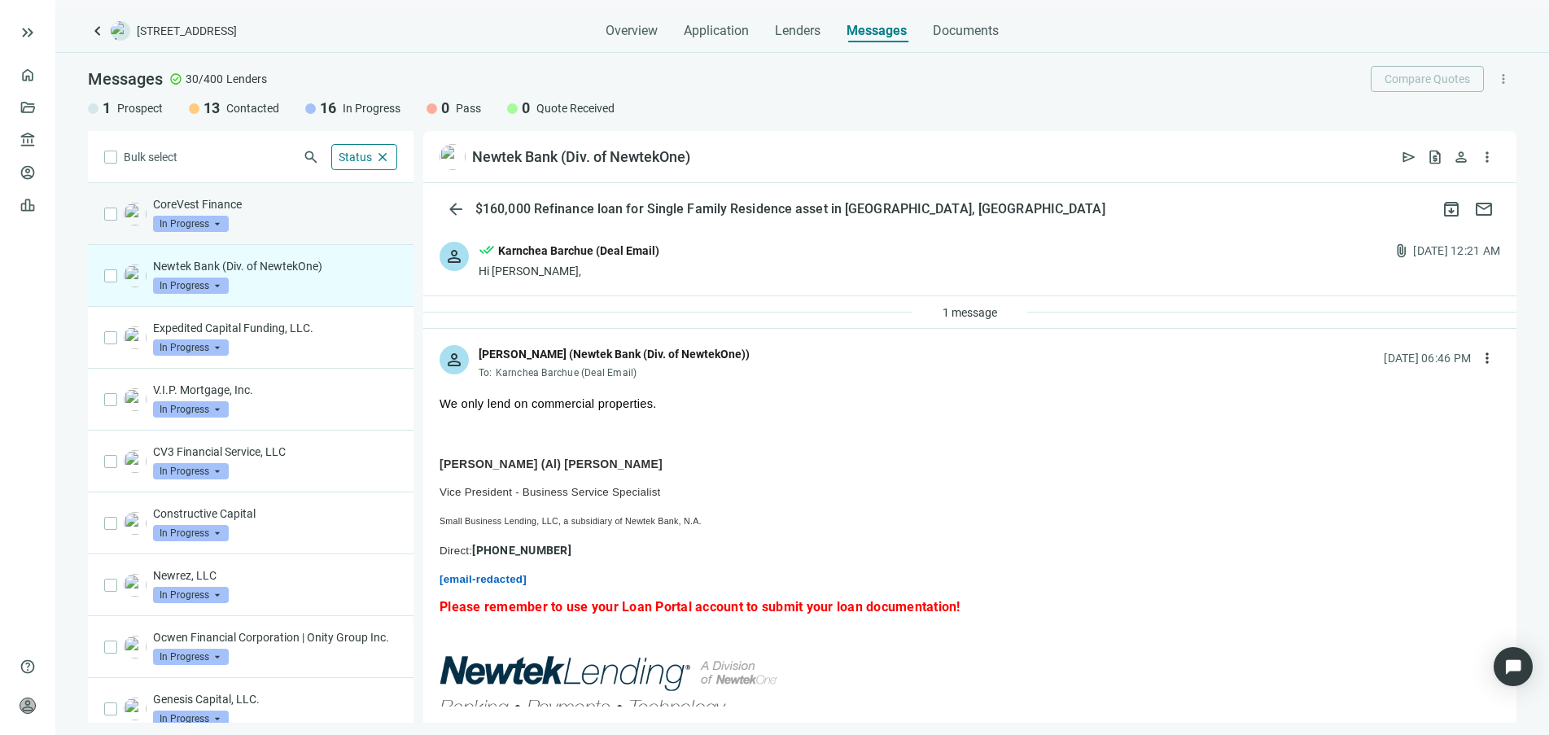
click at [256, 221] on div "CoreVest Finance In Progress arrow_drop_down" at bounding box center [275, 214] width 244 height 36
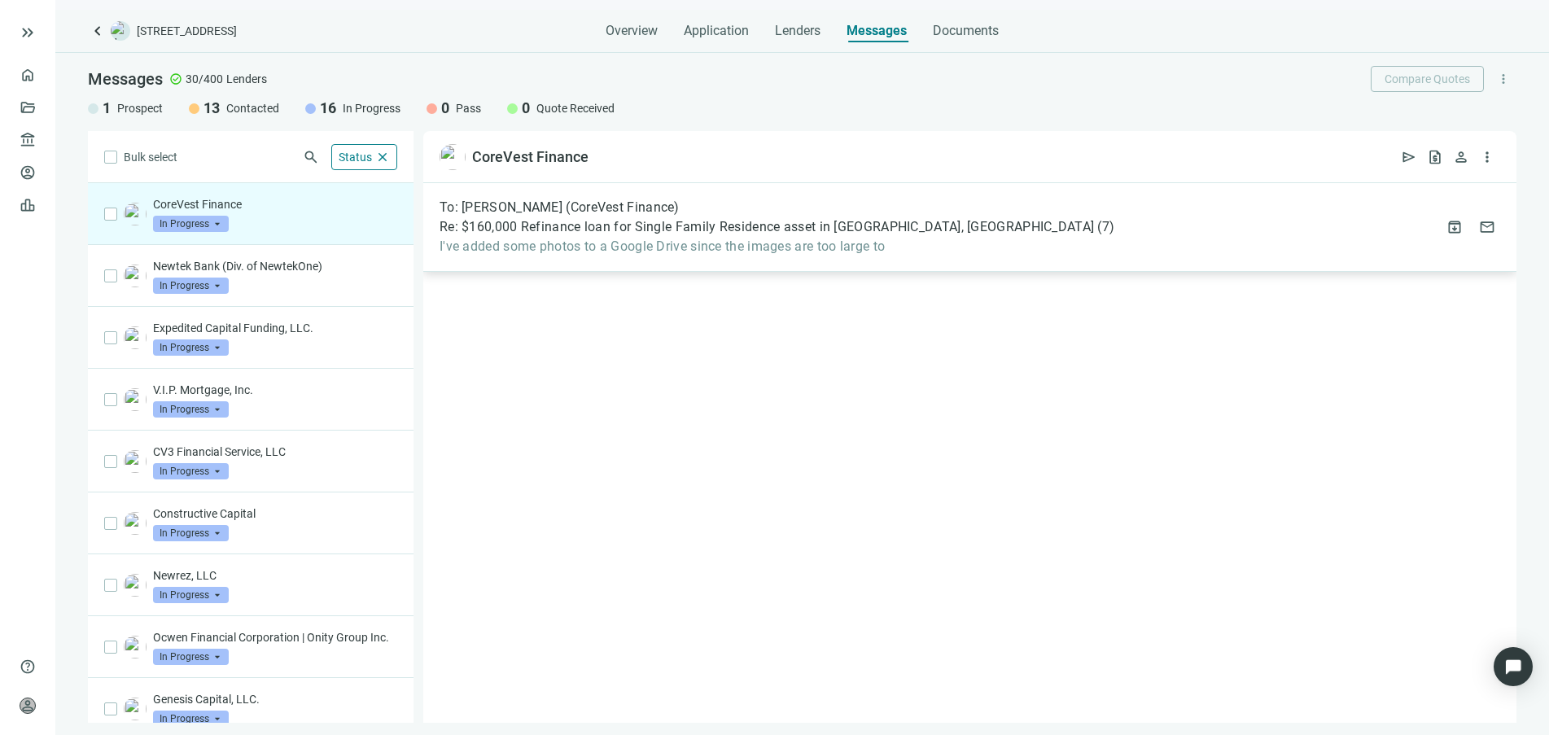
click at [585, 249] on span "I've added some photos to a Google Drive since the images are too large to" at bounding box center [777, 247] width 675 height 16
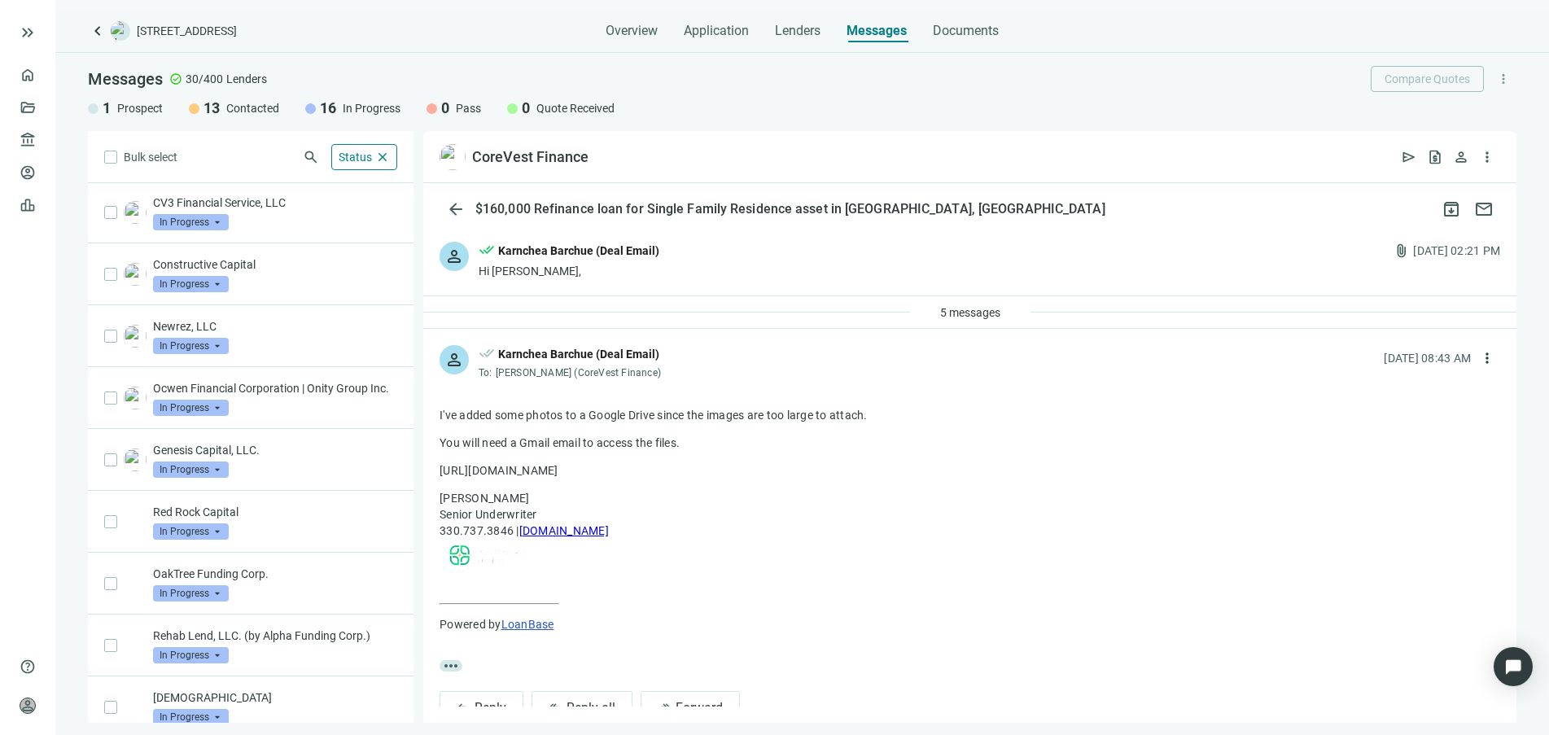
scroll to position [466, 0]
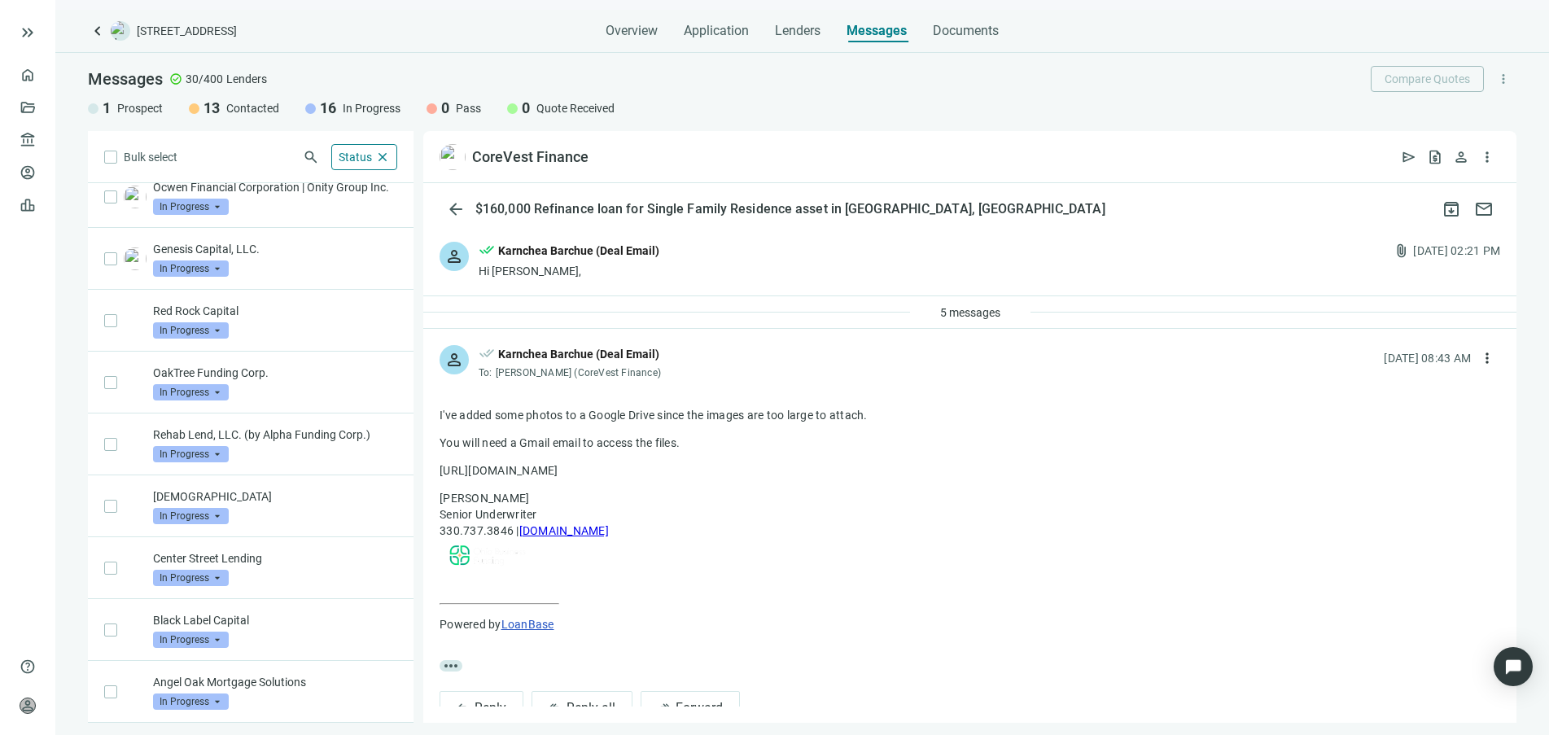
click at [241, 110] on span "Contacted" at bounding box center [252, 108] width 53 height 16
click at [382, 156] on span "close" at bounding box center [382, 157] width 15 height 15
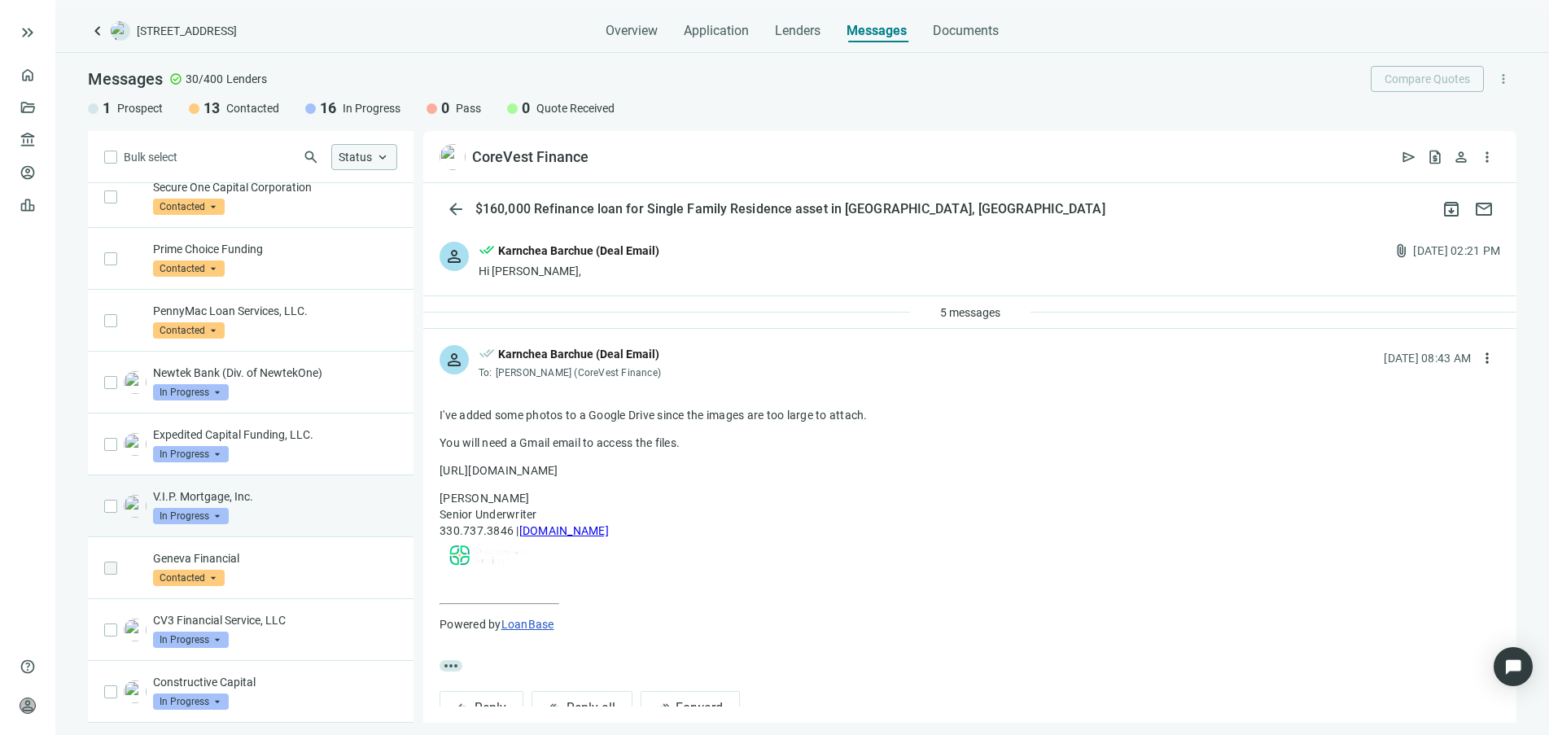
scroll to position [766, 0]
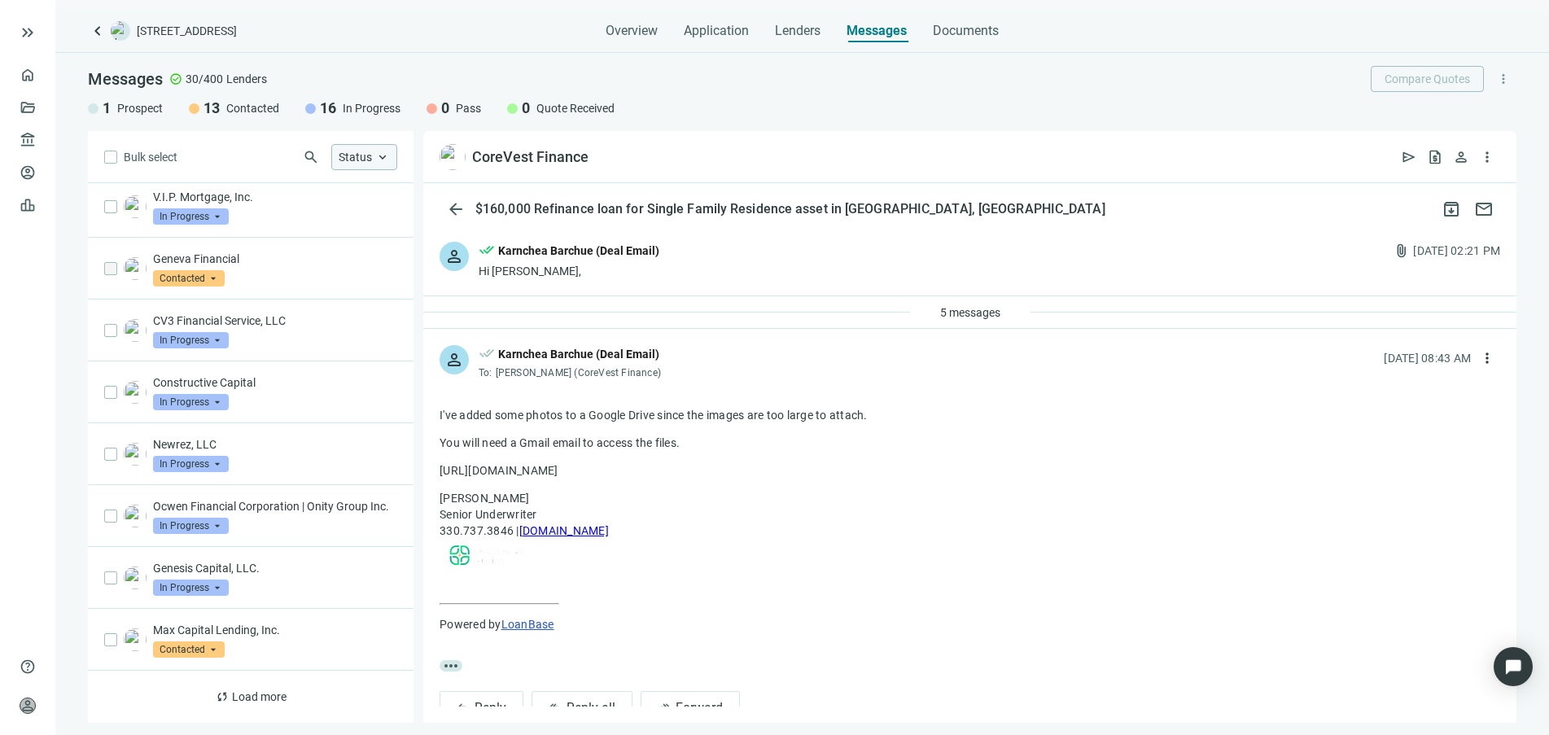
click at [371, 157] on span "Status" at bounding box center [355, 157] width 33 height 13
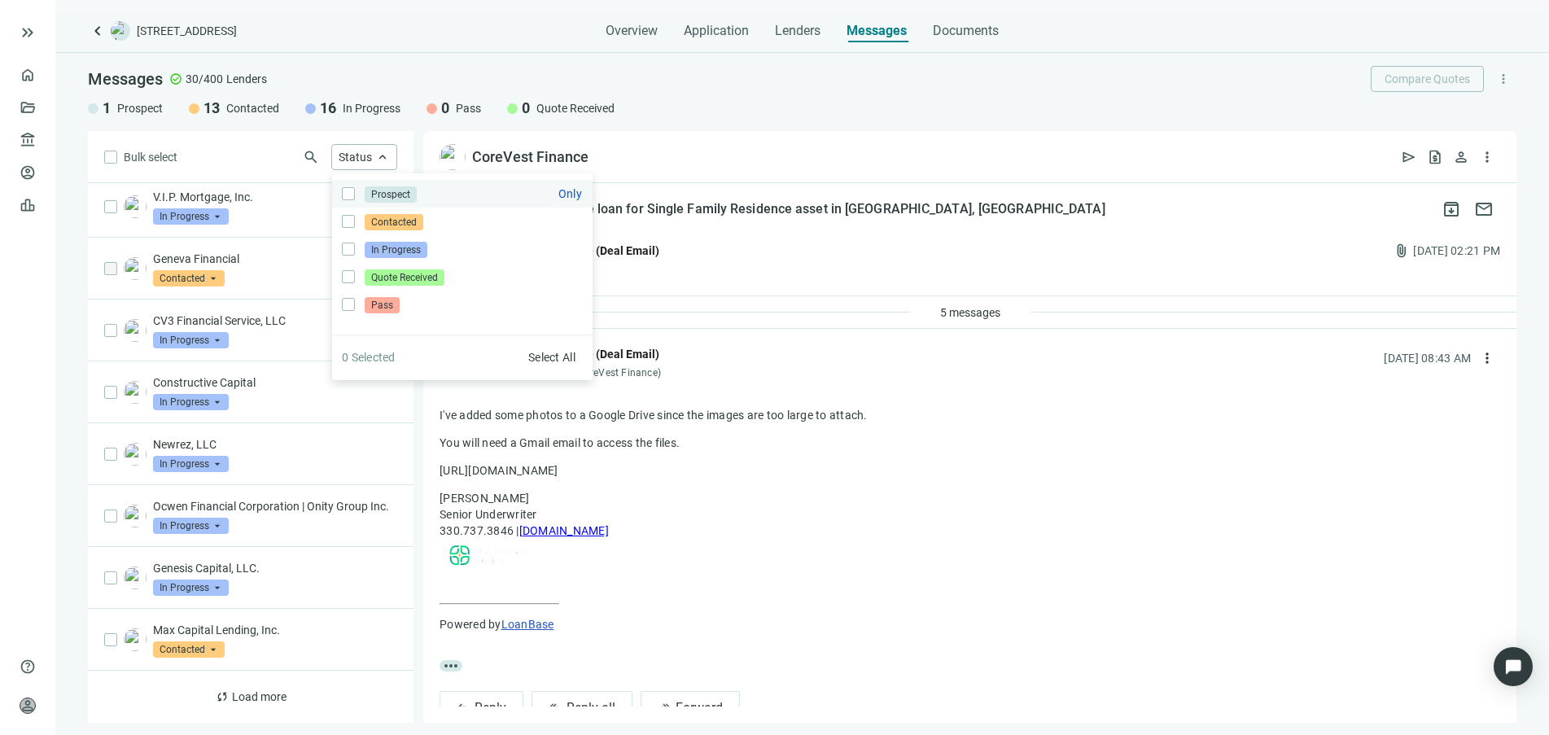
click at [390, 196] on span "Prospect" at bounding box center [391, 194] width 52 height 16
click at [679, 122] on div "Messages check_circle 30/400 Lenders Compare Quotes more_vert 1 Prospect 13 Con…" at bounding box center [802, 92] width 1494 height 78
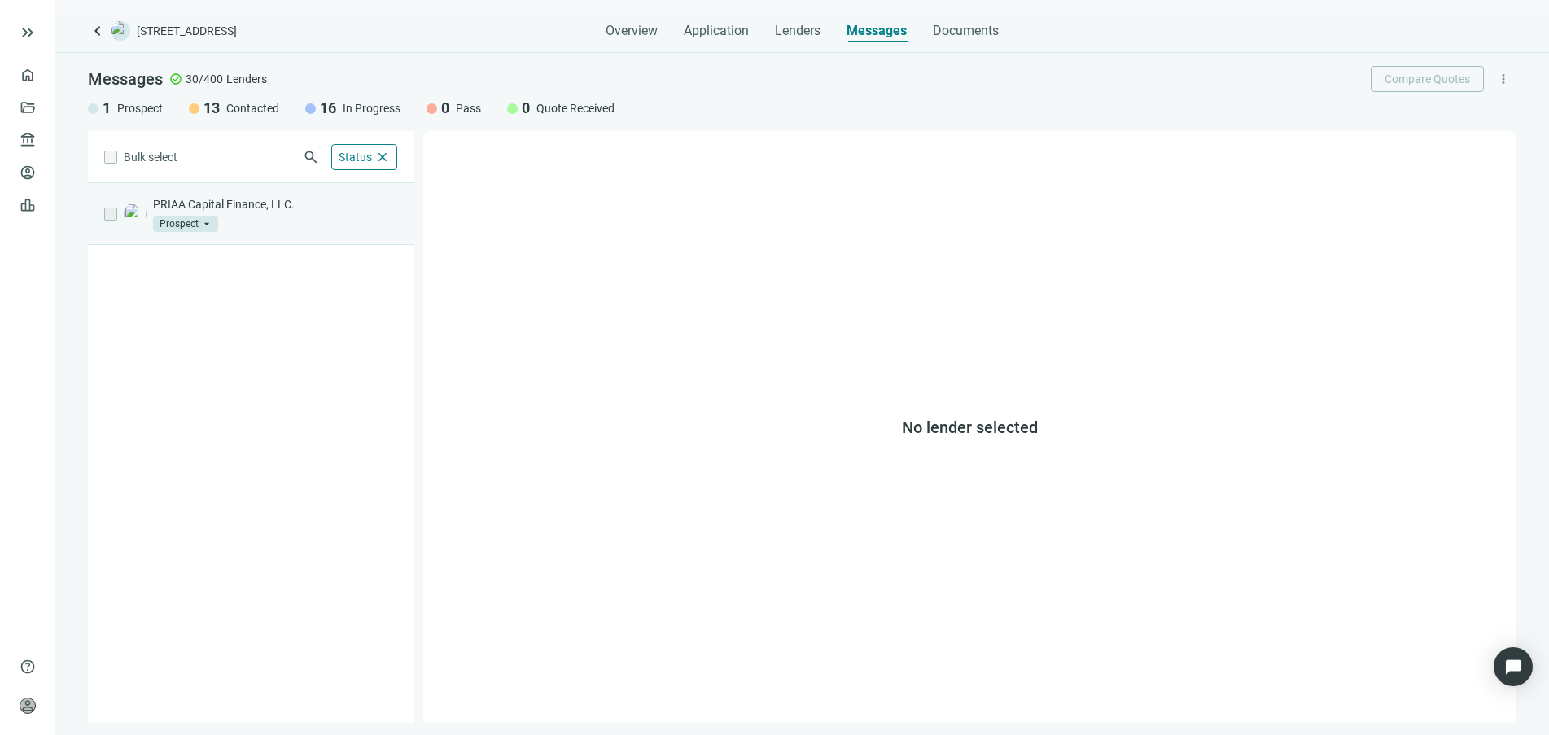
click at [273, 212] on div "PRIAA Capital Finance, LLC. Prospect arrow_drop_down" at bounding box center [275, 214] width 244 height 36
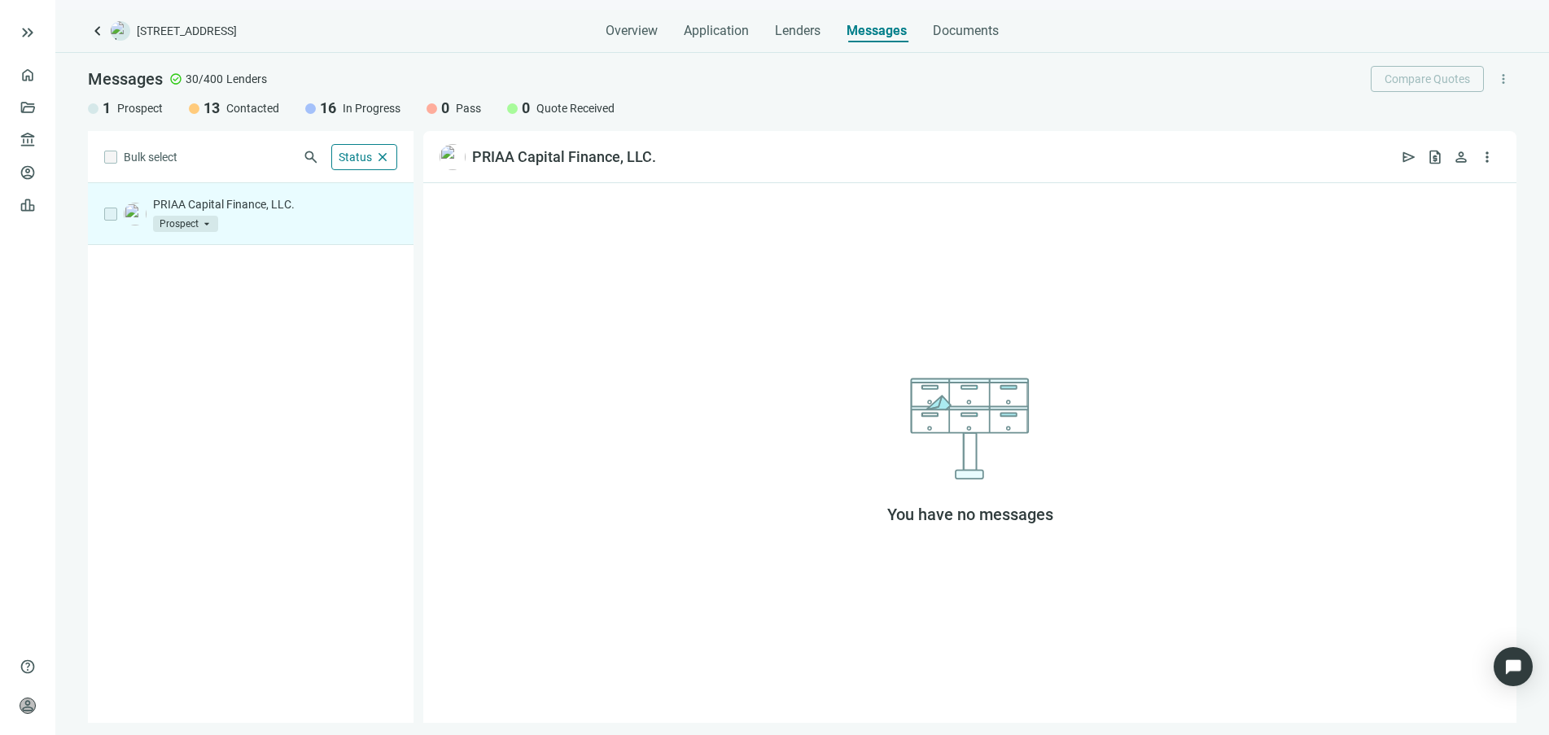
click at [134, 206] on img at bounding box center [135, 214] width 23 height 23
click at [257, 208] on p "PRIAA Capital Finance, LLC." at bounding box center [275, 204] width 244 height 16
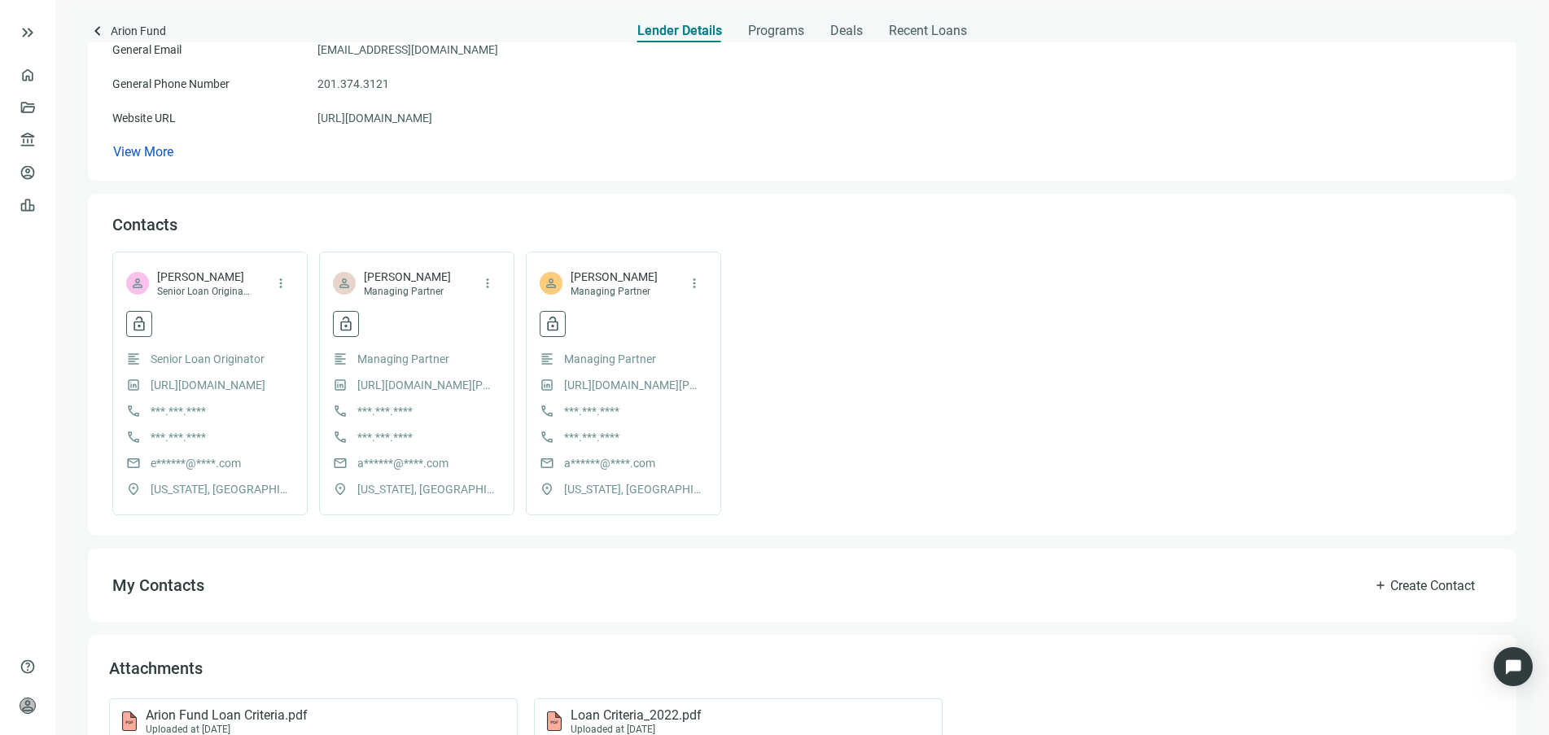
scroll to position [407, 0]
